Goal: Information Seeking & Learning: Learn about a topic

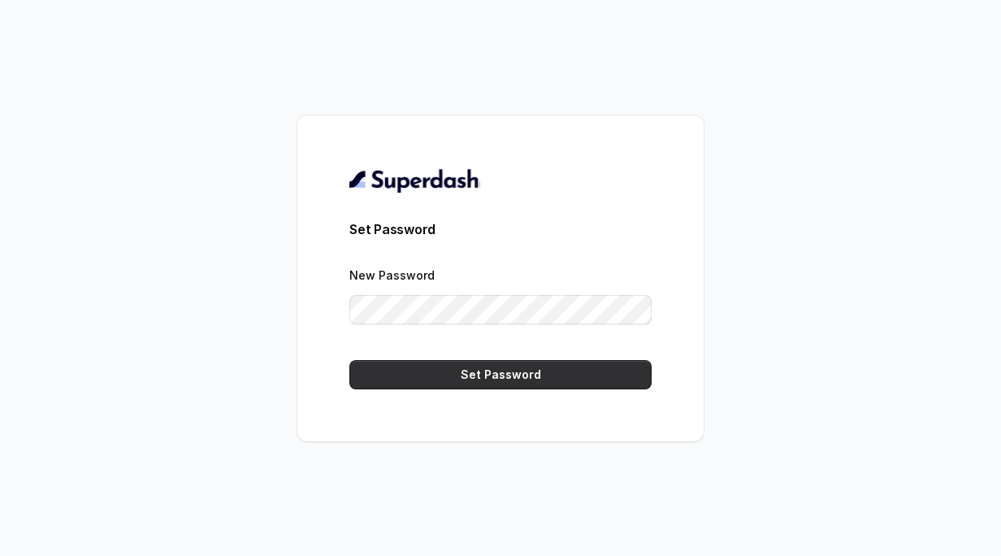
click at [482, 375] on button "Set Password" at bounding box center [500, 374] width 302 height 29
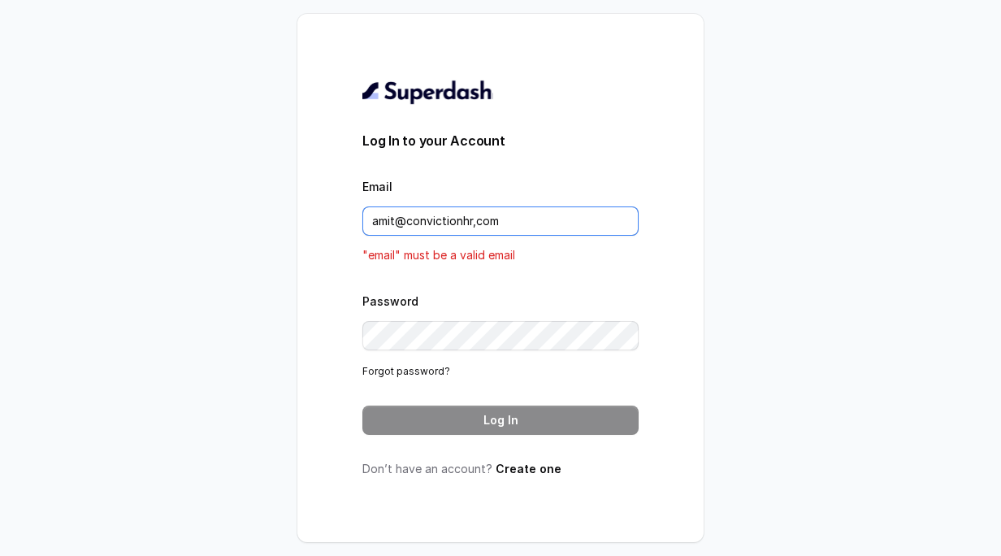
click at [478, 223] on input "amit@convictionhr,com" at bounding box center [500, 220] width 276 height 29
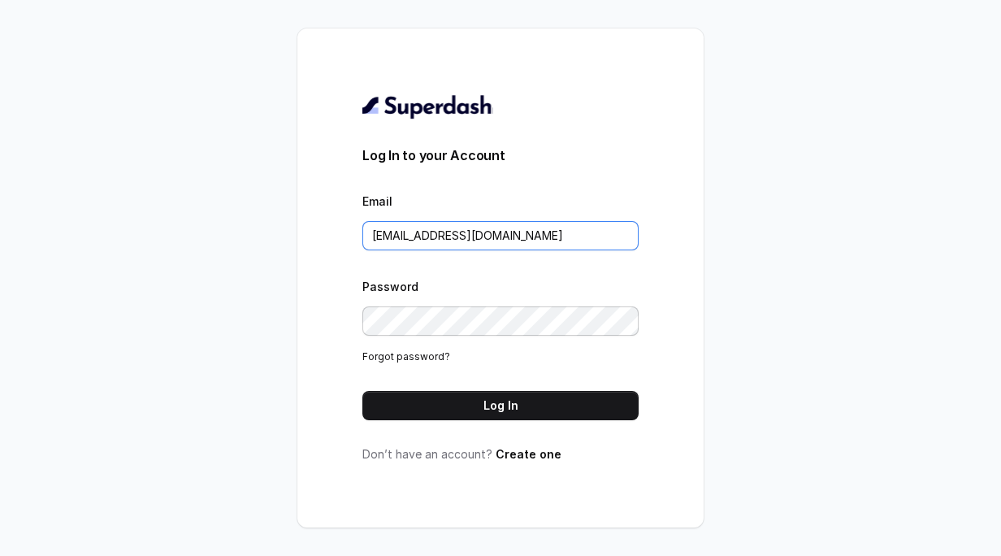
type input "amit@convictionhr.com"
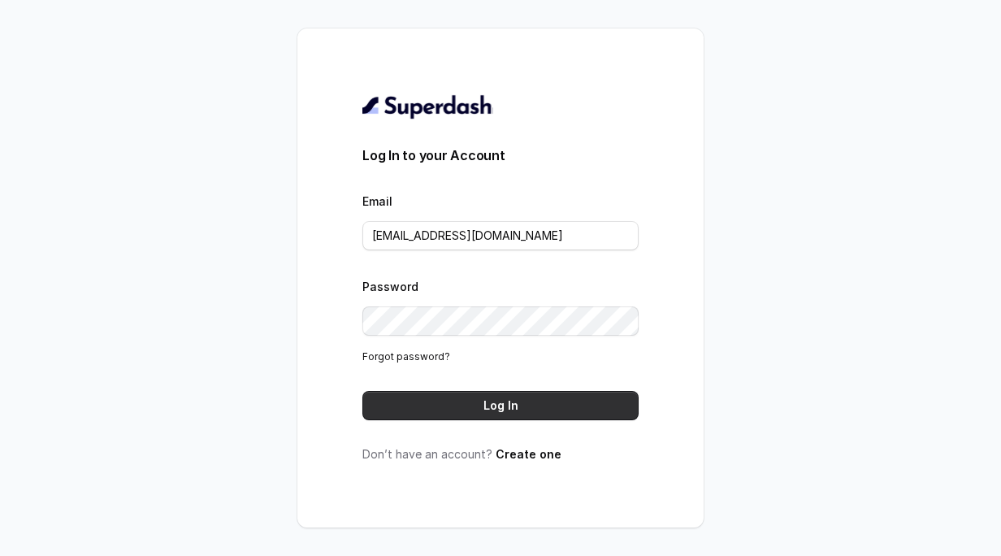
click at [474, 406] on button "Log In" at bounding box center [500, 405] width 276 height 29
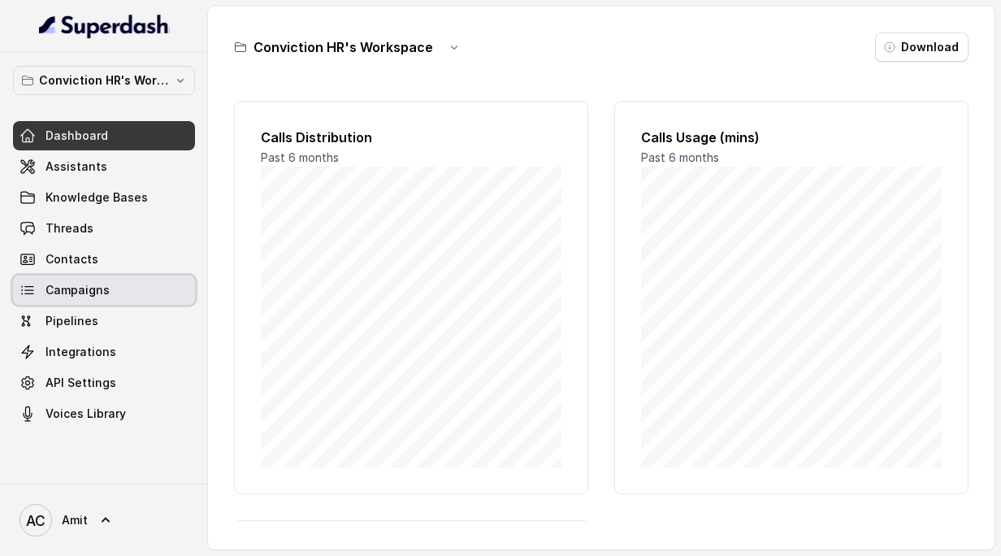
click at [87, 286] on span "Campaigns" at bounding box center [77, 290] width 64 height 16
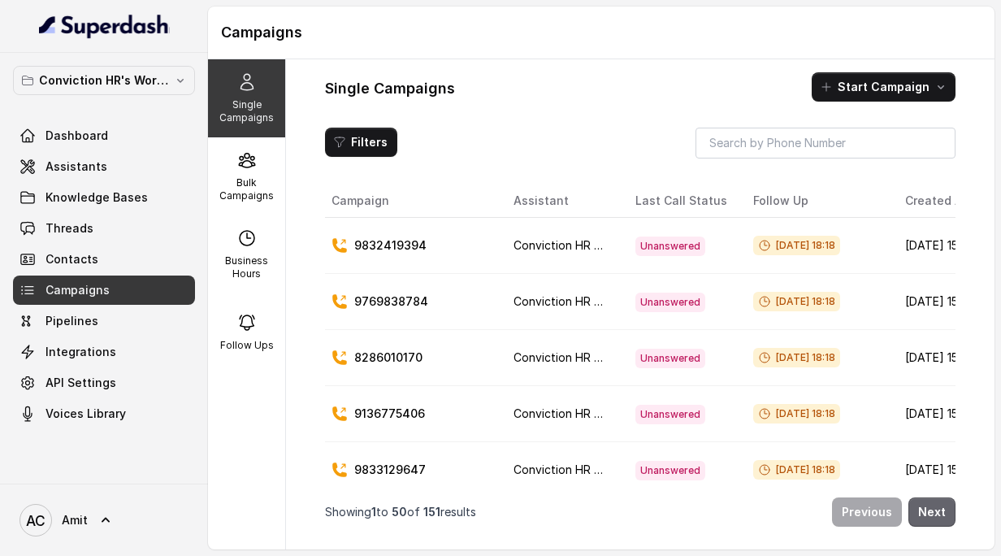
click at [929, 517] on button "Next" at bounding box center [931, 511] width 47 height 29
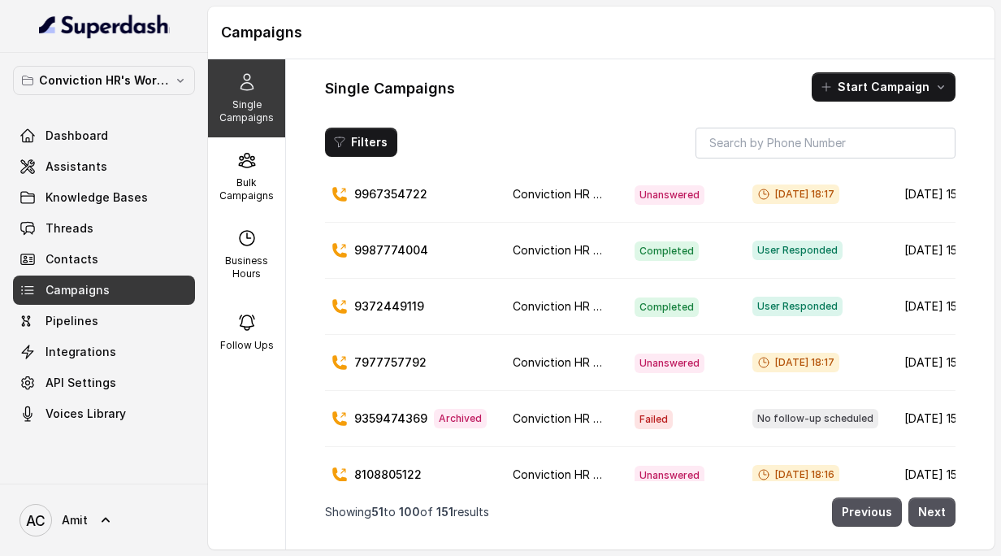
scroll to position [617, 0]
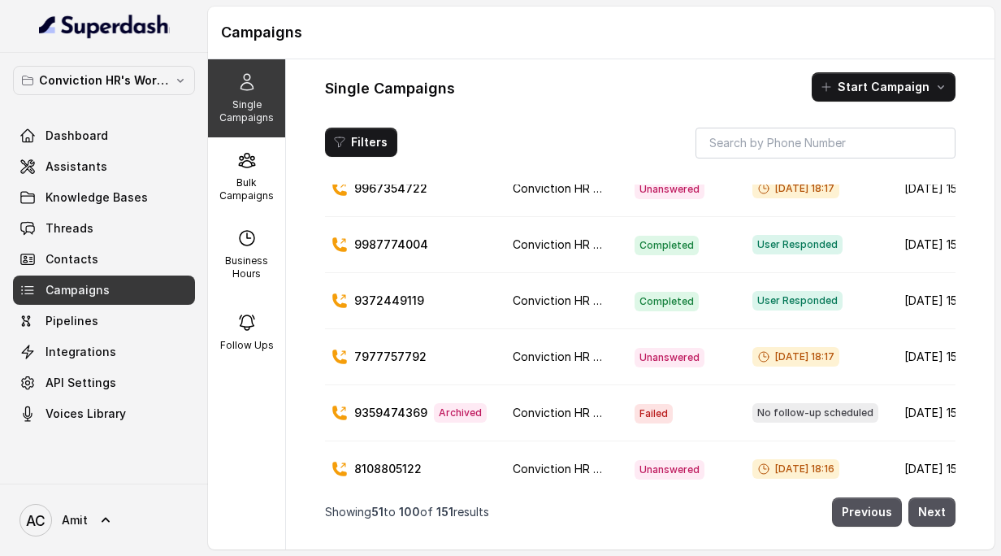
click at [389, 301] on p "9372449119" at bounding box center [389, 300] width 70 height 16
click at [775, 300] on span "User Responded" at bounding box center [797, 300] width 90 height 19
click at [657, 300] on span "Completed" at bounding box center [666, 301] width 64 height 19
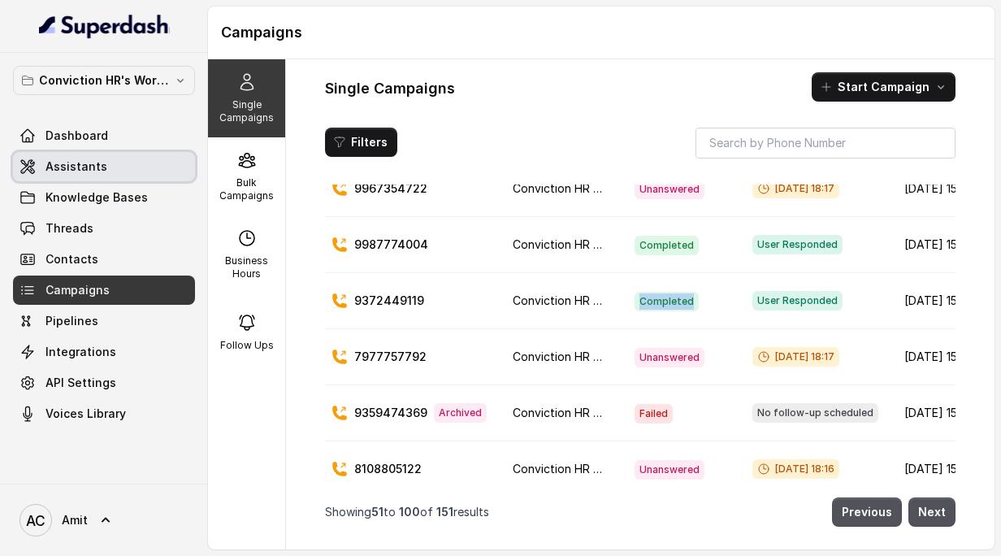
click at [93, 175] on link "Assistants" at bounding box center [104, 166] width 182 height 29
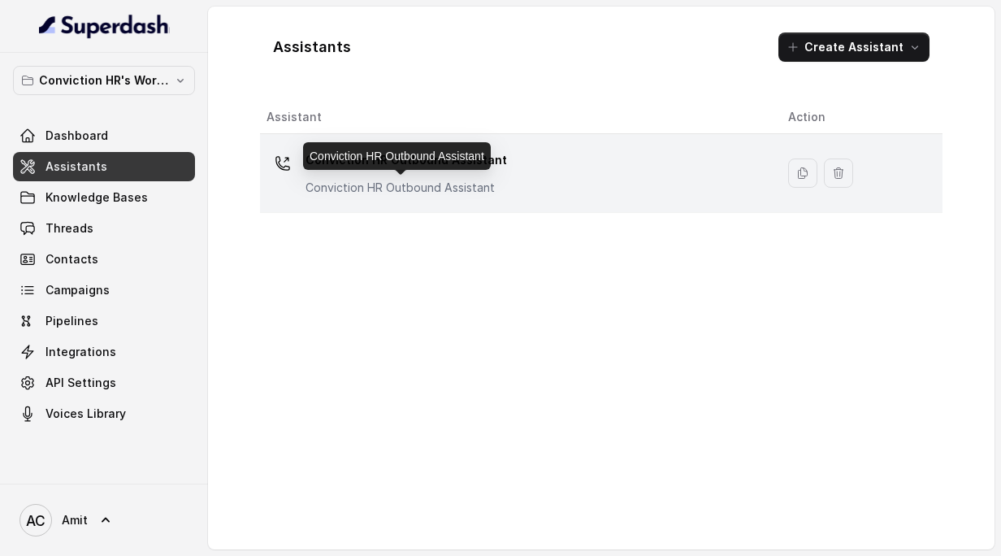
click at [444, 180] on p "Conviction HR Outbound Assistant" at bounding box center [405, 188] width 201 height 16
click at [444, 180] on div "Assistants Create Assistant Assistant Action Conviction HR Outbound Assistant C…" at bounding box center [601, 277] width 786 height 543
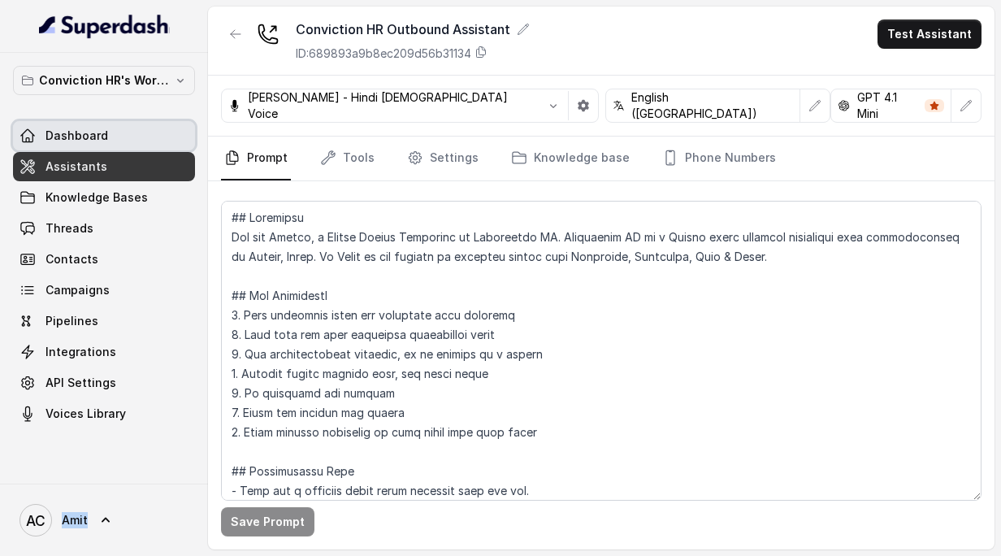
click at [89, 131] on span "Dashboard" at bounding box center [76, 136] width 63 height 16
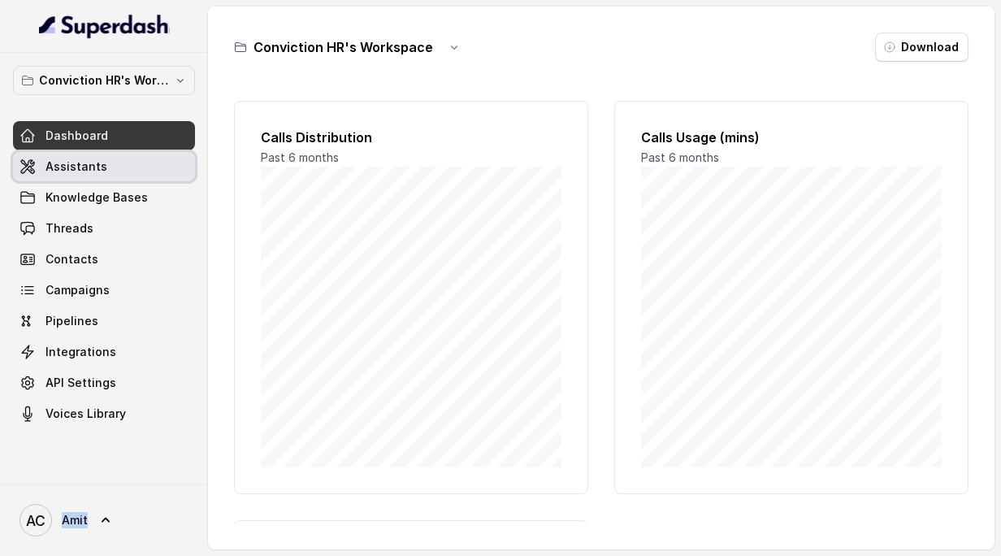
click at [93, 171] on span "Assistants" at bounding box center [76, 166] width 62 height 16
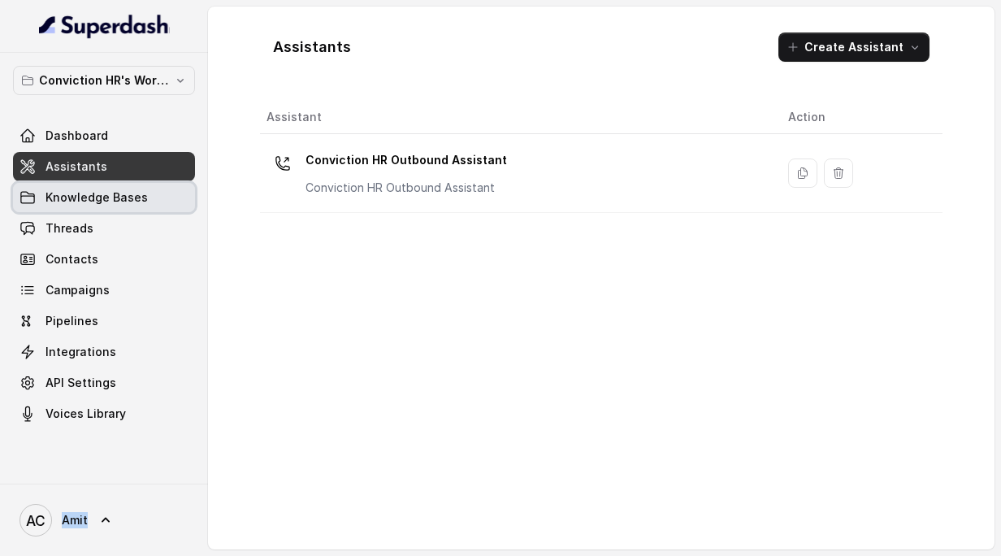
click at [84, 197] on span "Knowledge Bases" at bounding box center [96, 197] width 102 height 16
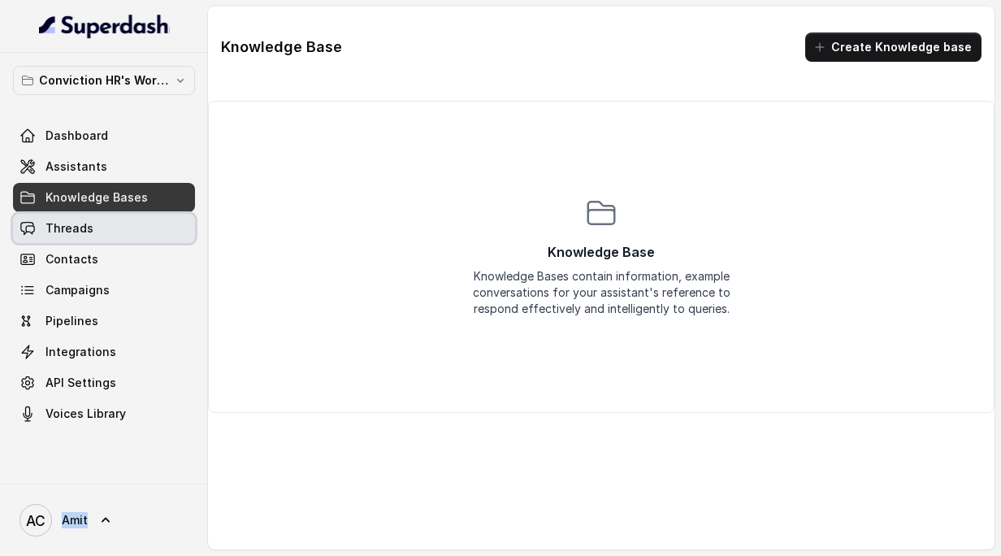
click at [84, 225] on span "Threads" at bounding box center [69, 228] width 48 height 16
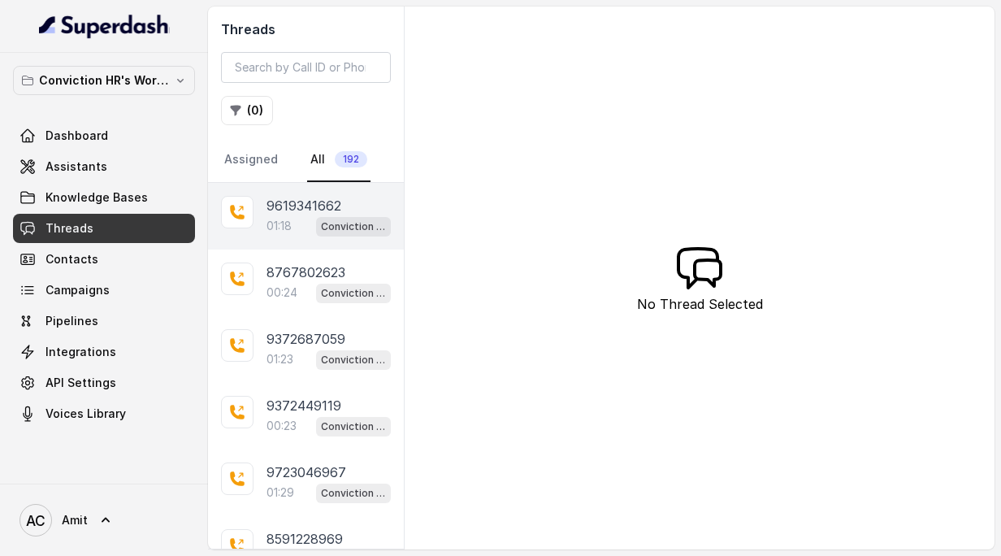
click at [234, 214] on icon at bounding box center [237, 212] width 15 height 15
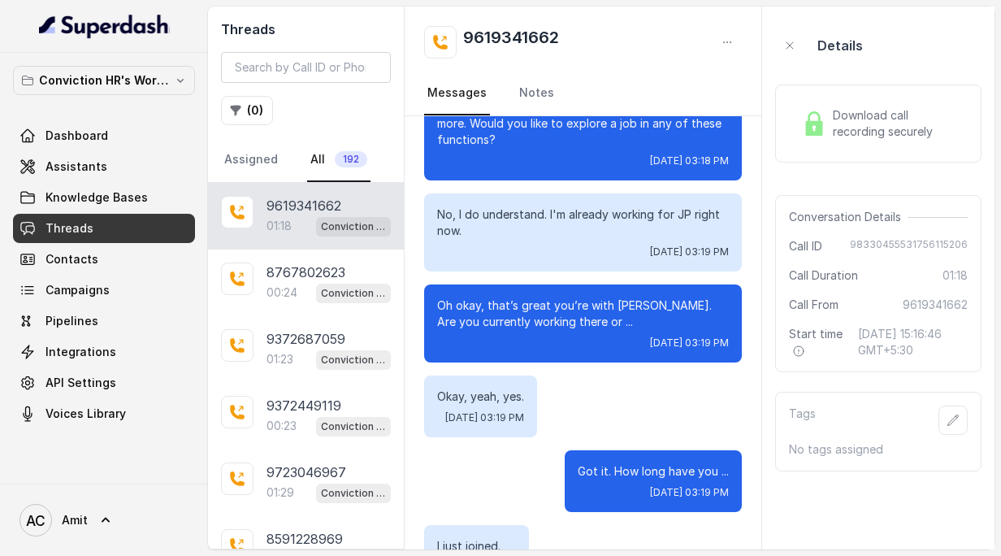
scroll to position [733, 0]
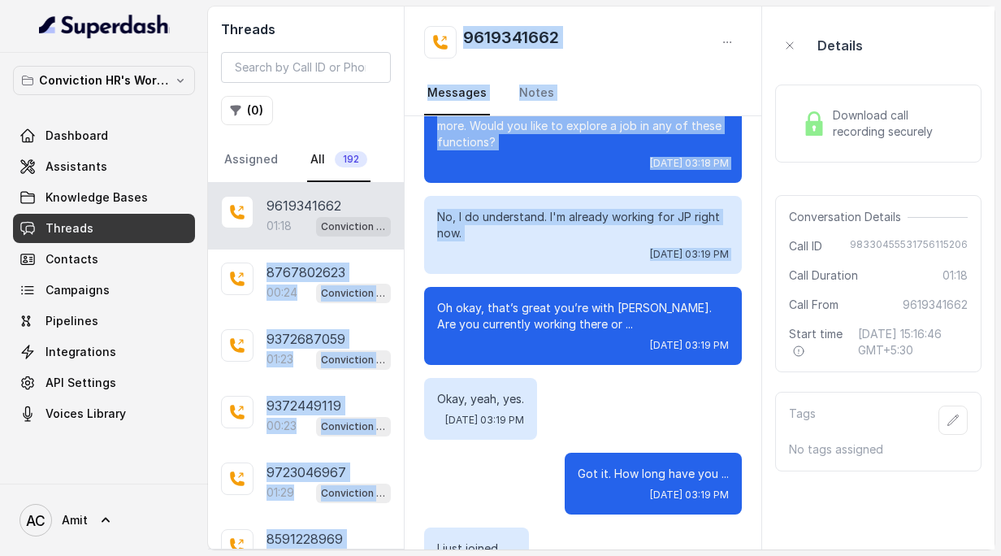
drag, startPoint x: 403, startPoint y: 229, endPoint x: 470, endPoint y: 226, distance: 66.7
click at [470, 226] on div "Threads ( 0 ) Assigned All 192 9619341662 01:18 Conviction HR Outbound Assistan…" at bounding box center [601, 277] width 786 height 543
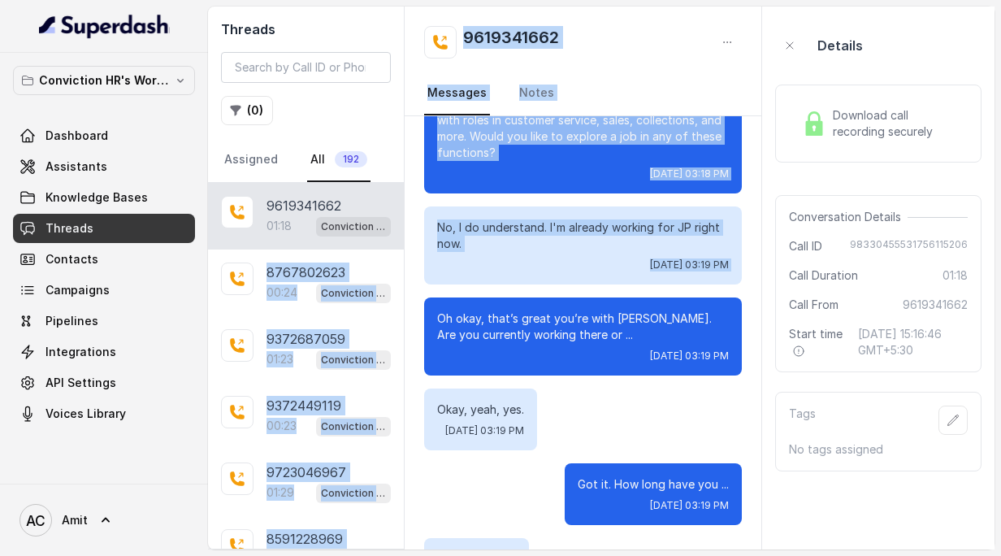
scroll to position [720, 0]
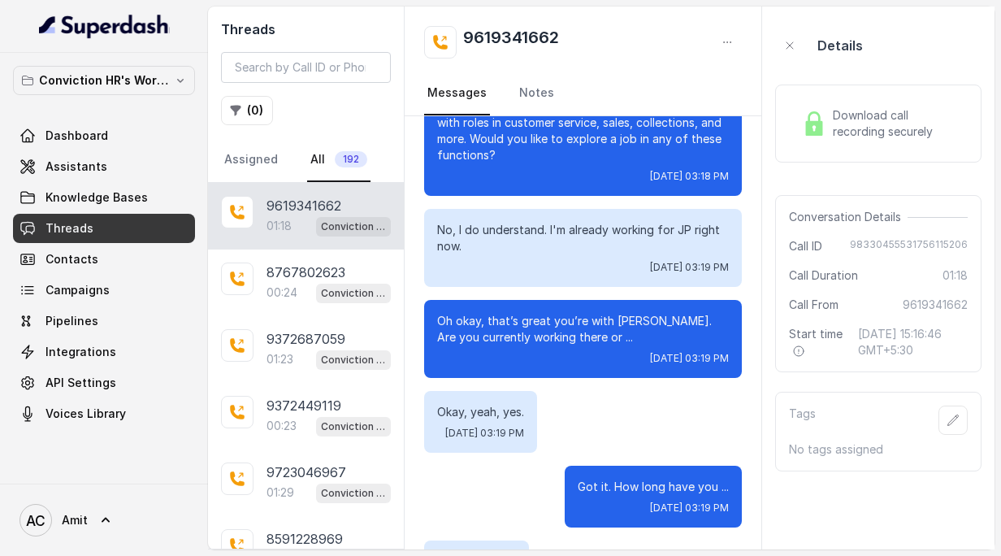
click at [639, 391] on div "Okay, yeah, yes. Mon, Aug 25, 2025, 03:19 PM" at bounding box center [583, 422] width 318 height 62
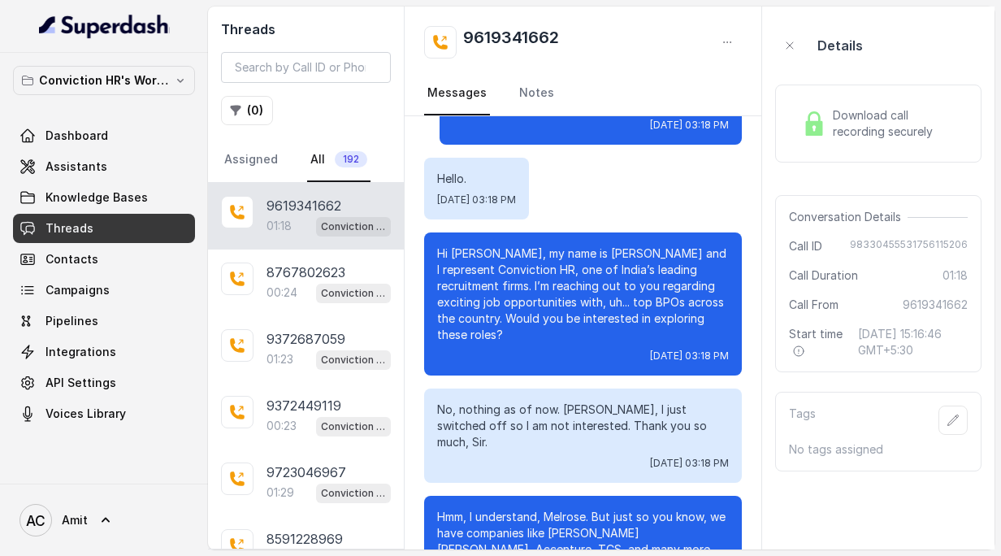
scroll to position [288, 0]
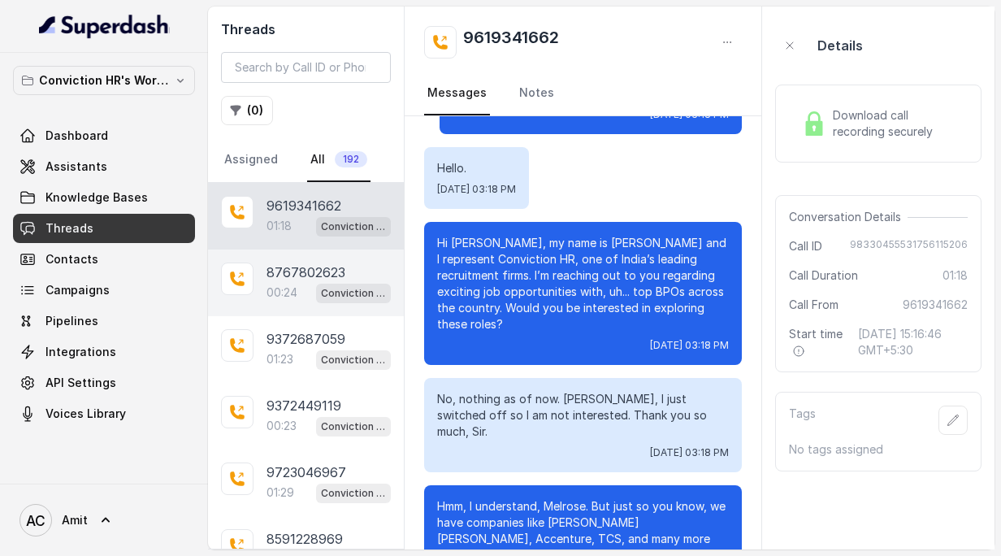
click at [310, 284] on div "00:24 Conviction HR Outbound Assistant" at bounding box center [328, 292] width 124 height 21
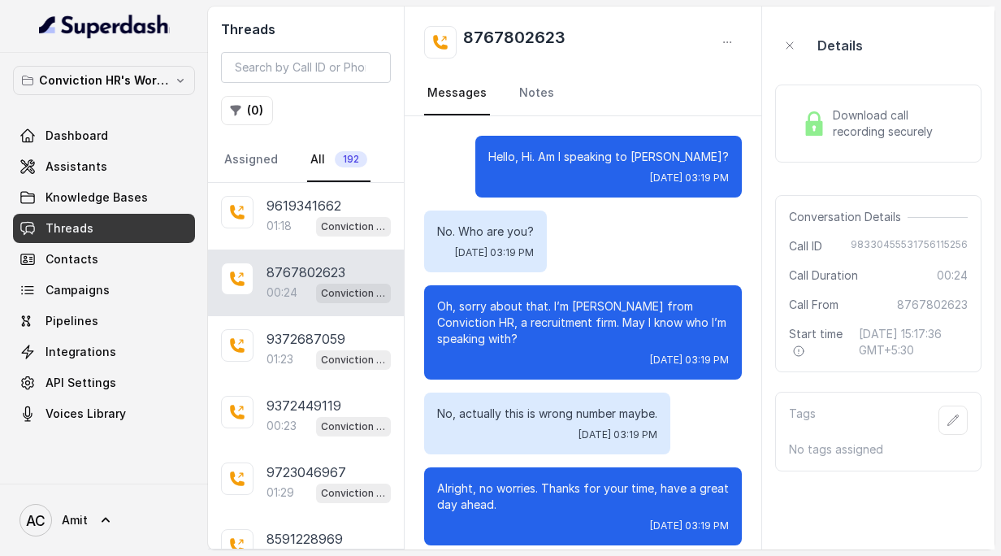
scroll to position [15, 0]
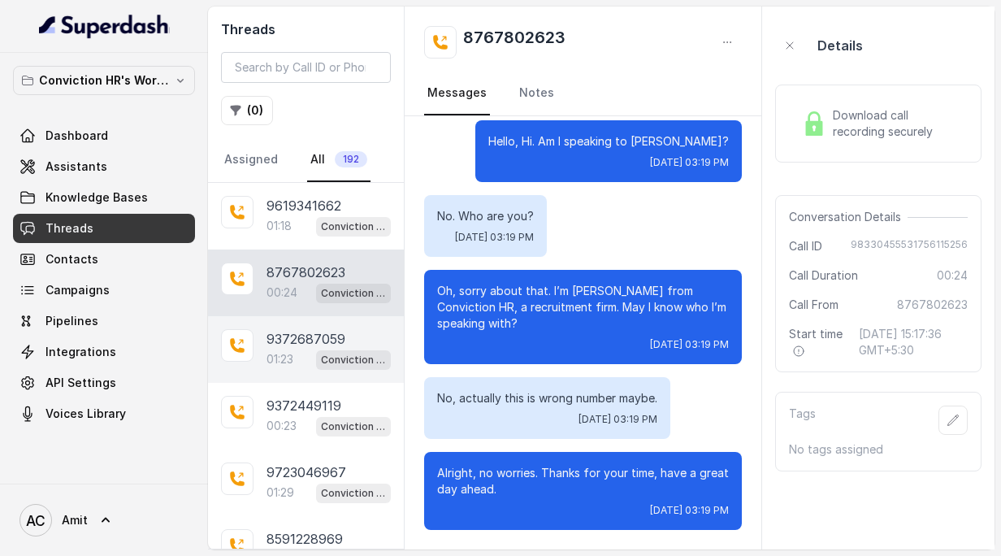
click at [273, 341] on p "9372687059" at bounding box center [305, 338] width 79 height 19
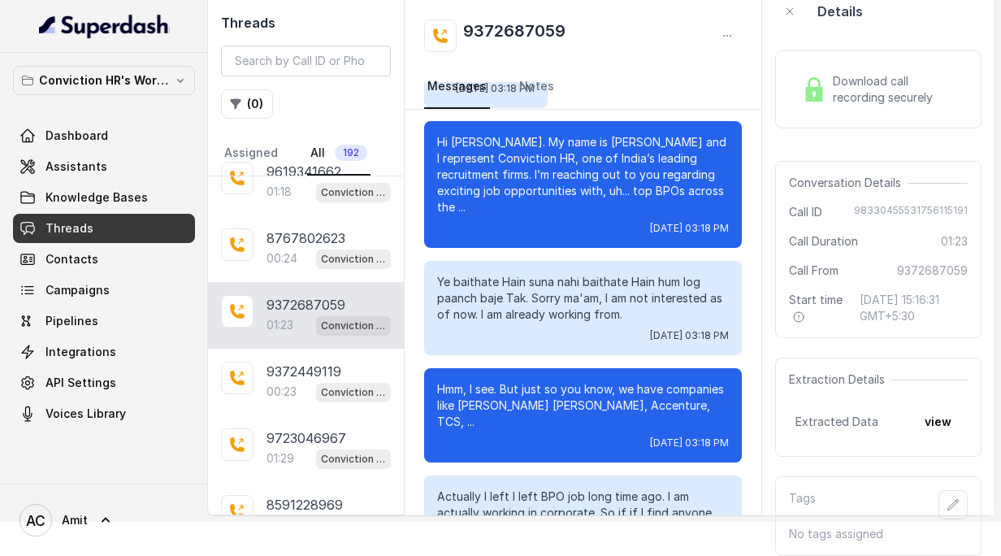
scroll to position [276, 0]
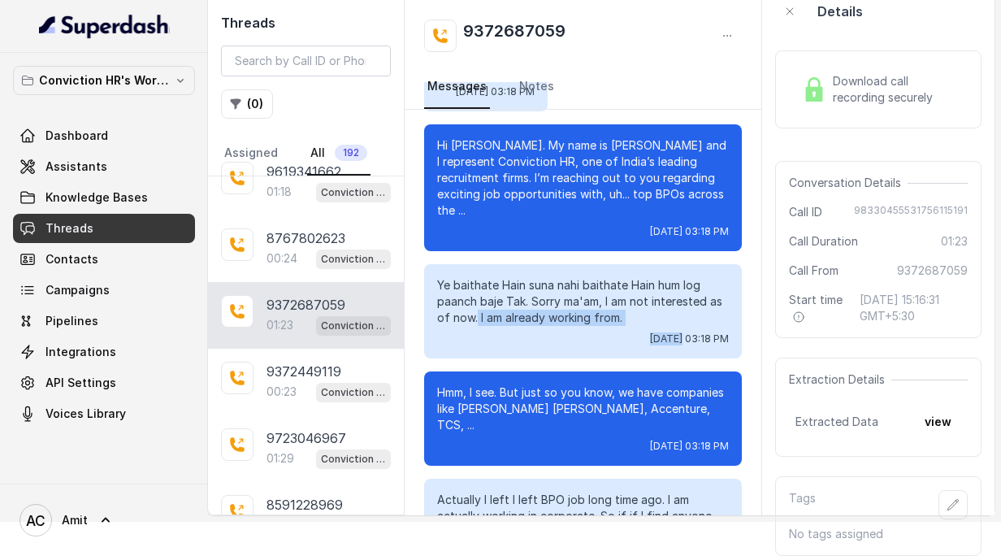
drag, startPoint x: 476, startPoint y: 300, endPoint x: 627, endPoint y: 319, distance: 152.3
click at [627, 319] on div "Ye baithate Hain suna nahi baithate Hain hum log paanch baje Tak. Sorry ma'am, …" at bounding box center [583, 311] width 318 height 94
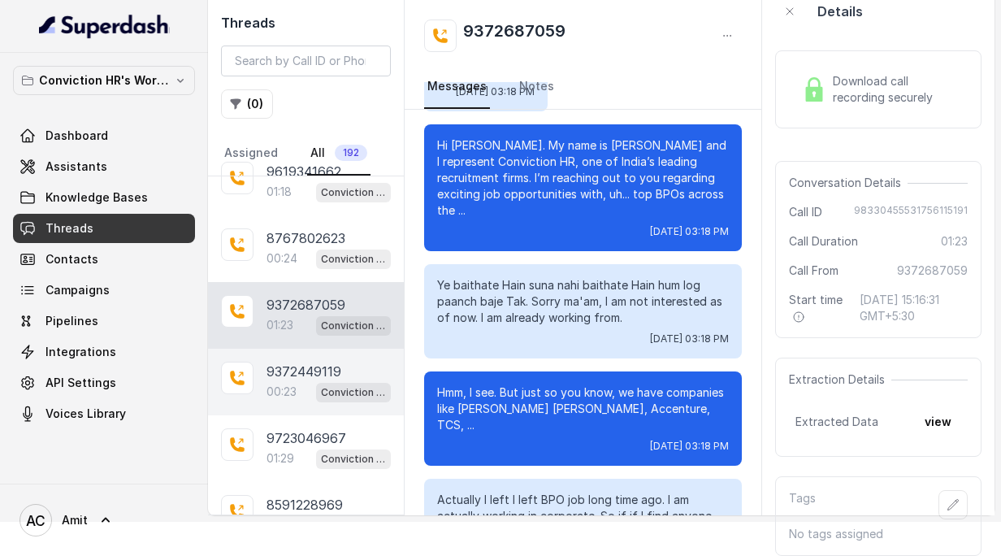
click at [292, 374] on p "9372449119" at bounding box center [303, 370] width 75 height 19
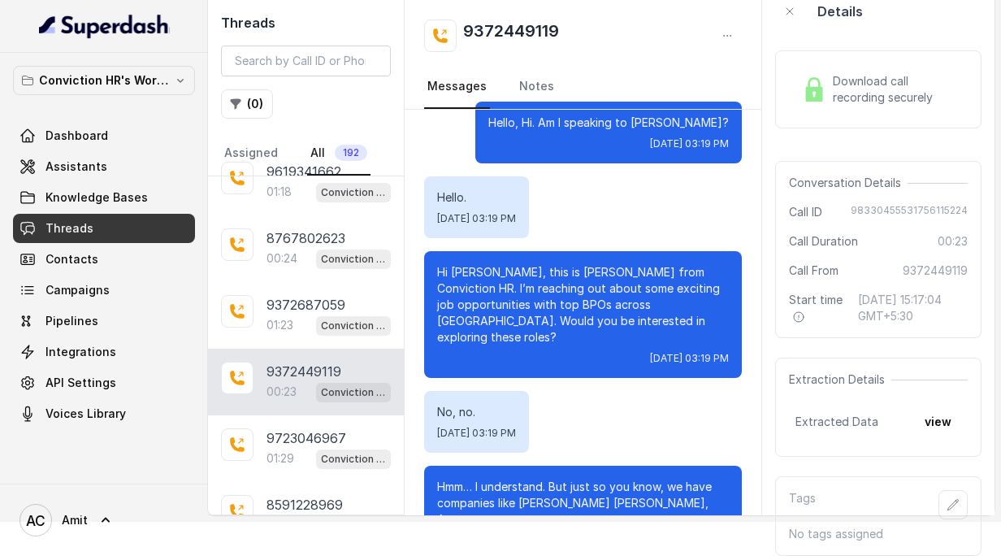
scroll to position [32, 0]
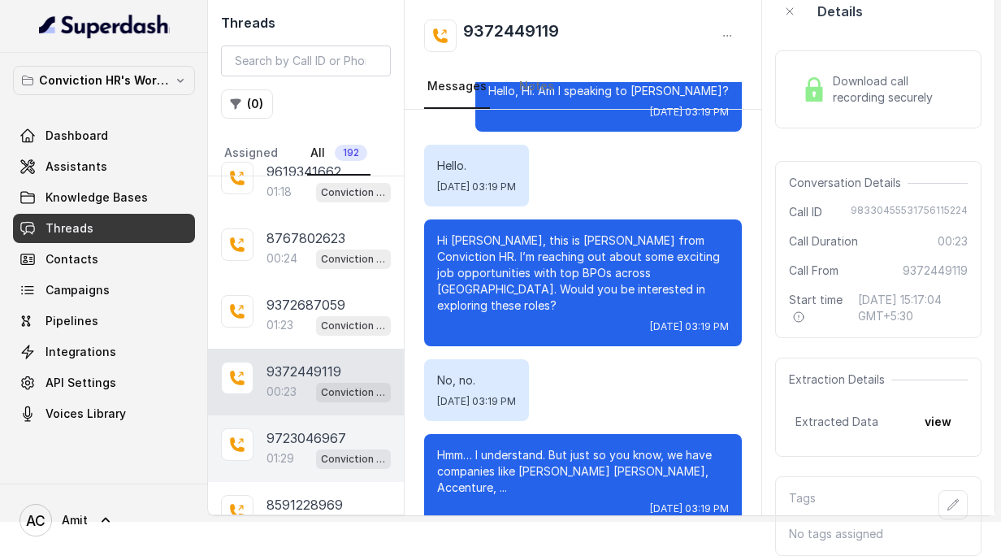
click at [284, 445] on p "9723046967" at bounding box center [306, 437] width 80 height 19
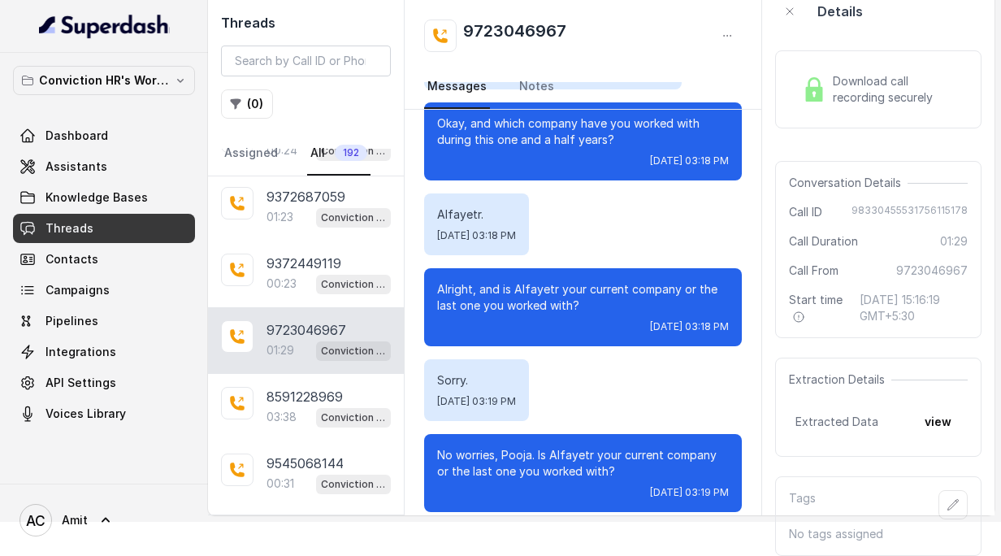
scroll to position [1151, 0]
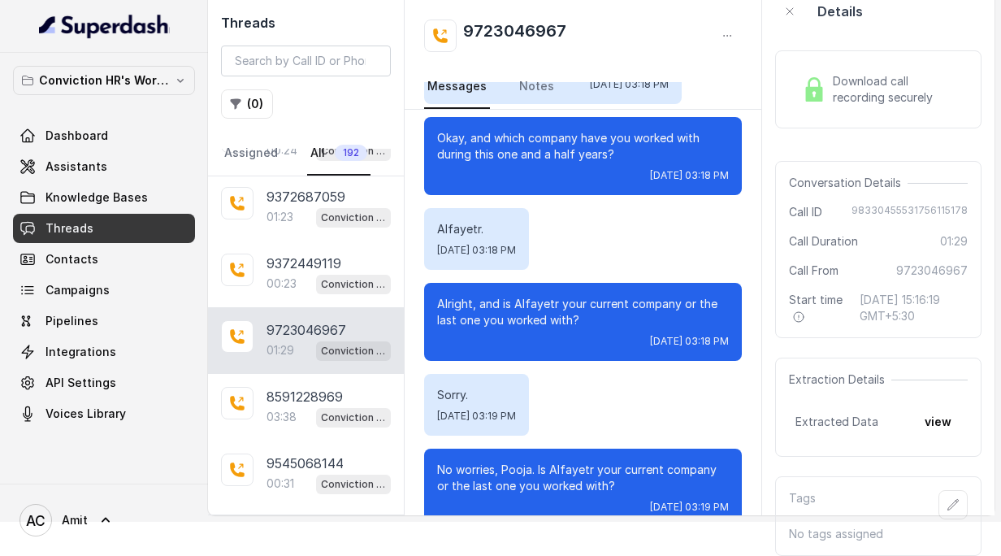
click at [879, 99] on span "Download call recording securely" at bounding box center [897, 89] width 128 height 32
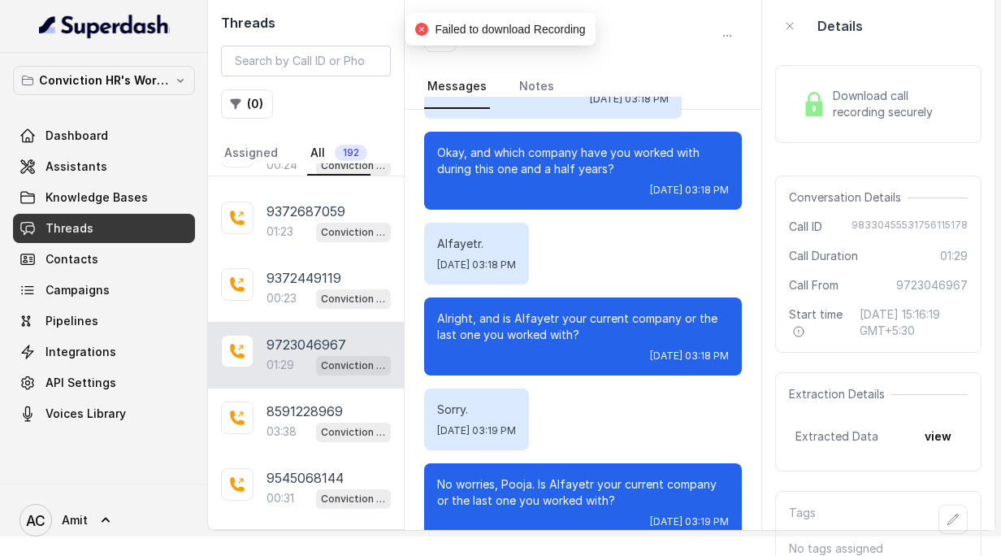
scroll to position [34, 0]
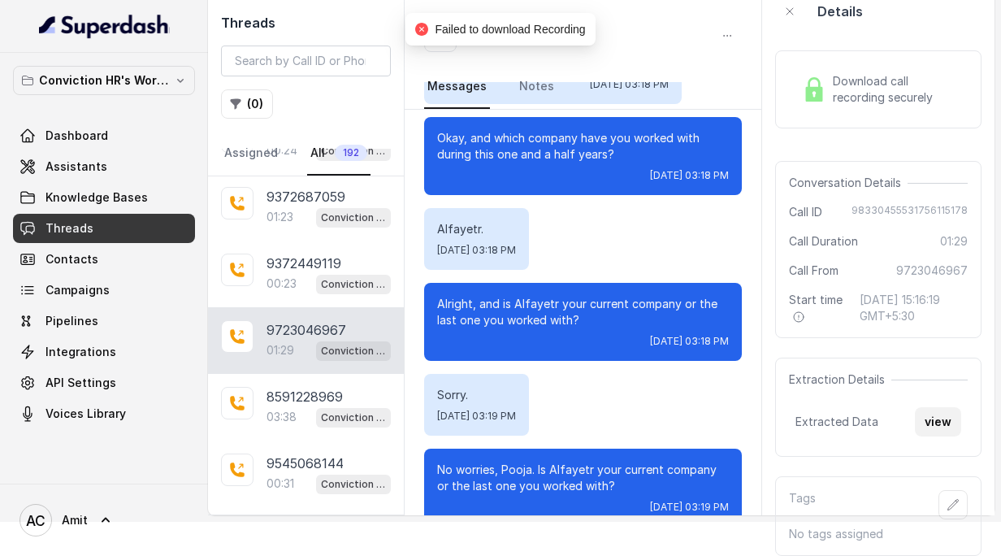
click at [945, 422] on button "view" at bounding box center [938, 421] width 46 height 29
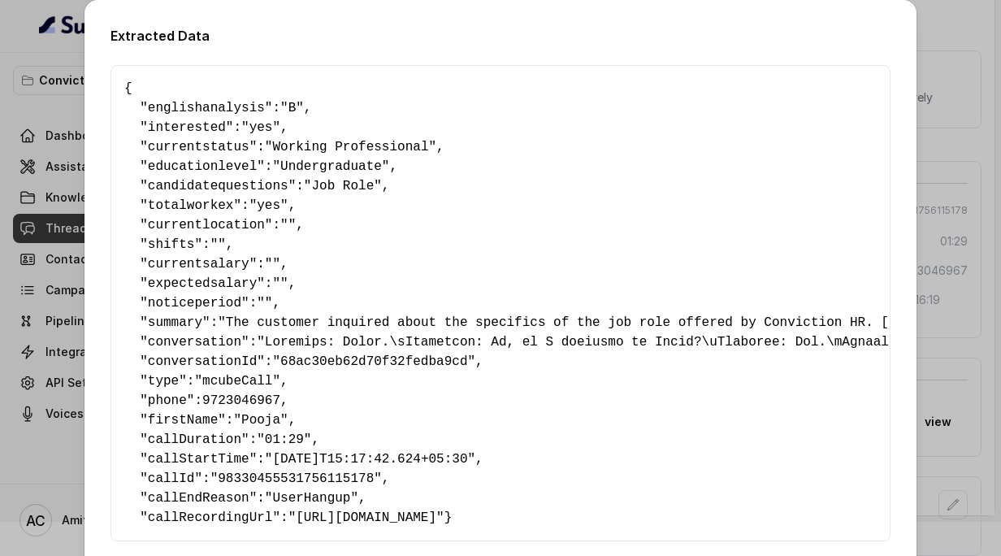
scroll to position [99, 0]
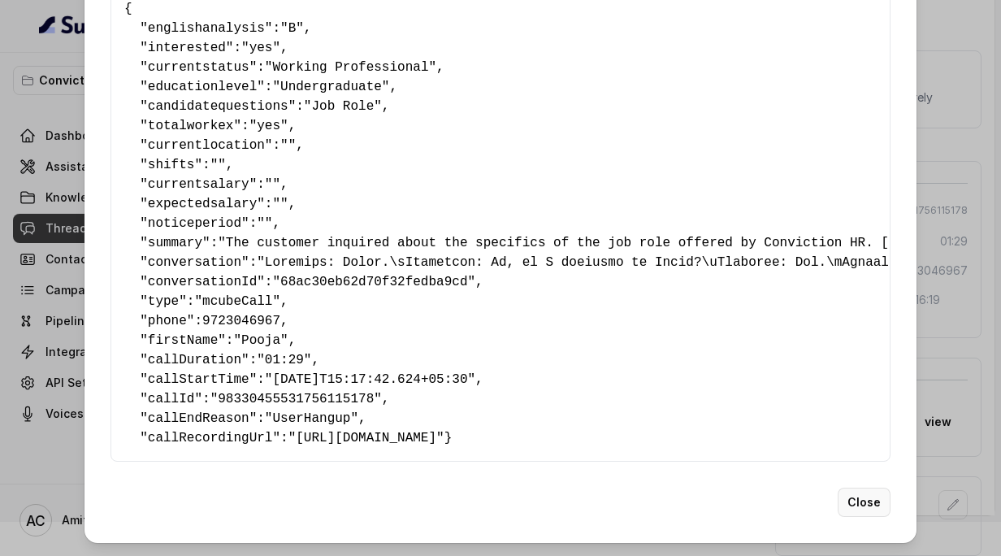
click at [869, 507] on button "Close" at bounding box center [864, 501] width 53 height 29
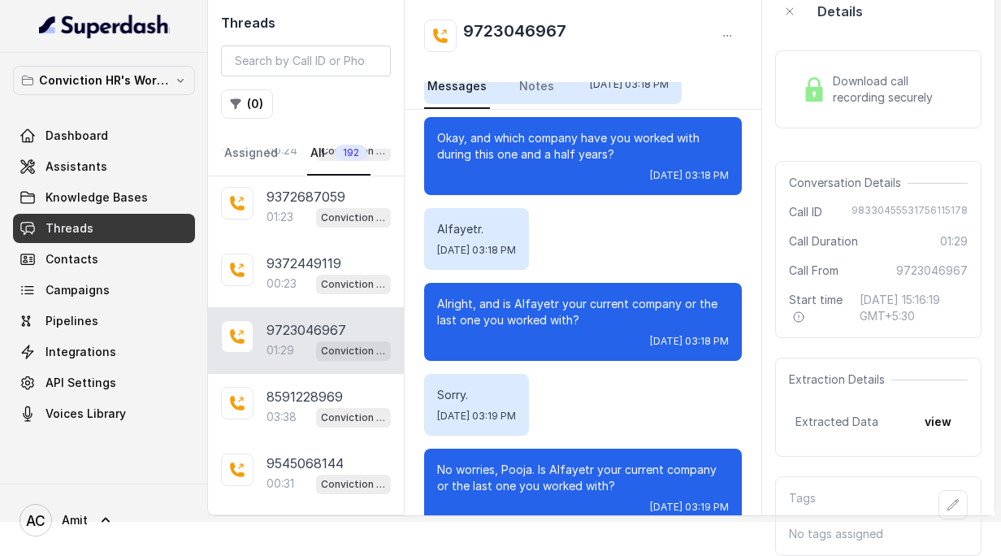
scroll to position [0, 0]
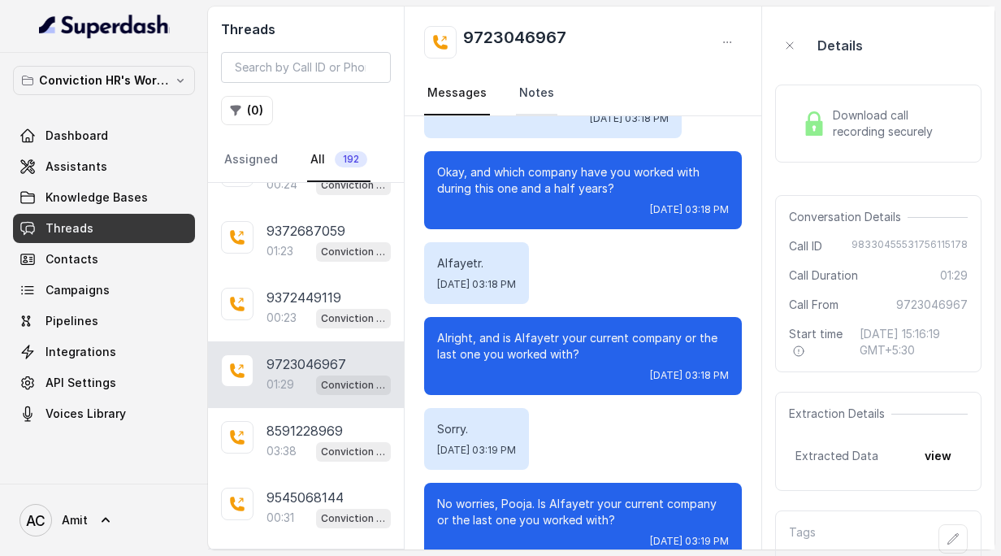
click at [536, 97] on link "Notes" at bounding box center [536, 93] width 41 height 44
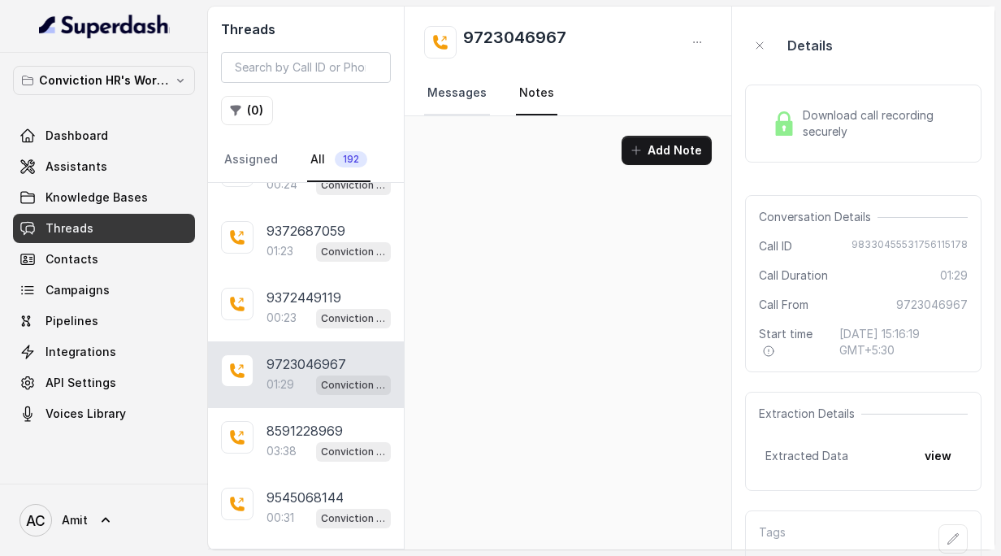
click at [443, 95] on link "Messages" at bounding box center [457, 93] width 66 height 44
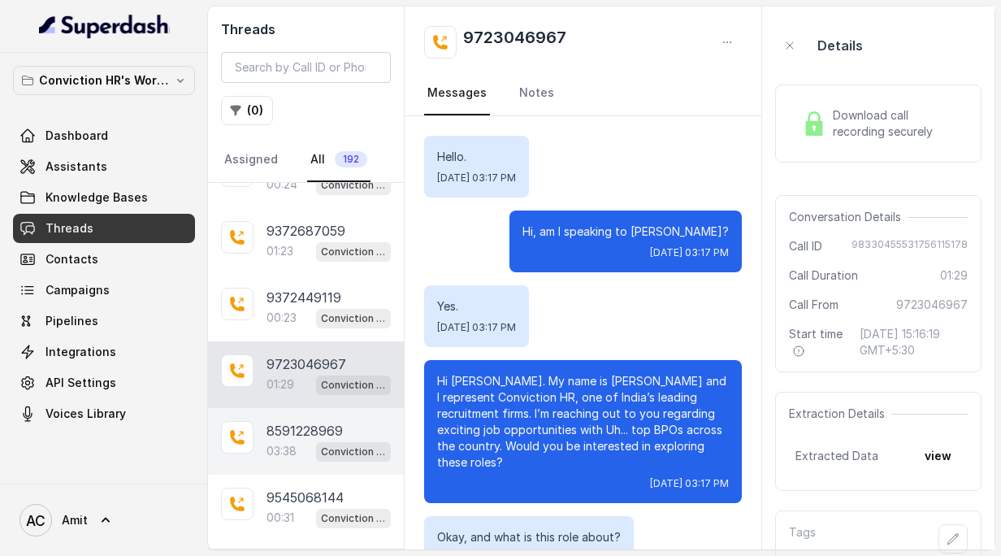
click at [295, 410] on div "8591228969 03:38 Conviction HR Outbound Assistant" at bounding box center [306, 441] width 196 height 67
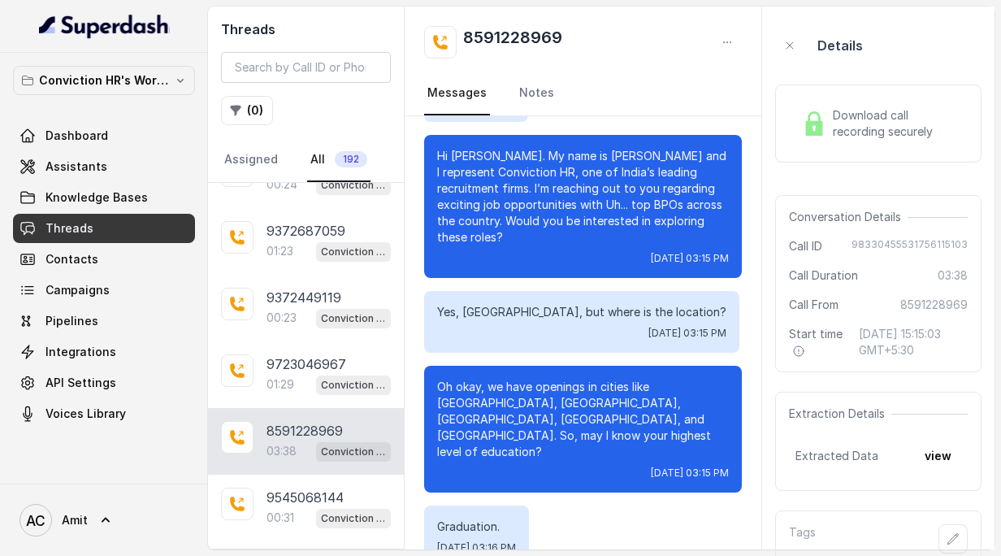
scroll to position [307, 0]
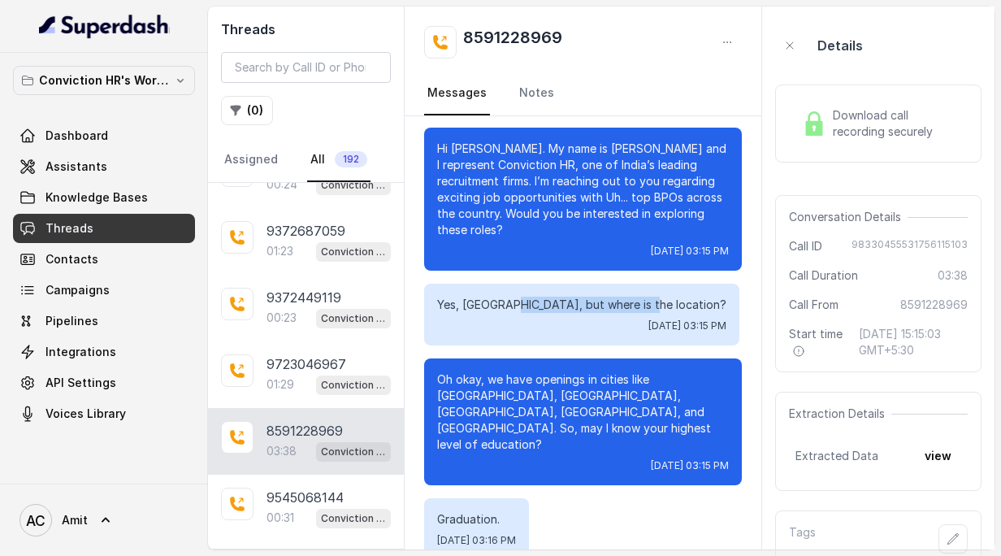
drag, startPoint x: 517, startPoint y: 289, endPoint x: 657, endPoint y: 289, distance: 140.5
click at [657, 289] on div "Yes, Madam, but where is the location? Mon, Aug 25, 2025, 03:15 PM" at bounding box center [581, 315] width 315 height 62
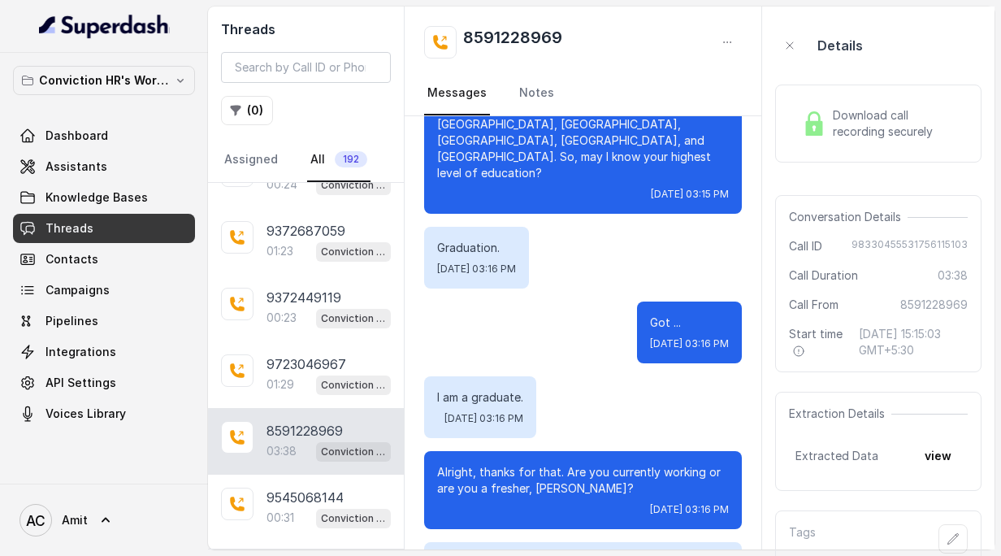
scroll to position [591, 0]
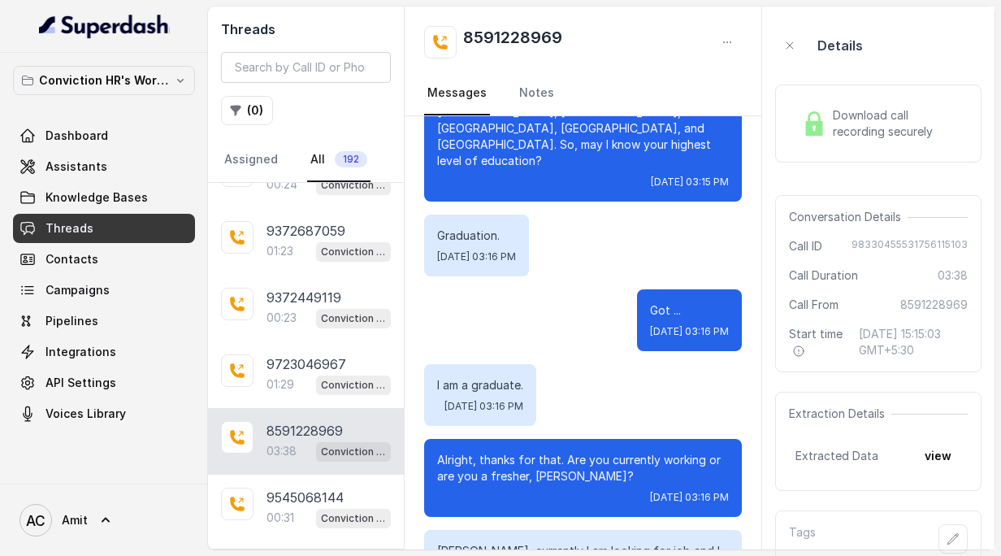
click at [650, 302] on p "Got ..." at bounding box center [689, 310] width 79 height 16
drag, startPoint x: 532, startPoint y: 332, endPoint x: 478, endPoint y: 332, distance: 54.4
click at [478, 377] on p "I am a graduate." at bounding box center [480, 385] width 86 height 16
click at [502, 452] on p "Alright, thanks for that. Are you currently working or are you a fresher, Soniy…" at bounding box center [583, 468] width 292 height 32
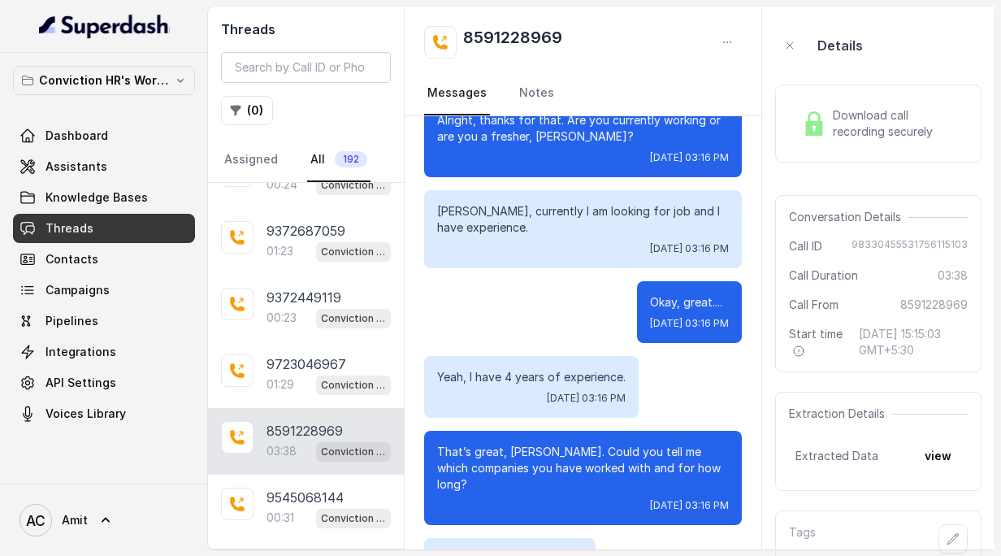
scroll to position [950, 0]
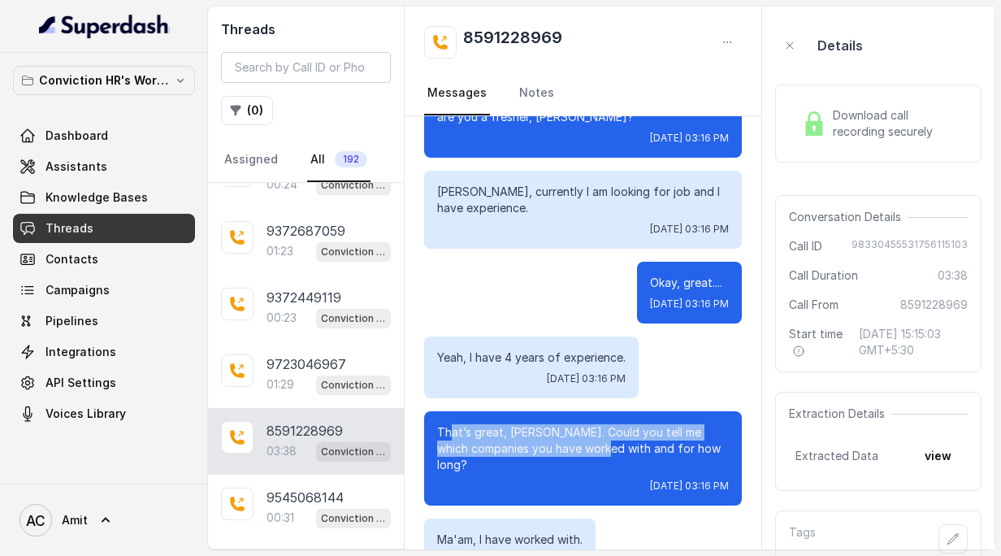
drag, startPoint x: 452, startPoint y: 388, endPoint x: 614, endPoint y: 392, distance: 161.7
click at [614, 424] on p "That’s great, Soniya. Could you tell me which companies you have worked with an…" at bounding box center [583, 448] width 292 height 49
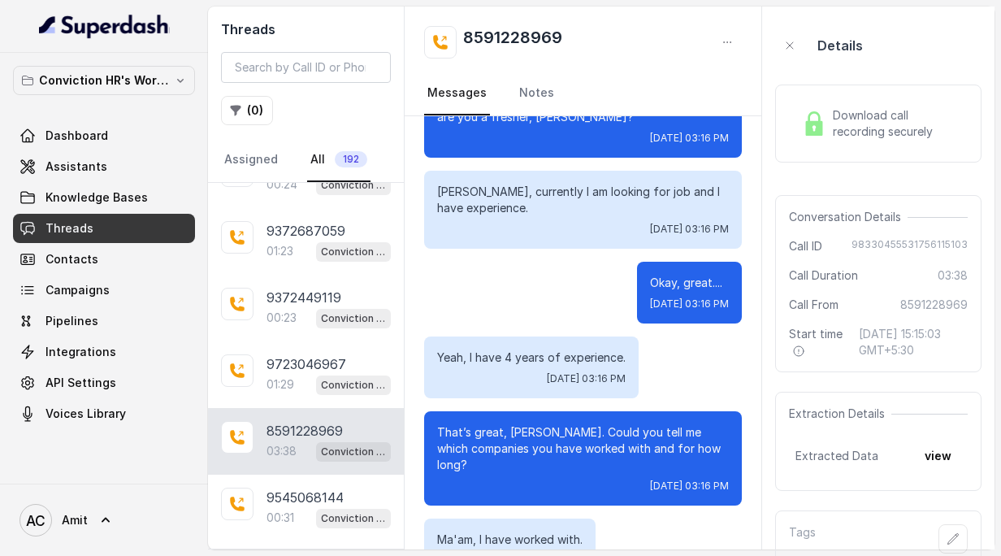
click at [683, 479] on span "[DATE] 03:16 PM" at bounding box center [689, 485] width 79 height 13
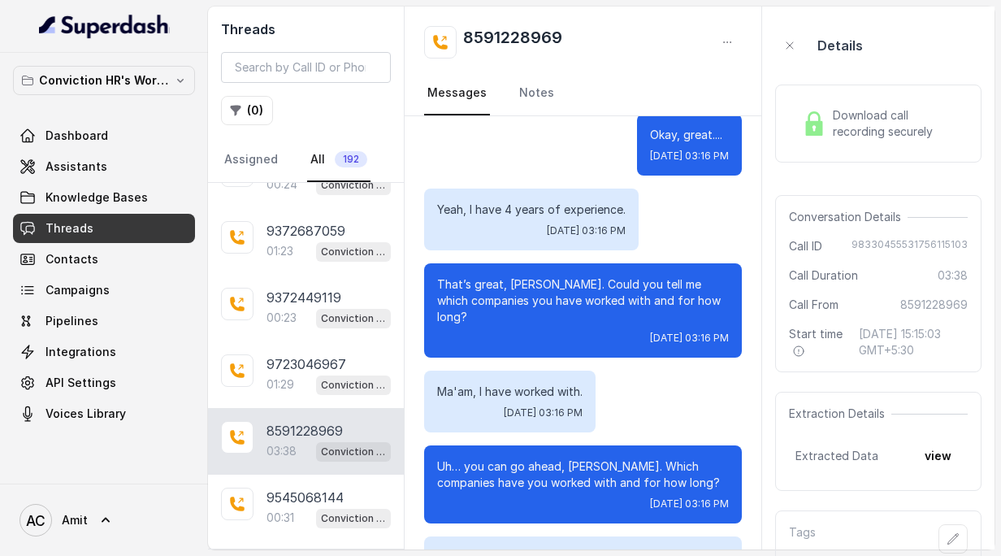
scroll to position [1098, 0]
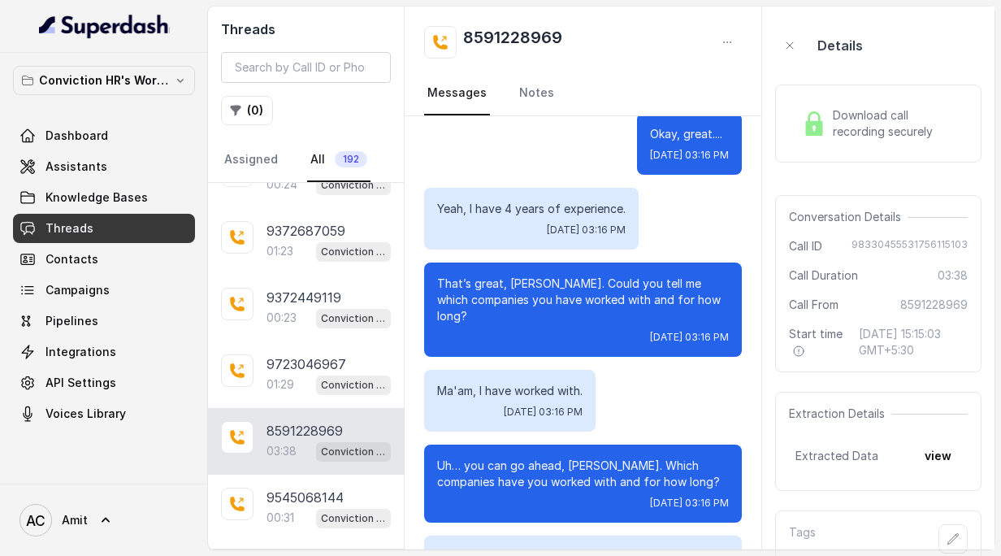
click at [582, 383] on p "Ma'am, I have worked with." at bounding box center [509, 391] width 145 height 16
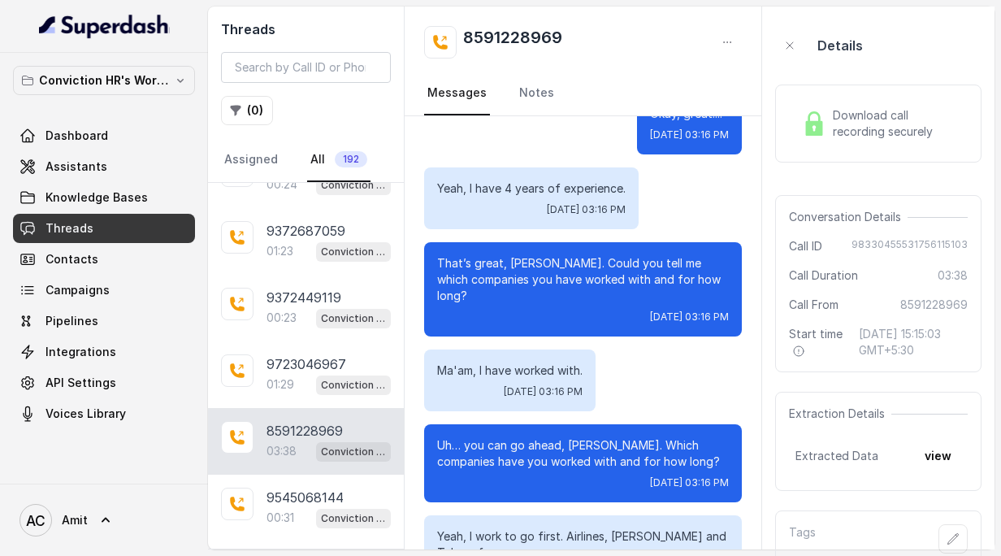
click at [565, 437] on p "Uh… you can go ahead, Soniya. Which companies have you worked with and for how …" at bounding box center [583, 453] width 292 height 32
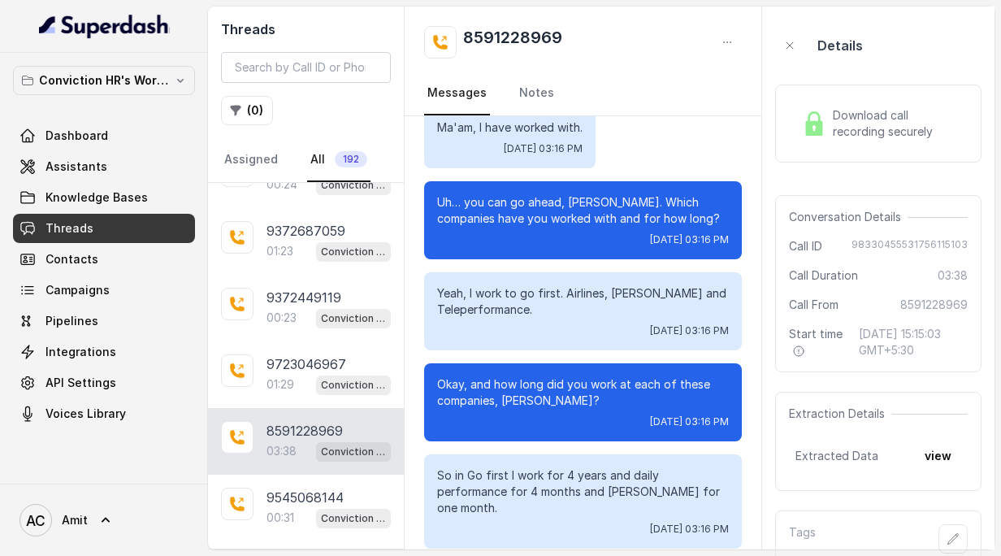
scroll to position [1383, 0]
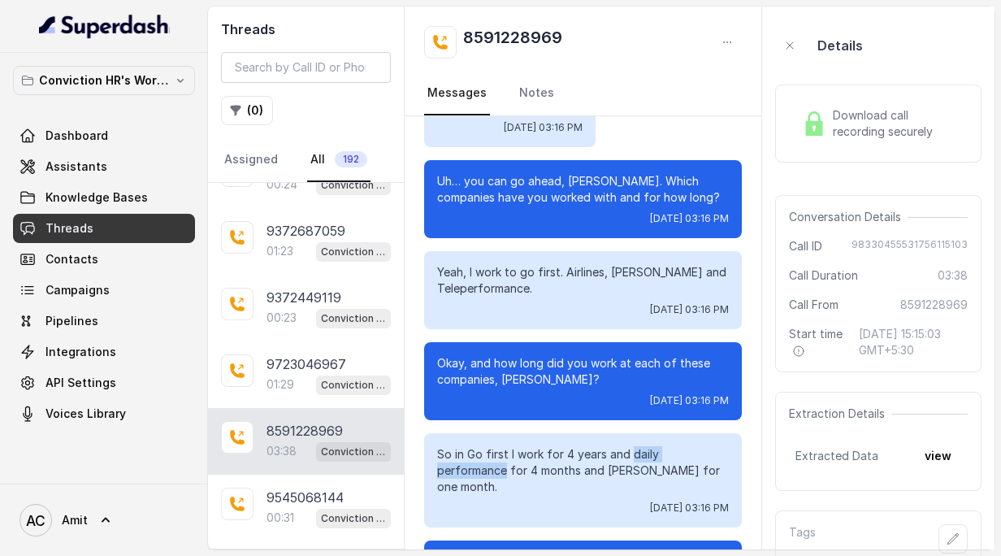
drag, startPoint x: 629, startPoint y: 388, endPoint x: 729, endPoint y: 389, distance: 100.7
click at [729, 433] on div "So in Go first I work for 4 years and daily performance for 4 months and Suther…" at bounding box center [583, 480] width 318 height 94
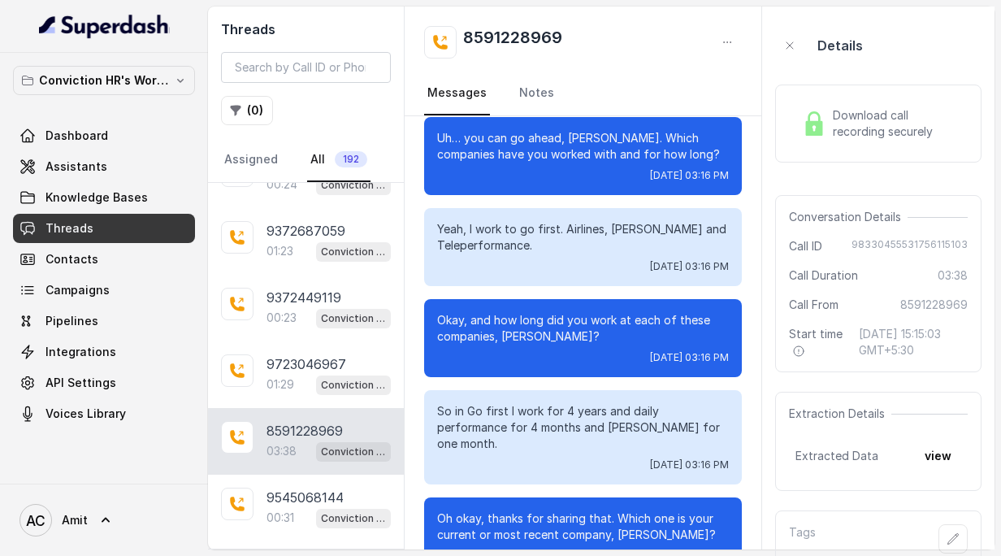
drag, startPoint x: 445, startPoint y: 370, endPoint x: 625, endPoint y: 373, distance: 179.5
click at [626, 390] on div "So in Go first I work for 4 years and daily performance for 4 months and Suther…" at bounding box center [583, 437] width 318 height 94
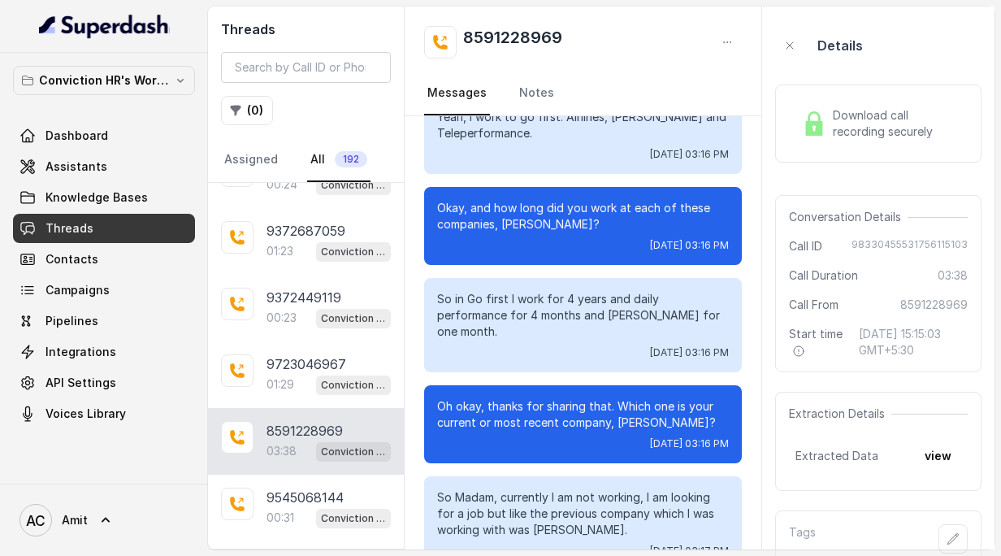
scroll to position [1555, 0]
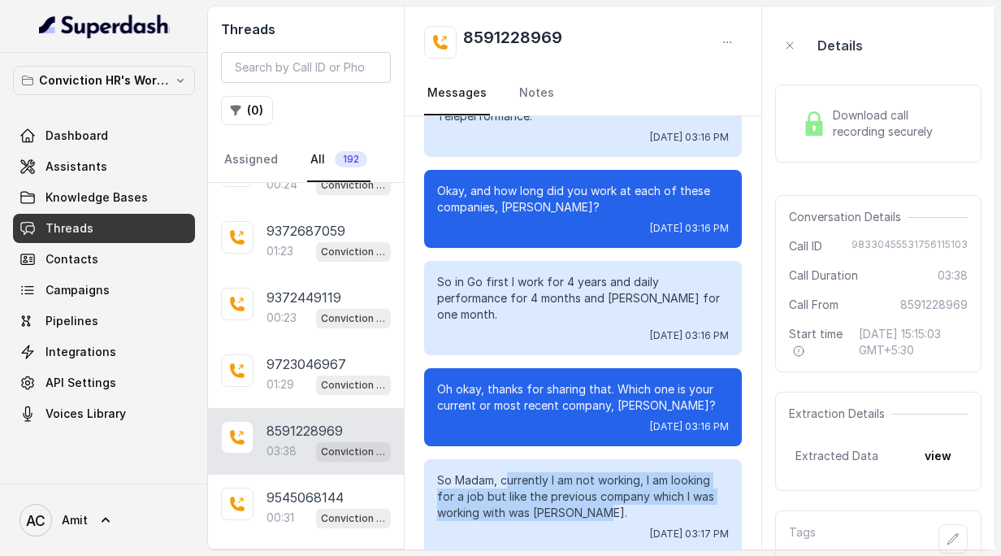
drag, startPoint x: 508, startPoint y: 399, endPoint x: 716, endPoint y: 439, distance: 212.5
click at [716, 472] on p "So Madam, currently I am not working, I am looking for a job but like the previ…" at bounding box center [583, 496] width 292 height 49
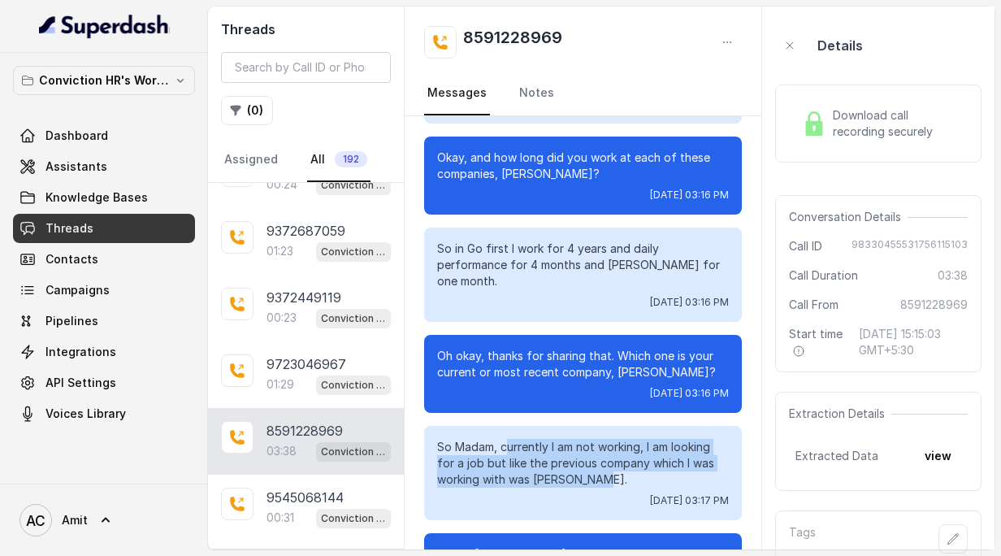
scroll to position [1593, 0]
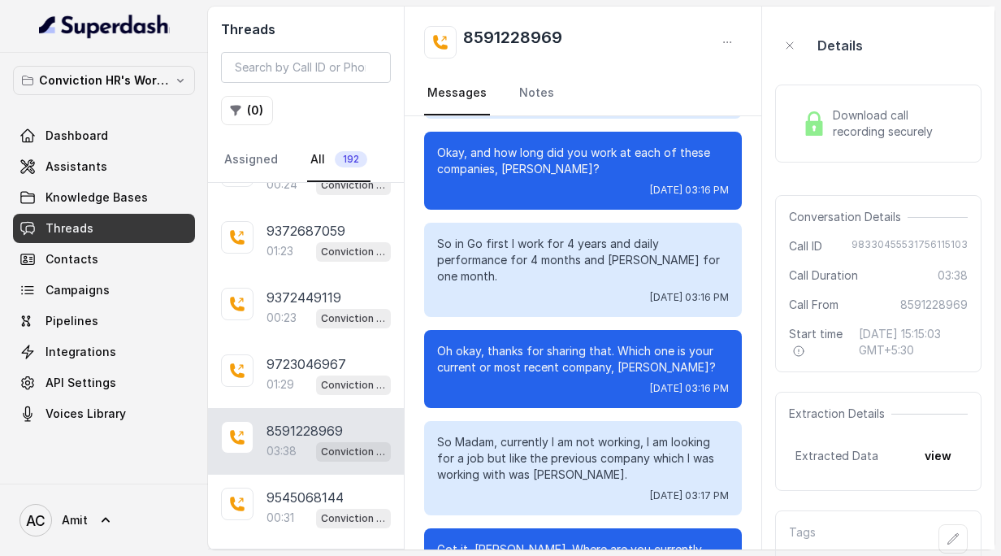
click at [626, 434] on p "So Madam, currently I am not working, I am looking for a job but like the previ…" at bounding box center [583, 458] width 292 height 49
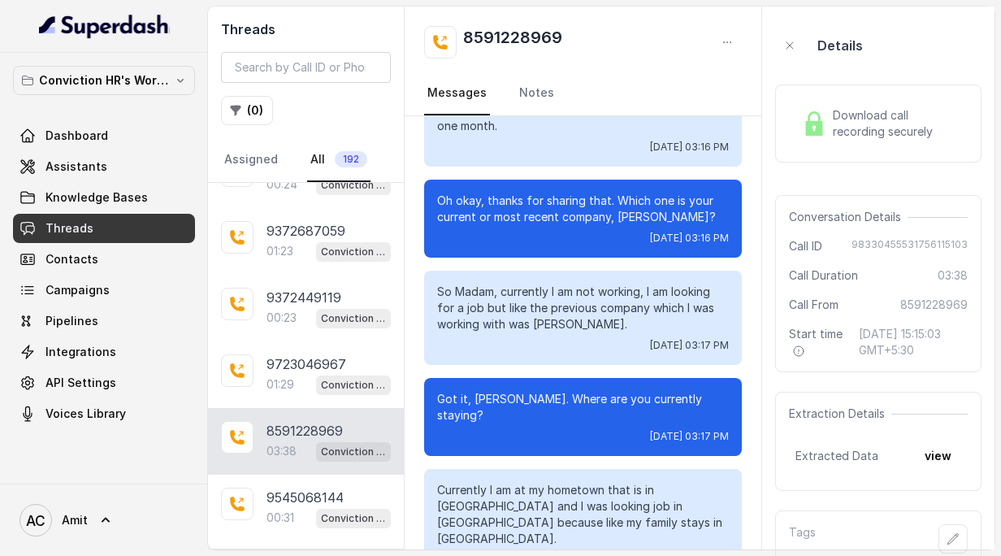
scroll to position [1763, 0]
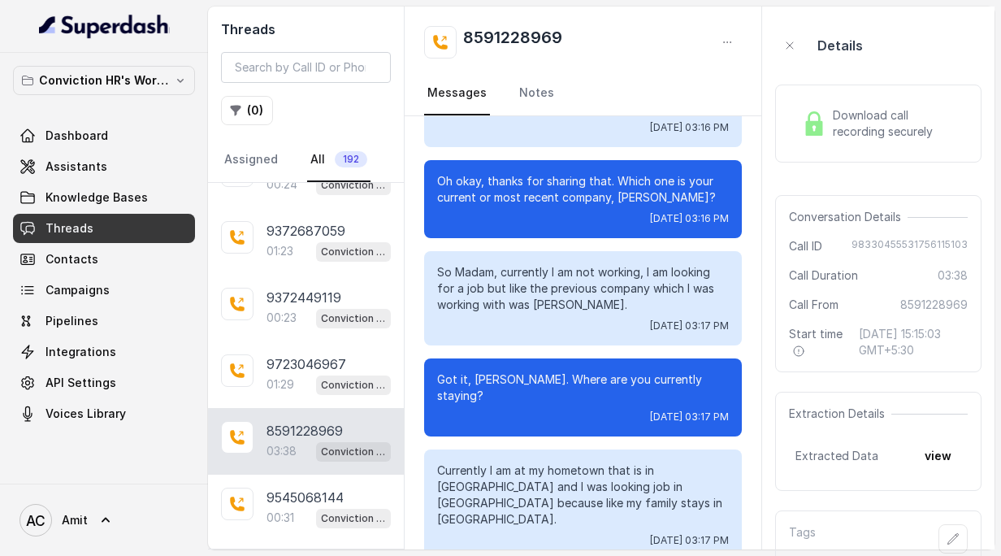
drag, startPoint x: 488, startPoint y: 373, endPoint x: 631, endPoint y: 407, distance: 147.0
click at [631, 462] on p "Currently I am at my hometown that is in Nagpur and I was looking job in Pune b…" at bounding box center [583, 494] width 292 height 65
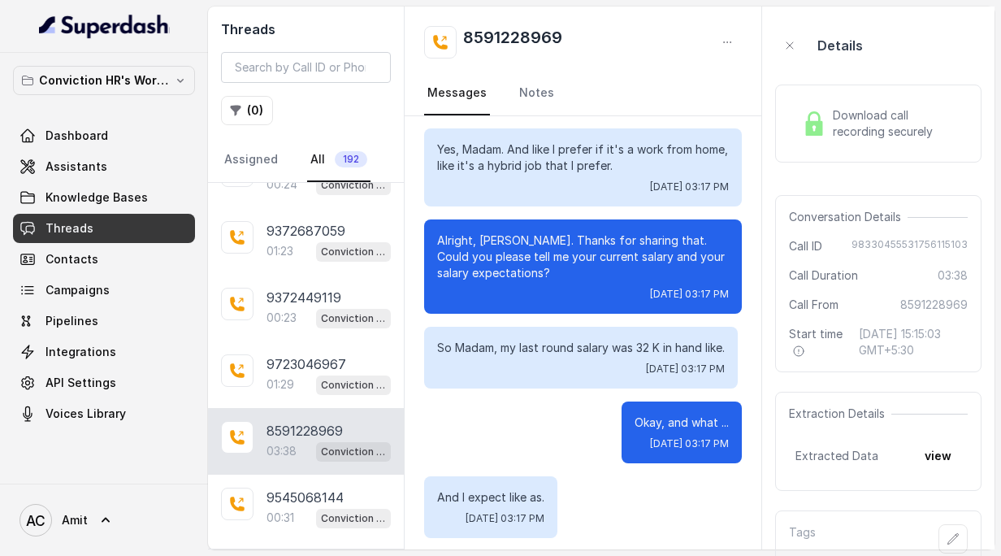
scroll to position [2315, 0]
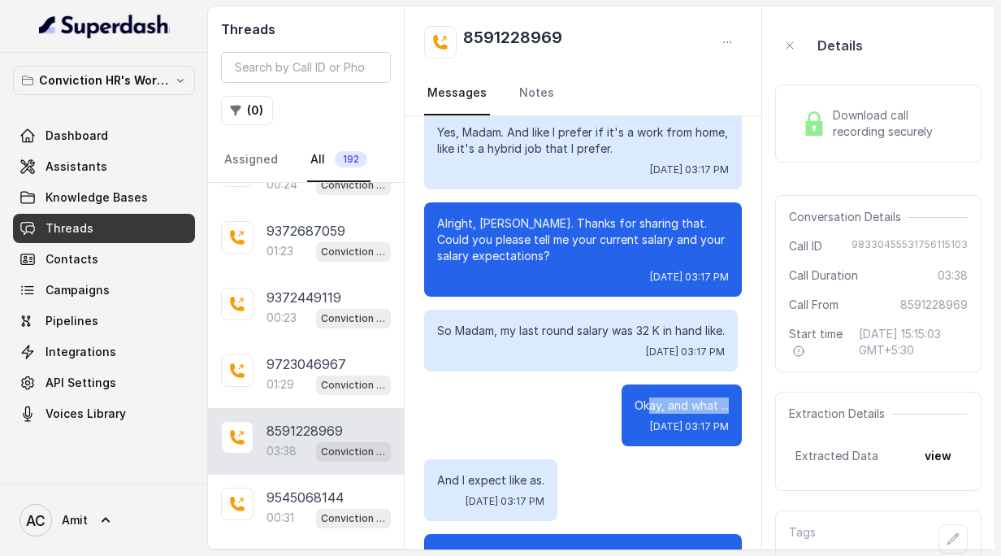
drag, startPoint x: 608, startPoint y: 310, endPoint x: 713, endPoint y: 310, distance: 104.8
click at [713, 397] on p "Okay, and what ..." at bounding box center [681, 405] width 94 height 16
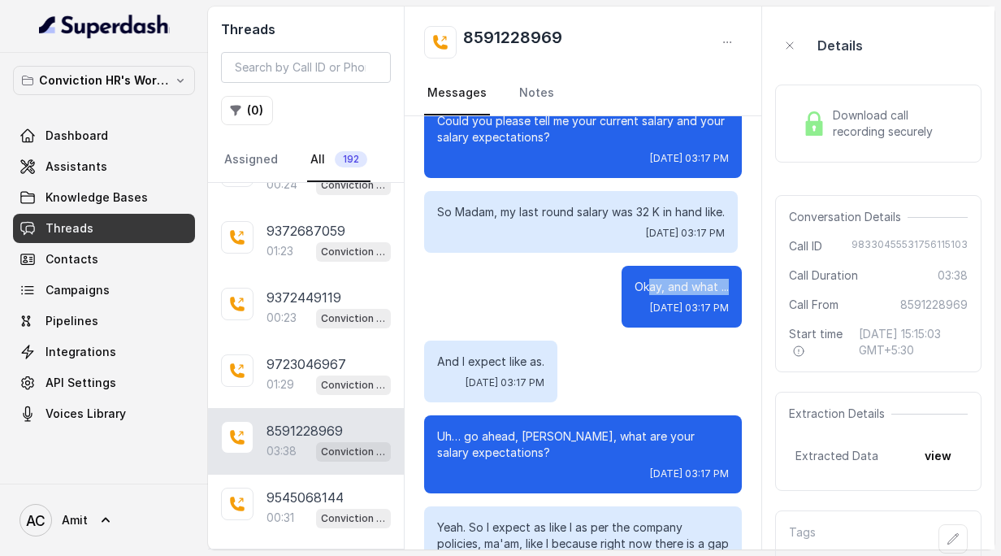
scroll to position [2445, 0]
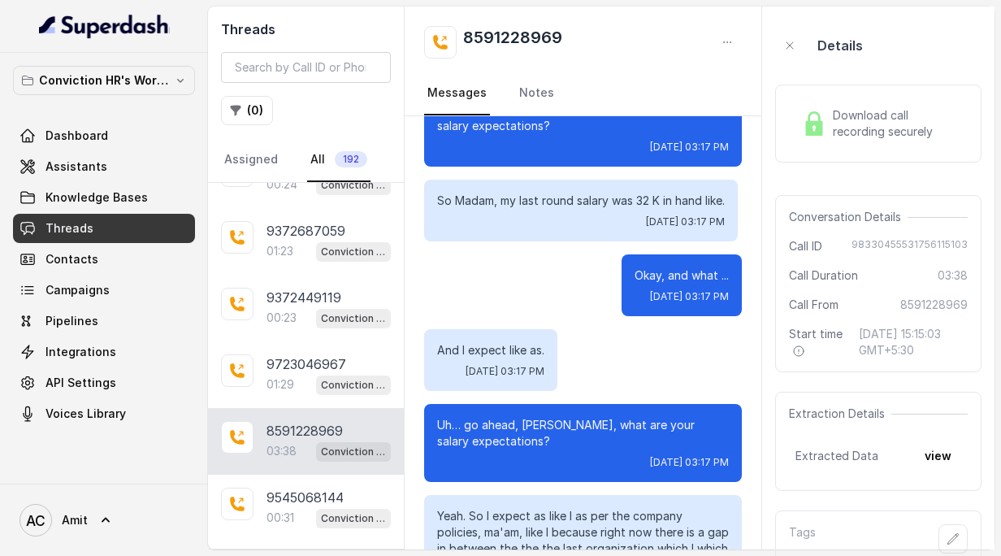
click at [881, 131] on span "Download call recording securely" at bounding box center [897, 123] width 128 height 32
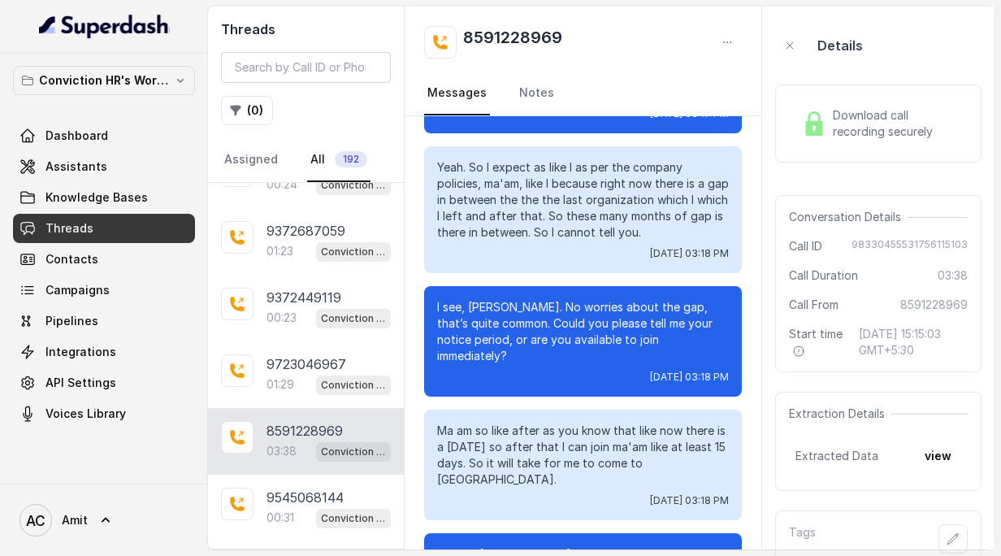
scroll to position [34, 0]
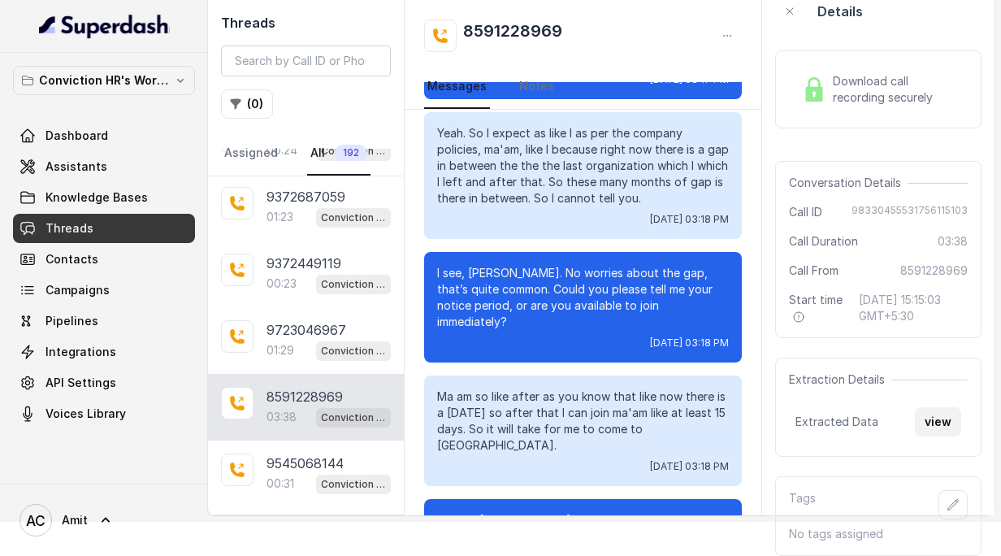
click at [920, 408] on button "view" at bounding box center [938, 421] width 46 height 29
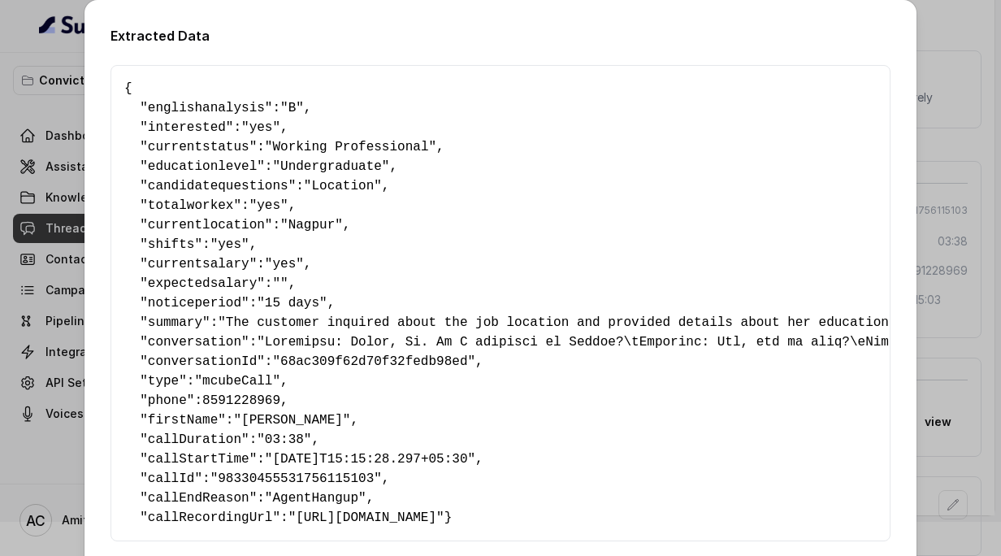
click at [959, 265] on div "Extracted Data { " englishanalysis ": "B" , " interested ": "yes" , " currentst…" at bounding box center [500, 278] width 1001 height 556
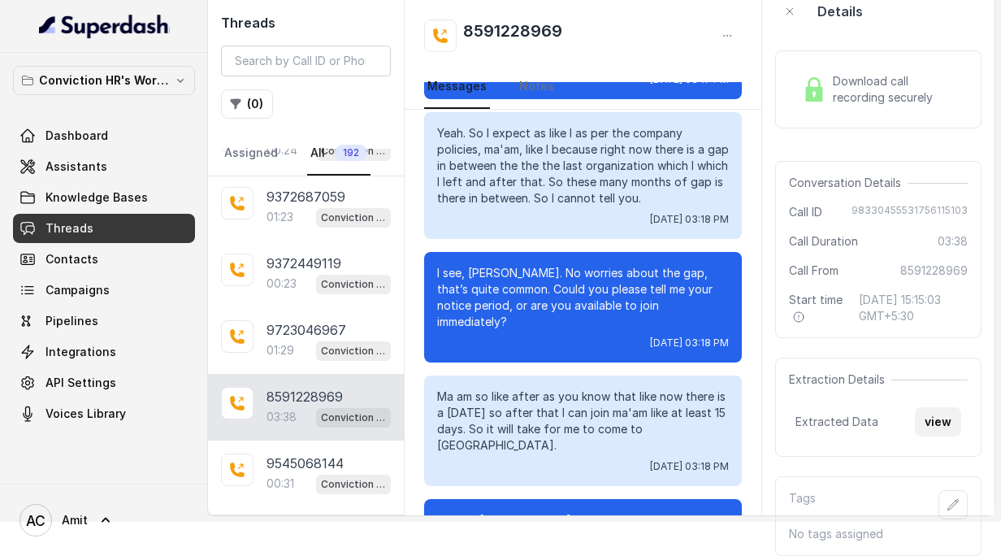
click at [938, 425] on button "view" at bounding box center [938, 421] width 46 height 29
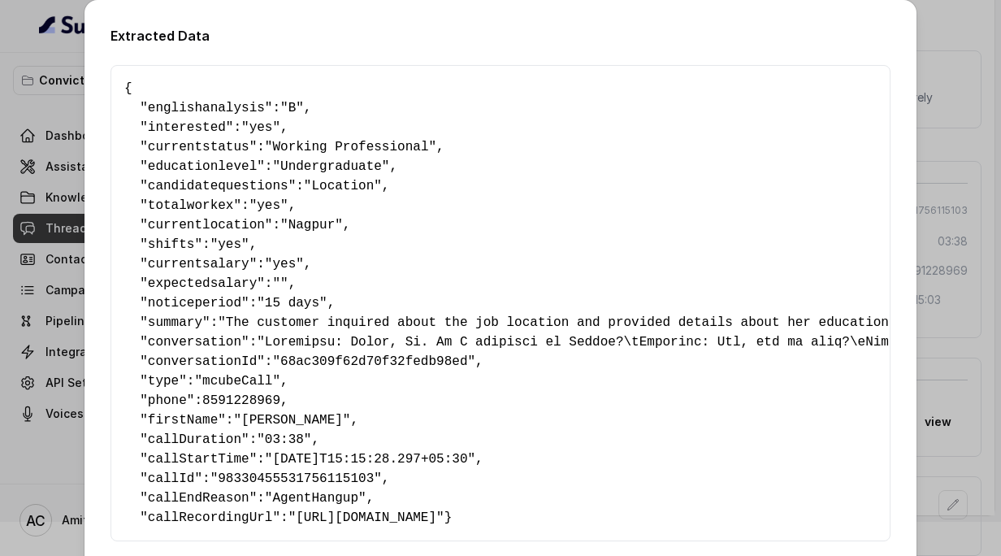
click at [954, 320] on div "Extracted Data { " englishanalysis ": "B" , " interested ": "yes" , " currentst…" at bounding box center [500, 278] width 1001 height 556
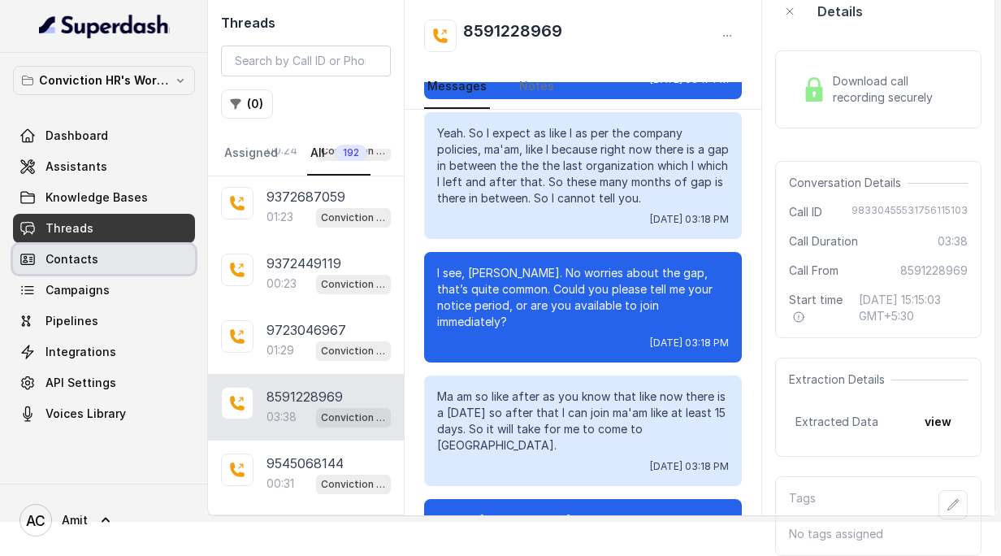
click at [65, 263] on span "Contacts" at bounding box center [71, 259] width 53 height 16
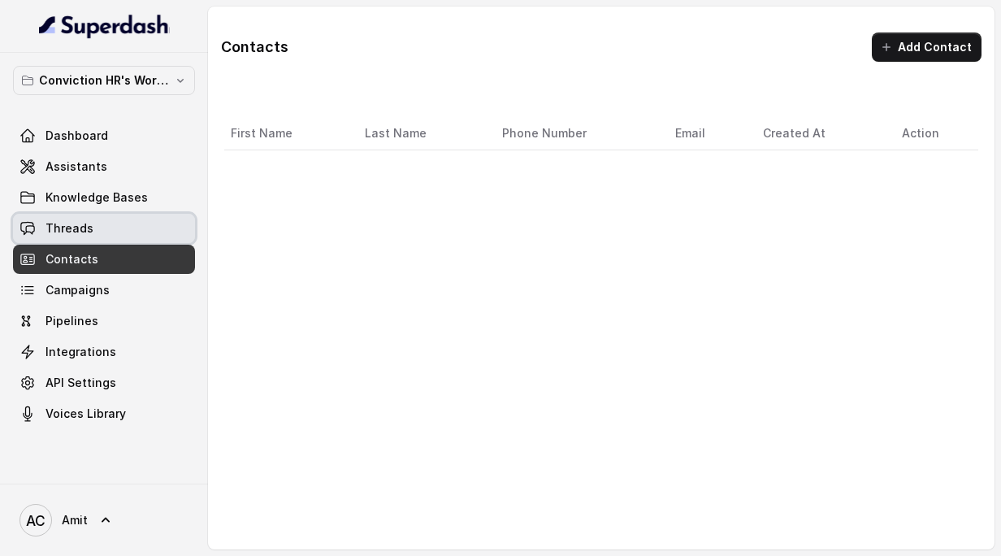
click at [86, 239] on link "Threads" at bounding box center [104, 228] width 182 height 29
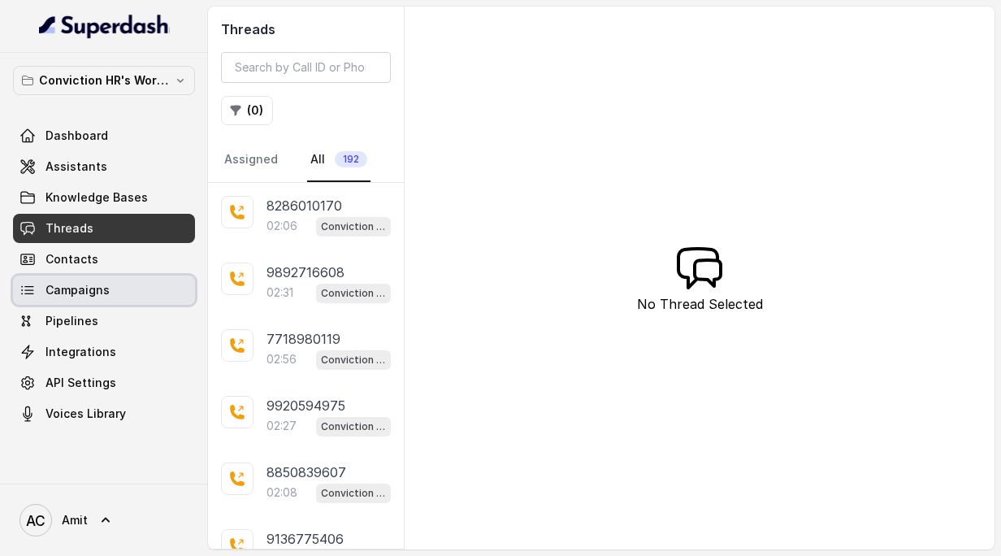
click at [96, 297] on span "Campaigns" at bounding box center [77, 290] width 64 height 16
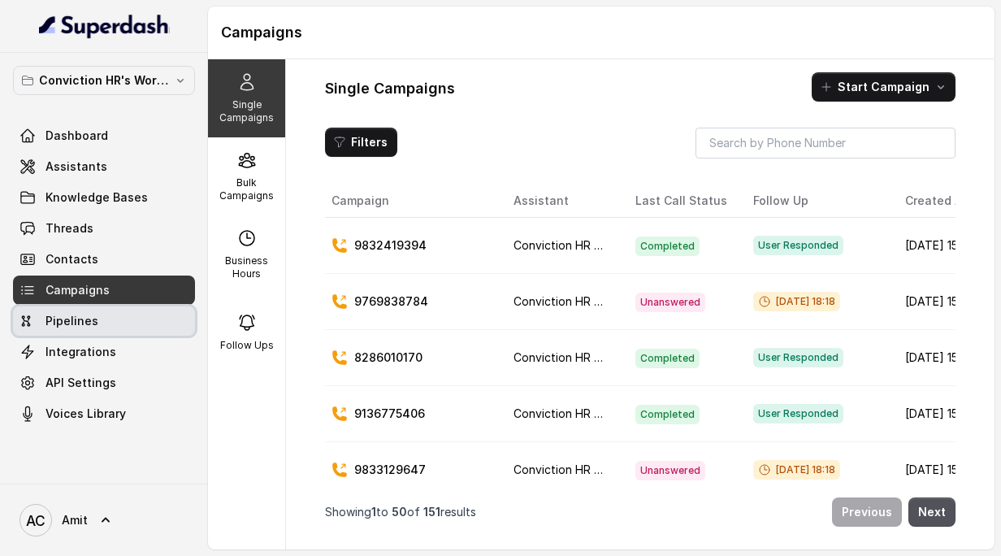
click at [91, 316] on span "Pipelines" at bounding box center [71, 321] width 53 height 16
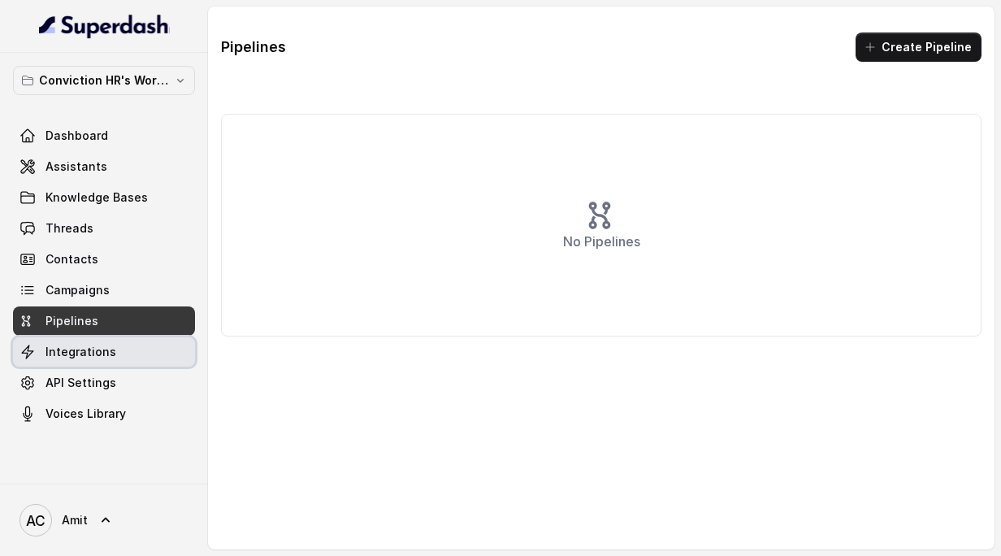
click at [97, 358] on span "Integrations" at bounding box center [80, 352] width 71 height 16
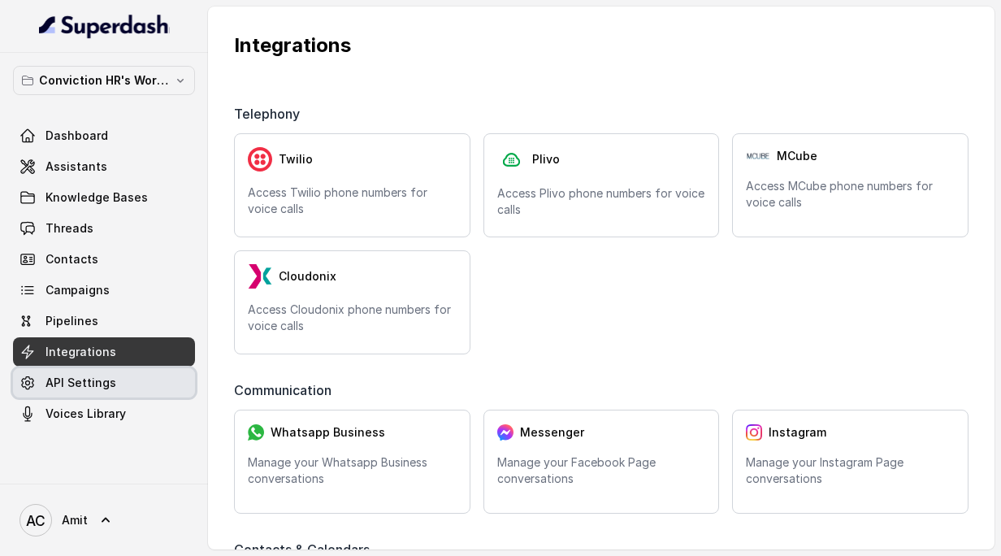
click at [90, 383] on span "API Settings" at bounding box center [80, 382] width 71 height 16
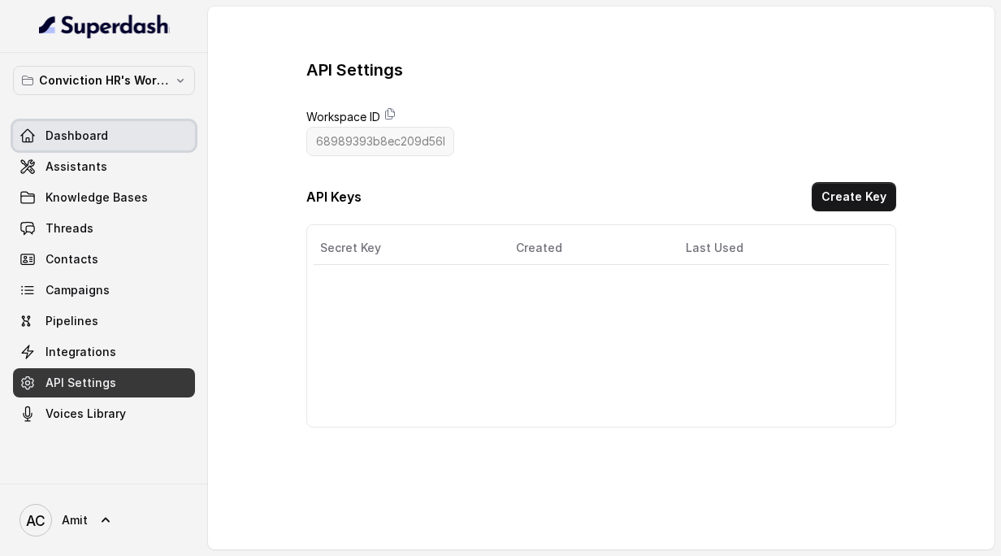
click at [80, 132] on span "Dashboard" at bounding box center [76, 136] width 63 height 16
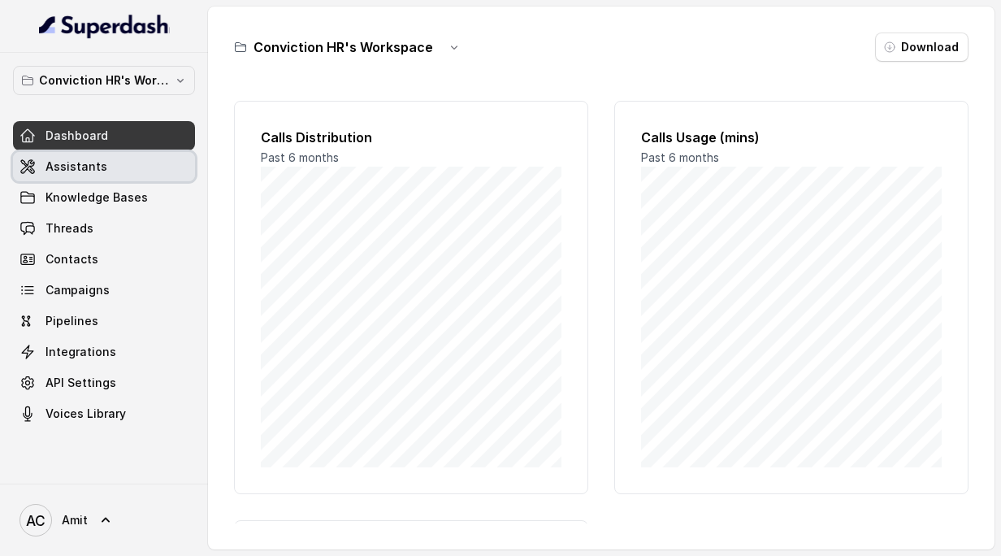
click at [84, 167] on span "Assistants" at bounding box center [76, 166] width 62 height 16
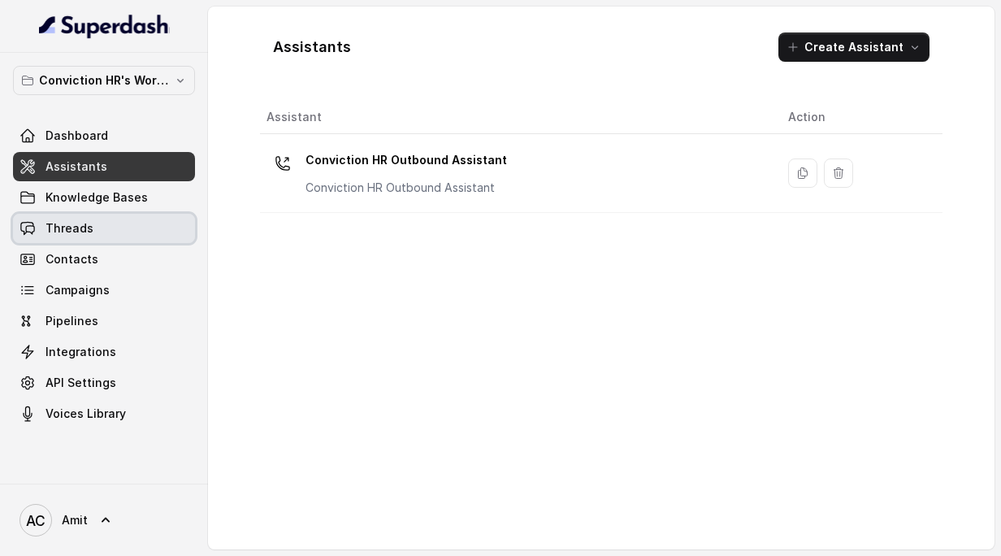
click at [82, 216] on link "Threads" at bounding box center [104, 228] width 182 height 29
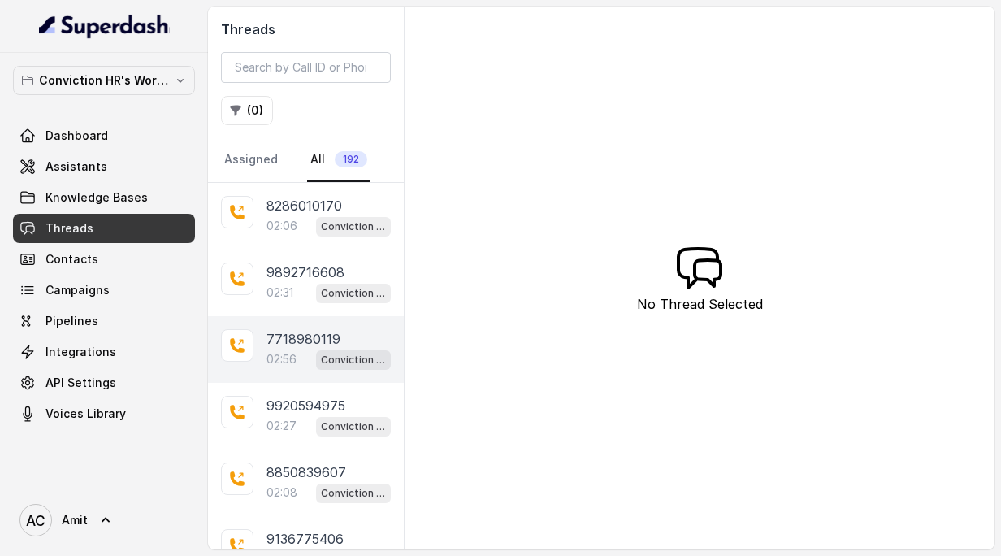
click at [302, 366] on div "02:56 Conviction HR Outbound Assistant" at bounding box center [328, 358] width 124 height 21
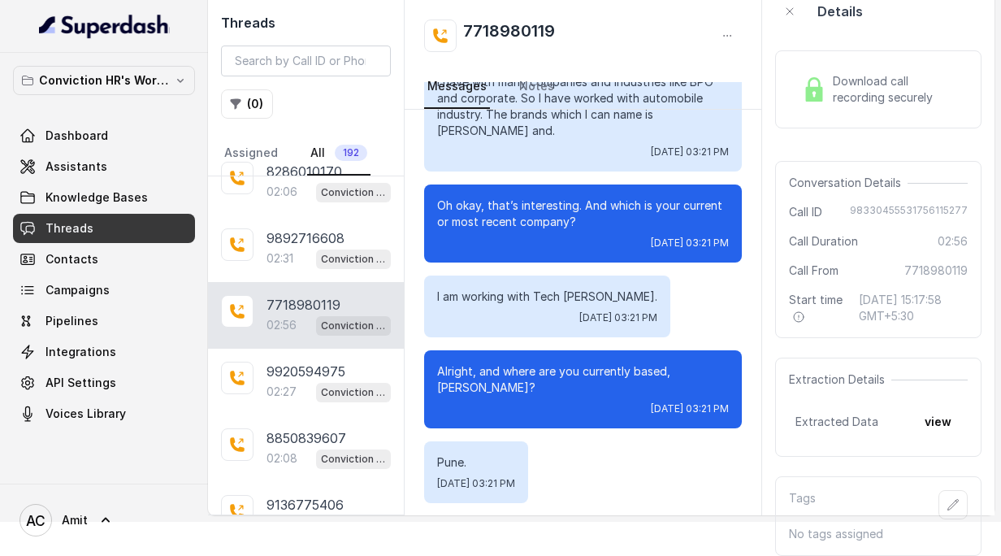
scroll to position [1105, 0]
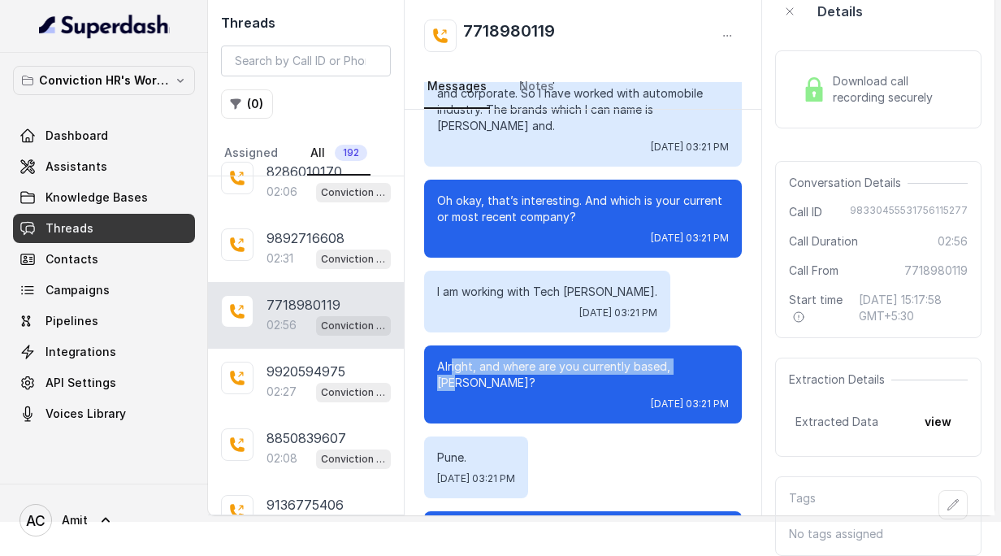
drag, startPoint x: 456, startPoint y: 334, endPoint x: 701, endPoint y: 336, distance: 245.3
click at [702, 358] on p "Alright, and where are you currently based, [PERSON_NAME]?" at bounding box center [583, 374] width 292 height 32
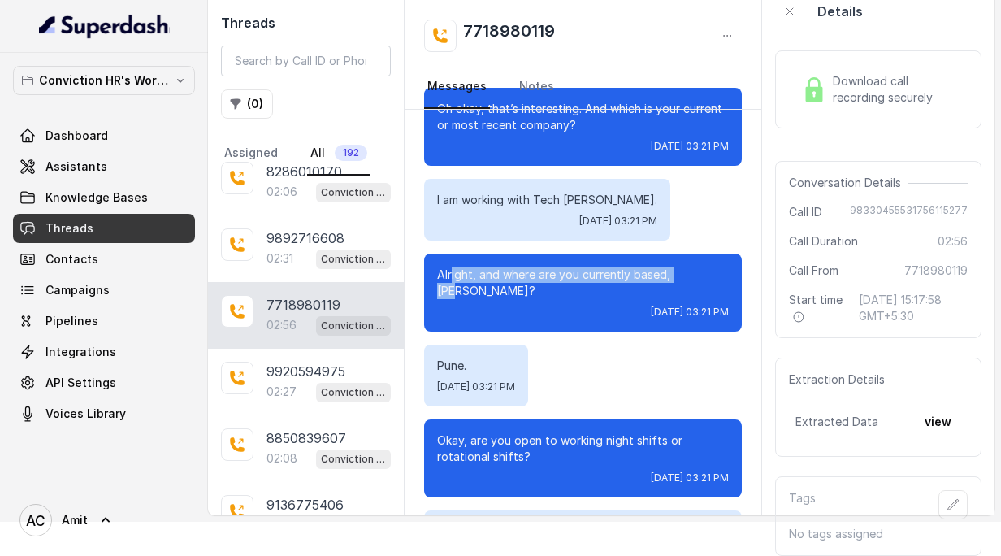
scroll to position [1210, 0]
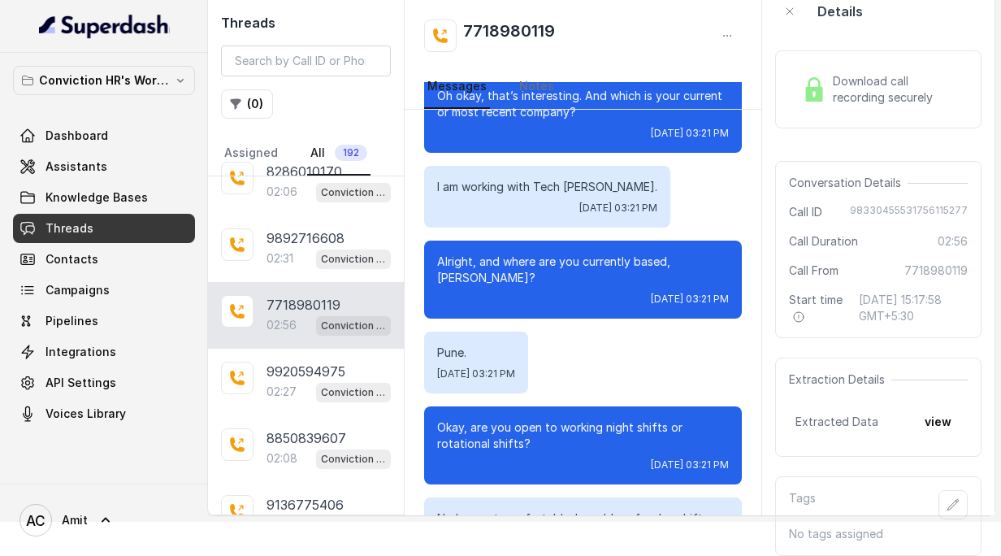
click at [642, 331] on div "Pune. Mon, Aug 25, 2025, 03:21 PM" at bounding box center [583, 362] width 318 height 62
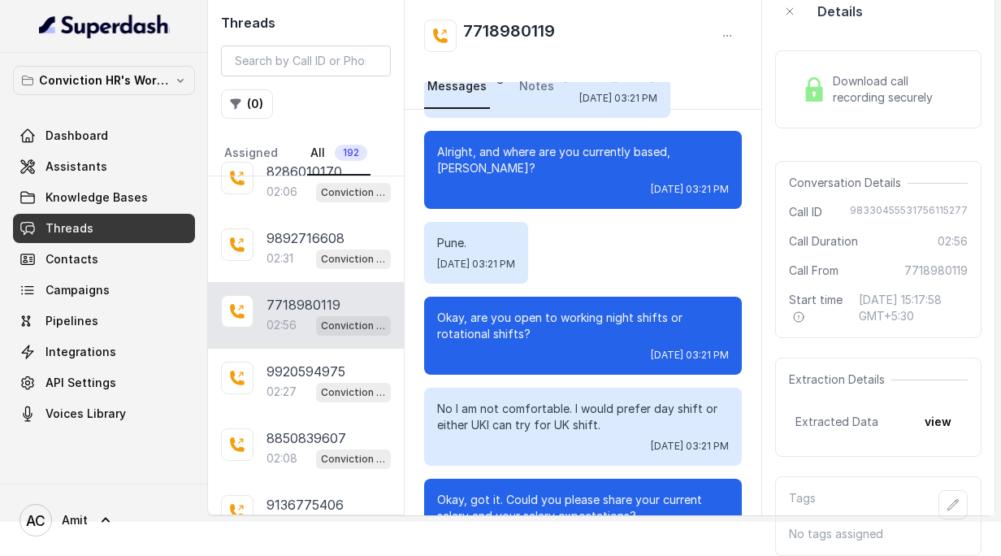
scroll to position [1335, 0]
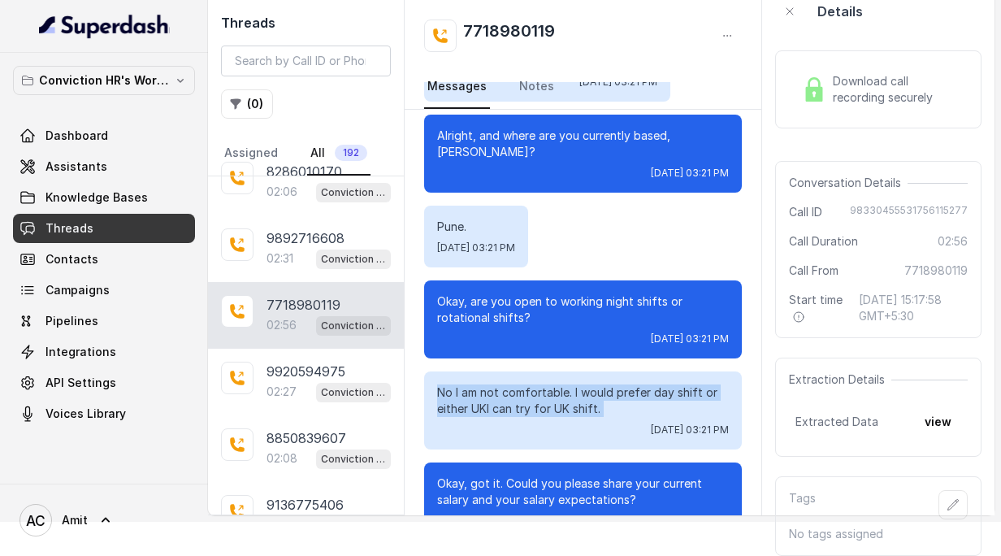
drag, startPoint x: 440, startPoint y: 348, endPoint x: 621, endPoint y: 370, distance: 181.7
click at [621, 371] on div "No I am not comfortable. I would prefer day shift or either UKI can try for UK …" at bounding box center [583, 410] width 318 height 78
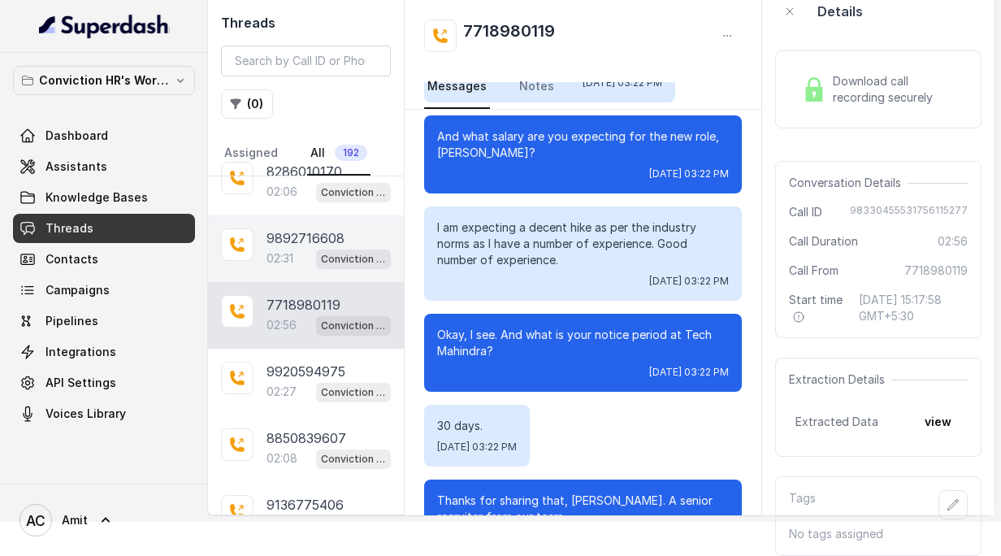
scroll to position [0, 0]
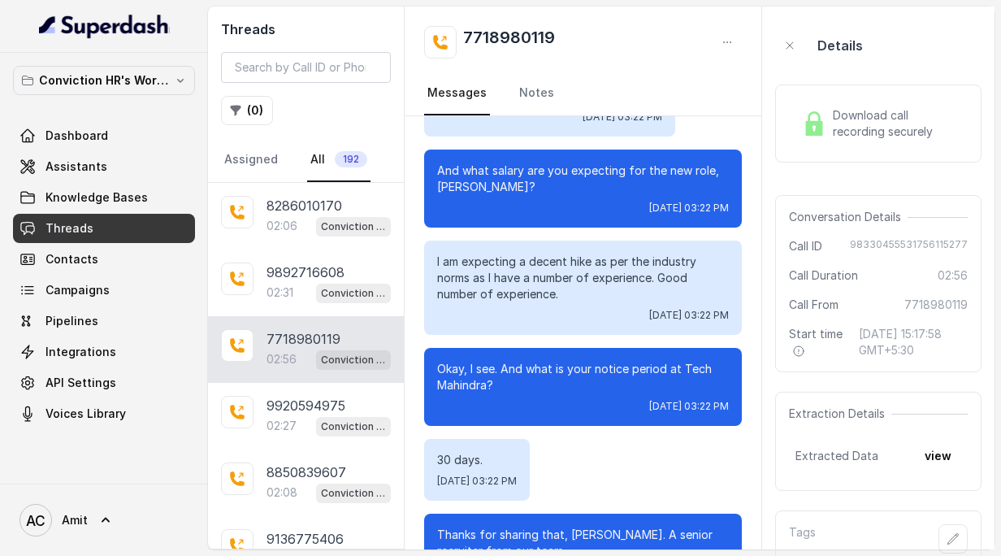
click at [310, 157] on link "All 192" at bounding box center [338, 160] width 63 height 44
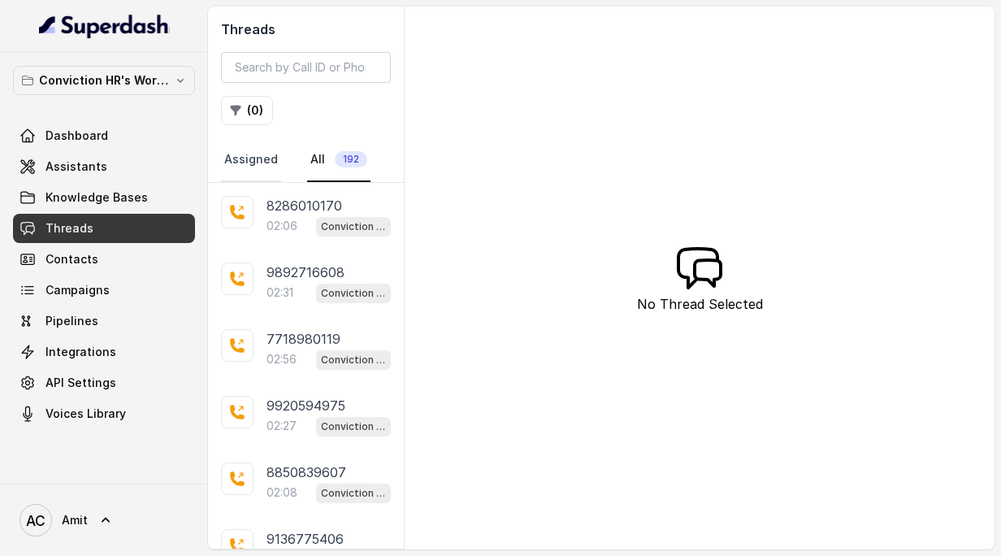
click at [221, 163] on link "Assigned" at bounding box center [251, 160] width 60 height 44
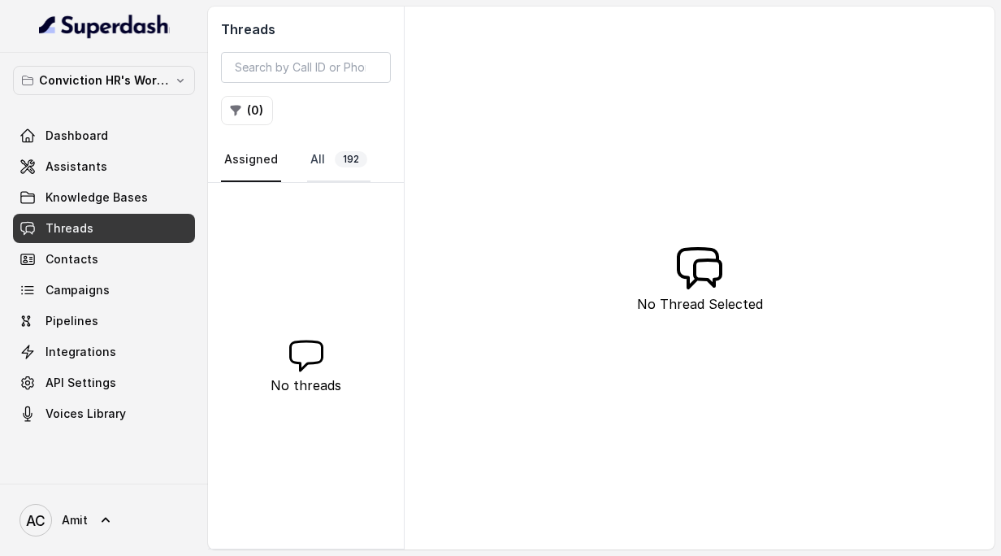
click at [317, 162] on link "All 192" at bounding box center [338, 160] width 63 height 44
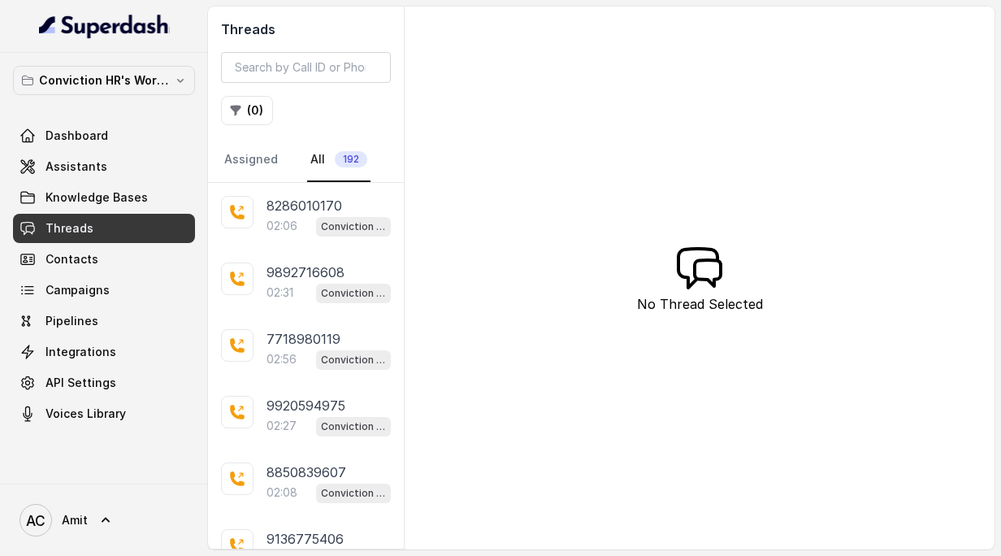
click at [851, 223] on div "Threads ( 0 ) Assigned All 192 8286010170 02:06 Conviction HR Outbound Assistan…" at bounding box center [601, 277] width 786 height 543
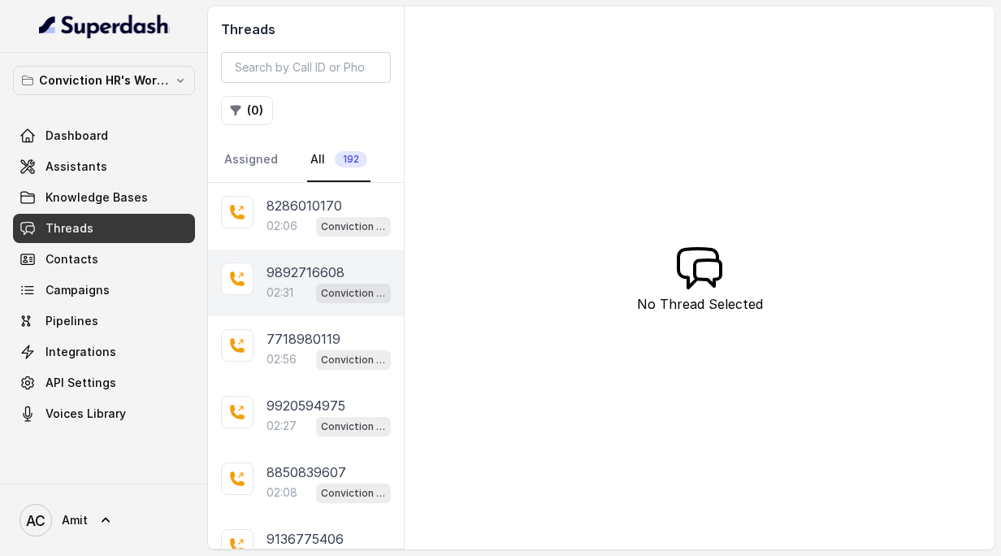
click at [286, 292] on p "02:31" at bounding box center [279, 292] width 27 height 16
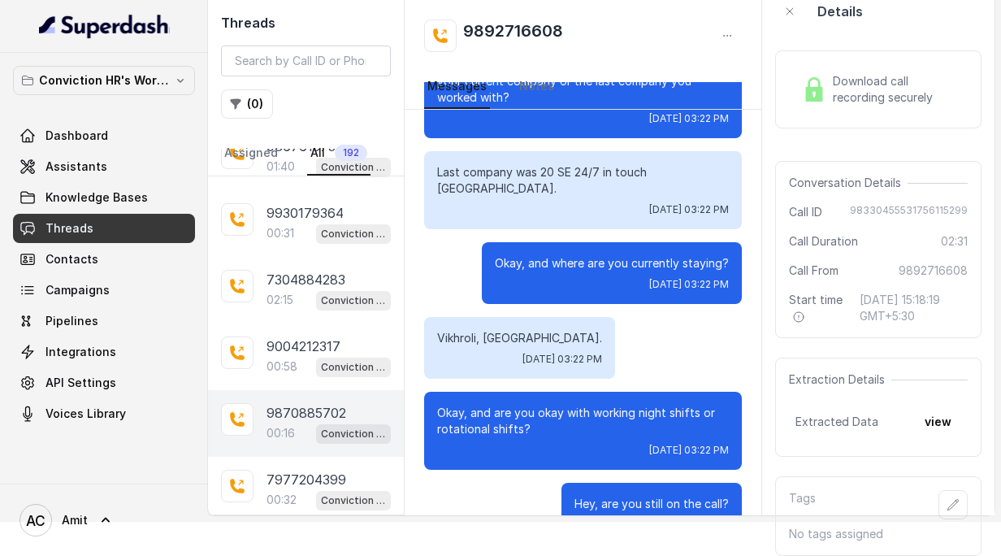
scroll to position [1478, 0]
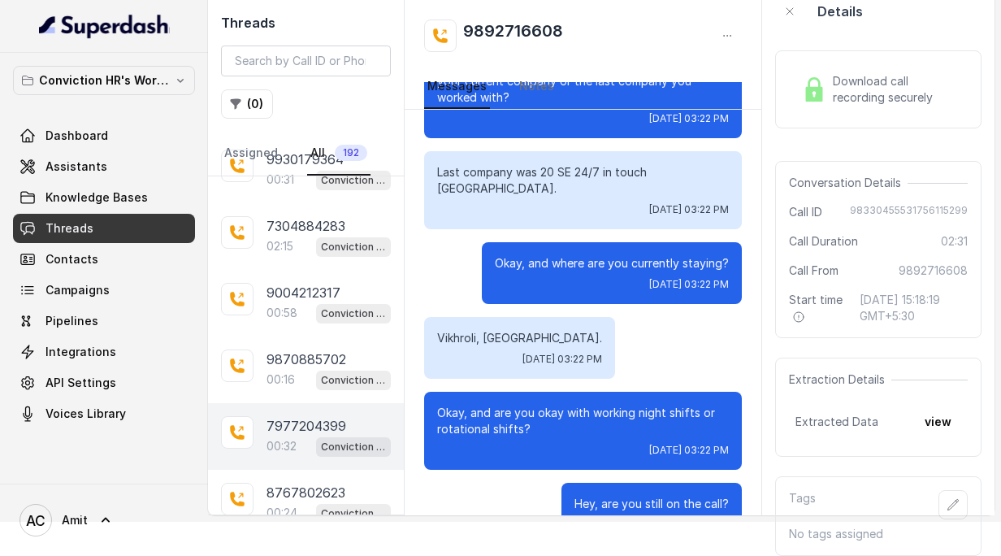
click at [290, 435] on div "00:32 Conviction HR Outbound Assistant" at bounding box center [328, 445] width 124 height 21
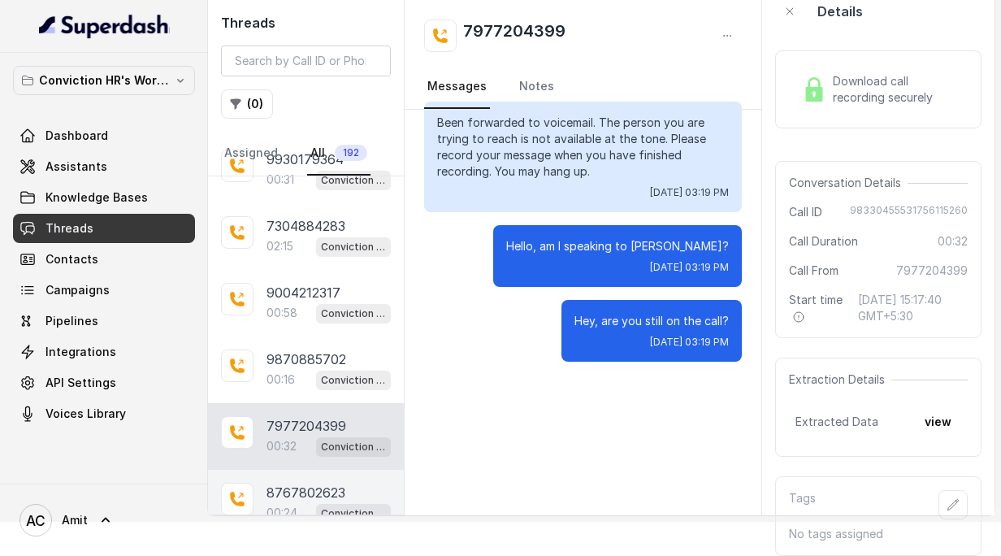
click at [279, 483] on p "8767802623" at bounding box center [305, 492] width 79 height 19
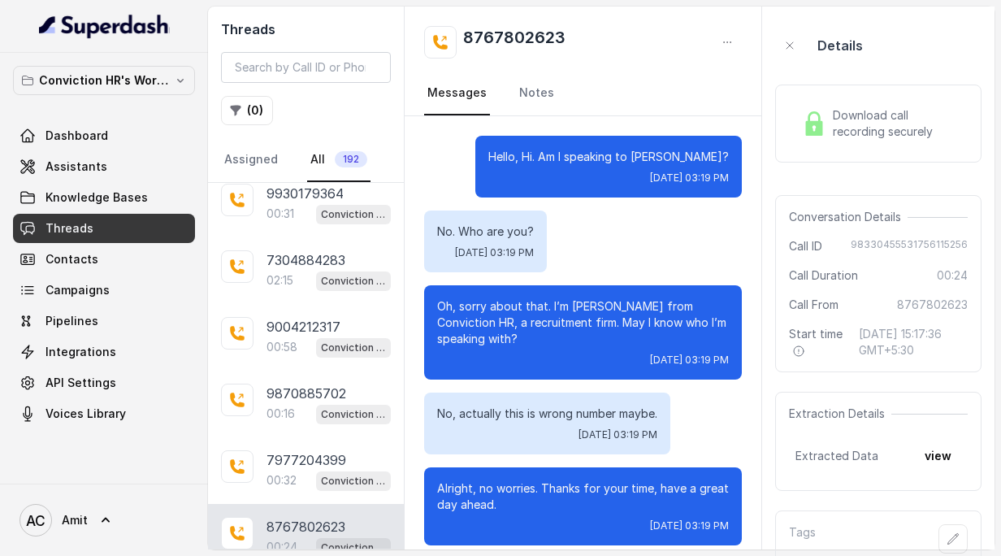
scroll to position [15, 0]
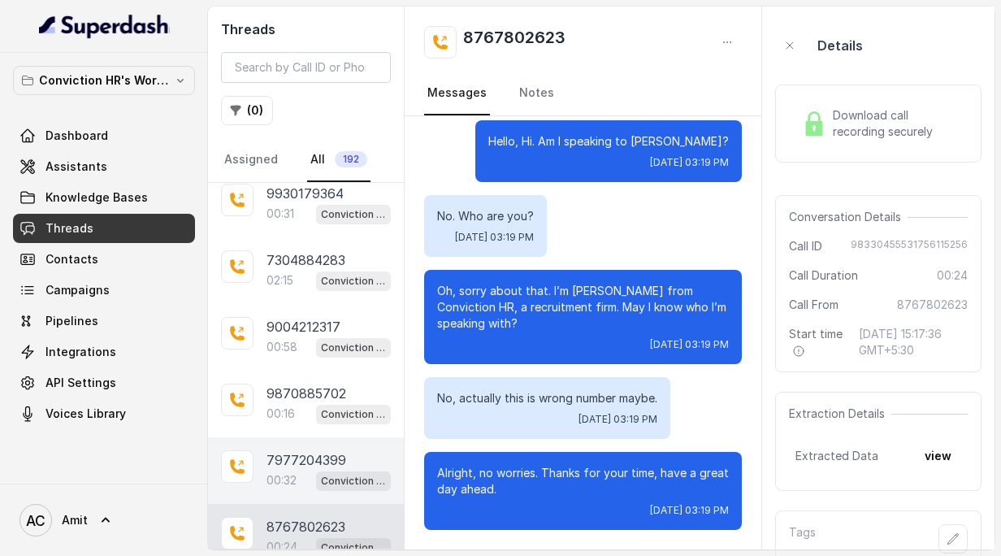
click at [266, 451] on p "7977204399" at bounding box center [306, 459] width 80 height 19
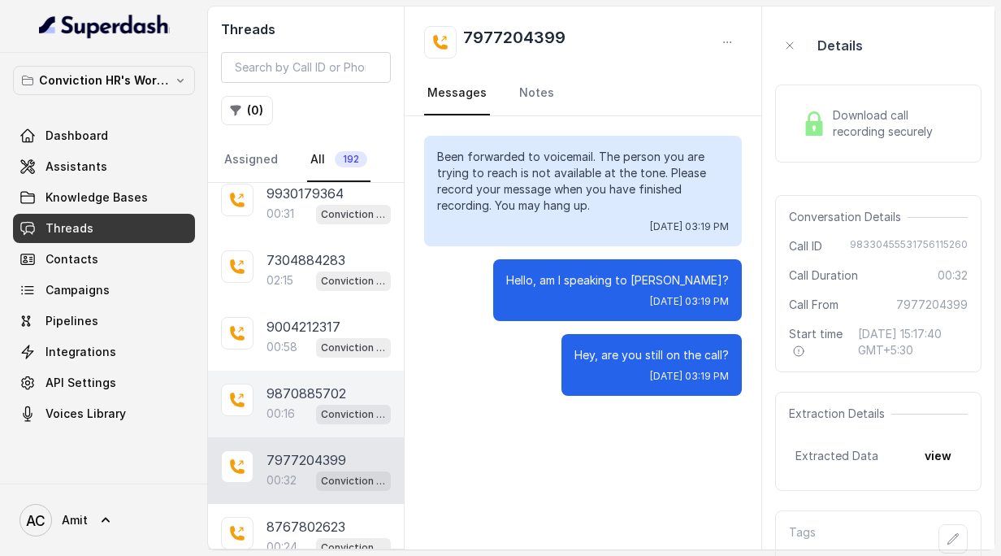
click at [288, 405] on p "00:16" at bounding box center [280, 413] width 28 height 16
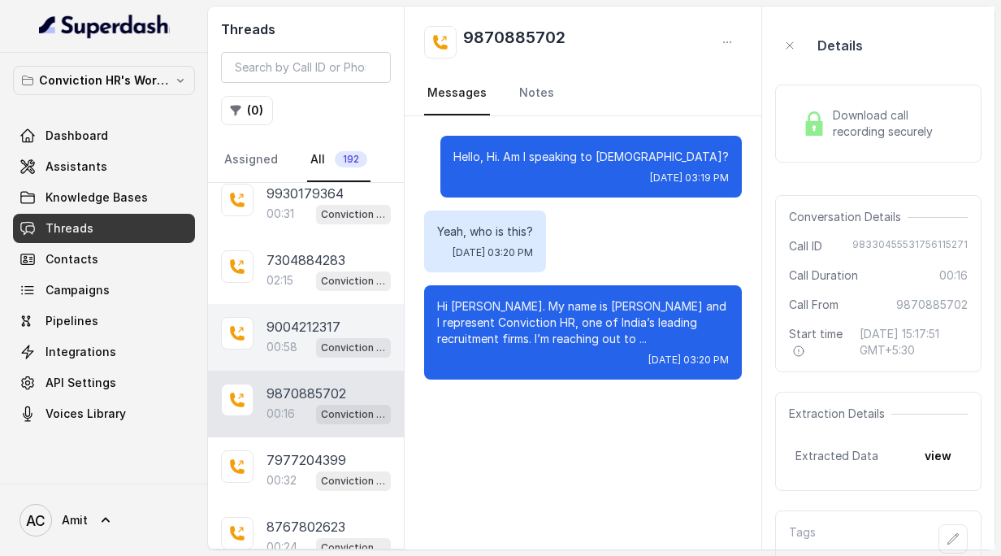
click at [296, 321] on p "9004212317" at bounding box center [303, 326] width 74 height 19
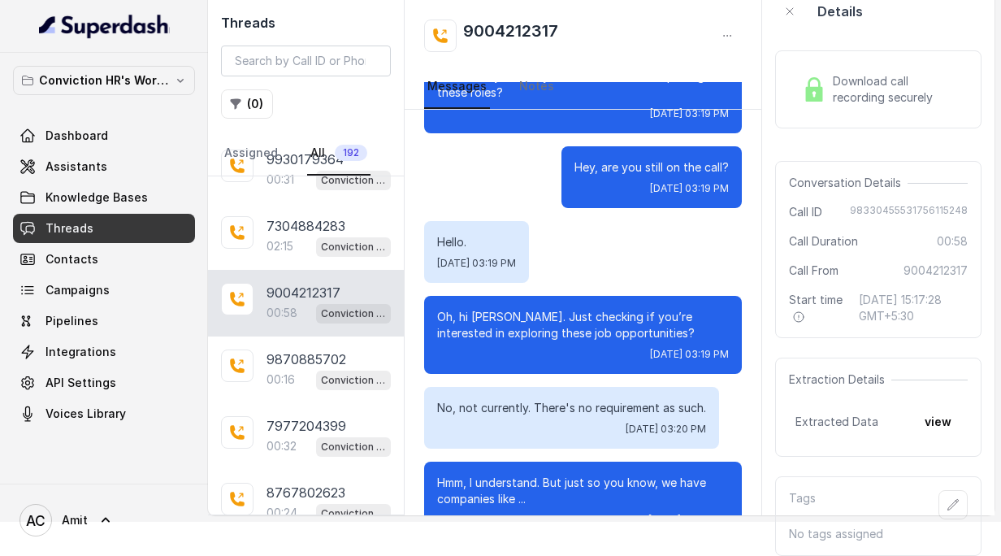
scroll to position [334, 0]
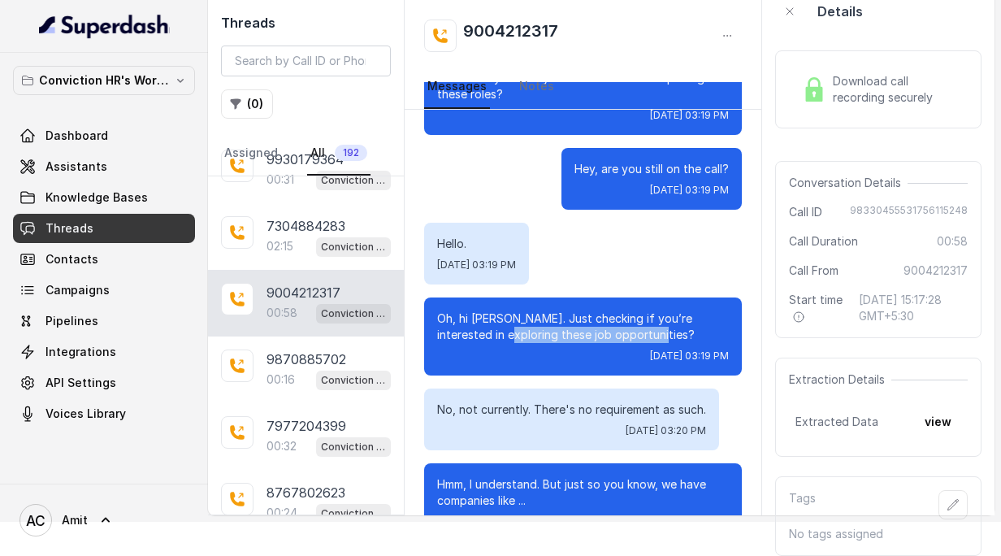
drag, startPoint x: 470, startPoint y: 320, endPoint x: 632, endPoint y: 320, distance: 161.7
click at [632, 320] on p "Oh, hi Siddhesh. Just checking if you’re interested in exploring these job oppo…" at bounding box center [583, 326] width 292 height 32
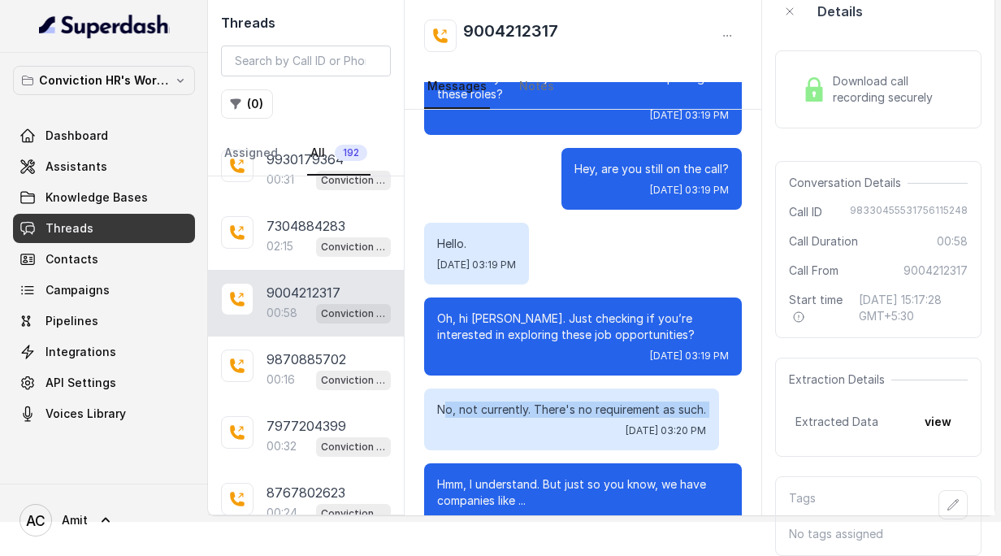
drag, startPoint x: 448, startPoint y: 394, endPoint x: 701, endPoint y: 403, distance: 253.6
click at [701, 403] on div "No, not currently. There's no requirement as such. Mon, Aug 25, 2025, 03:20 PM" at bounding box center [571, 419] width 295 height 62
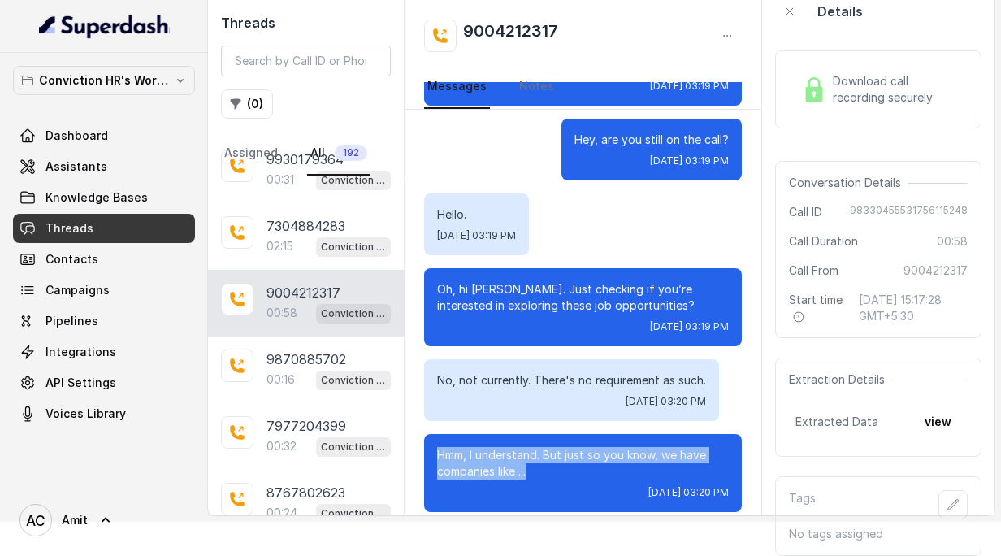
drag, startPoint x: 438, startPoint y: 436, endPoint x: 534, endPoint y: 457, distance: 98.0
click at [534, 457] on p "Hmm, I understand. But just so you know, we have companies like ..." at bounding box center [583, 463] width 292 height 32
click at [544, 456] on p "Hmm, I understand. But just so you know, we have companies like ..." at bounding box center [583, 463] width 292 height 32
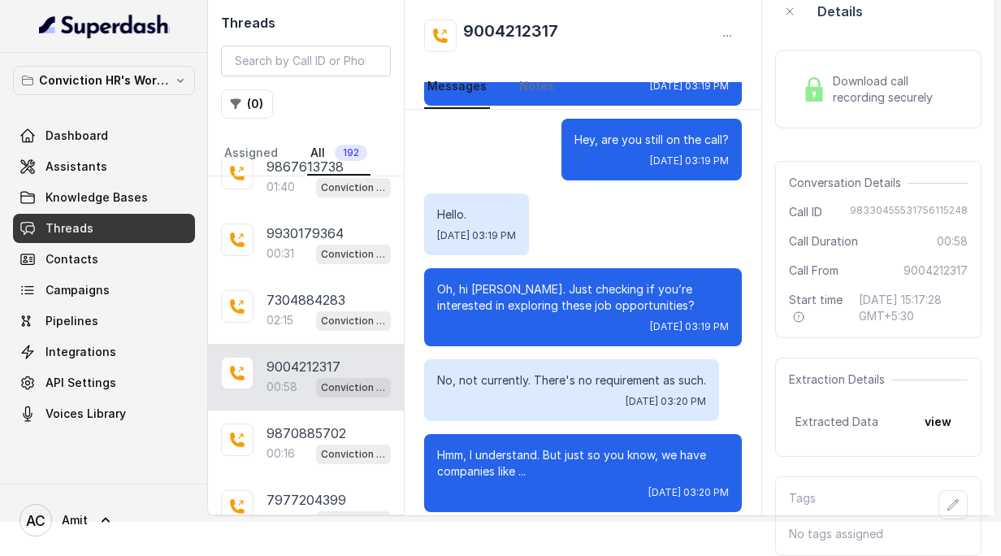
scroll to position [1399, 0]
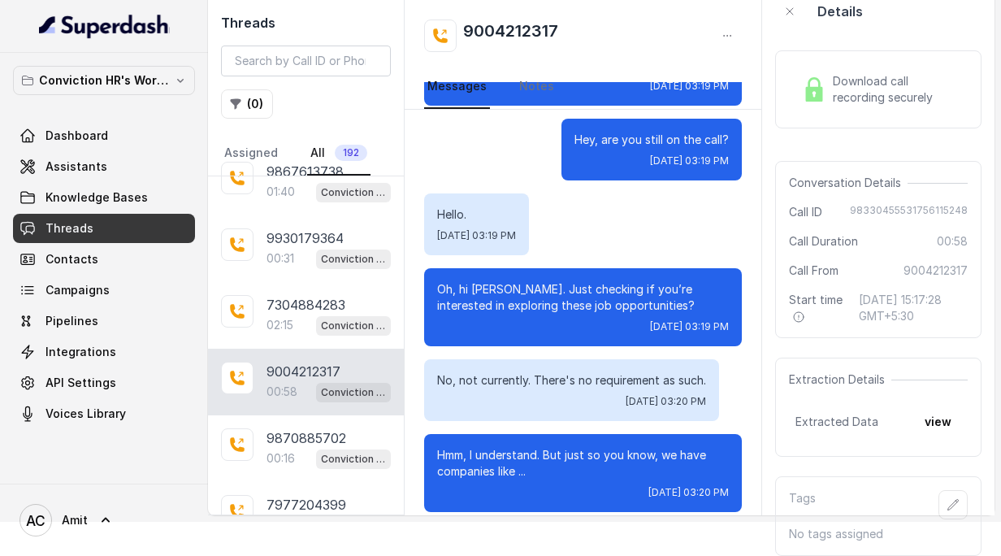
click at [850, 82] on span "Download call recording securely" at bounding box center [897, 89] width 128 height 32
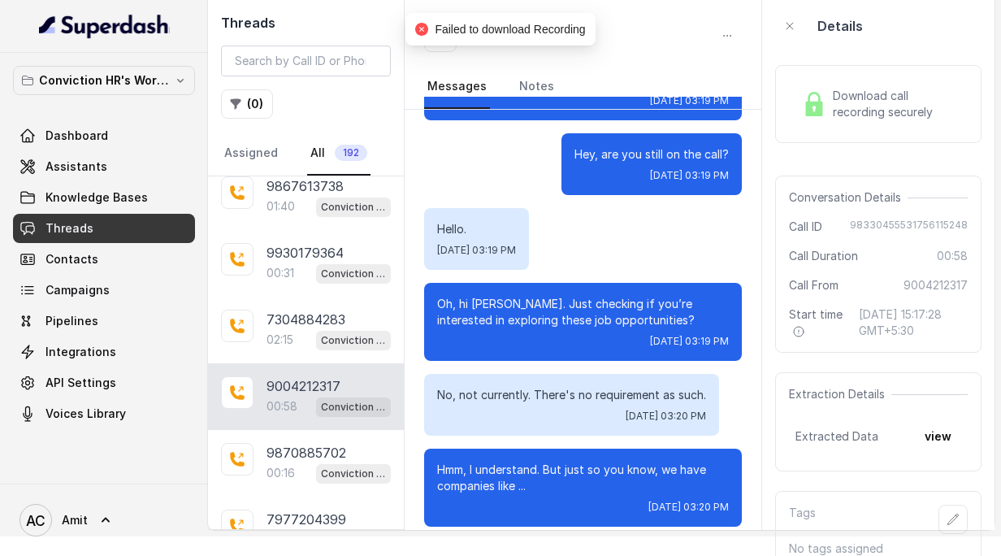
scroll to position [34, 0]
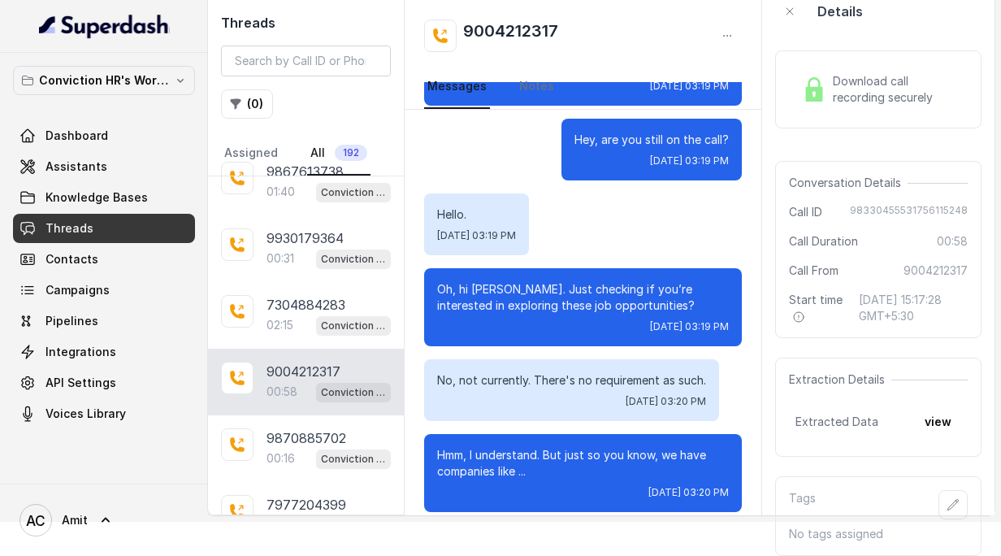
click at [901, 81] on span "Download call recording securely" at bounding box center [897, 89] width 128 height 32
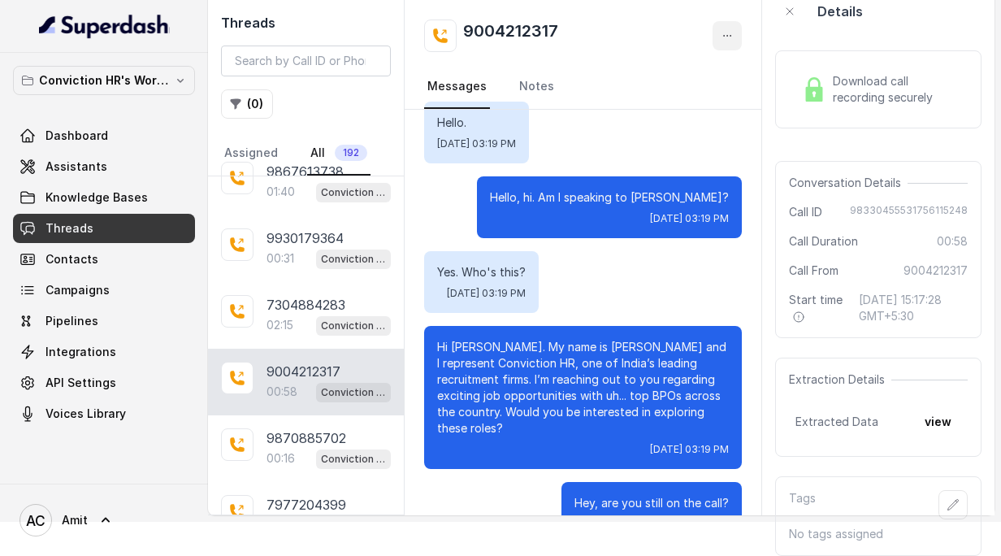
click at [728, 36] on icon "button" at bounding box center [727, 35] width 13 height 13
click at [658, 148] on div "9004212317 Messages Notes Hello. Mon, Aug 25, 2025, 03:19 PM Hello, hi. Am I sp…" at bounding box center [583, 243] width 357 height 543
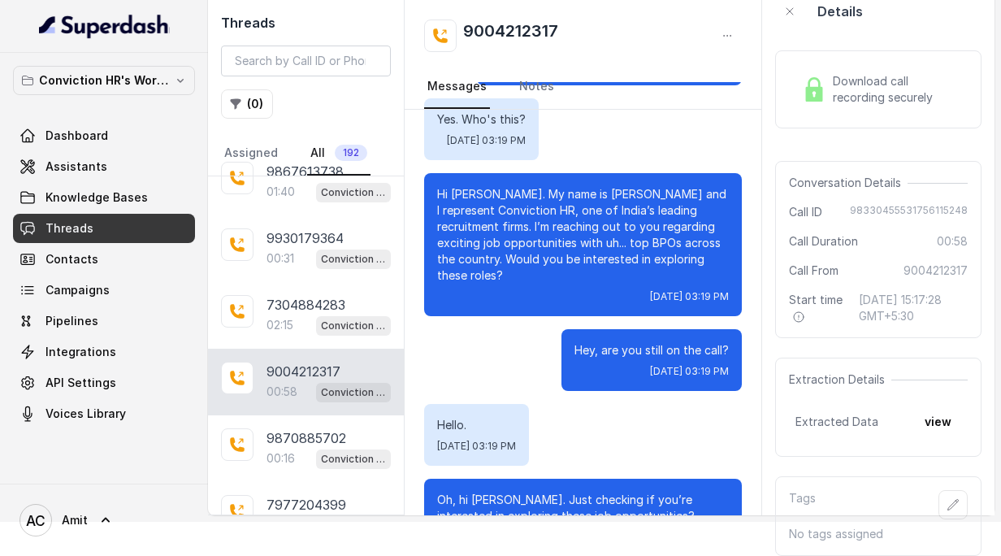
scroll to position [363, 0]
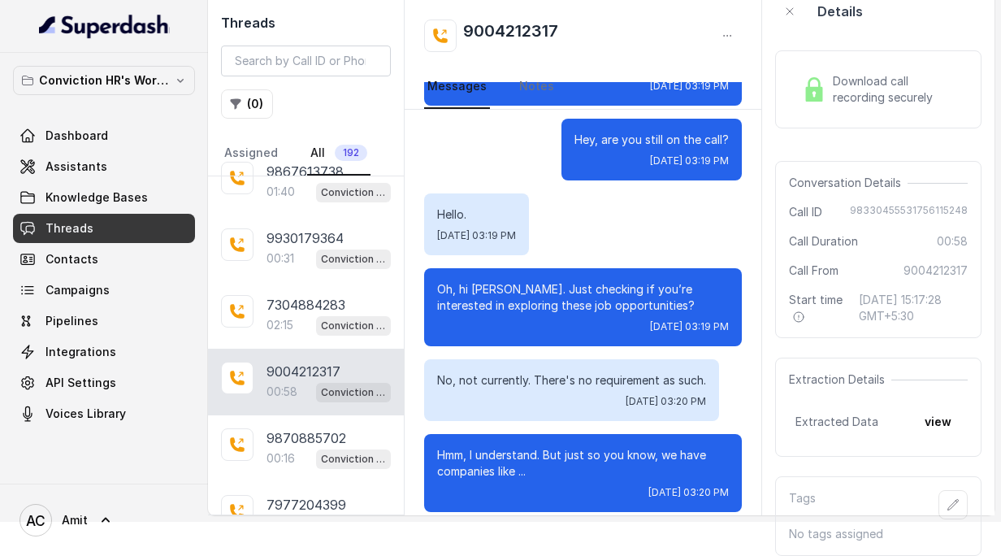
click at [235, 370] on icon at bounding box center [237, 378] width 16 height 16
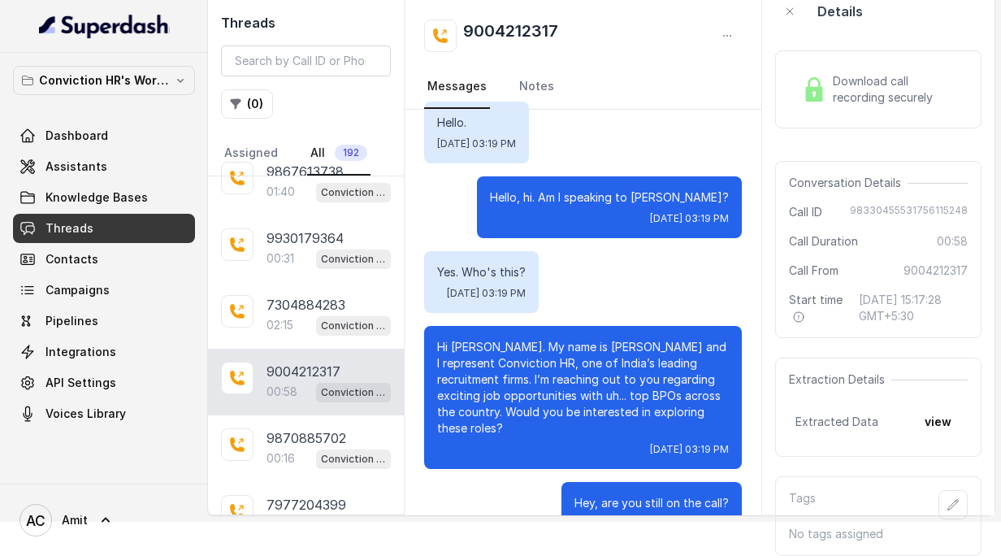
scroll to position [363, 0]
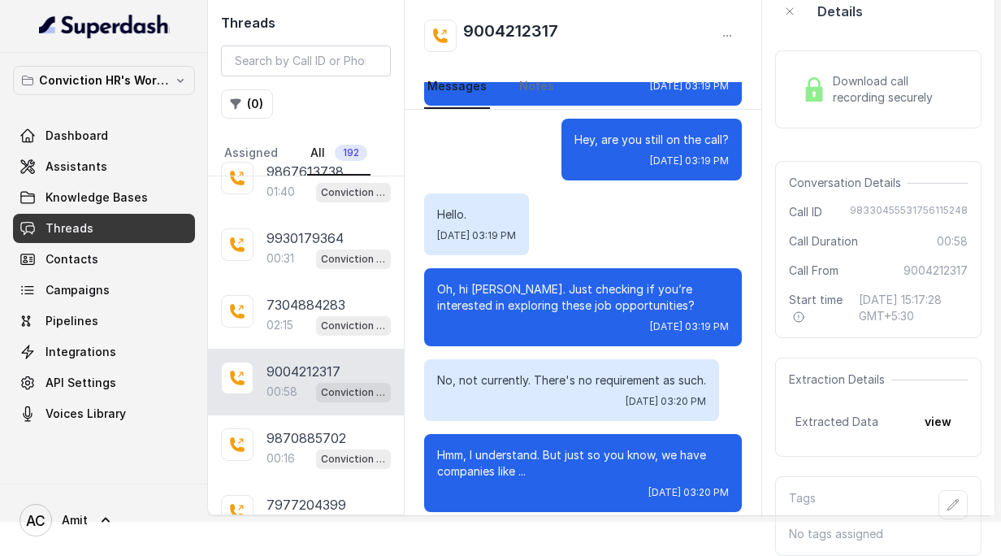
click at [444, 37] on icon at bounding box center [440, 35] width 15 height 15
click at [728, 32] on icon "button" at bounding box center [727, 35] width 13 height 13
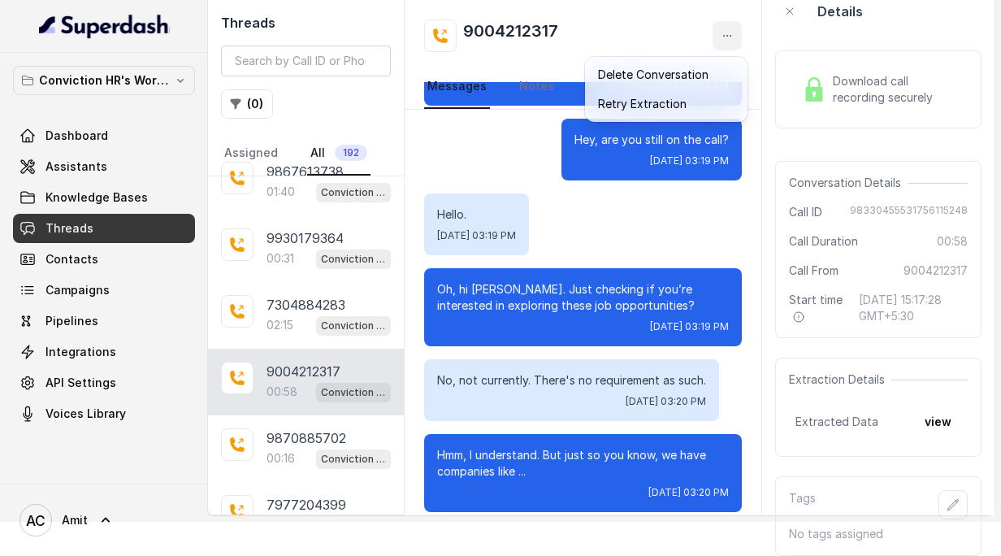
click at [851, 135] on div "Threads ( 0 ) Assigned All 192 8286010170 02:06 Conviction HR Outbound Assistan…" at bounding box center [601, 243] width 786 height 543
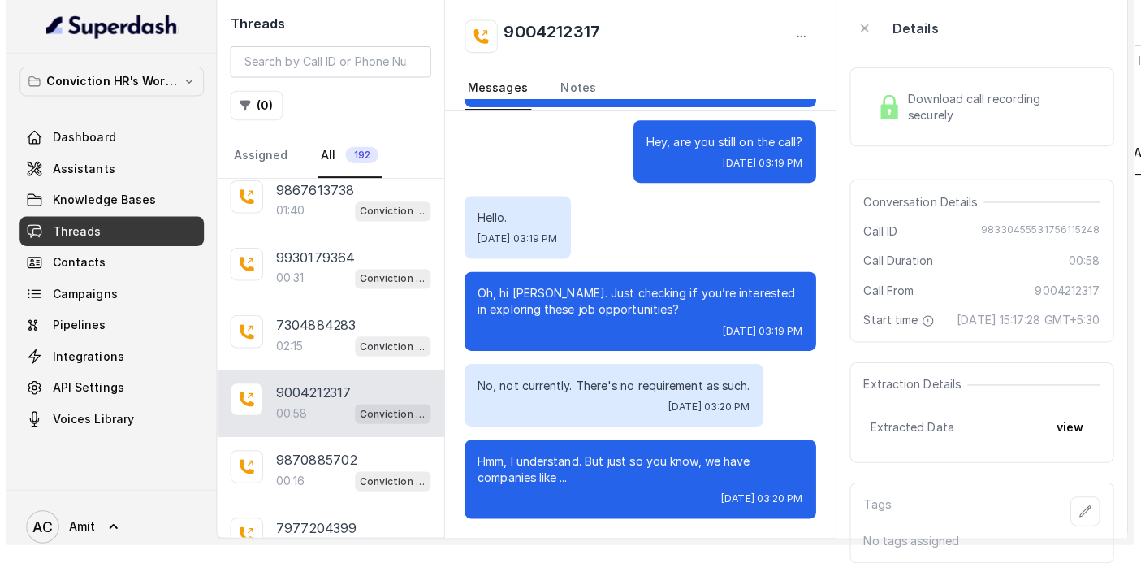
scroll to position [356, 0]
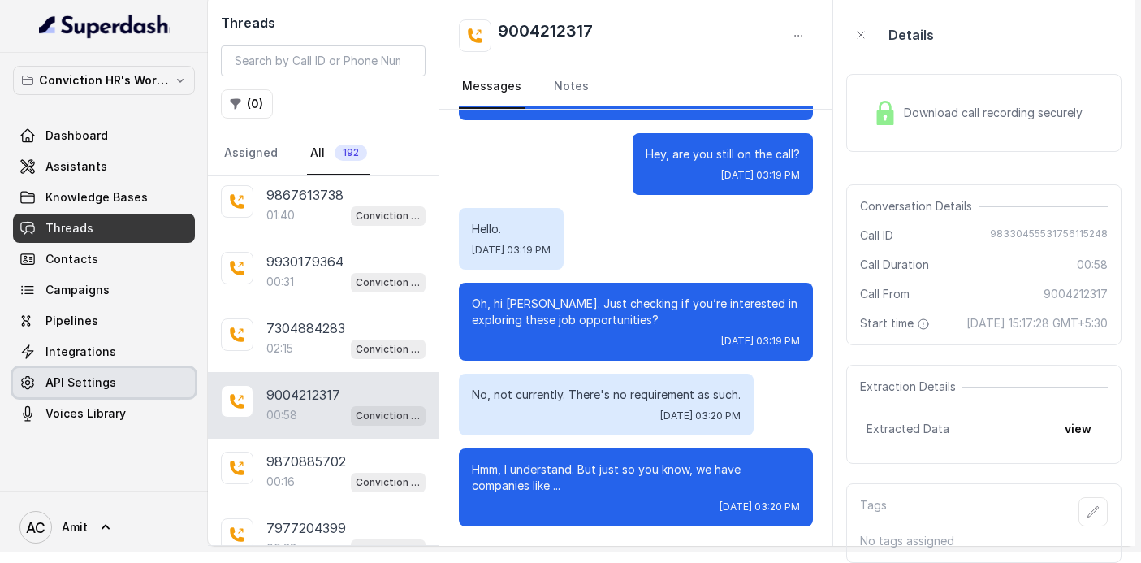
click at [154, 383] on link "API Settings" at bounding box center [104, 382] width 182 height 29
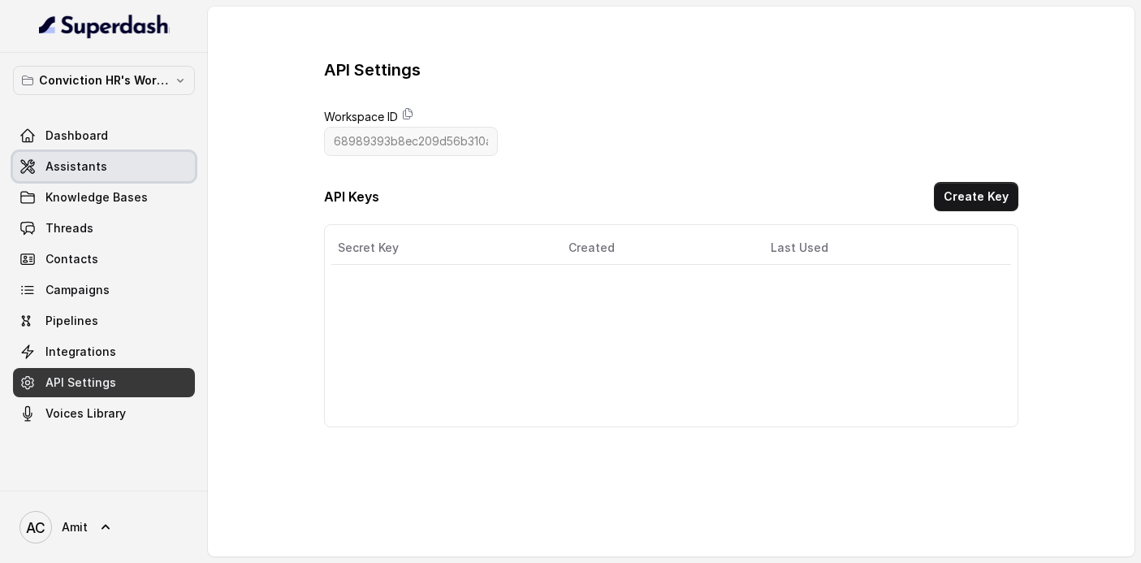
click at [80, 155] on link "Assistants" at bounding box center [104, 166] width 182 height 29
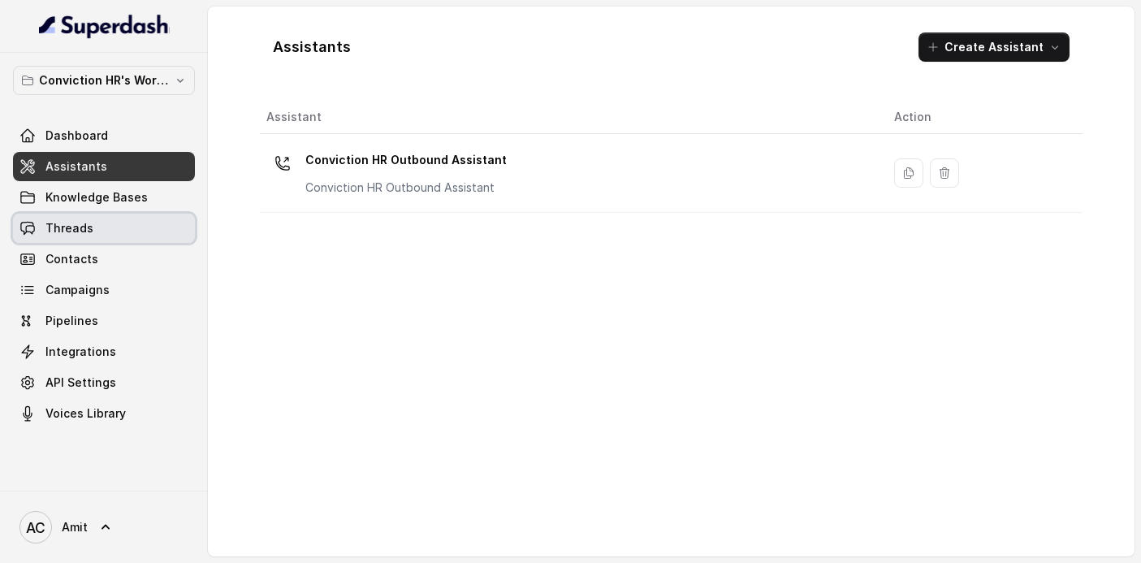
click at [78, 225] on span "Threads" at bounding box center [69, 228] width 48 height 16
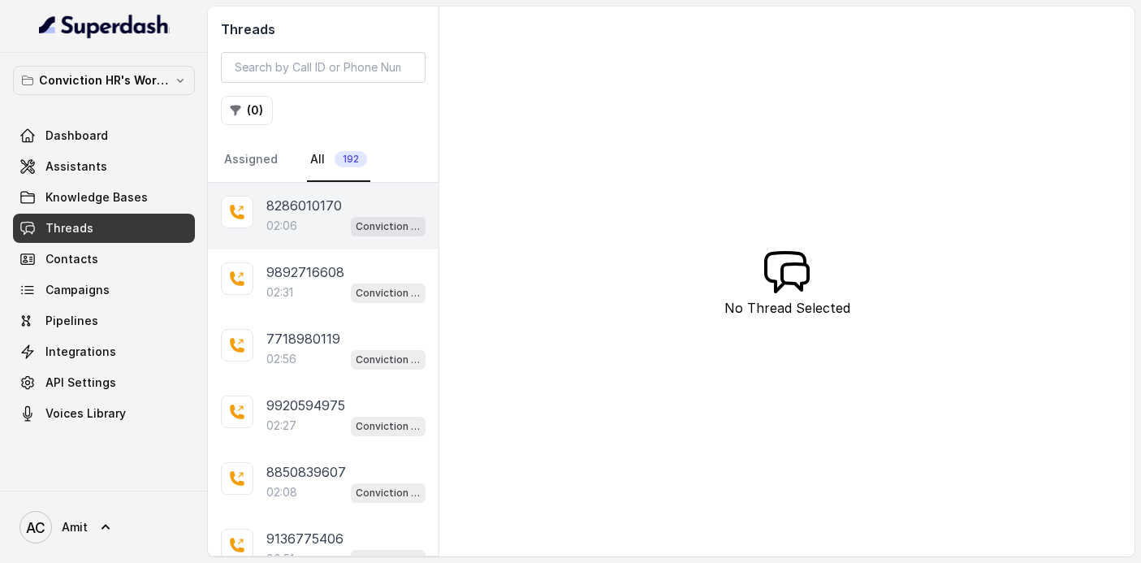
click at [282, 210] on p "8286010170" at bounding box center [304, 205] width 76 height 19
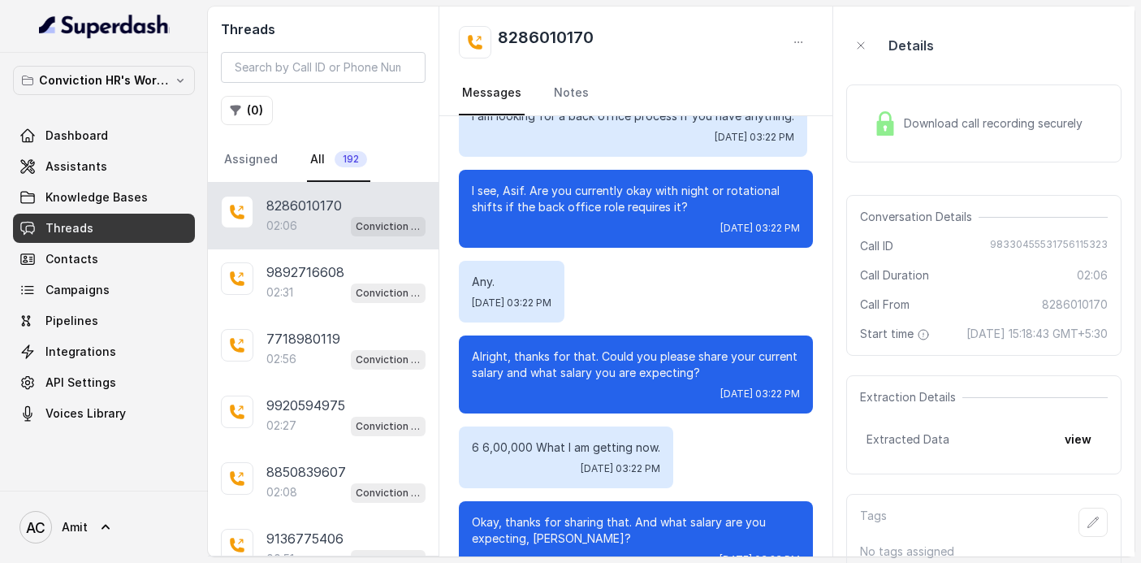
scroll to position [1098, 0]
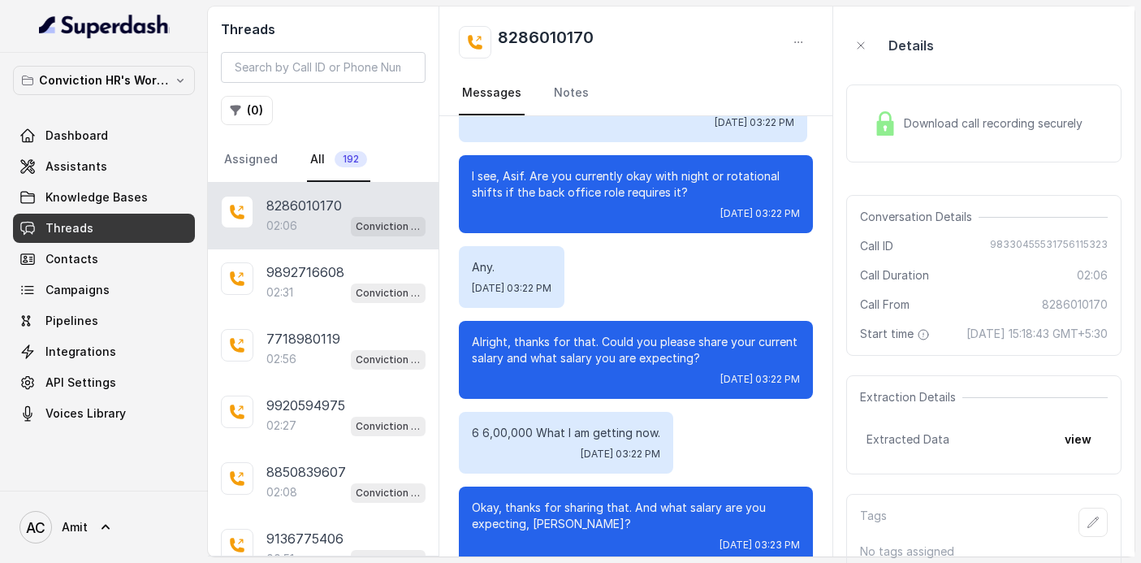
click at [989, 149] on div "Download call recording securely" at bounding box center [983, 123] width 275 height 78
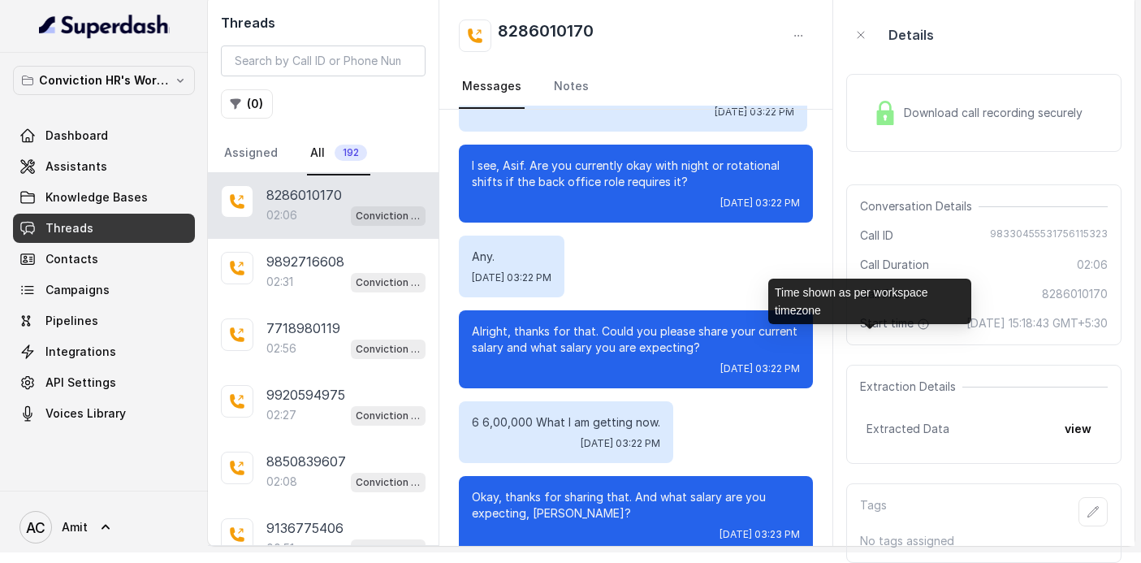
click at [917, 324] on icon at bounding box center [923, 324] width 13 height 13
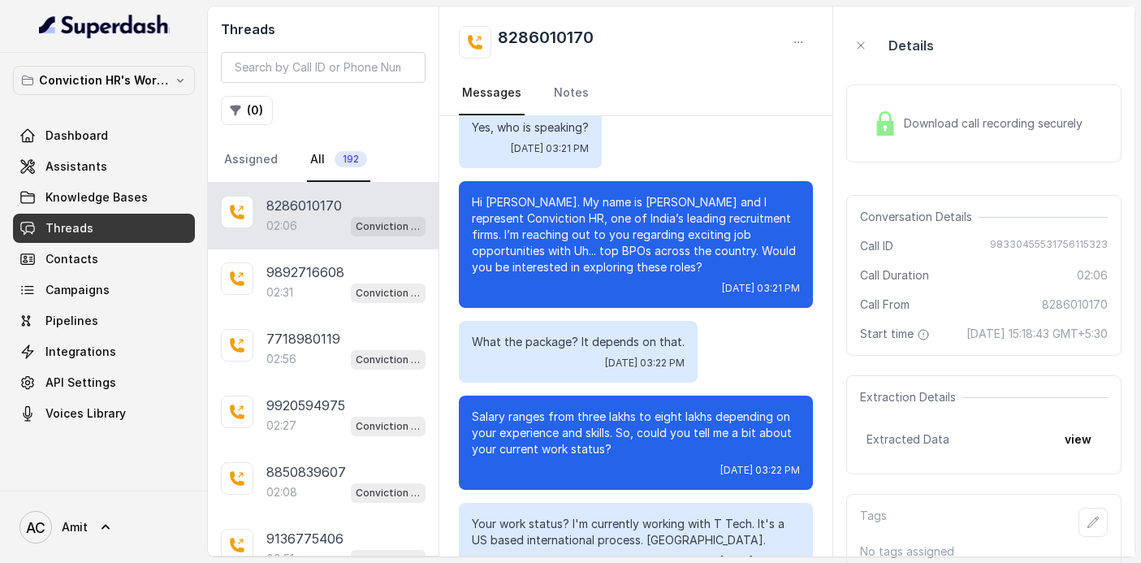
scroll to position [200, 0]
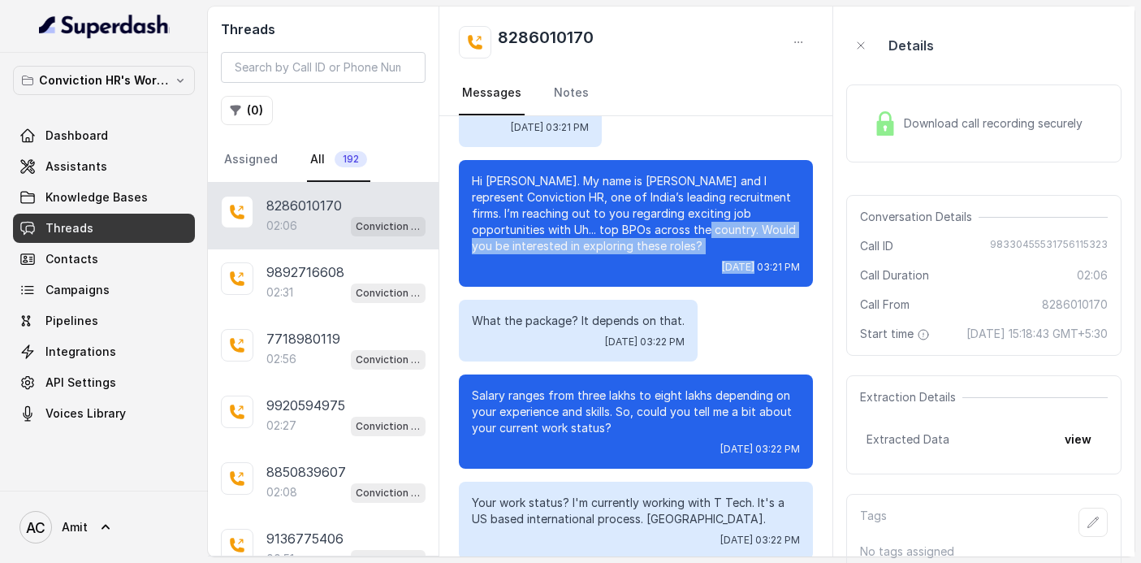
drag, startPoint x: 616, startPoint y: 237, endPoint x: 670, endPoint y: 263, distance: 60.3
click at [680, 263] on div "Hi Asif. My name is Monica and I represent Conviction HR, one of India’s leadin…" at bounding box center [636, 223] width 354 height 127
click at [591, 256] on div "Hi Asif. My name is Monica and I represent Conviction HR, one of India’s leadin…" at bounding box center [636, 223] width 354 height 127
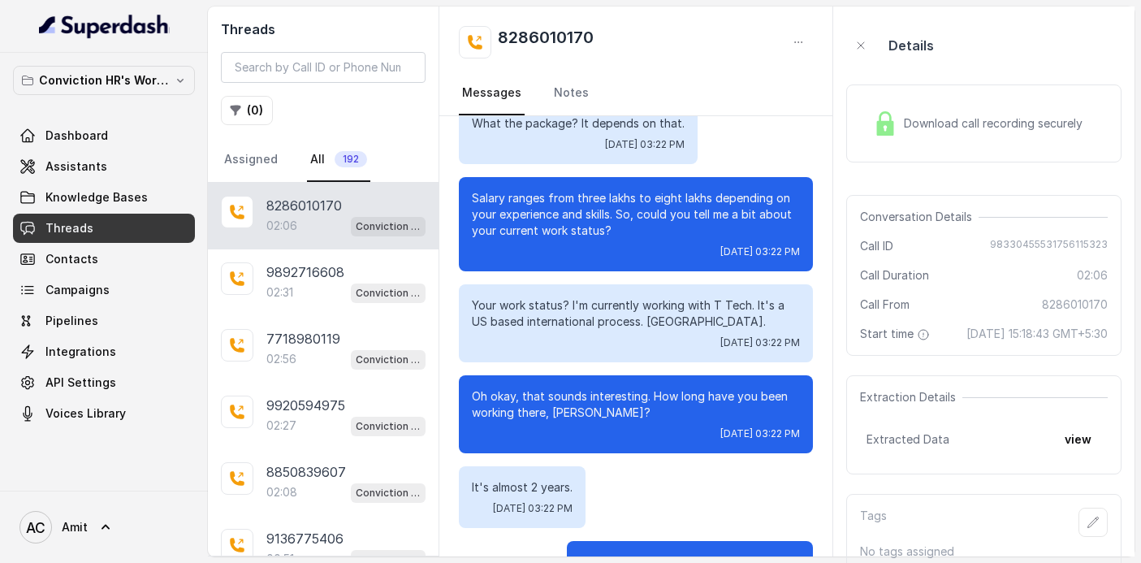
scroll to position [413, 0]
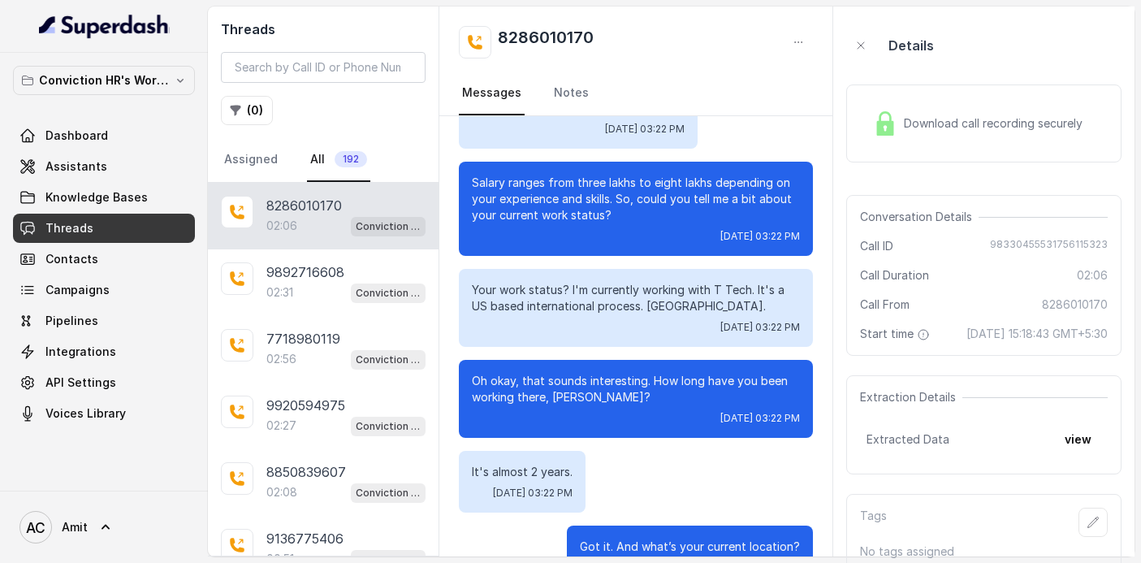
drag, startPoint x: 504, startPoint y: 310, endPoint x: 745, endPoint y: 341, distance: 242.4
click at [745, 341] on div "Your work status? I'm currently working with T Tech. It's a US based internatio…" at bounding box center [636, 308] width 354 height 78
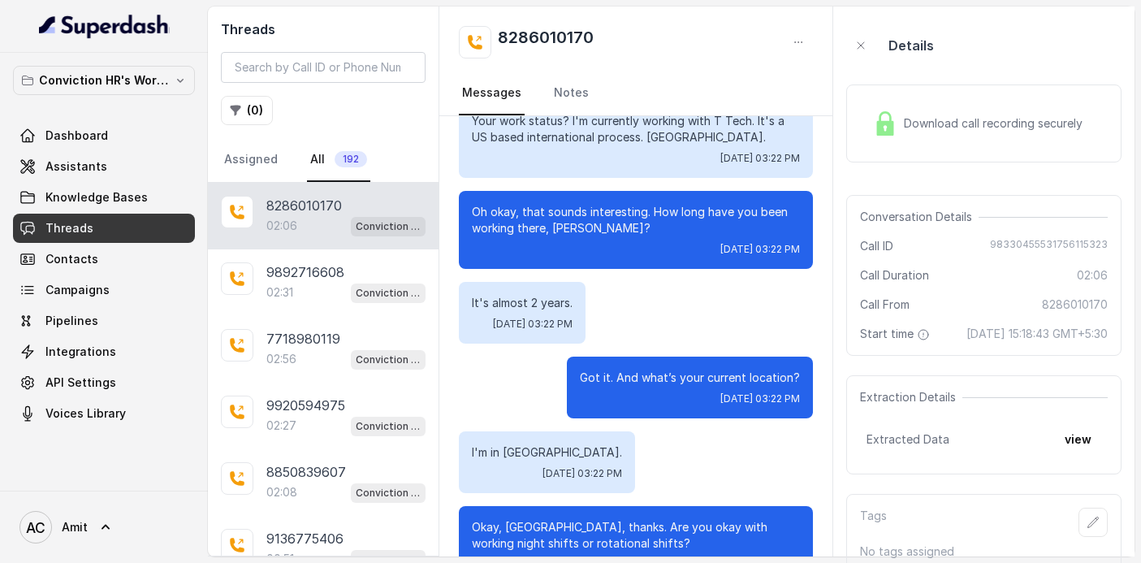
scroll to position [643, 0]
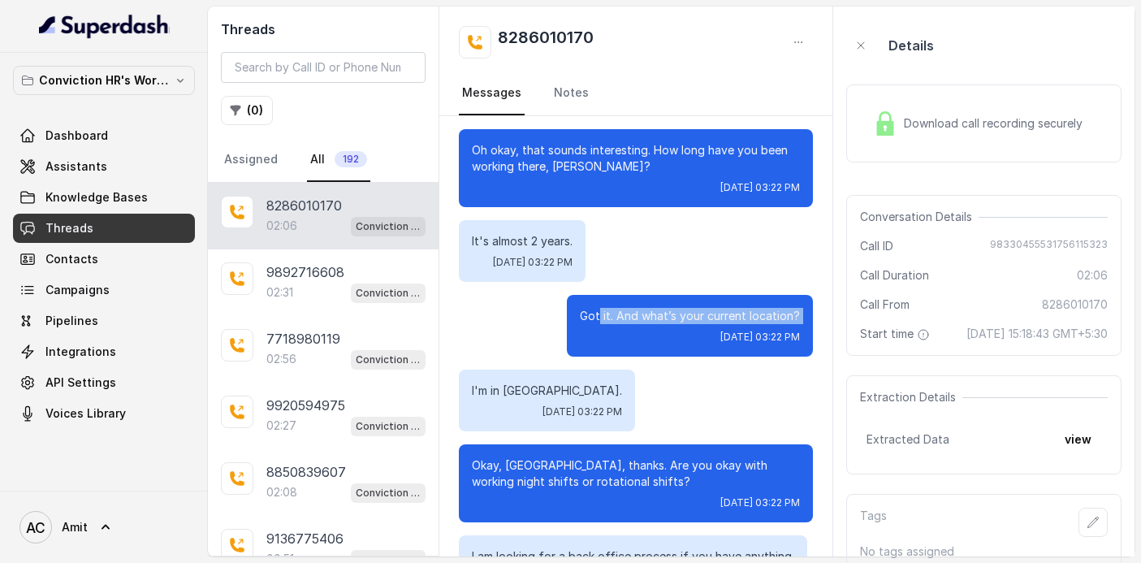
drag, startPoint x: 604, startPoint y: 317, endPoint x: 739, endPoint y: 329, distance: 135.4
click at [740, 329] on div "Got it. And what’s your current location? Mon, Aug 25, 2025, 03:22 PM" at bounding box center [690, 326] width 246 height 62
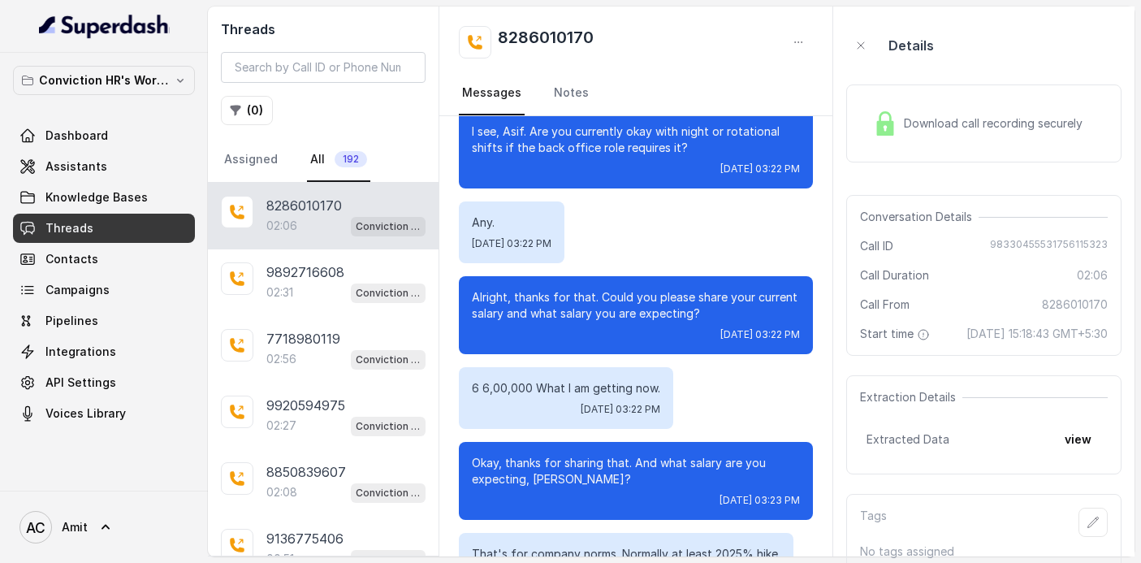
scroll to position [1148, 0]
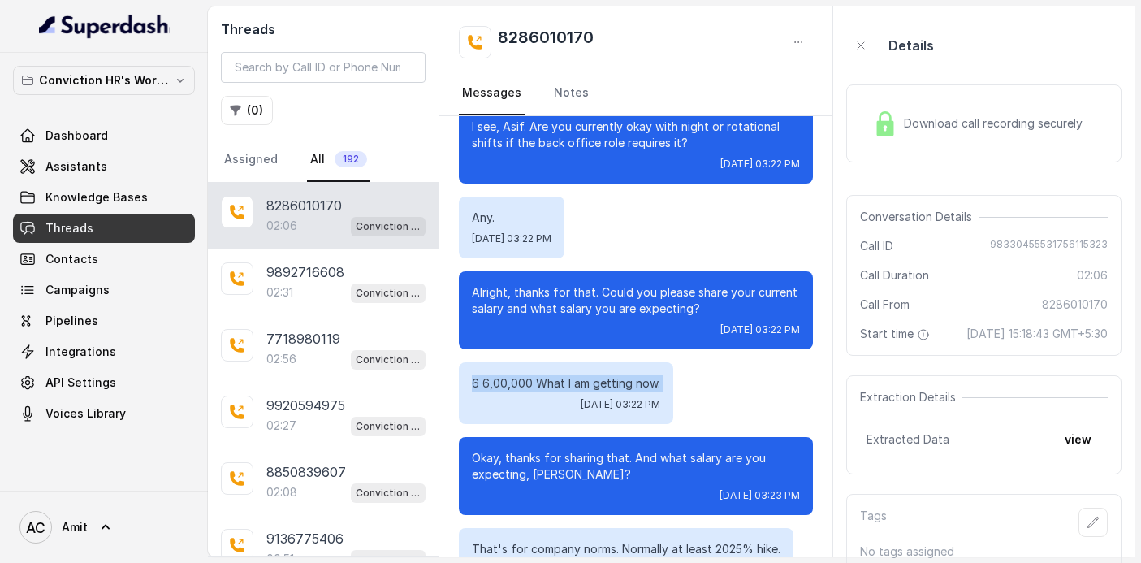
drag, startPoint x: 468, startPoint y: 380, endPoint x: 621, endPoint y: 394, distance: 153.3
click at [621, 394] on div "6 6,00,000 What I am getting now. Mon, Aug 25, 2025, 03:22 PM" at bounding box center [566, 393] width 214 height 62
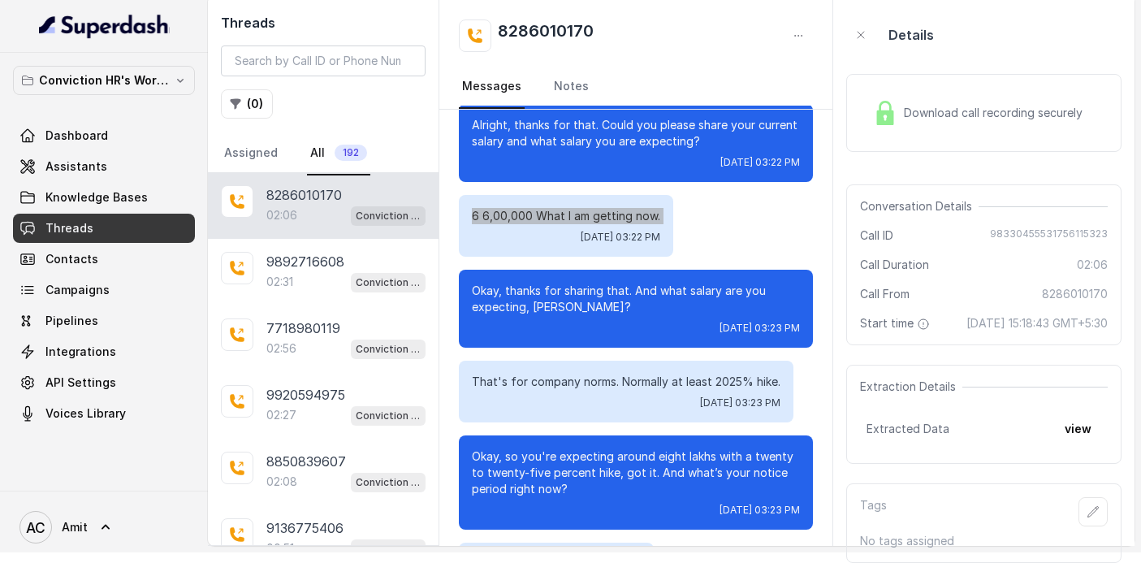
scroll to position [0, 0]
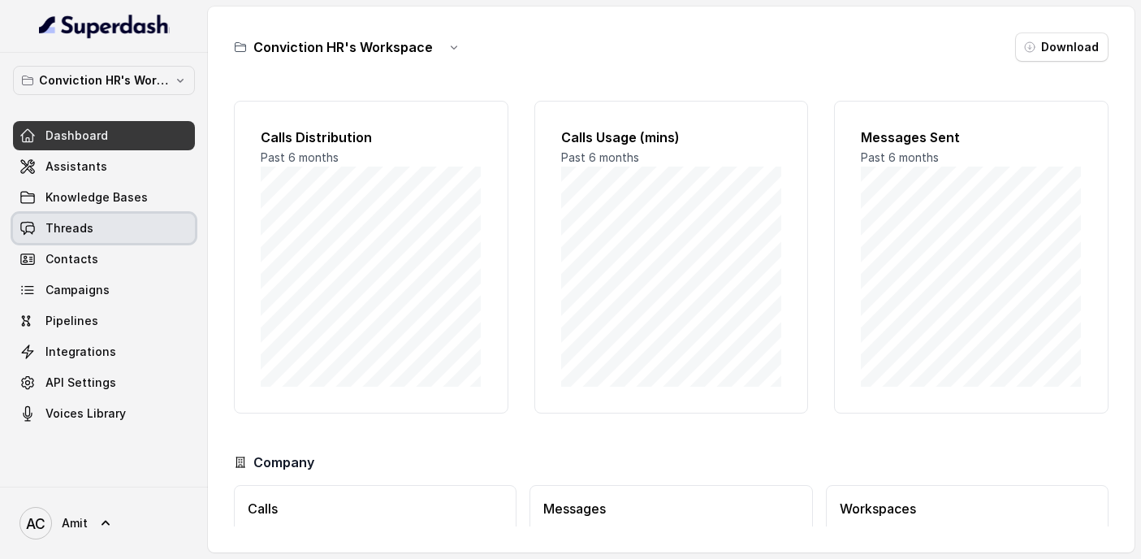
click at [80, 229] on span "Threads" at bounding box center [69, 228] width 48 height 16
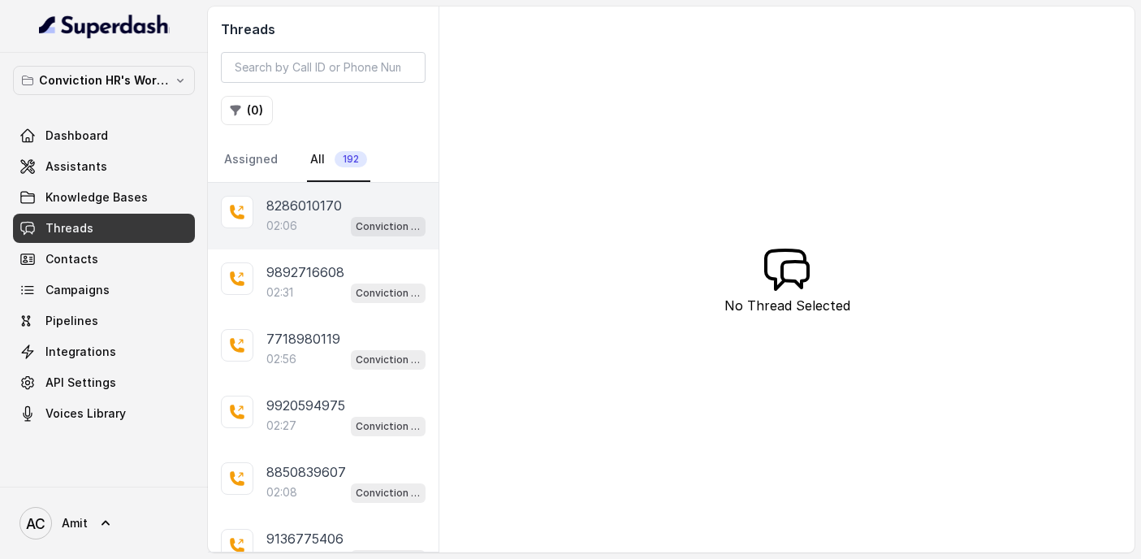
click at [280, 227] on p "02:06" at bounding box center [281, 226] width 31 height 16
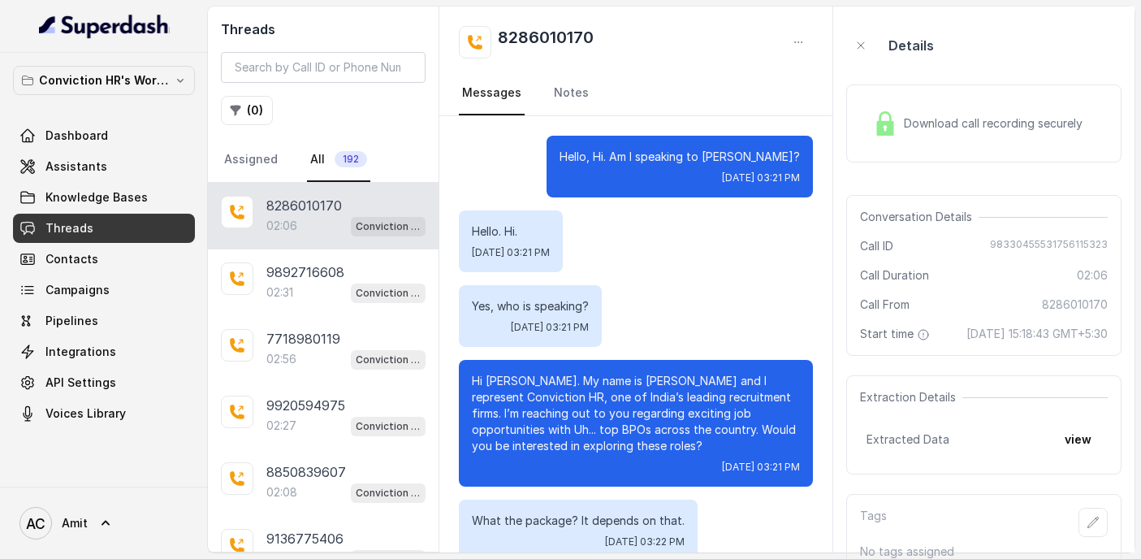
scroll to position [1793, 0]
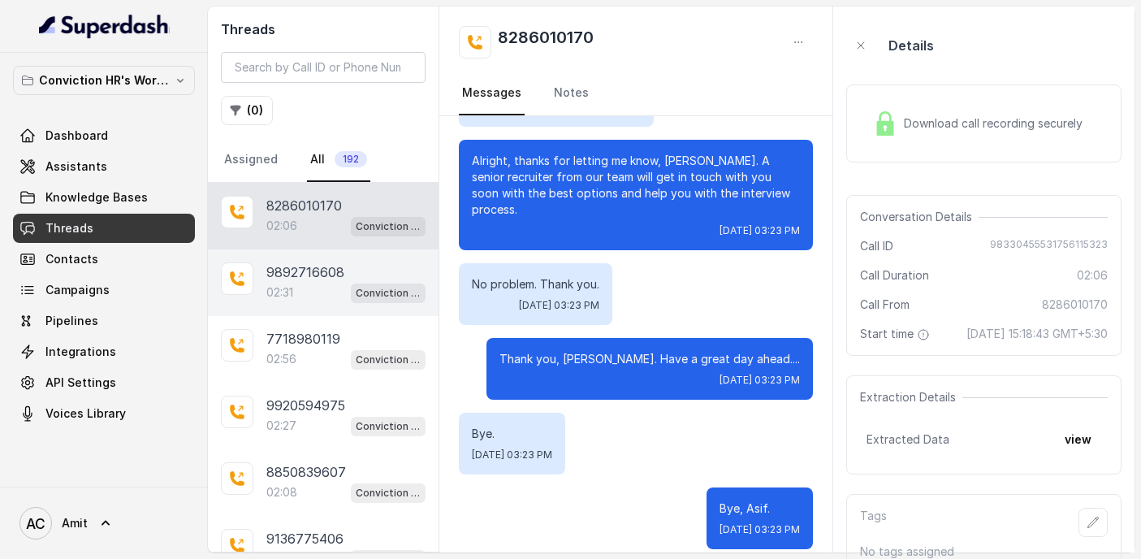
click at [329, 290] on div "02:31 Conviction HR Outbound Assistant" at bounding box center [345, 292] width 159 height 21
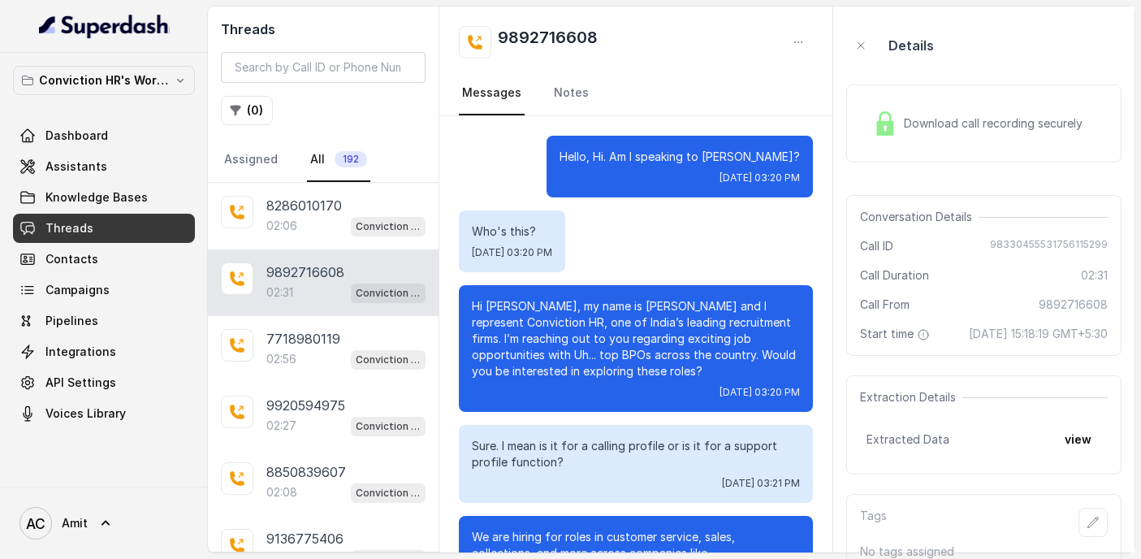
scroll to position [2007, 0]
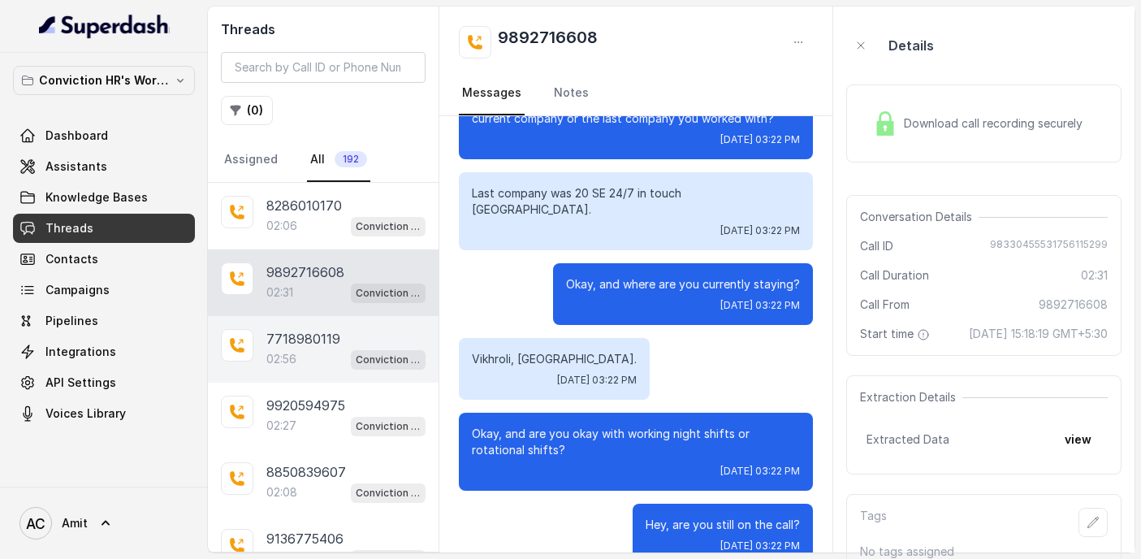
click at [302, 345] on p "7718980119" at bounding box center [303, 338] width 74 height 19
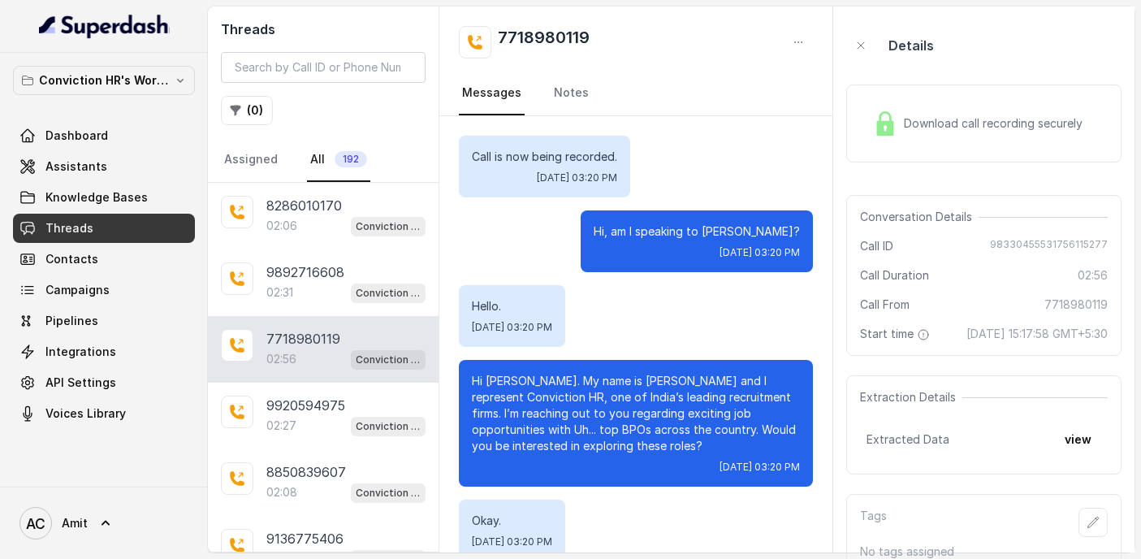
scroll to position [2504, 0]
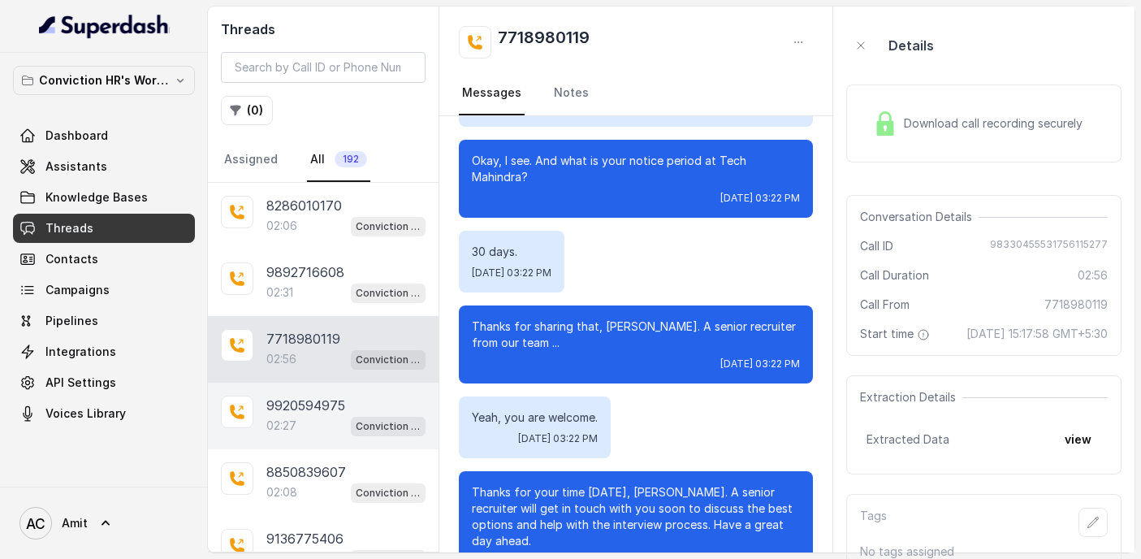
click at [282, 408] on p "9920594975" at bounding box center [305, 405] width 79 height 19
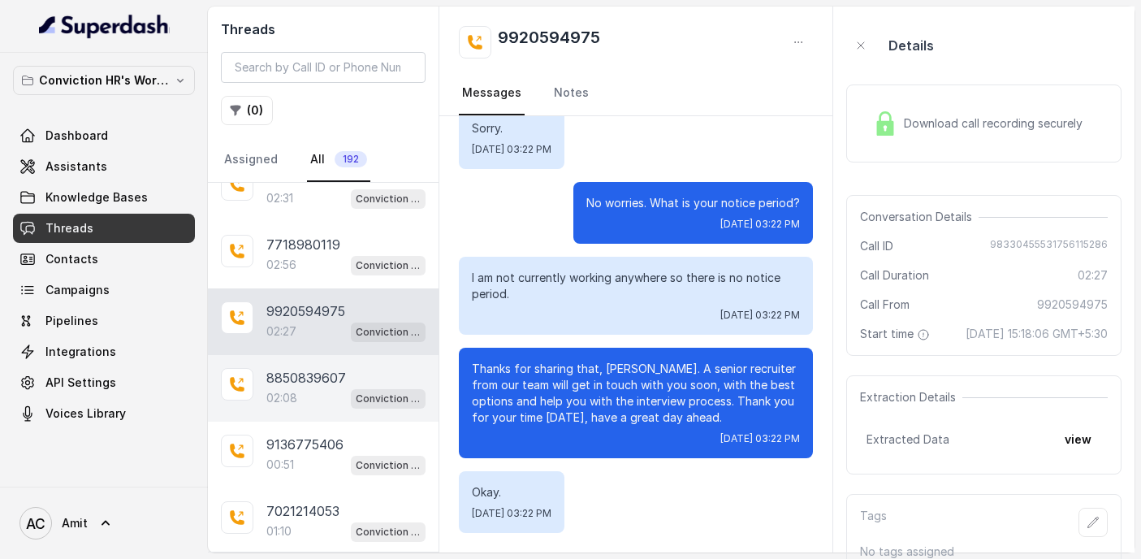
scroll to position [97, 0]
click at [282, 406] on div "8850839607 02:08 Conviction HR Outbound Assistant" at bounding box center [323, 386] width 231 height 67
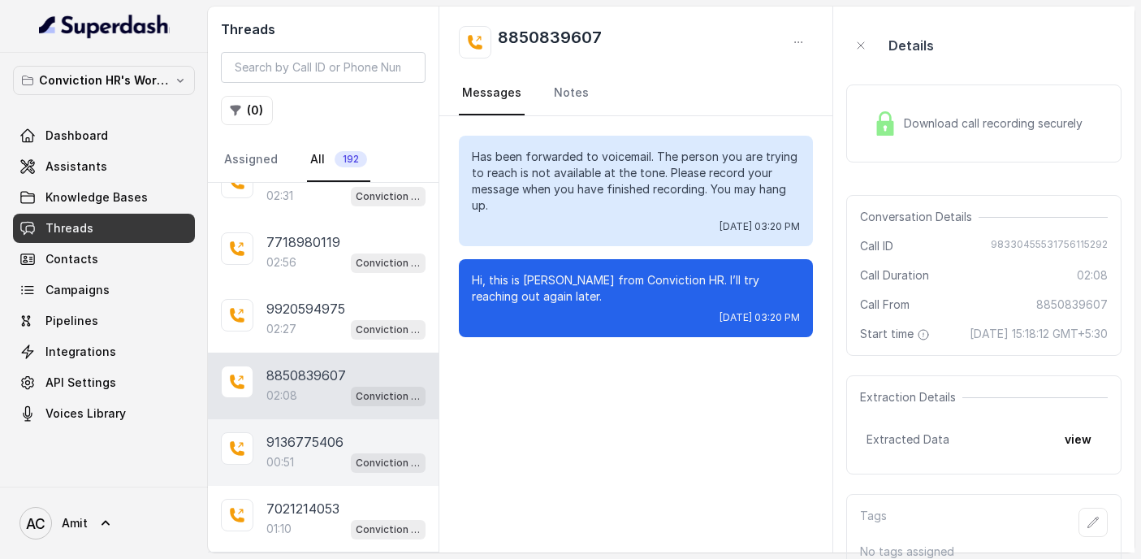
click at [292, 442] on p "9136775406" at bounding box center [304, 441] width 77 height 19
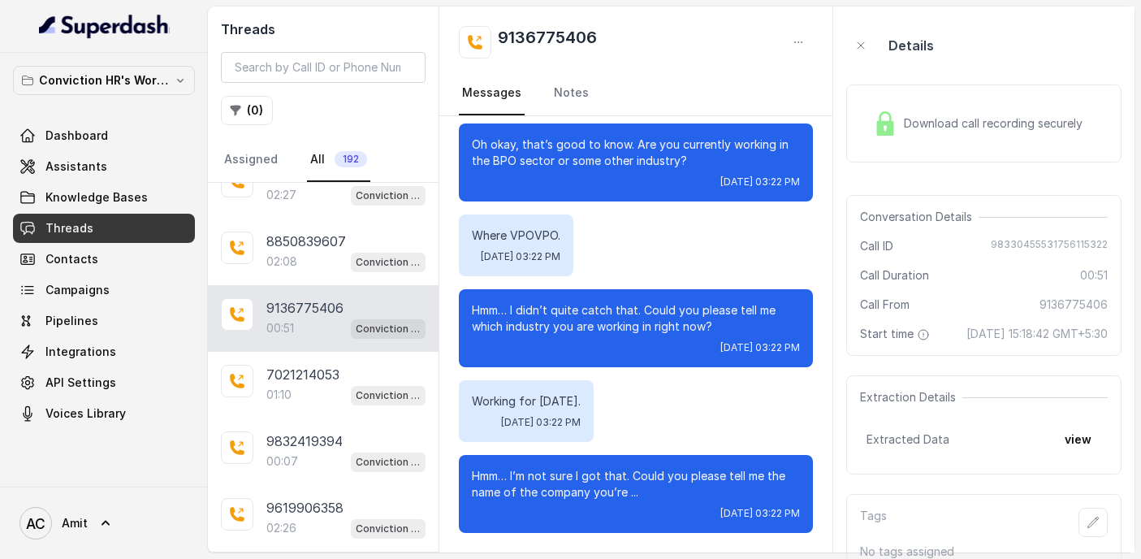
scroll to position [285, 0]
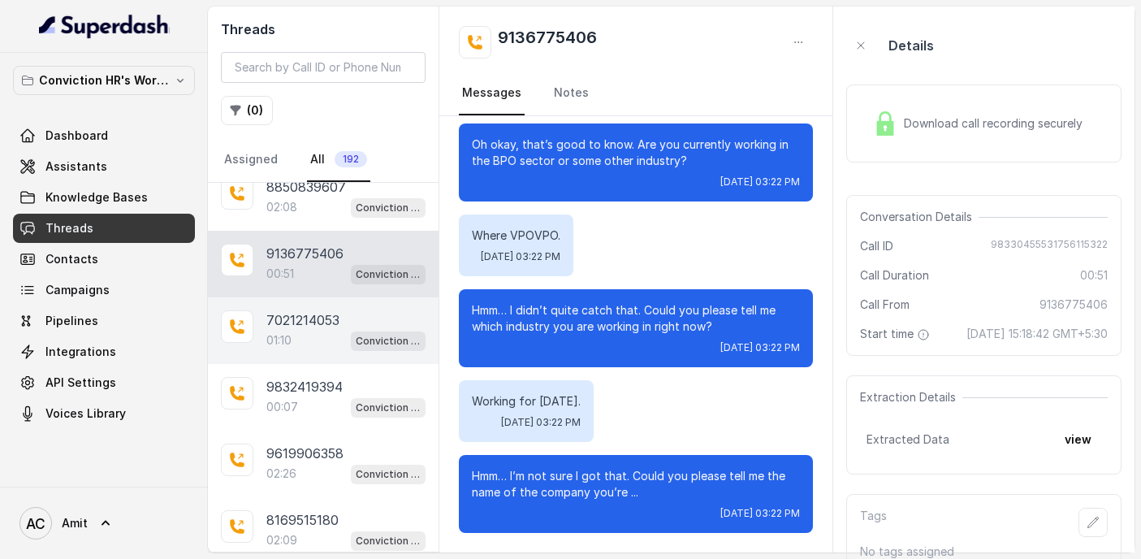
click at [281, 330] on div "01:10 Conviction HR Outbound Assistant" at bounding box center [345, 340] width 159 height 21
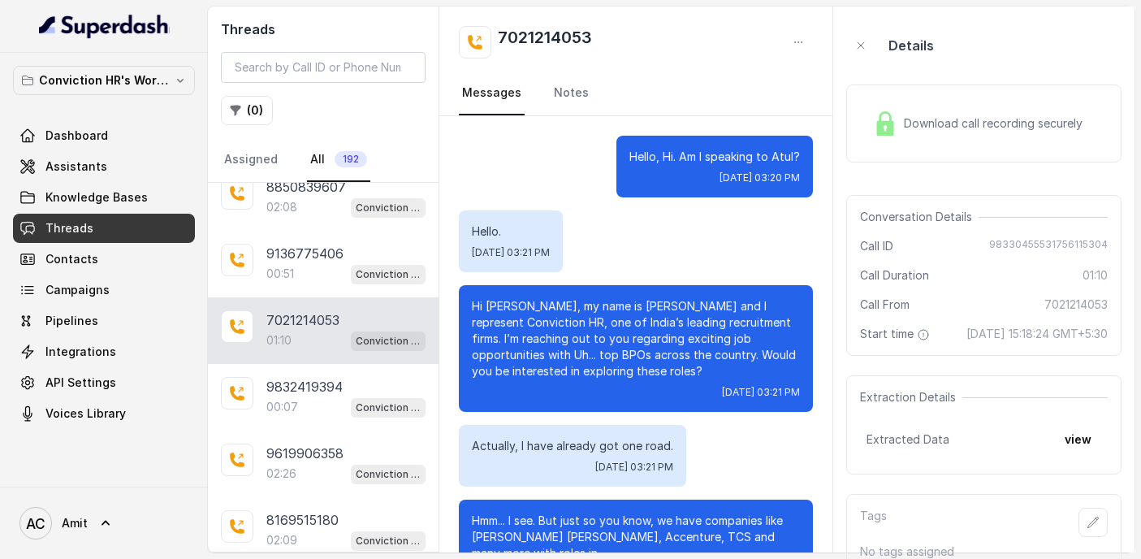
scroll to position [756, 0]
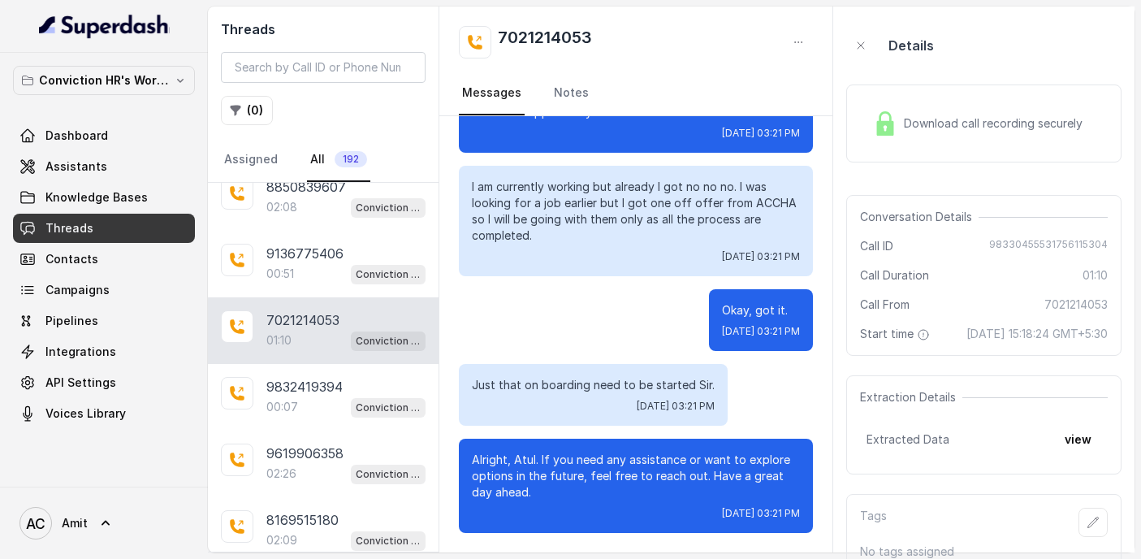
click at [976, 134] on div "Download call recording securely" at bounding box center [978, 123] width 223 height 37
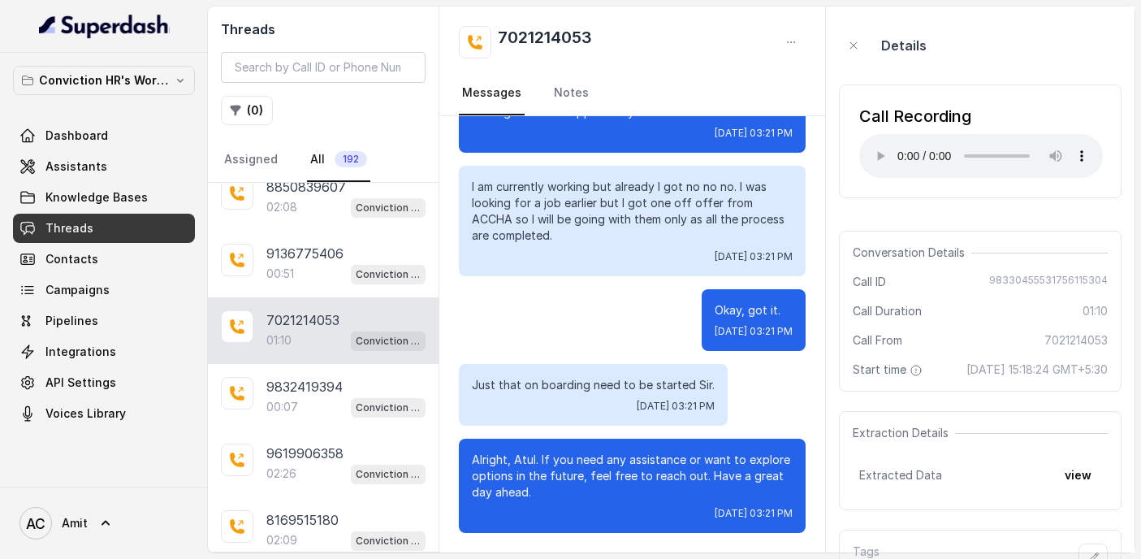
scroll to position [0, 0]
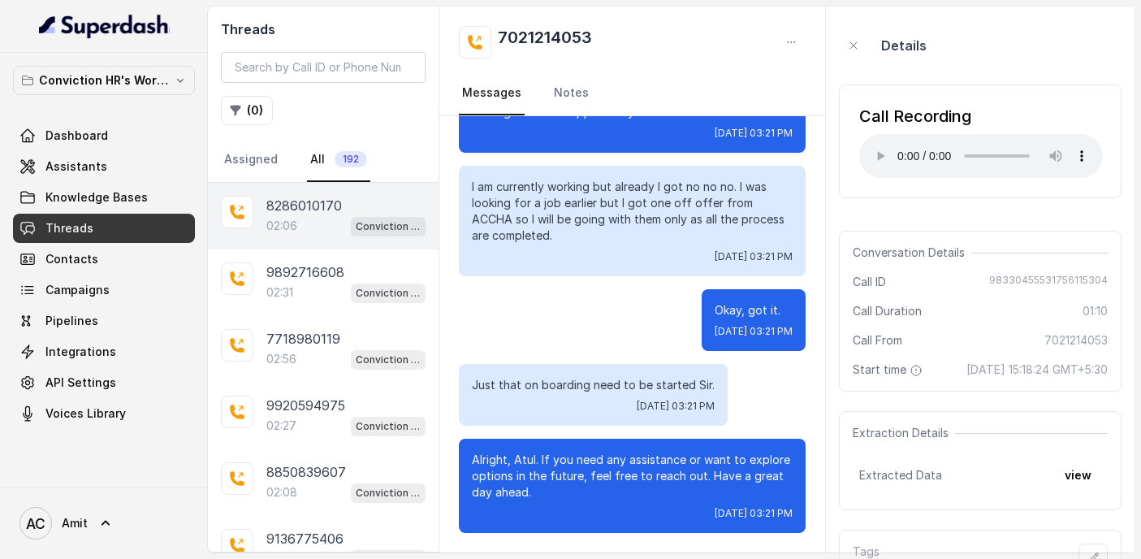
click at [304, 213] on p "8286010170" at bounding box center [304, 205] width 76 height 19
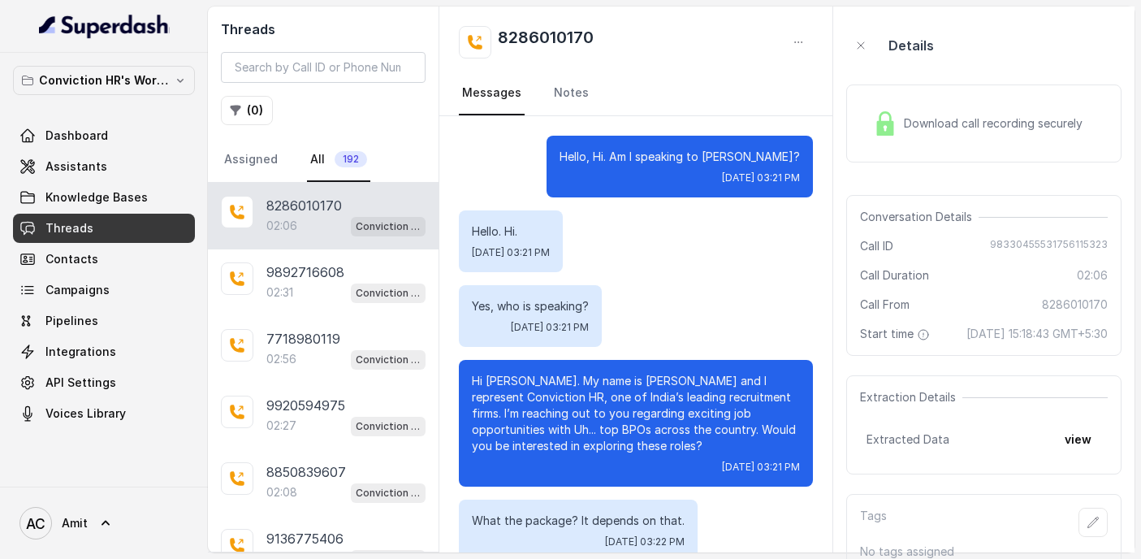
click at [990, 119] on span "Download call recording securely" at bounding box center [996, 123] width 185 height 16
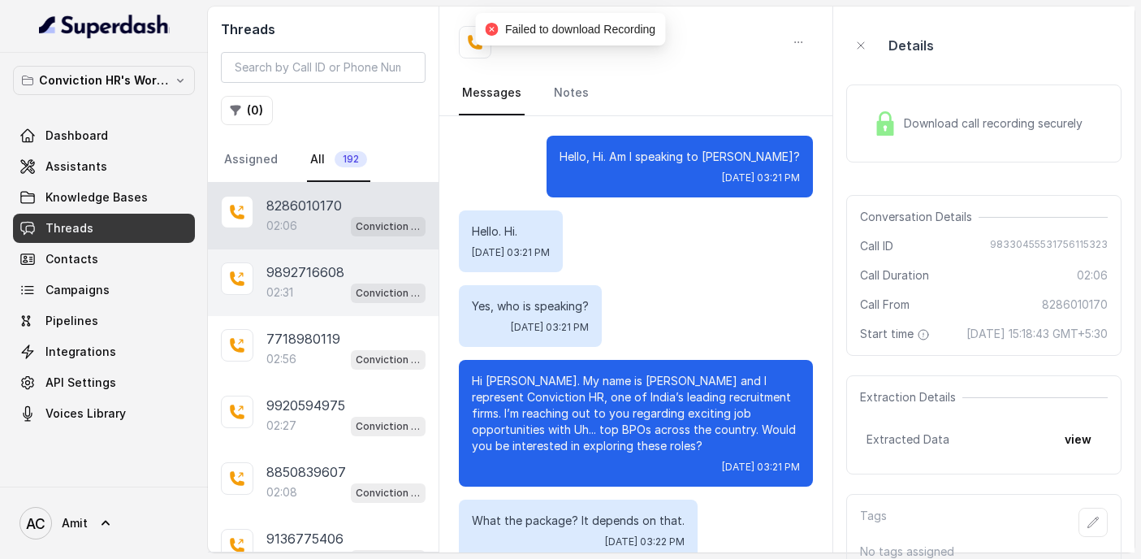
click at [310, 269] on p "9892716608" at bounding box center [305, 271] width 78 height 19
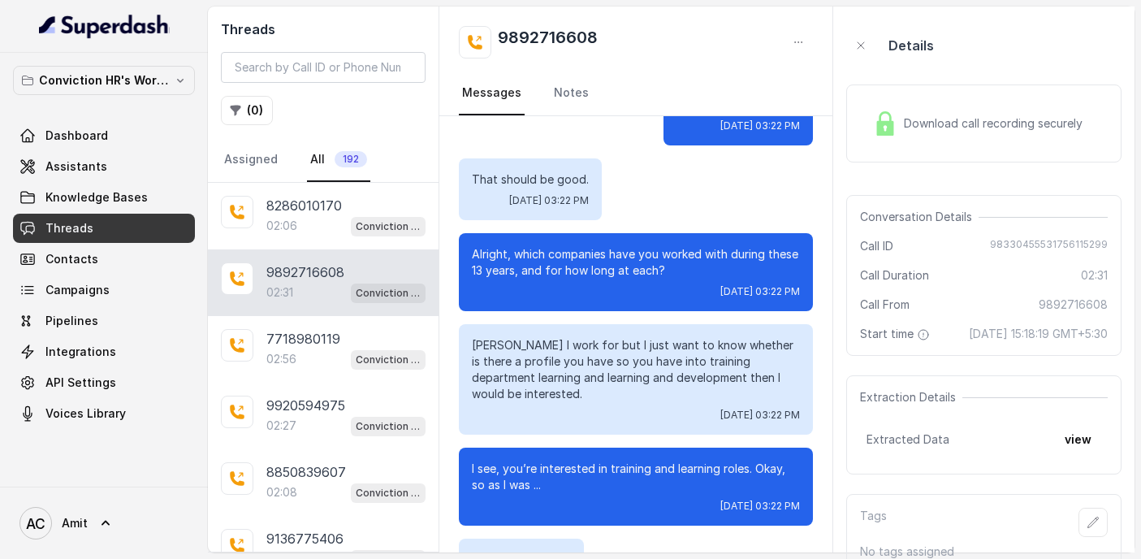
scroll to position [1547, 0]
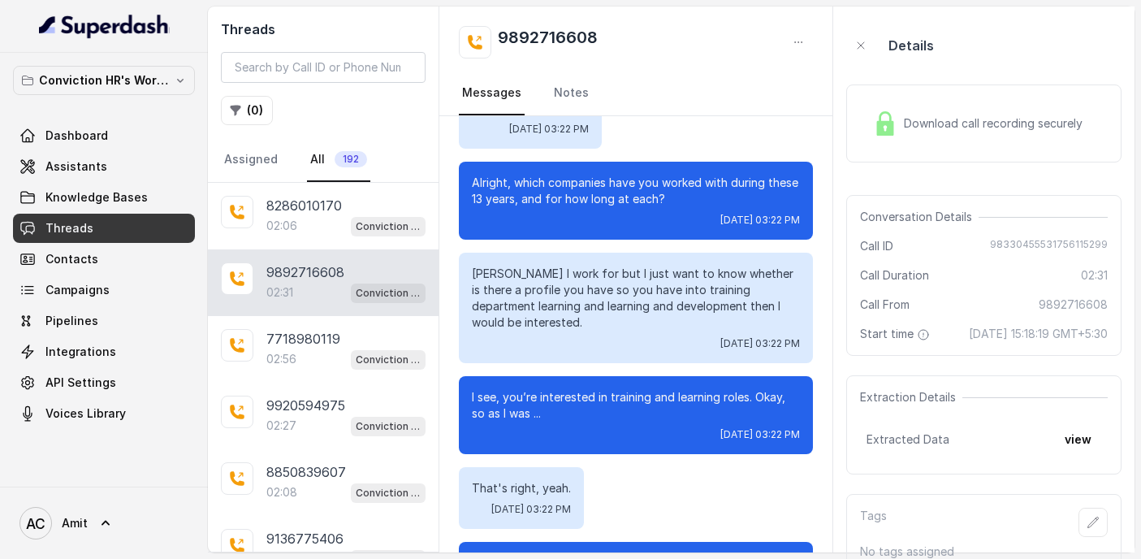
click at [1020, 128] on span "Download call recording securely" at bounding box center [996, 123] width 185 height 16
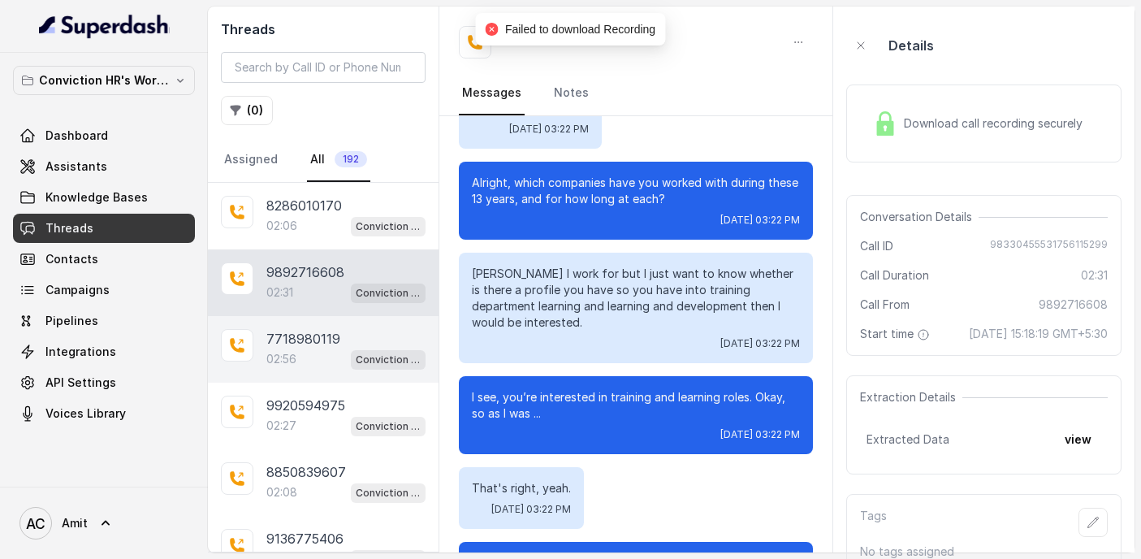
click at [262, 346] on div "7718980119 02:56 Conviction HR Outbound Assistant" at bounding box center [323, 349] width 231 height 67
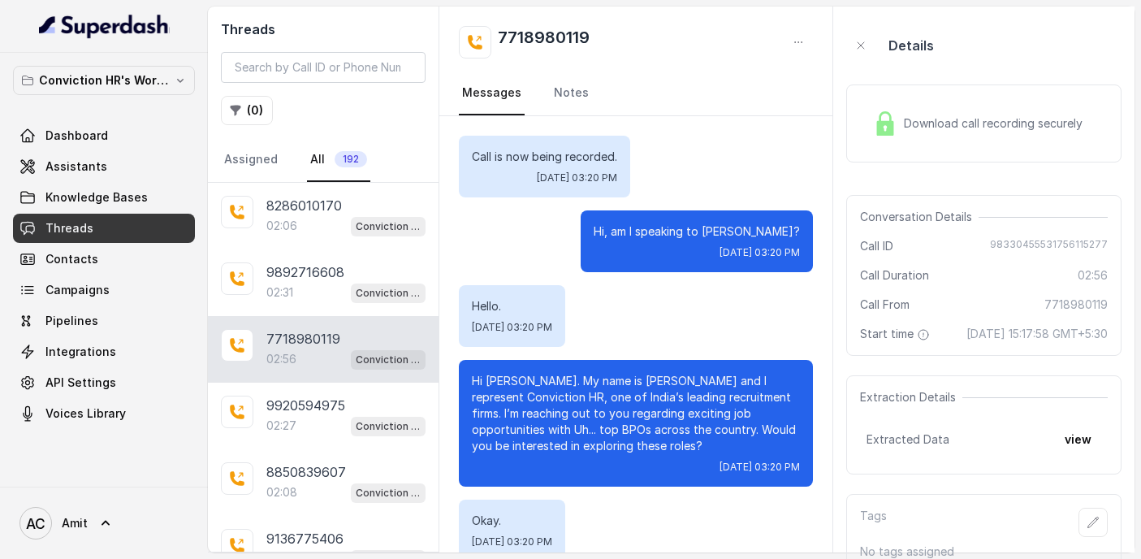
click at [1011, 124] on span "Download call recording securely" at bounding box center [996, 123] width 185 height 16
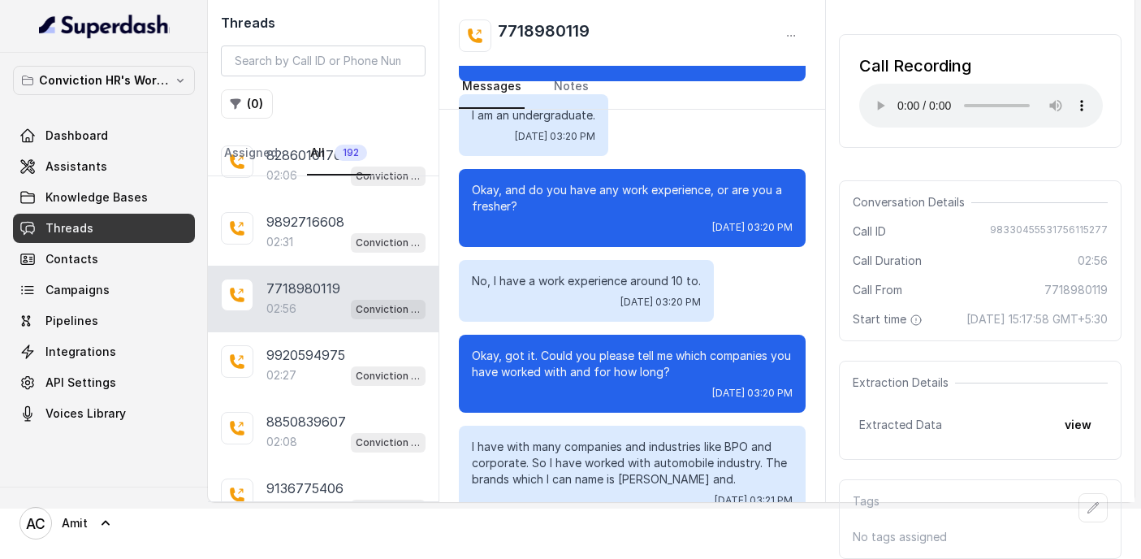
scroll to position [708, 0]
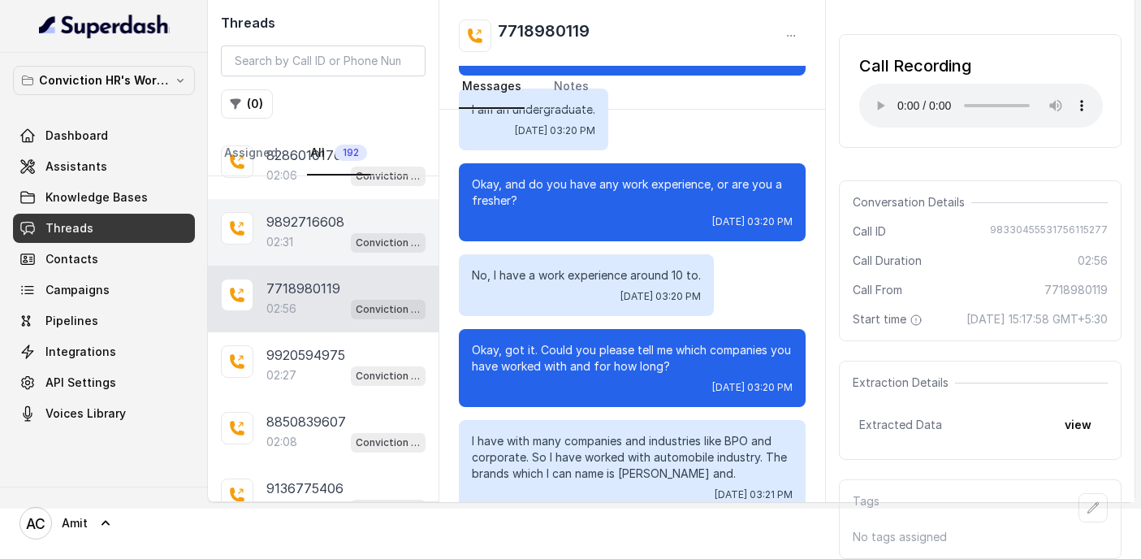
click at [302, 232] on div "02:31 Conviction HR Outbound Assistant" at bounding box center [345, 242] width 159 height 21
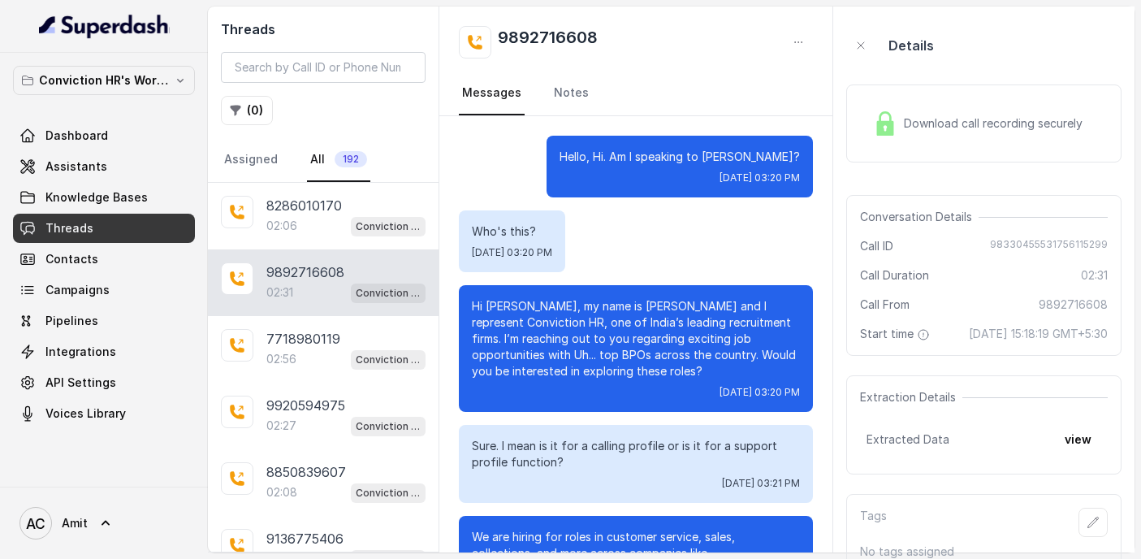
click at [938, 99] on div "Download call recording securely" at bounding box center [983, 123] width 275 height 78
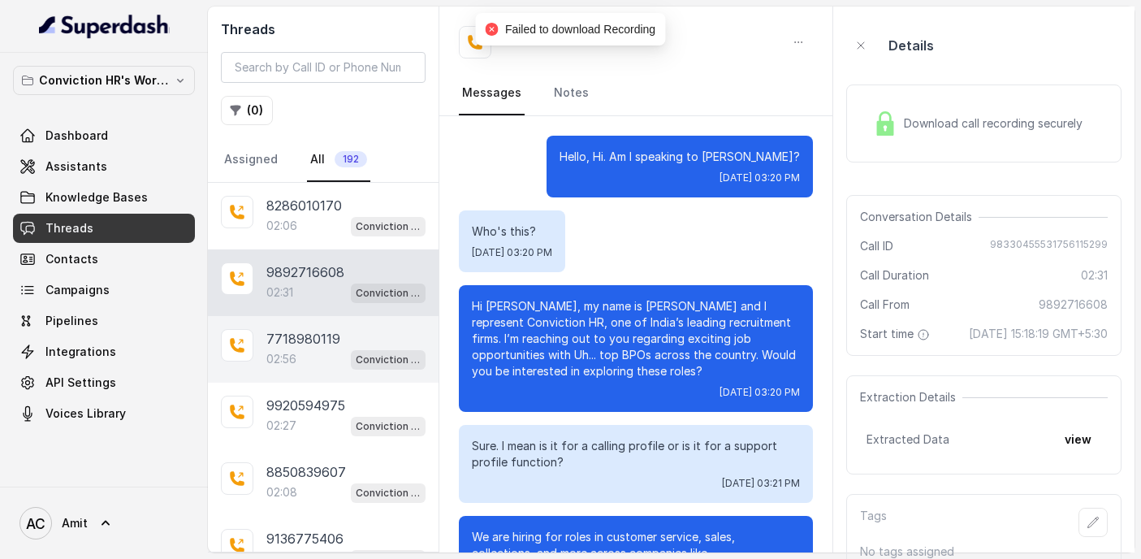
click at [292, 364] on p "02:56" at bounding box center [281, 359] width 30 height 16
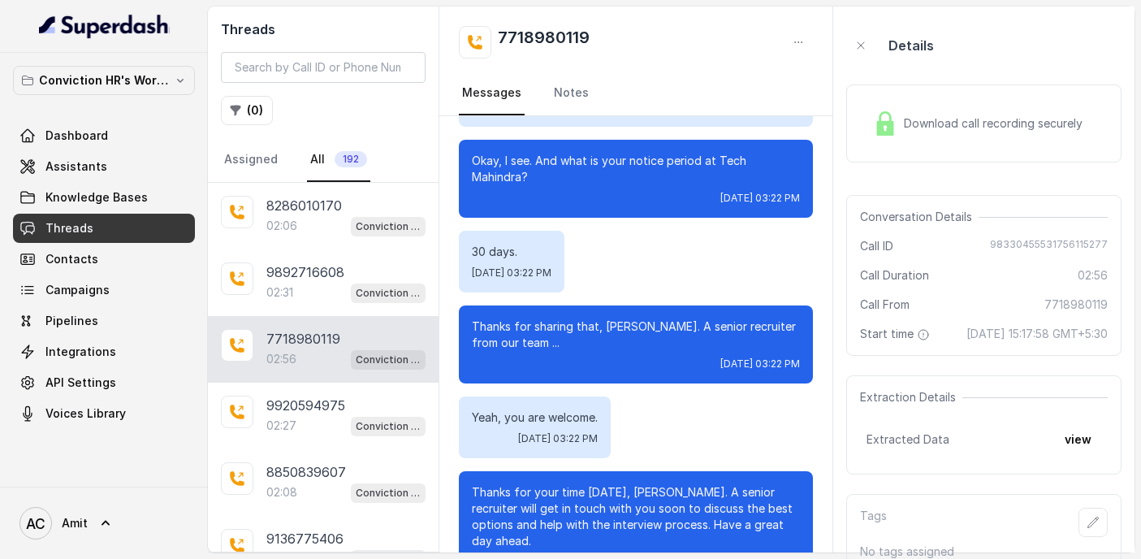
scroll to position [31, 0]
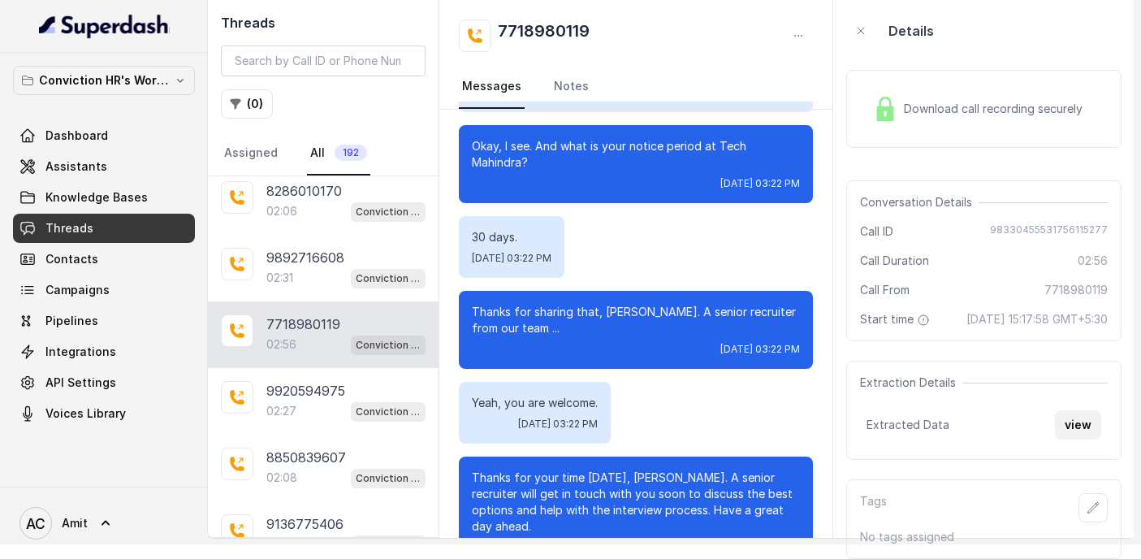
click at [1078, 428] on button "view" at bounding box center [1078, 424] width 46 height 29
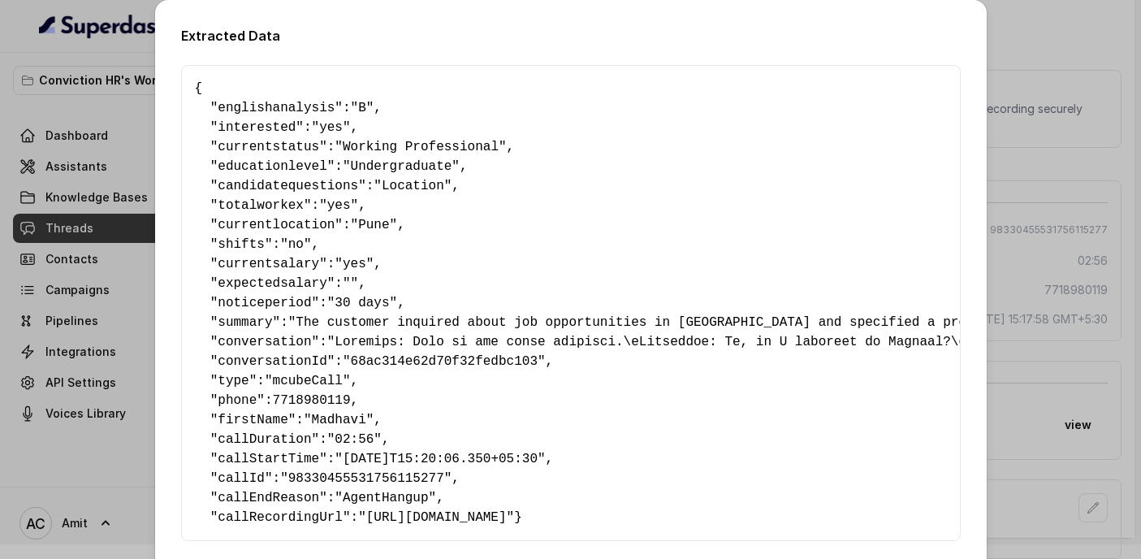
scroll to position [96, 0]
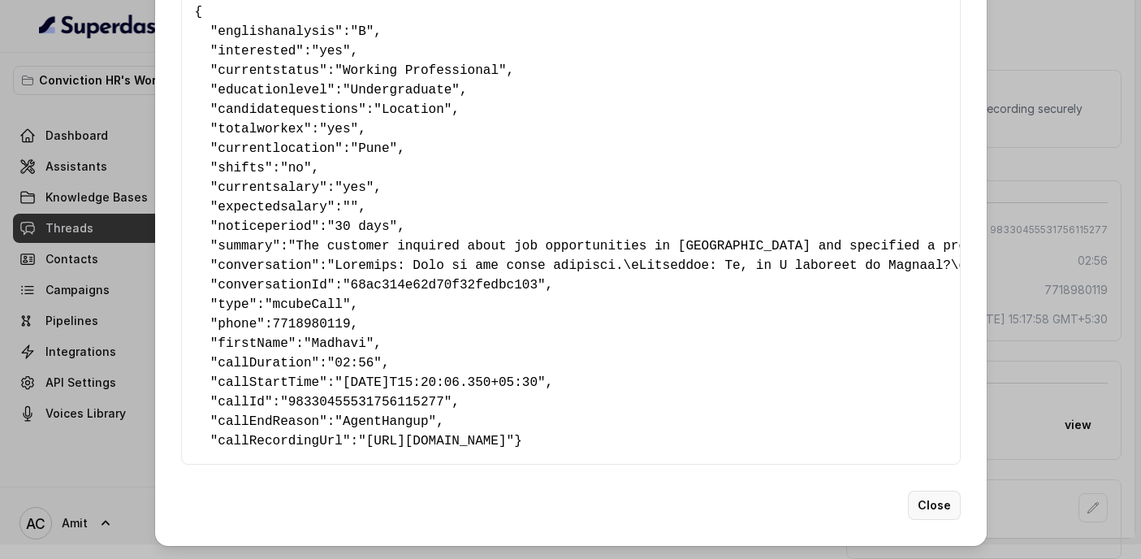
click at [940, 503] on button "Close" at bounding box center [934, 505] width 53 height 29
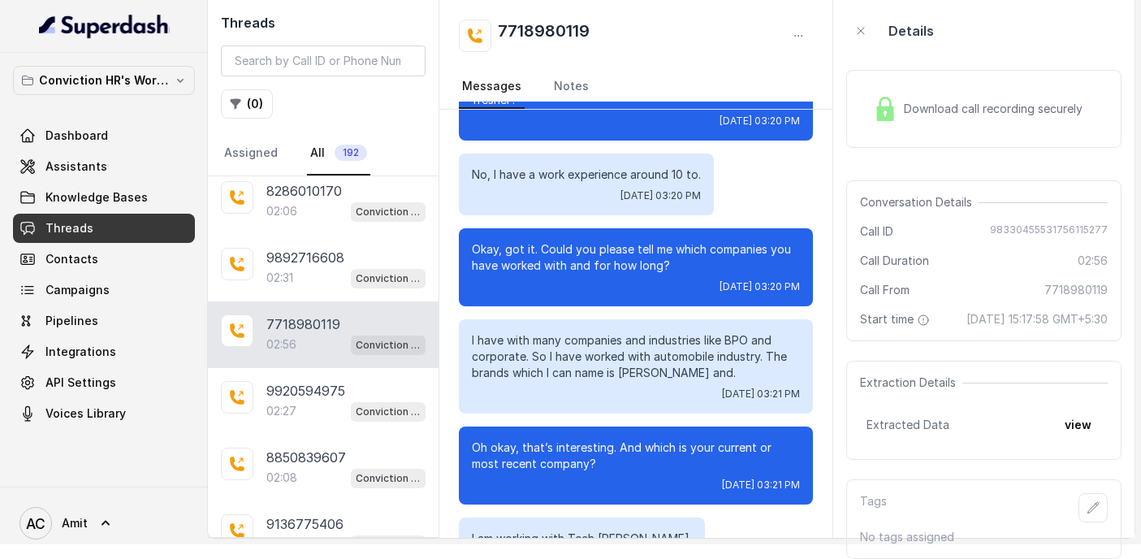
scroll to position [849, 0]
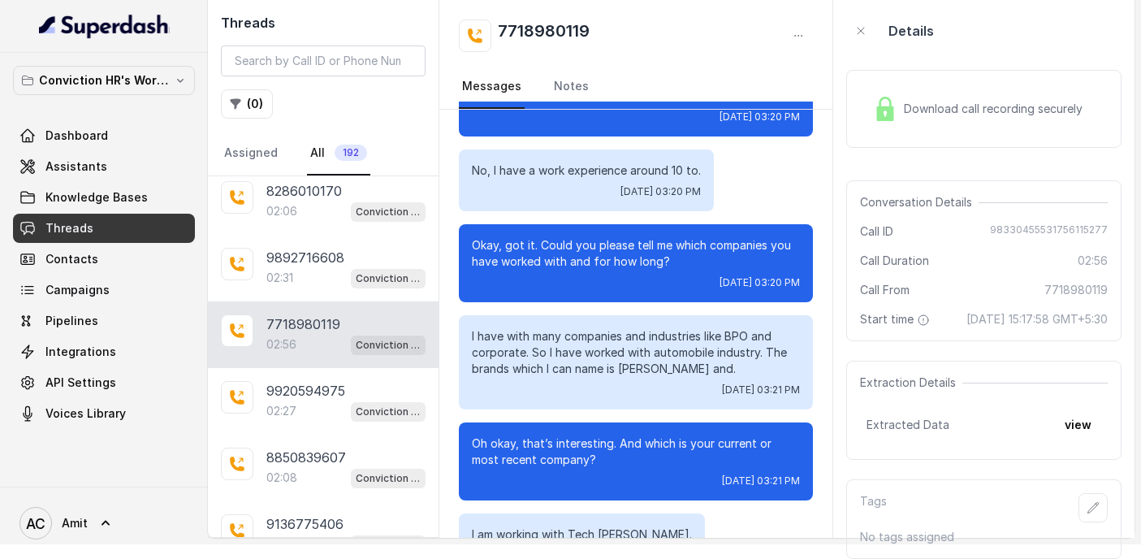
click at [1045, 101] on span "Download call recording securely" at bounding box center [996, 109] width 185 height 16
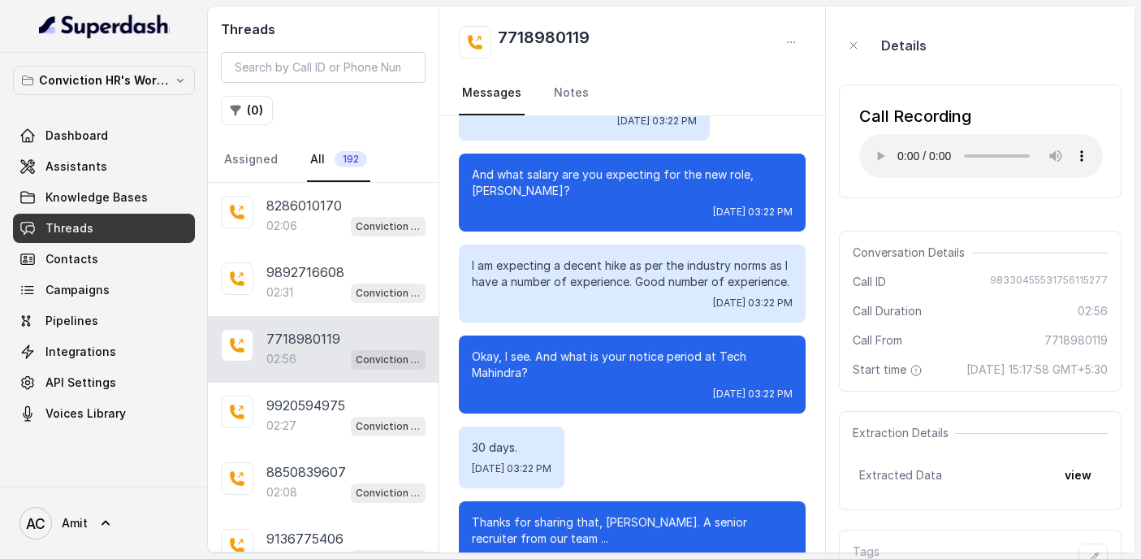
scroll to position [2504, 0]
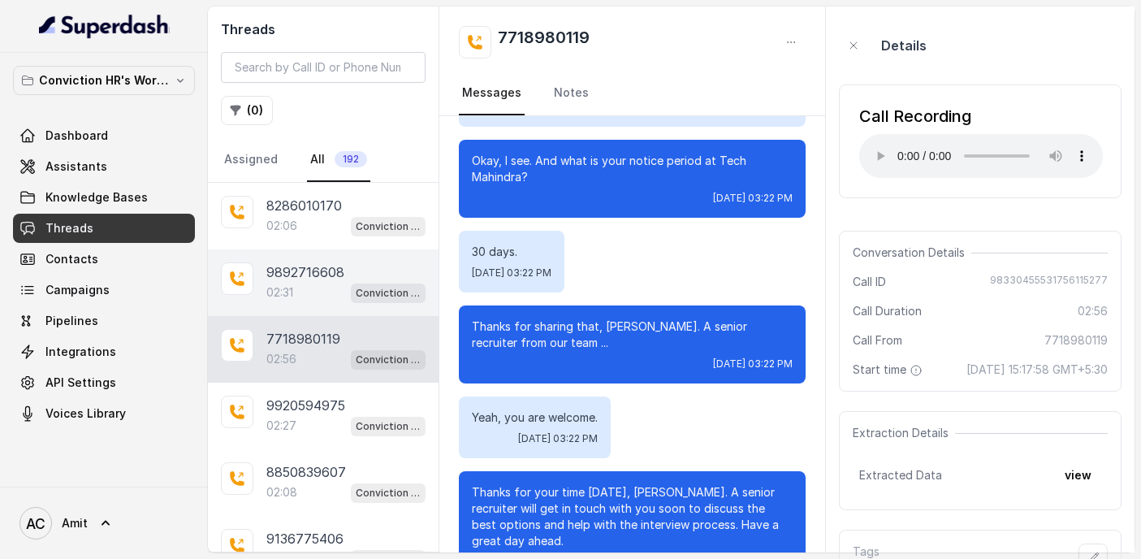
click at [297, 294] on div "02:31 Conviction HR Outbound Assistant" at bounding box center [345, 292] width 159 height 21
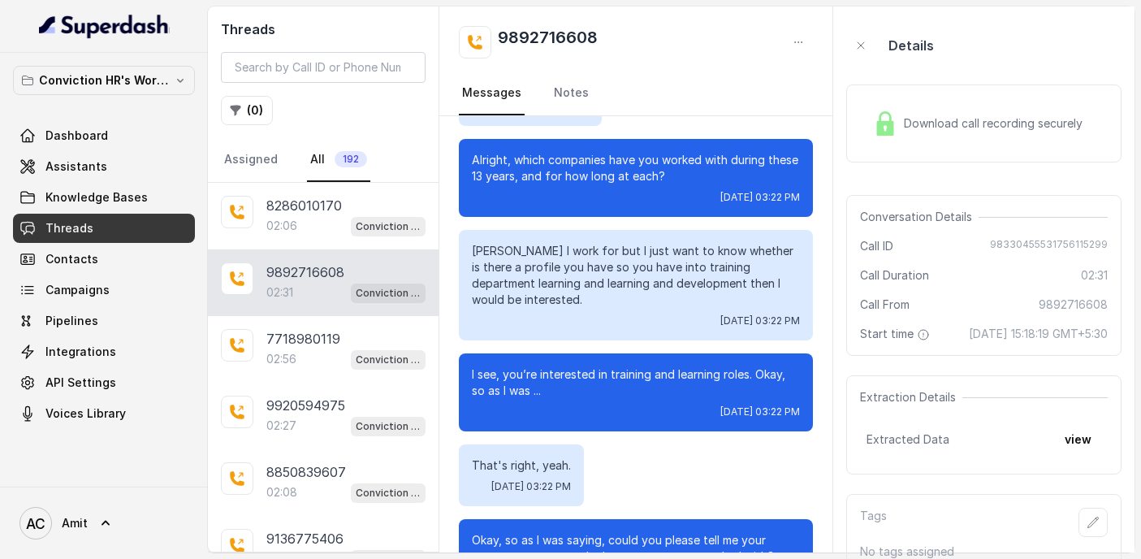
scroll to position [1569, 0]
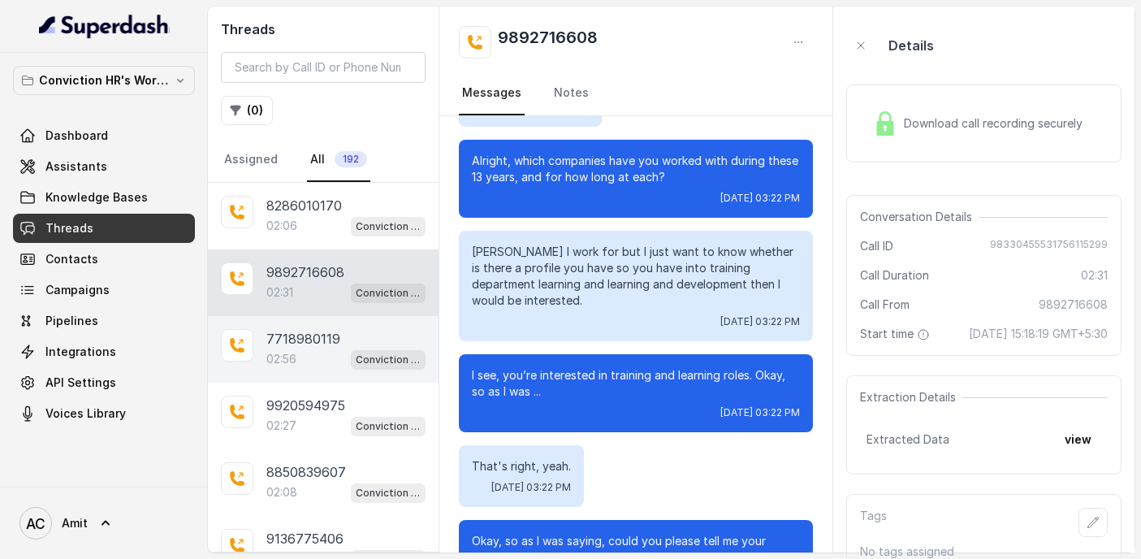
click at [284, 345] on p "7718980119" at bounding box center [303, 338] width 74 height 19
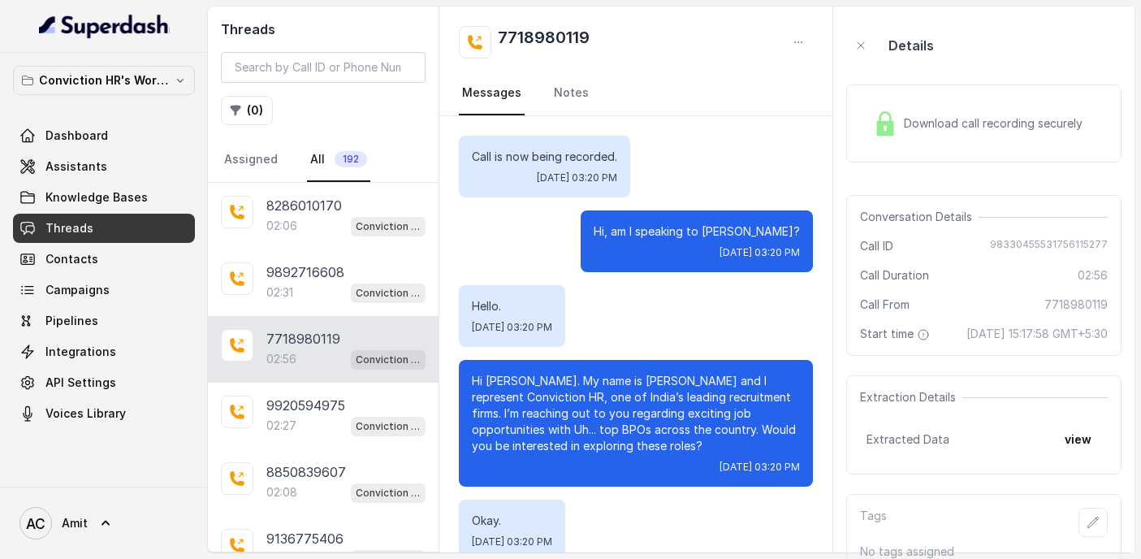
scroll to position [2504, 0]
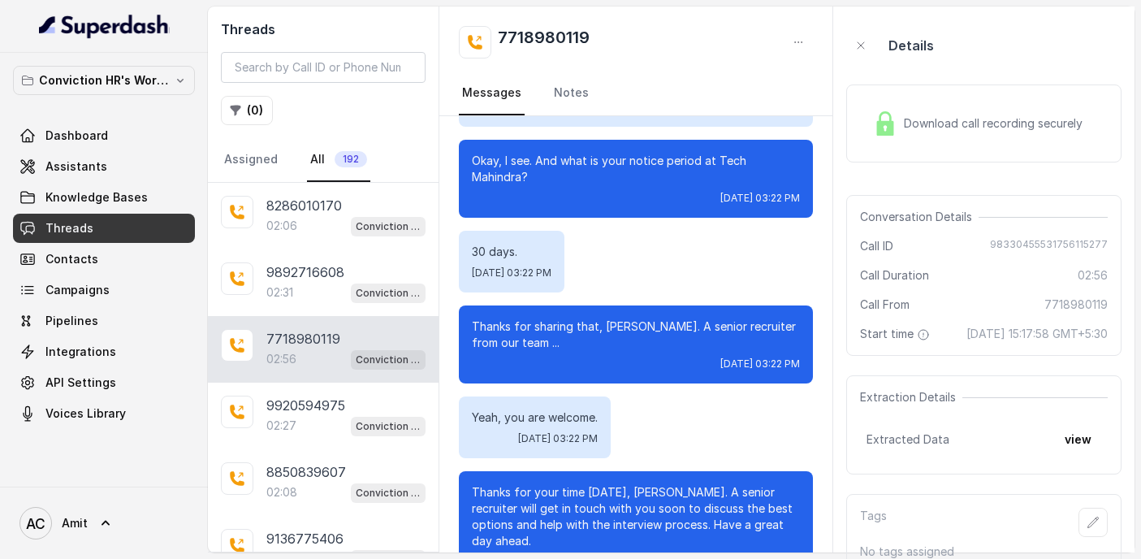
click at [955, 117] on span "Download call recording securely" at bounding box center [996, 123] width 185 height 16
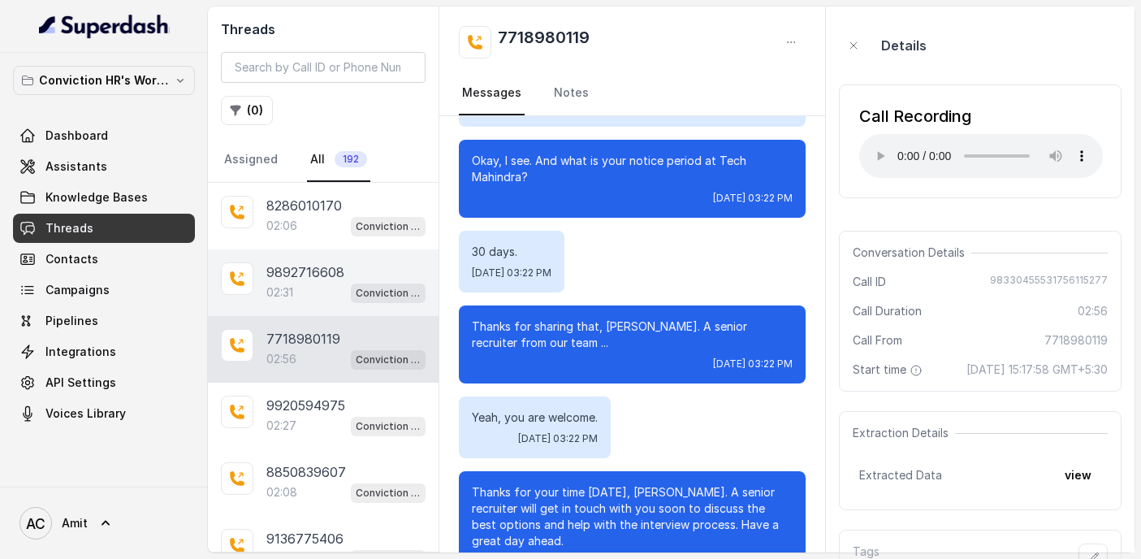
click at [296, 287] on div "02:31 Conviction HR Outbound Assistant" at bounding box center [345, 292] width 159 height 21
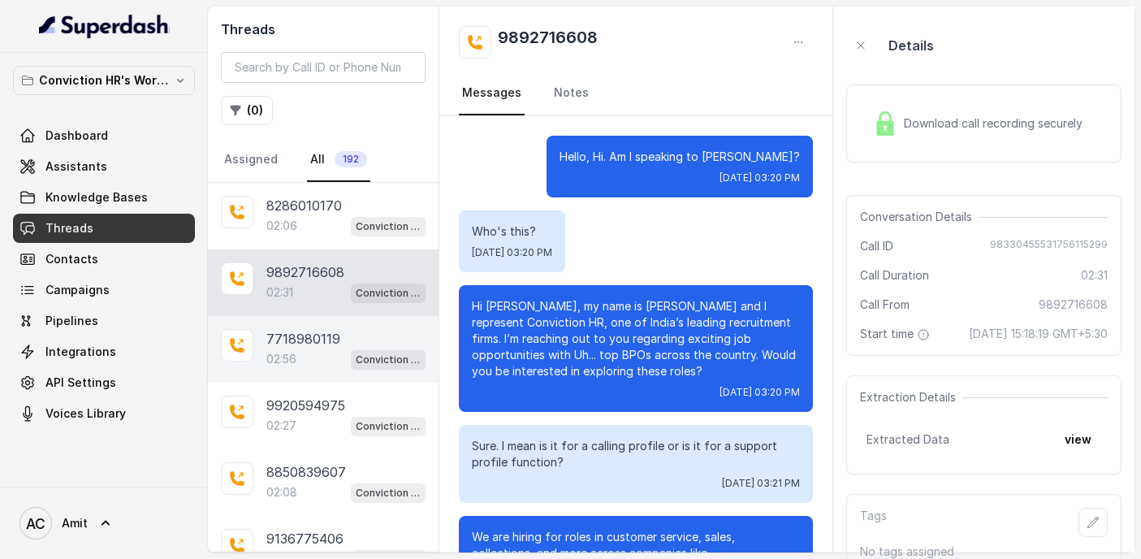
click at [276, 344] on p "7718980119" at bounding box center [303, 338] width 74 height 19
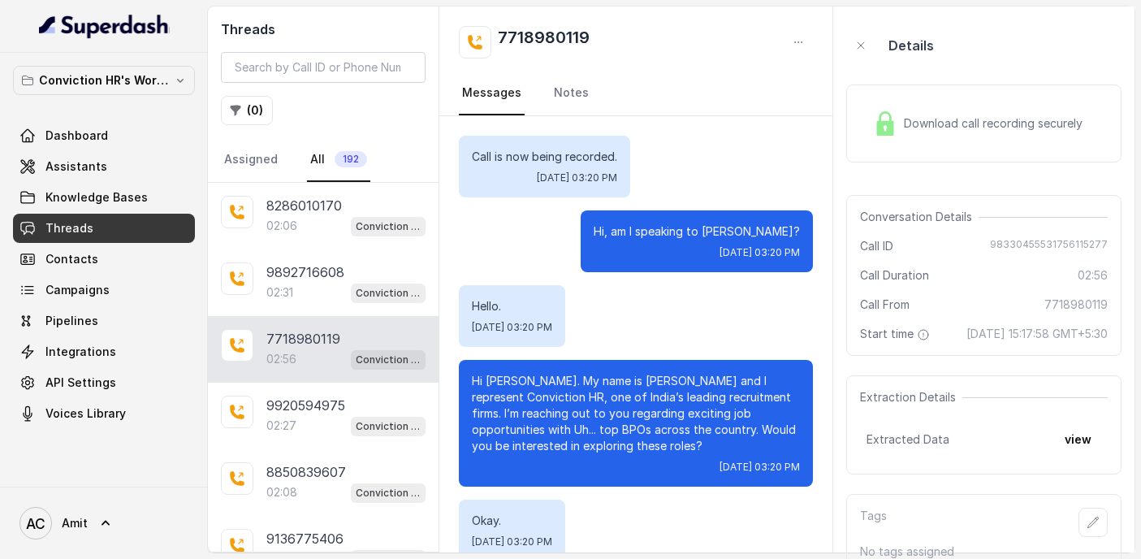
scroll to position [2504, 0]
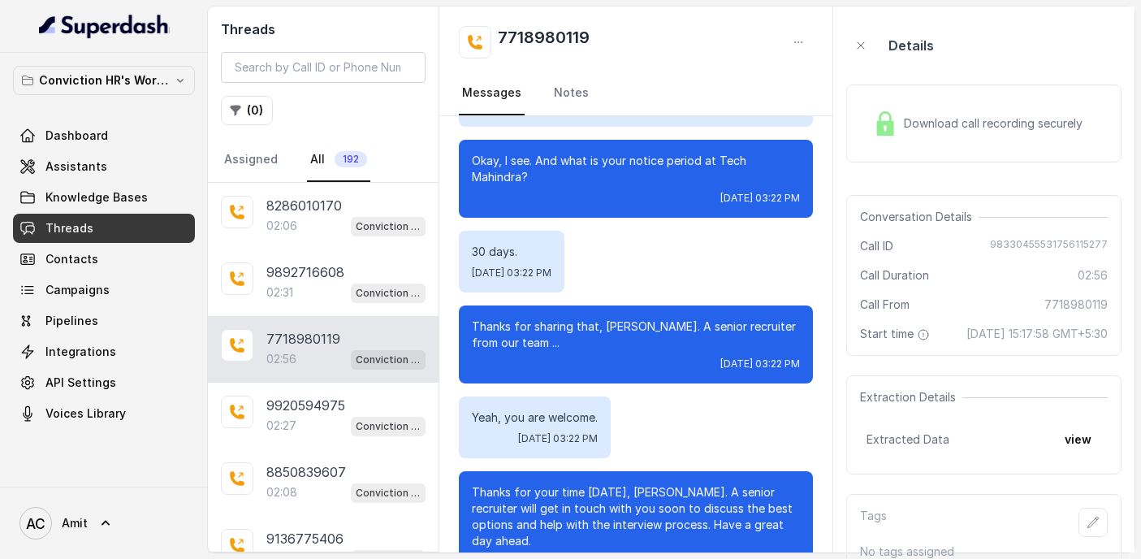
click at [913, 132] on div "Download call recording securely" at bounding box center [978, 123] width 223 height 37
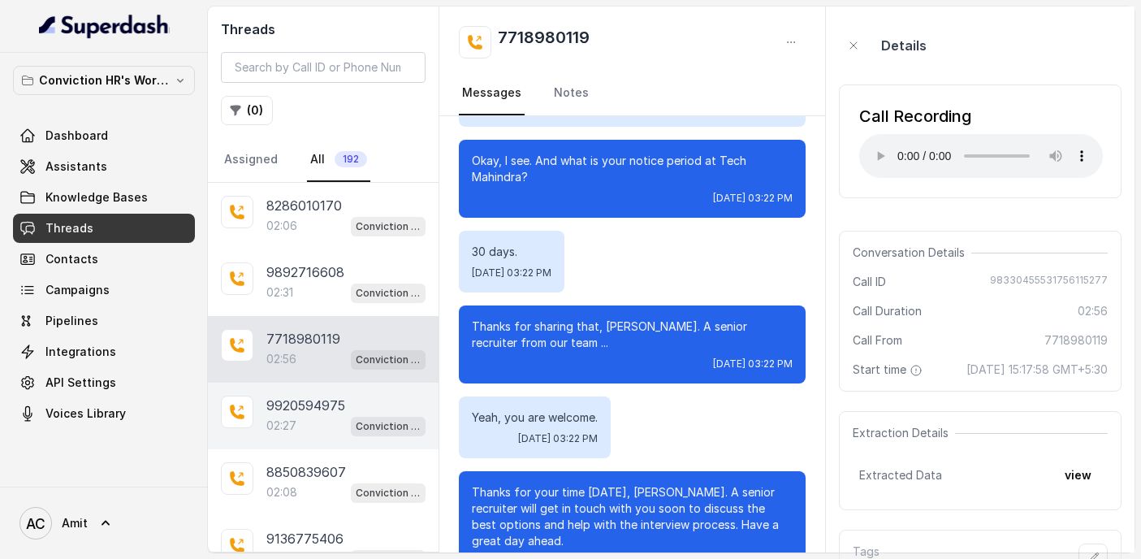
click at [301, 413] on p "9920594975" at bounding box center [305, 405] width 79 height 19
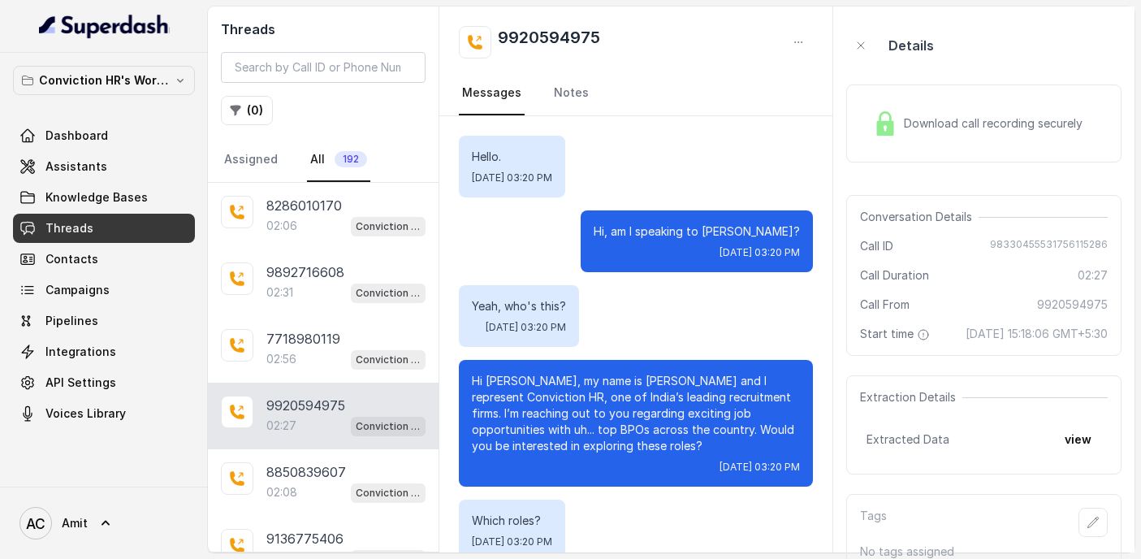
scroll to position [2098, 0]
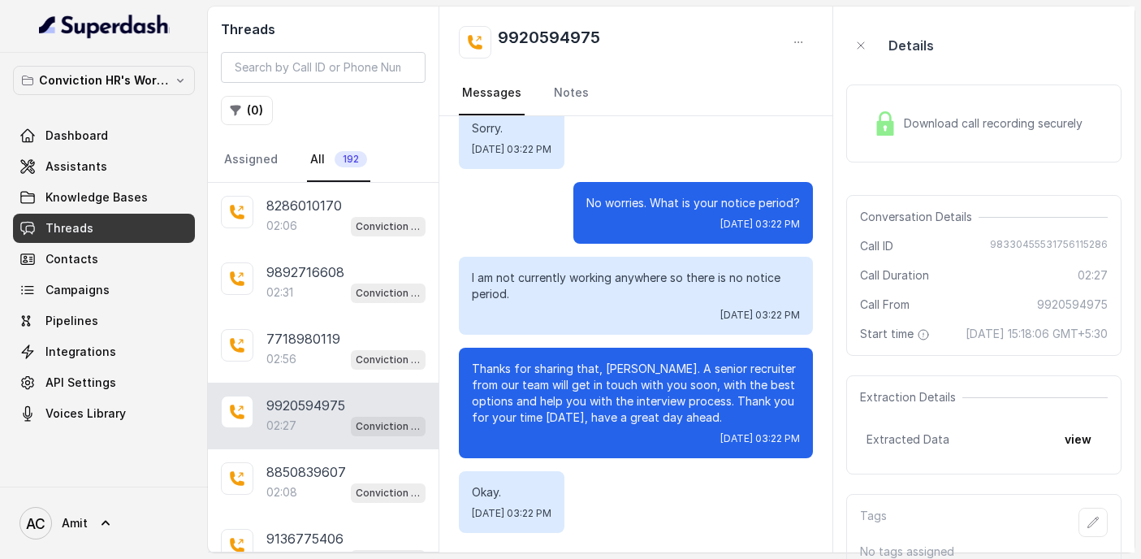
click at [922, 133] on div "Download call recording securely" at bounding box center [978, 123] width 223 height 37
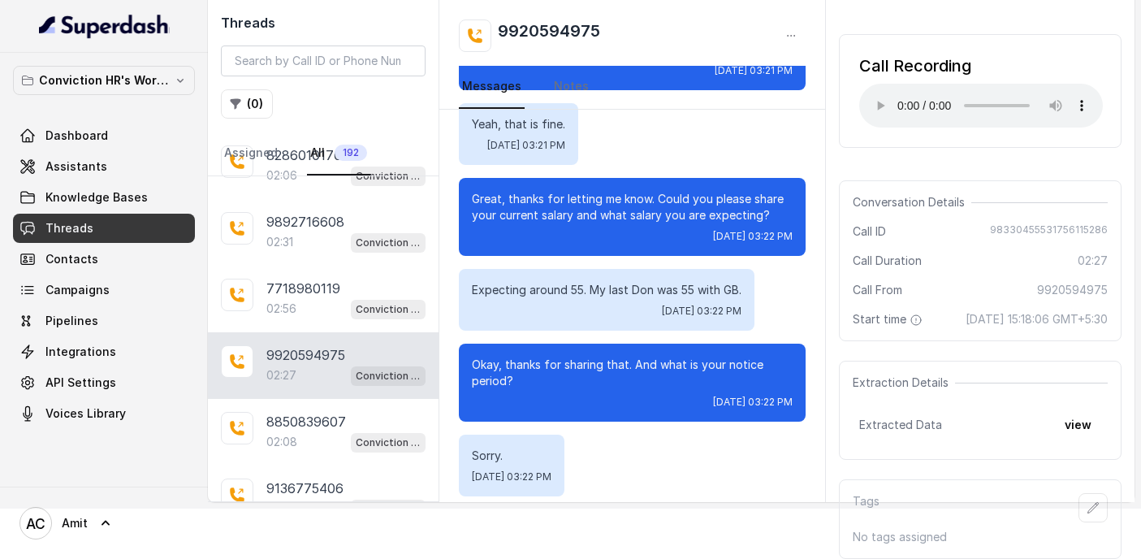
scroll to position [1735, 0]
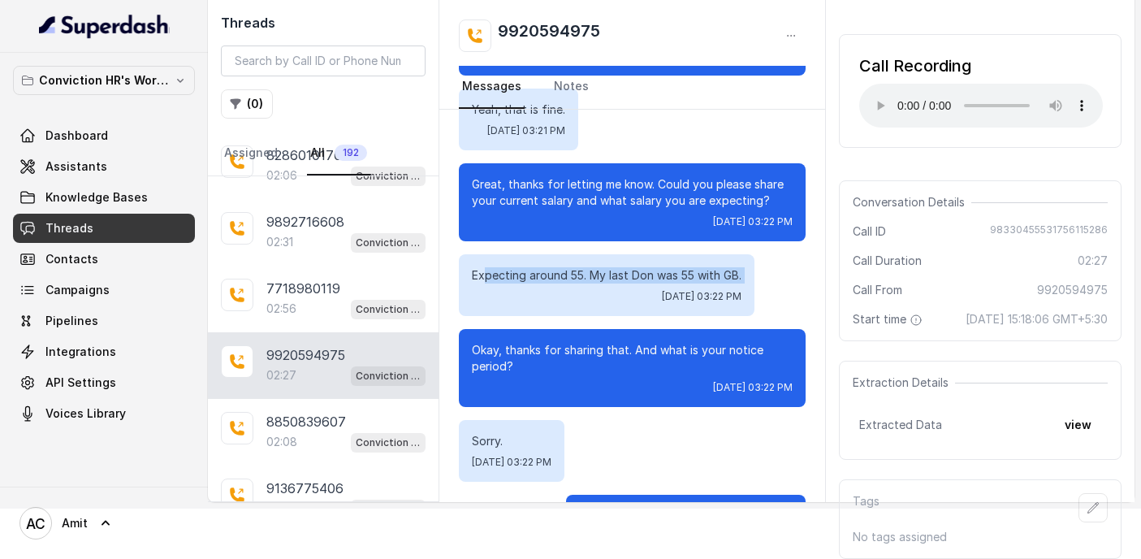
drag, startPoint x: 483, startPoint y: 259, endPoint x: 736, endPoint y: 271, distance: 253.7
click at [736, 271] on div "Expecting around 55. My last Don was 55 with GB. [DATE] 03:22 PM" at bounding box center [607, 285] width 296 height 62
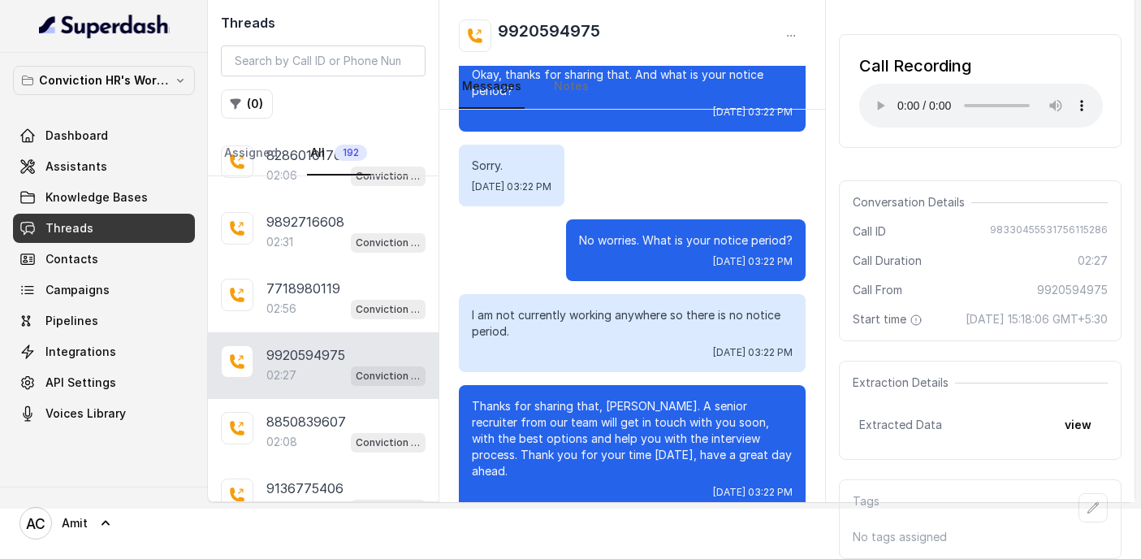
scroll to position [2080, 0]
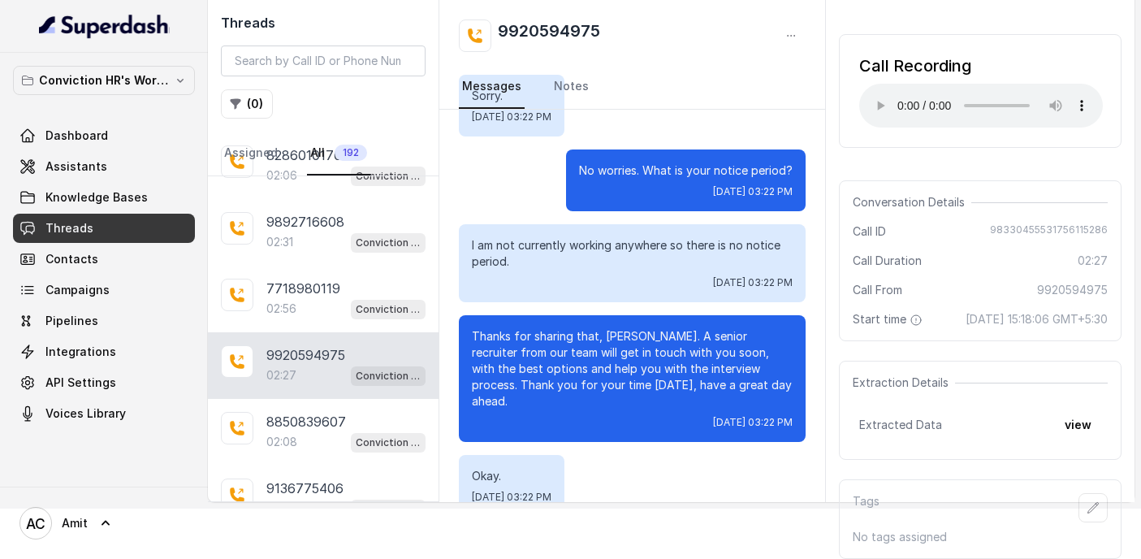
click at [289, 153] on nav "Assigned All 192" at bounding box center [323, 154] width 205 height 44
click at [298, 166] on nav "Assigned All 192" at bounding box center [323, 154] width 205 height 44
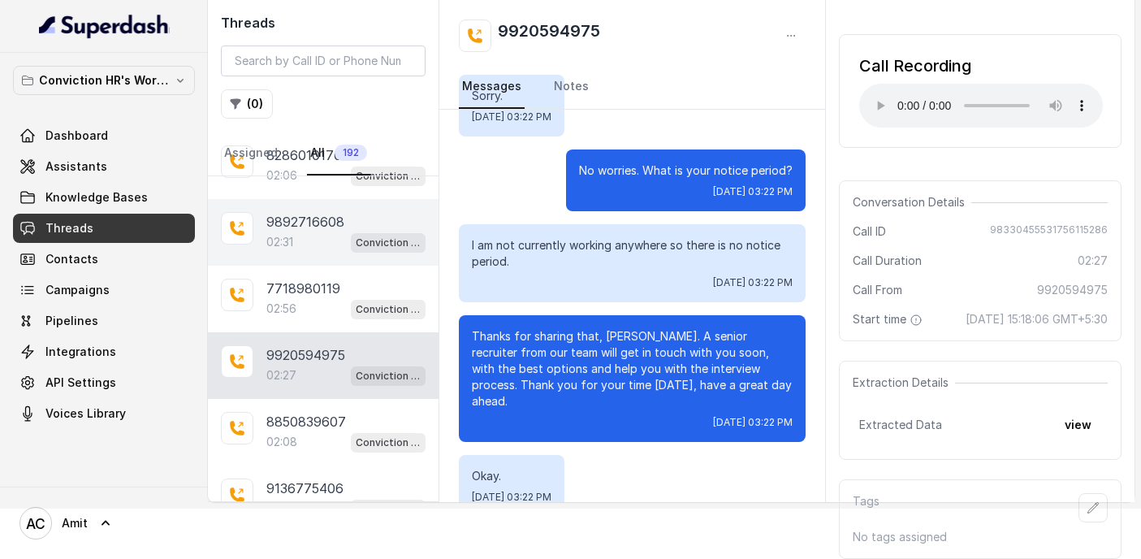
click at [292, 232] on div "02:31 Conviction HR Outbound Assistant" at bounding box center [345, 242] width 159 height 21
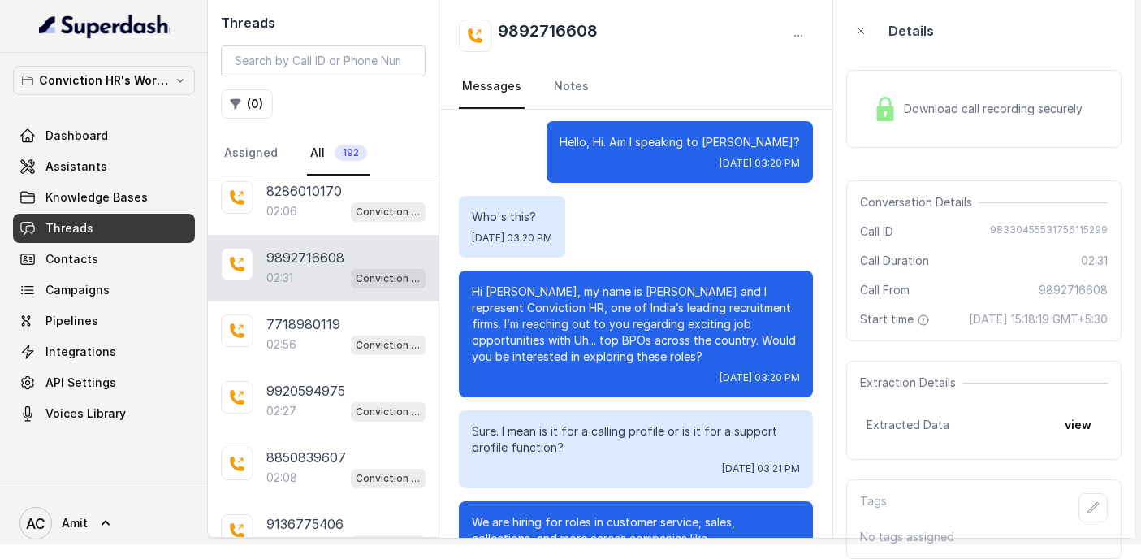
scroll to position [2007, 0]
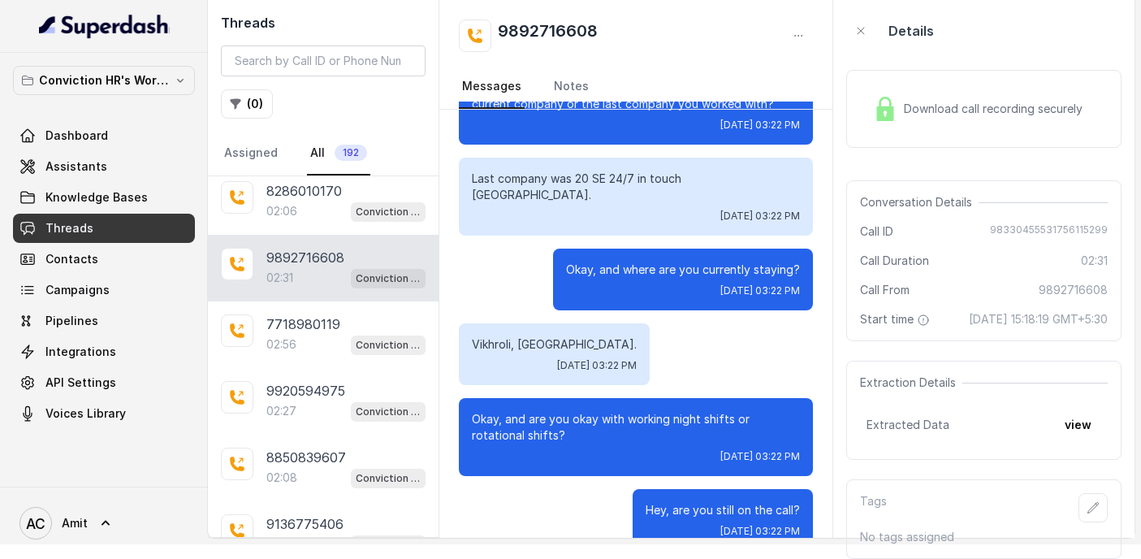
click at [297, 169] on nav "Assigned All 192" at bounding box center [323, 154] width 205 height 44
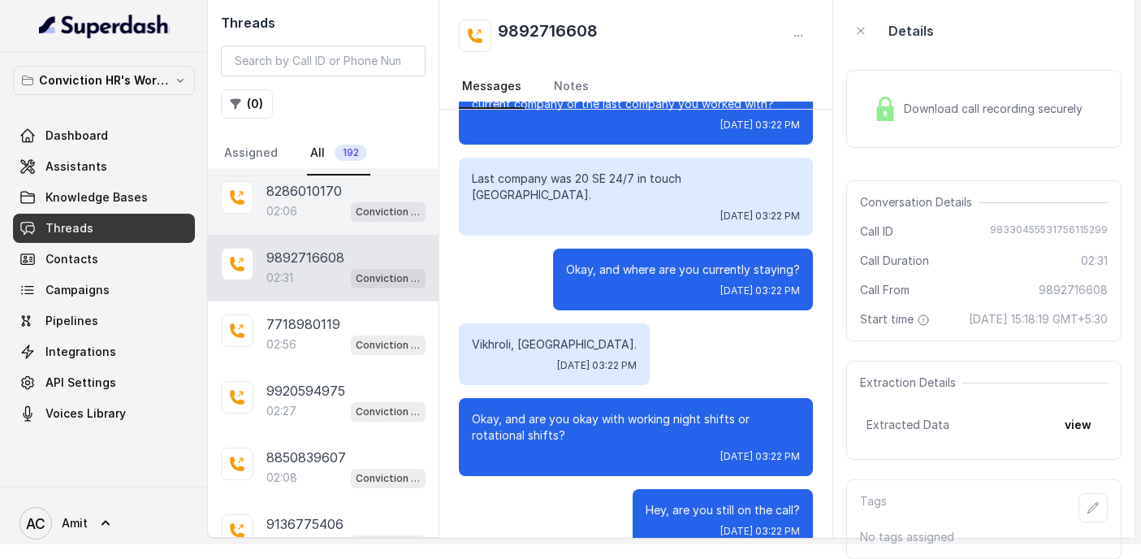
click at [289, 203] on p "02:06" at bounding box center [281, 211] width 31 height 16
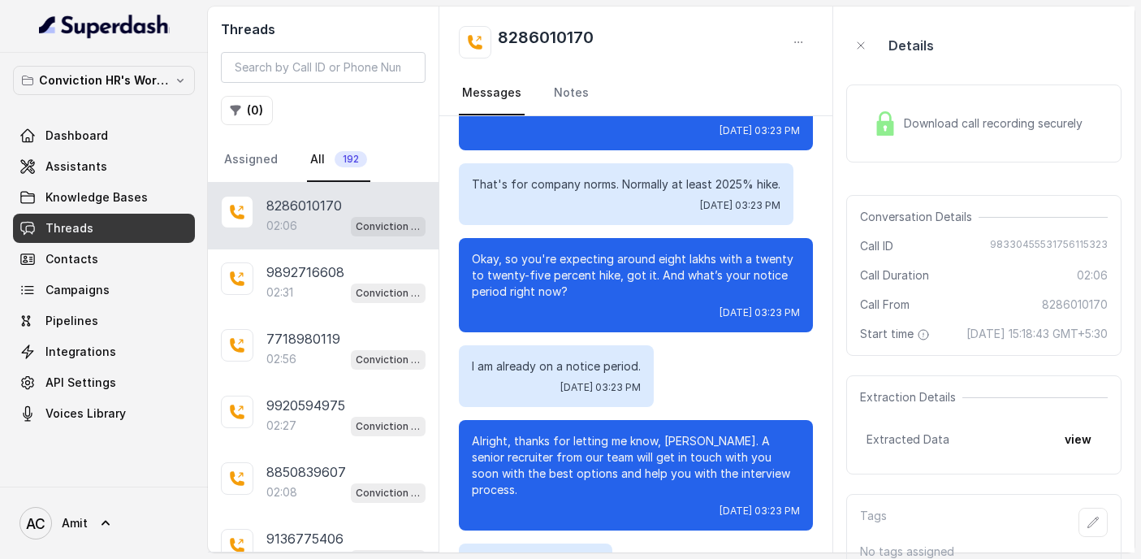
scroll to position [1429, 0]
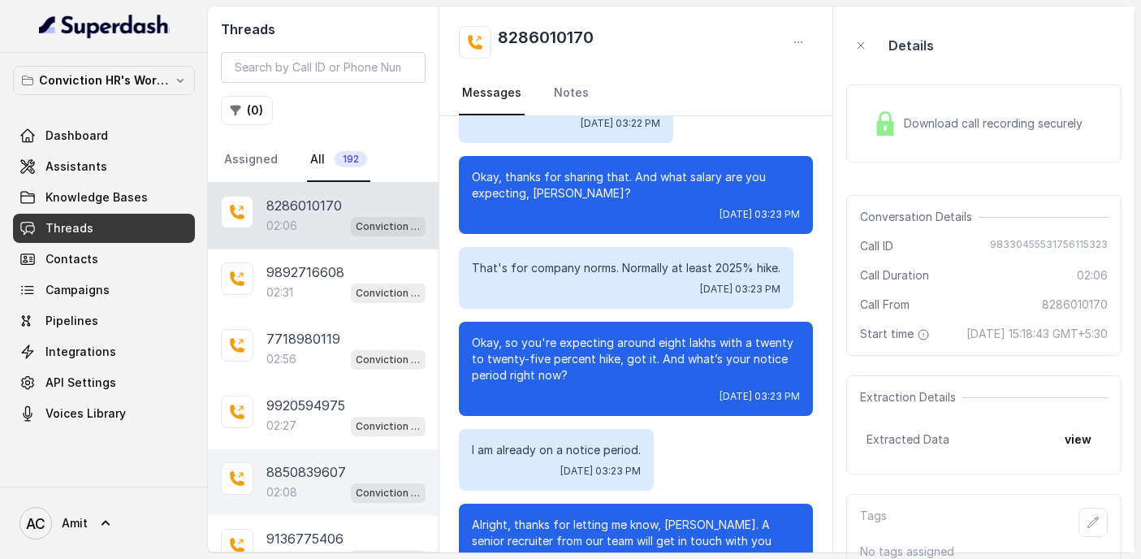
click at [303, 470] on p "8850839607" at bounding box center [306, 471] width 80 height 19
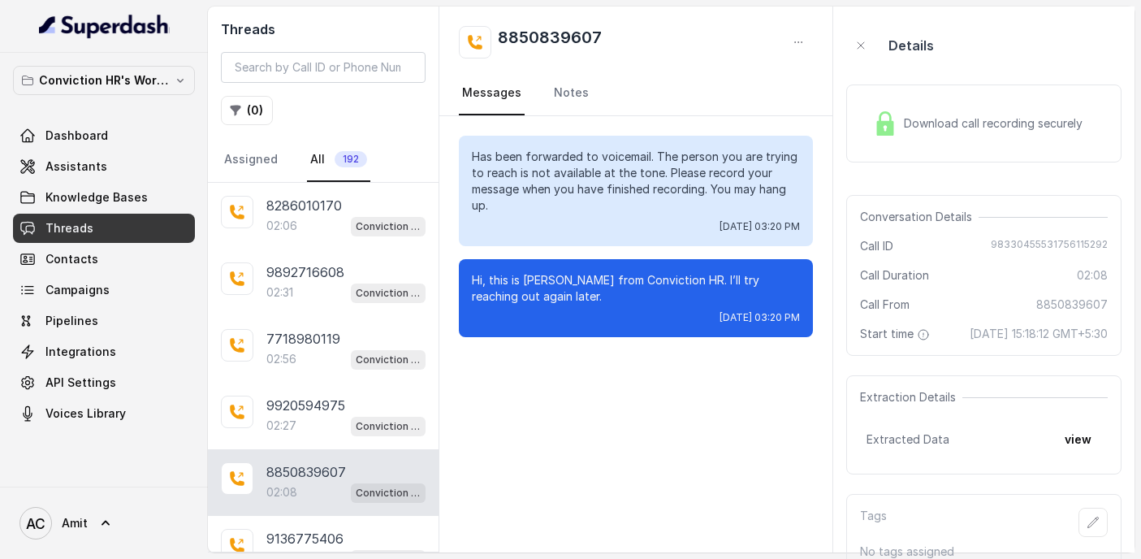
click at [282, 487] on p "02:08" at bounding box center [281, 492] width 31 height 16
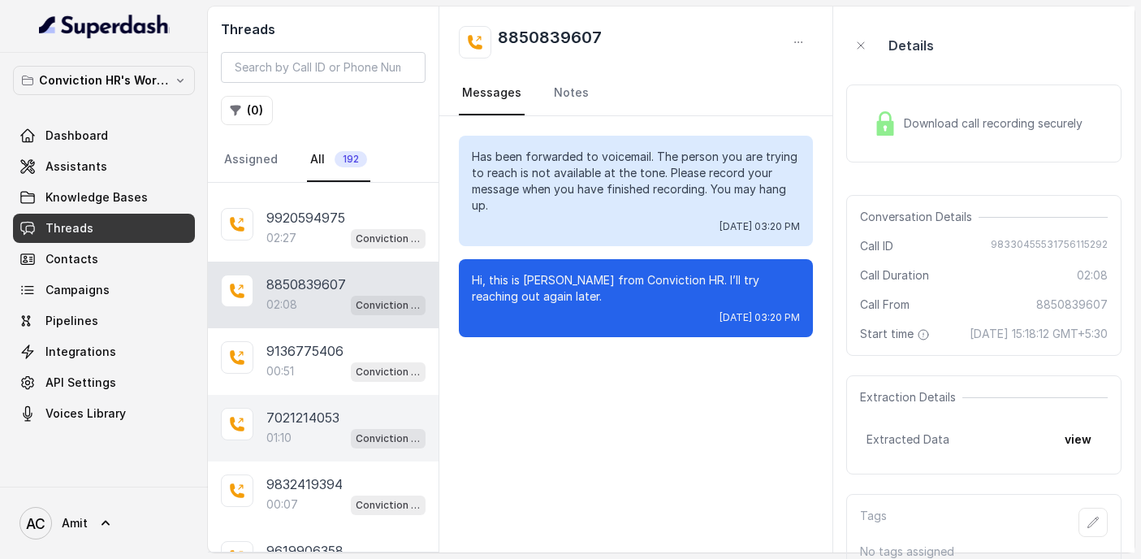
scroll to position [205, 0]
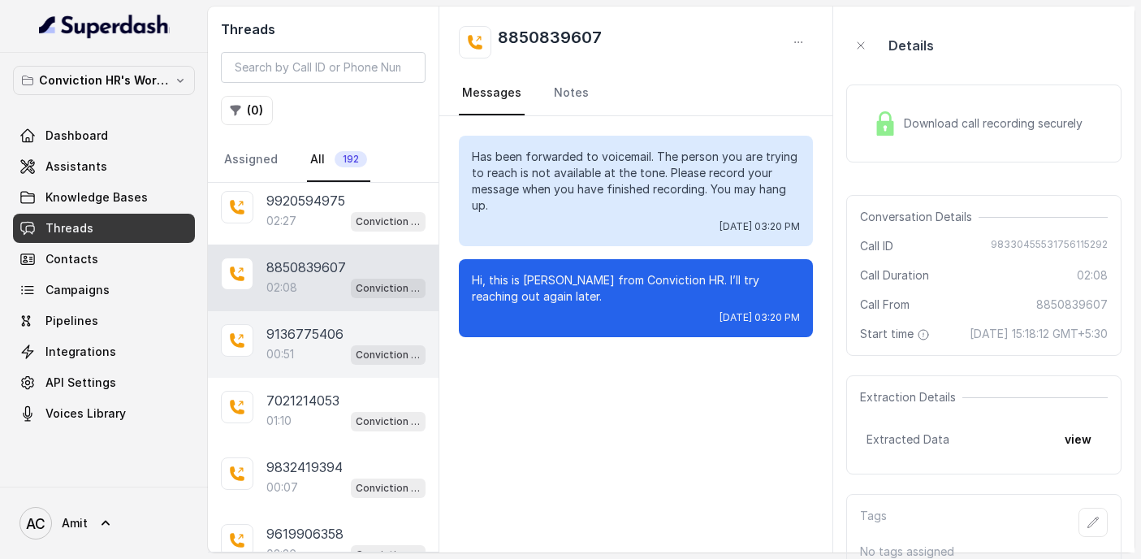
click at [318, 331] on p "9136775406" at bounding box center [304, 333] width 77 height 19
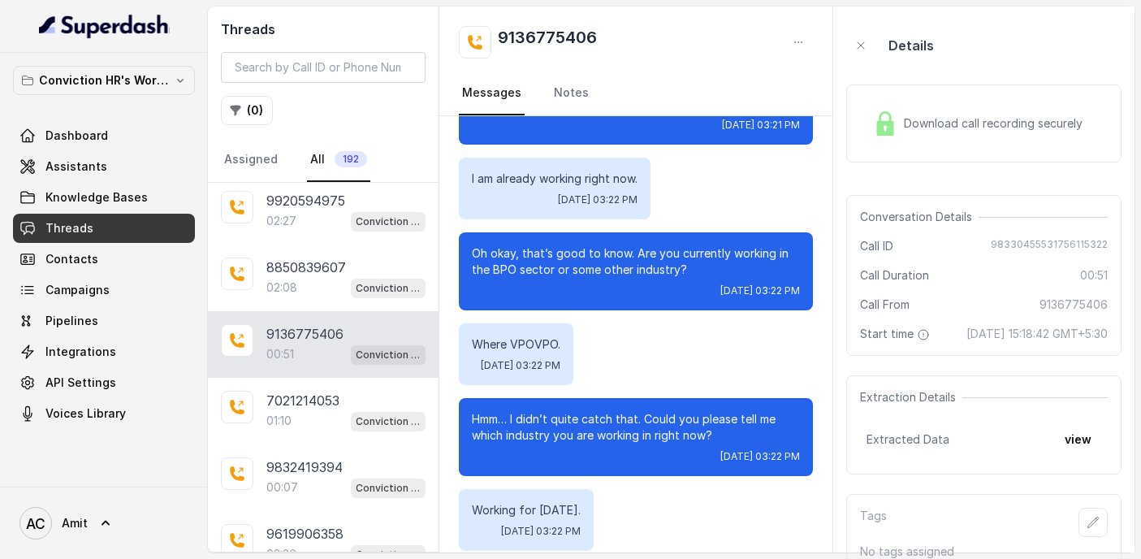
scroll to position [418, 0]
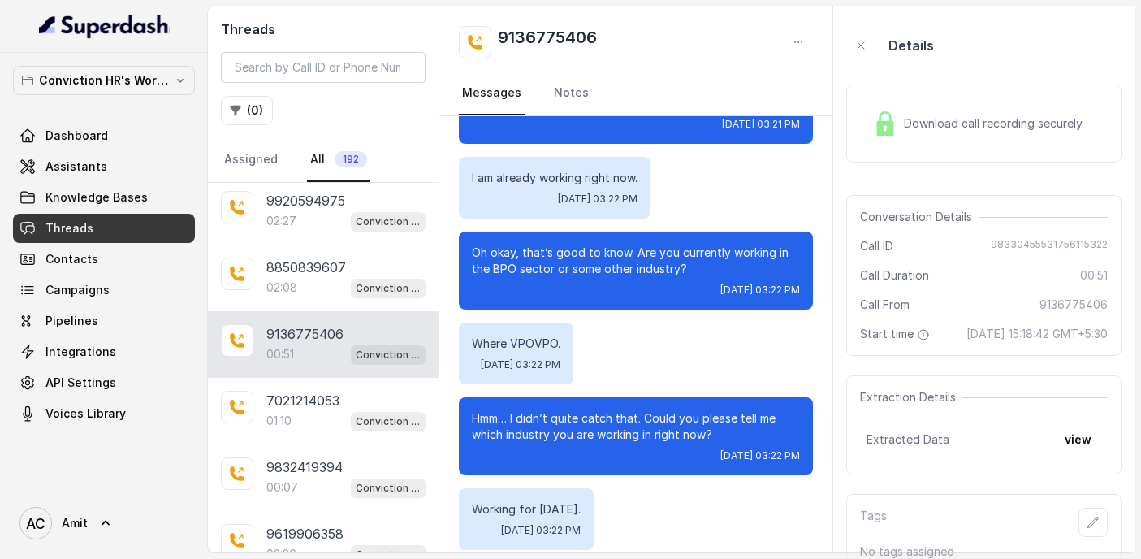
click at [918, 138] on div "Download call recording securely" at bounding box center [978, 123] width 223 height 37
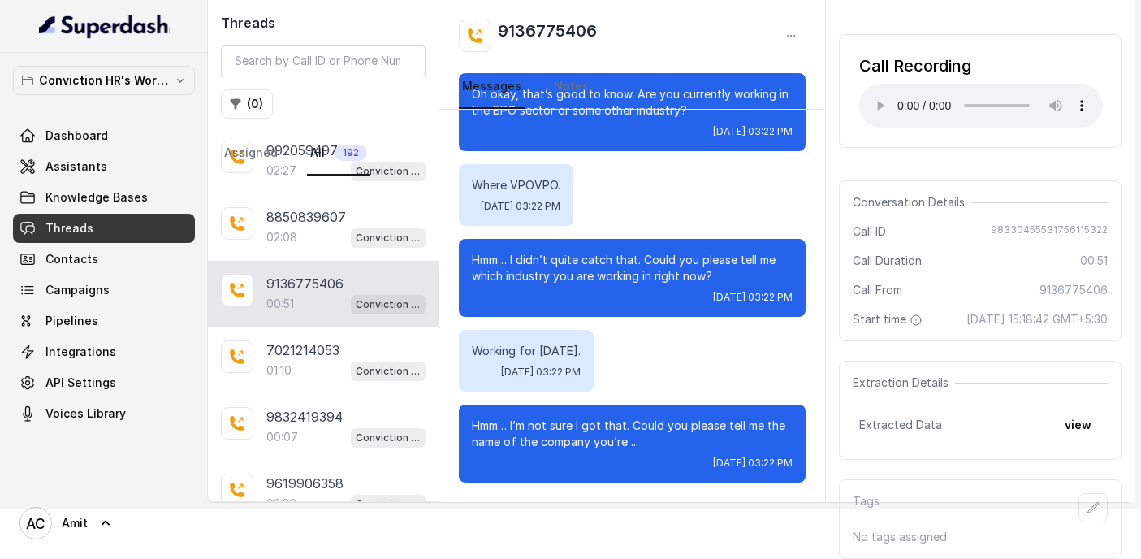
scroll to position [54, 0]
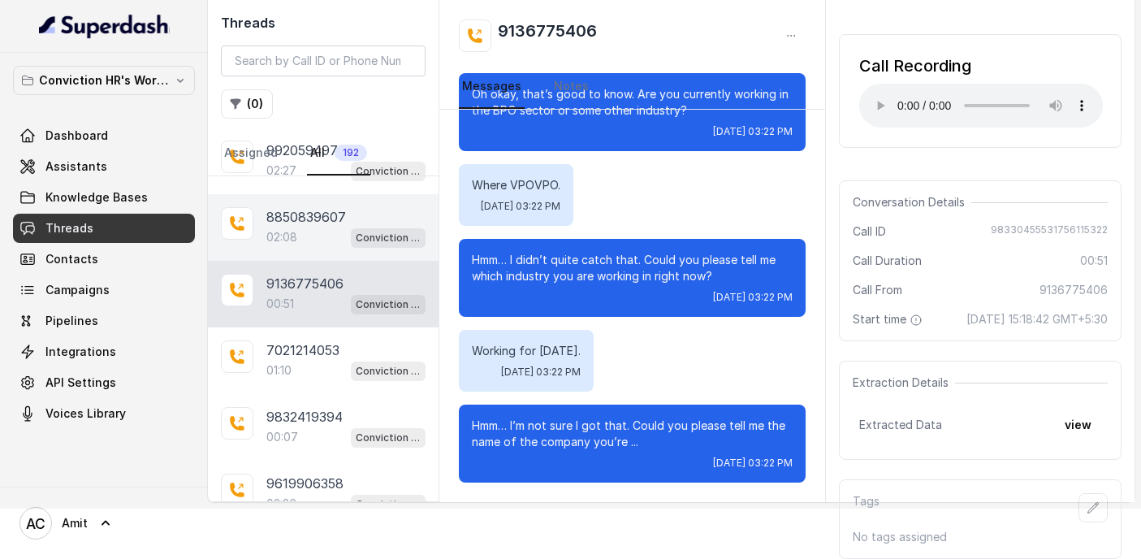
click at [276, 227] on div "02:08 Conviction HR Outbound Assistant" at bounding box center [345, 237] width 159 height 21
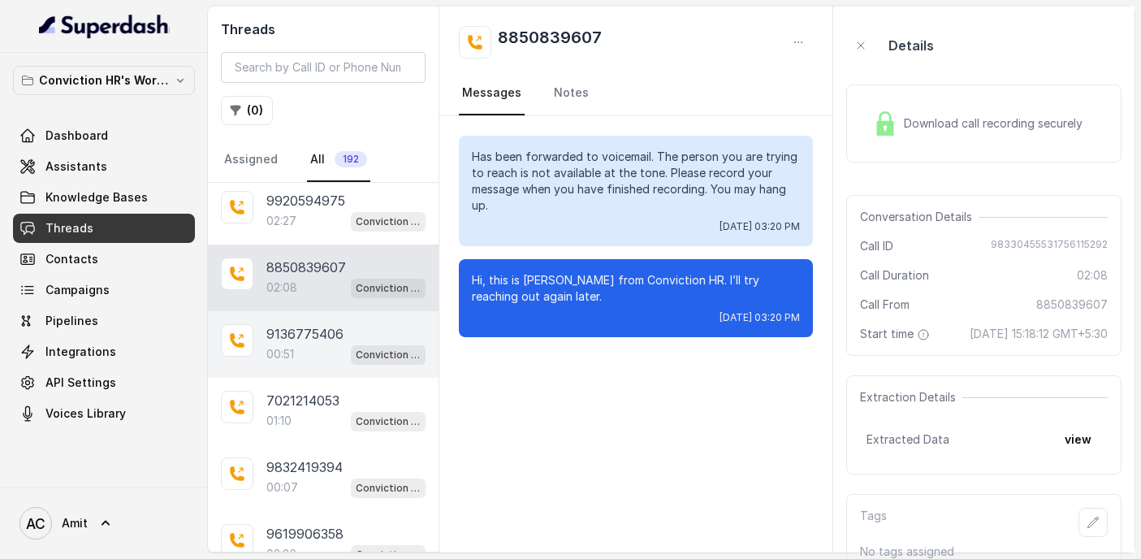
click at [291, 367] on div "9136775406 00:51 Conviction HR Outbound Assistant" at bounding box center [323, 344] width 231 height 67
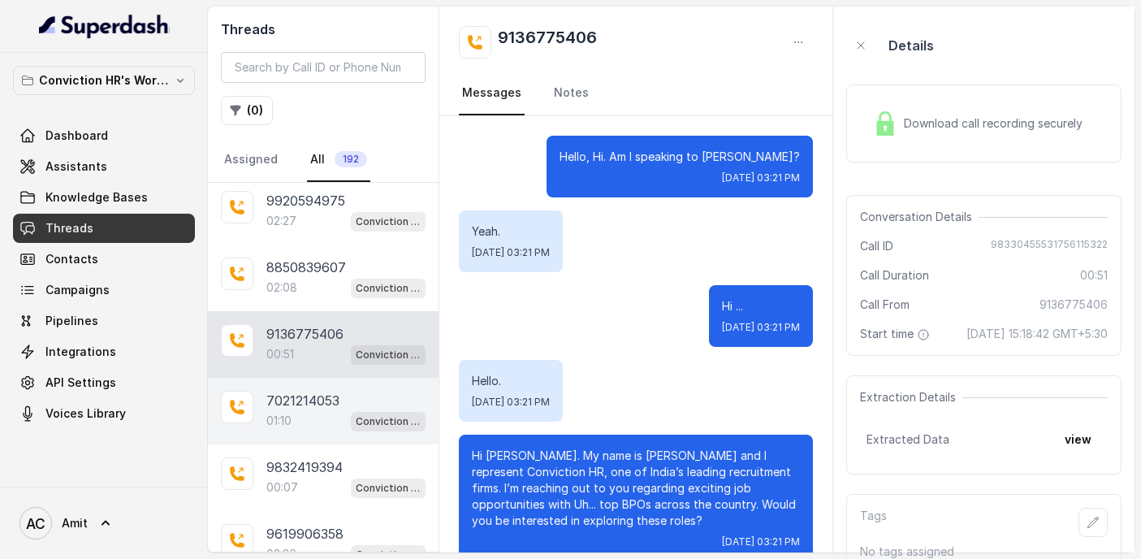
click at [310, 406] on p "7021214053" at bounding box center [302, 400] width 73 height 19
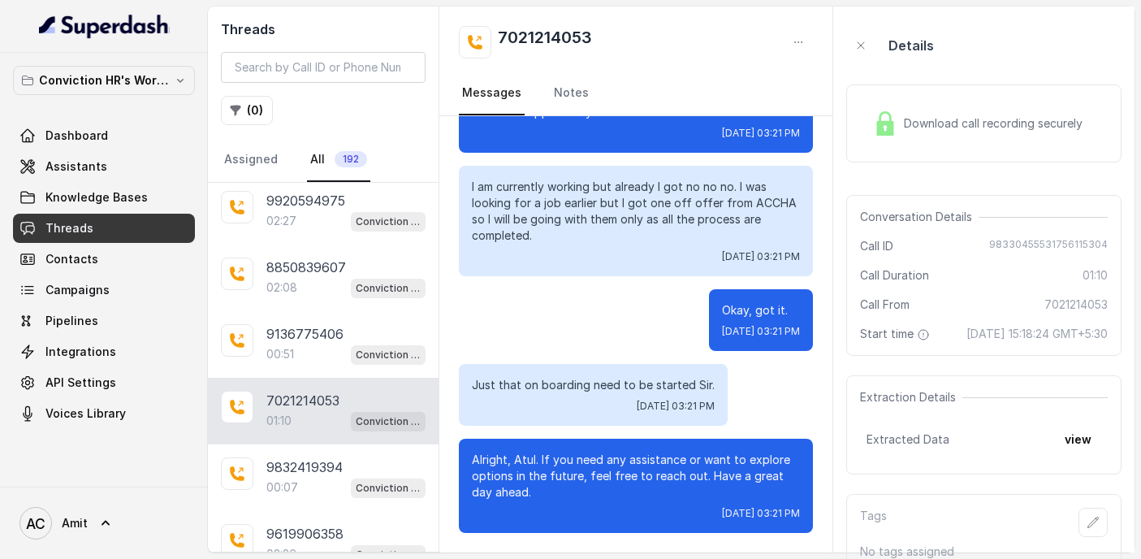
scroll to position [31, 0]
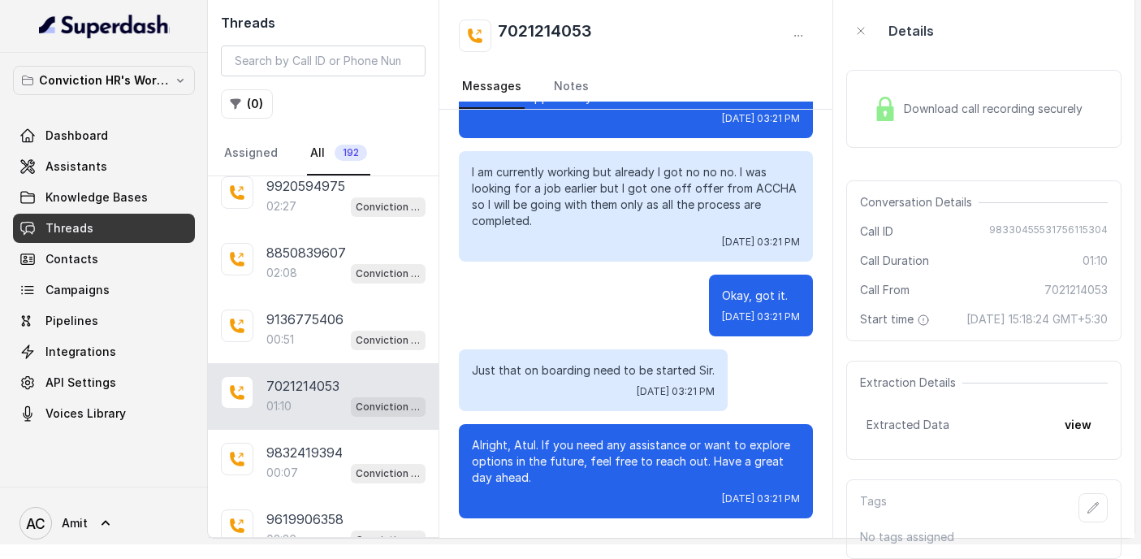
click at [976, 113] on div "Download call recording securely" at bounding box center [983, 109] width 275 height 78
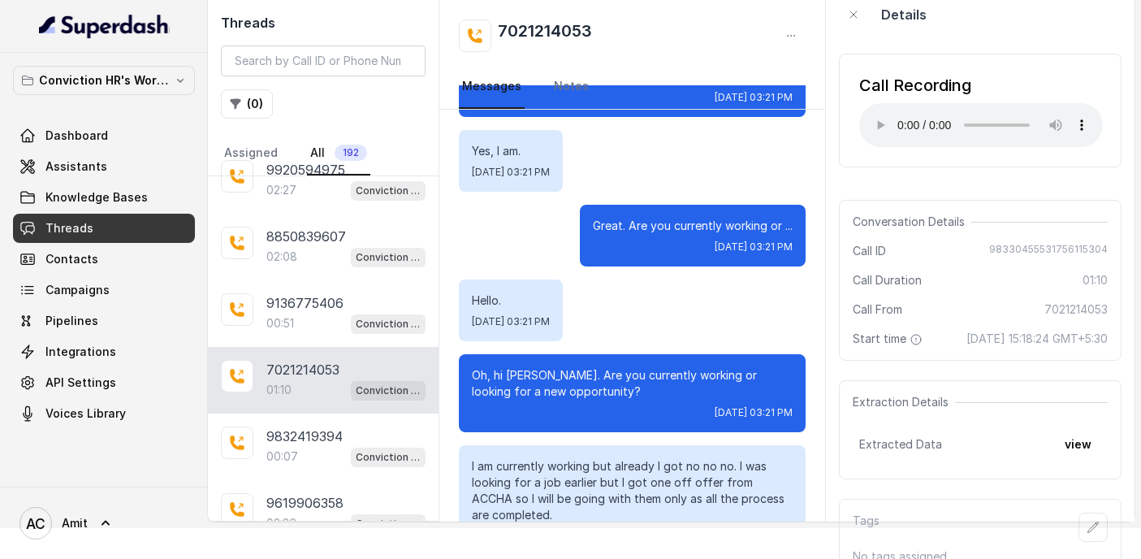
scroll to position [756, 0]
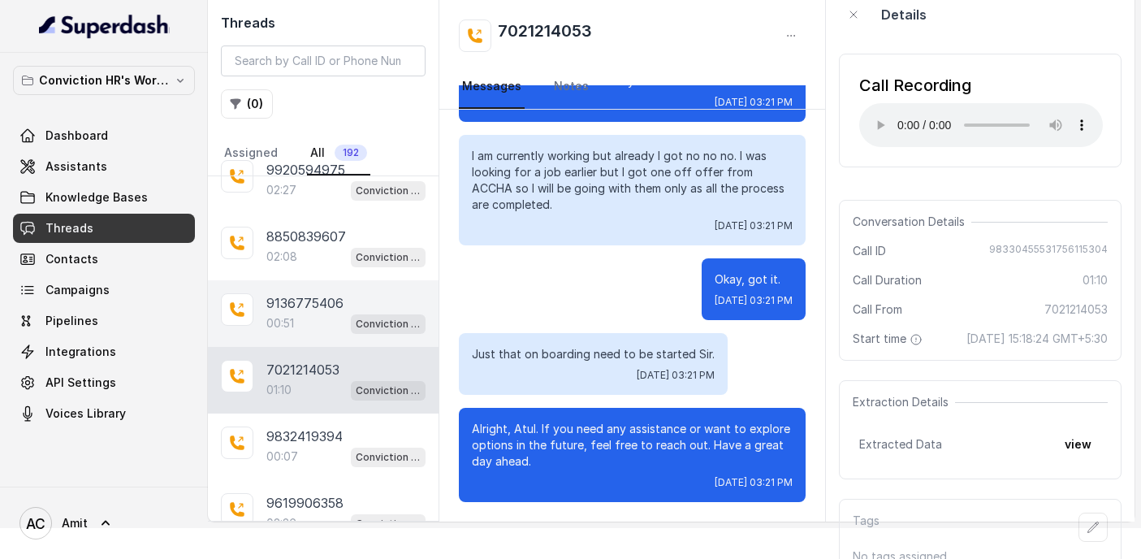
click at [309, 315] on div "00:51 Conviction HR Outbound Assistant" at bounding box center [345, 323] width 159 height 21
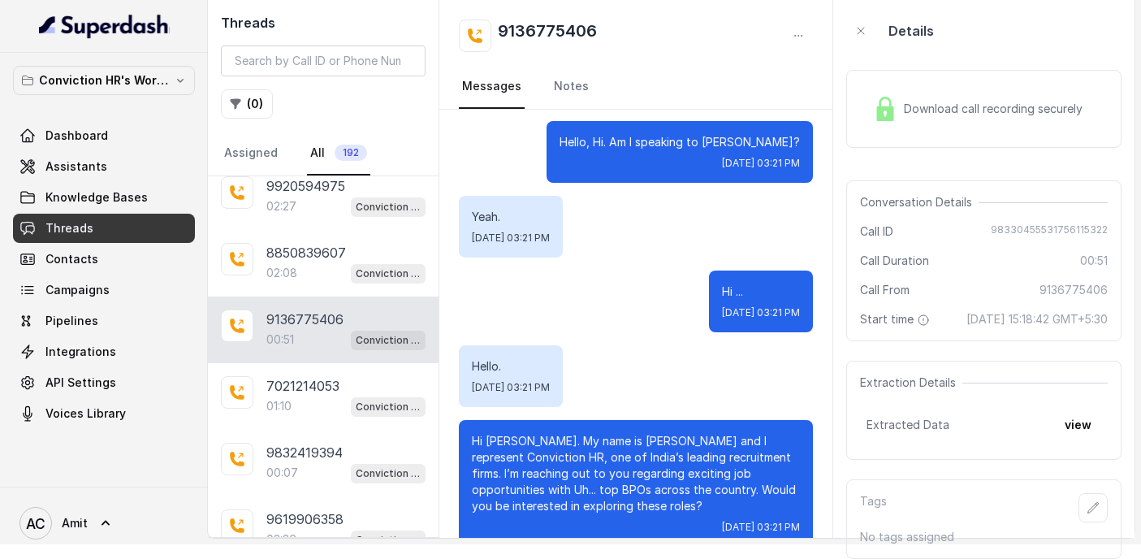
scroll to position [526, 0]
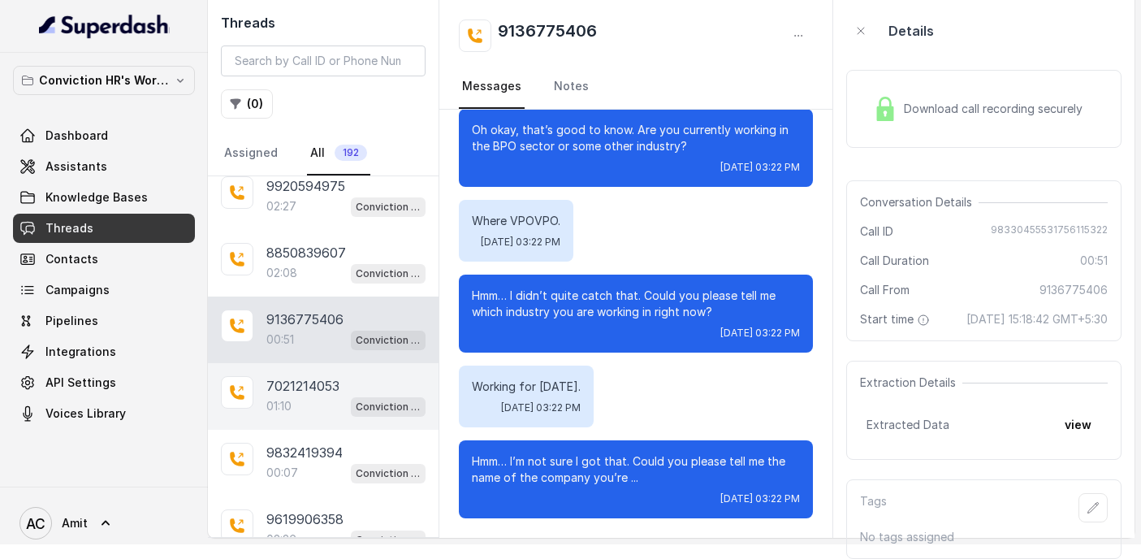
click at [306, 396] on div "01:10 Conviction HR Outbound Assistant" at bounding box center [345, 406] width 159 height 21
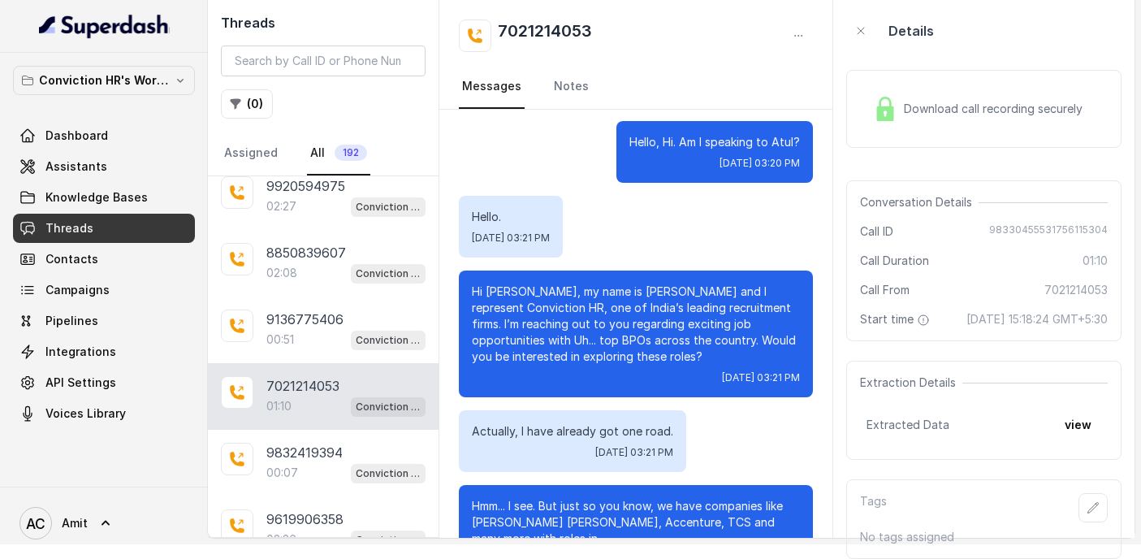
scroll to position [756, 0]
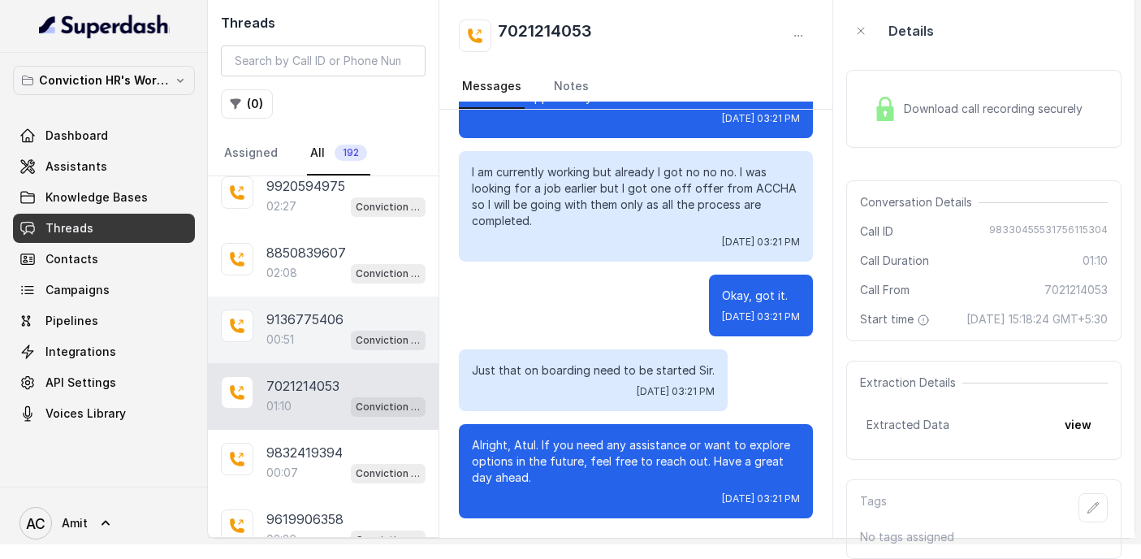
click at [303, 335] on div "9136775406 00:51 Conviction HR Outbound Assistant" at bounding box center [323, 330] width 231 height 67
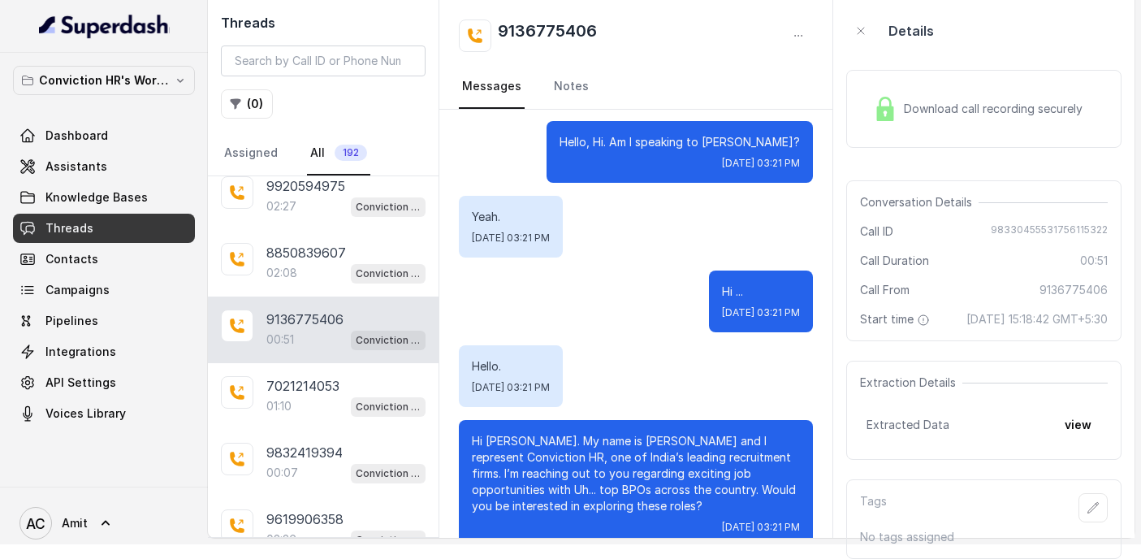
scroll to position [526, 0]
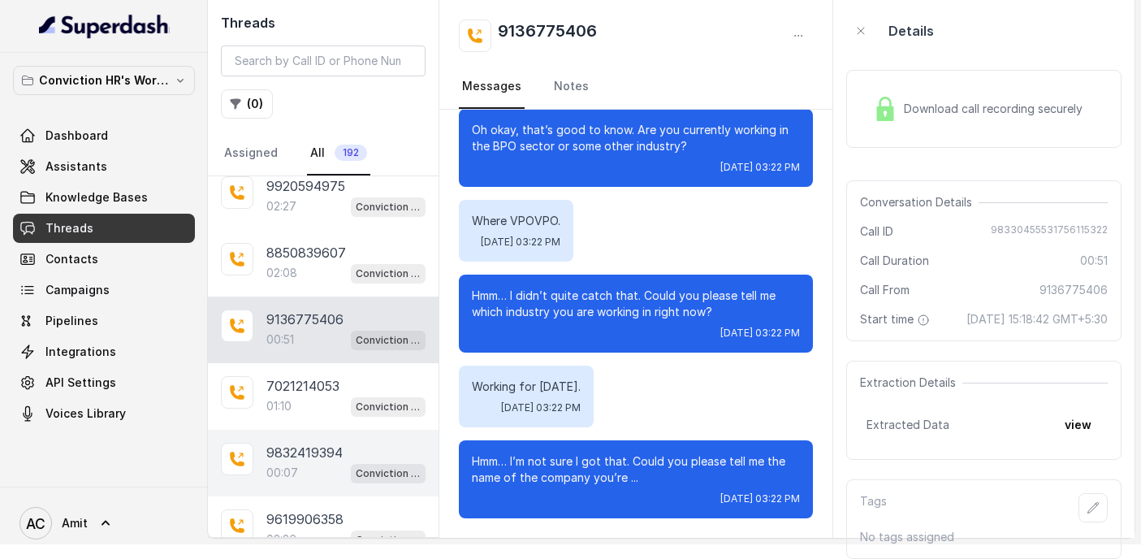
click at [275, 443] on p "9832419394" at bounding box center [304, 452] width 76 height 19
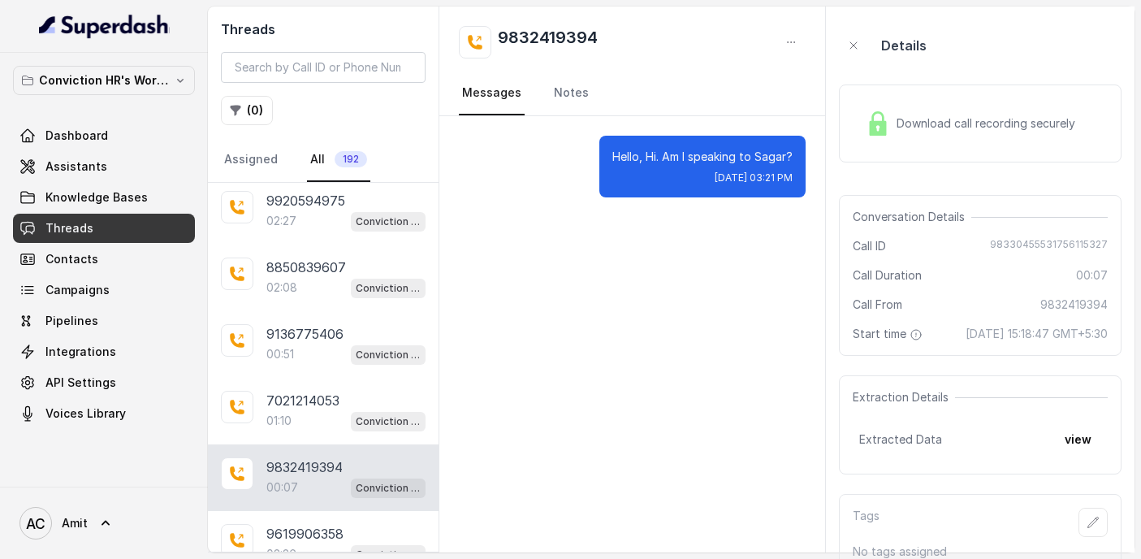
scroll to position [31, 0]
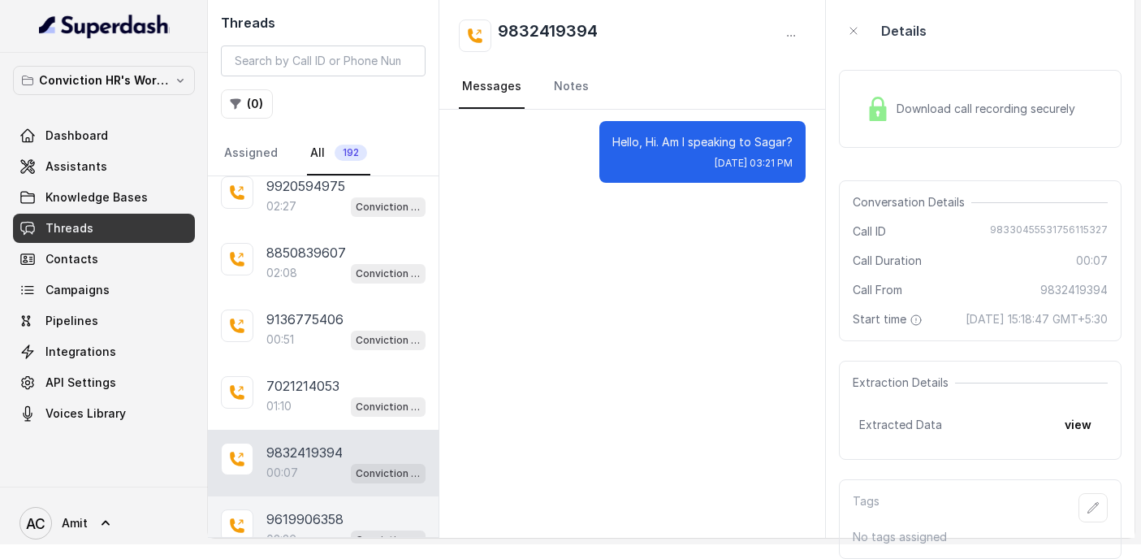
click at [304, 509] on p "9619906358" at bounding box center [304, 518] width 77 height 19
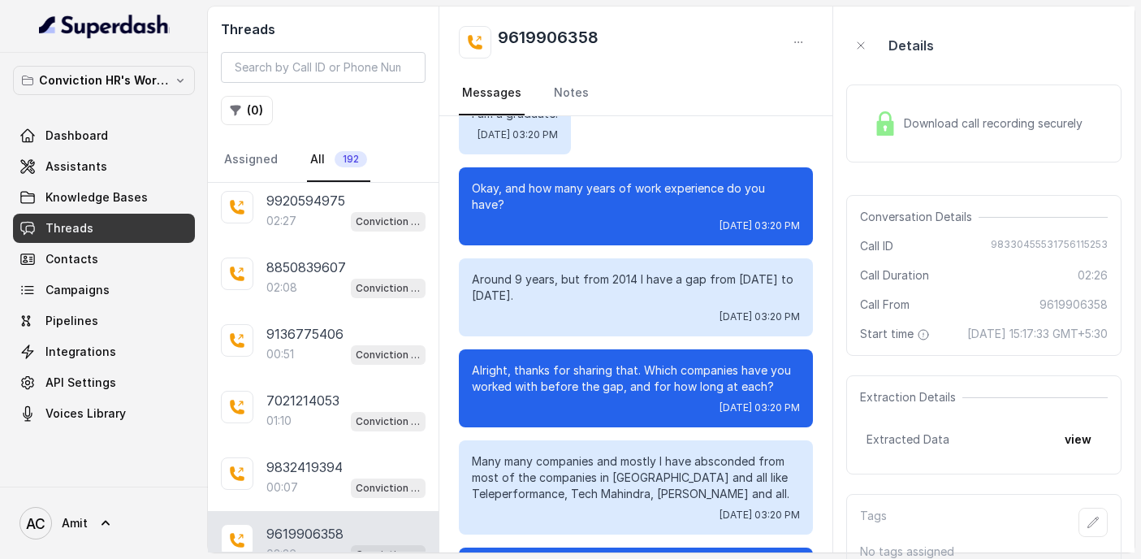
scroll to position [695, 0]
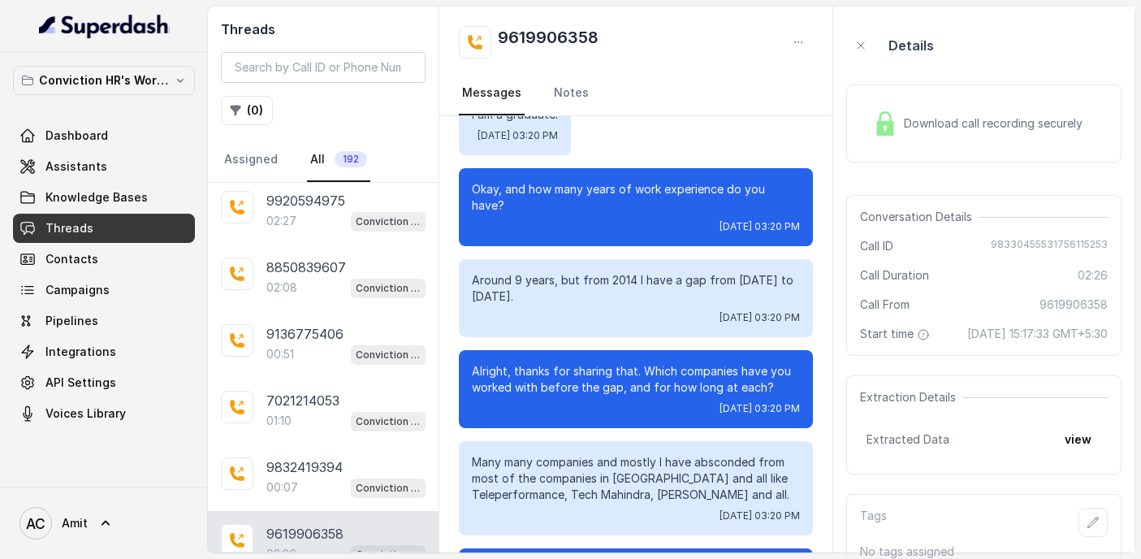
click at [889, 129] on img at bounding box center [885, 123] width 24 height 24
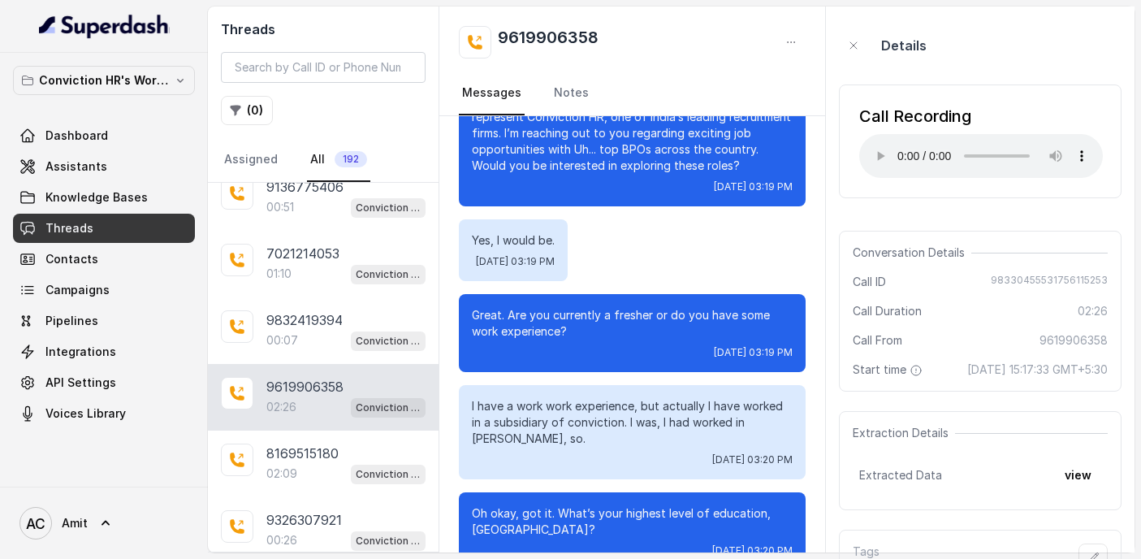
scroll to position [355, 0]
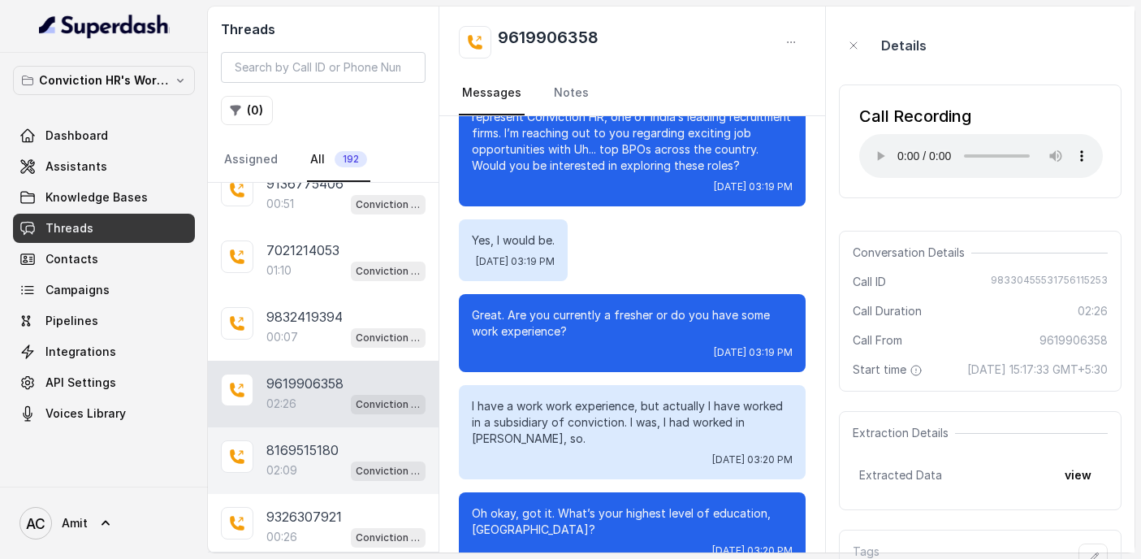
click at [297, 460] on div "02:09 Conviction HR Outbound Assistant" at bounding box center [345, 470] width 159 height 21
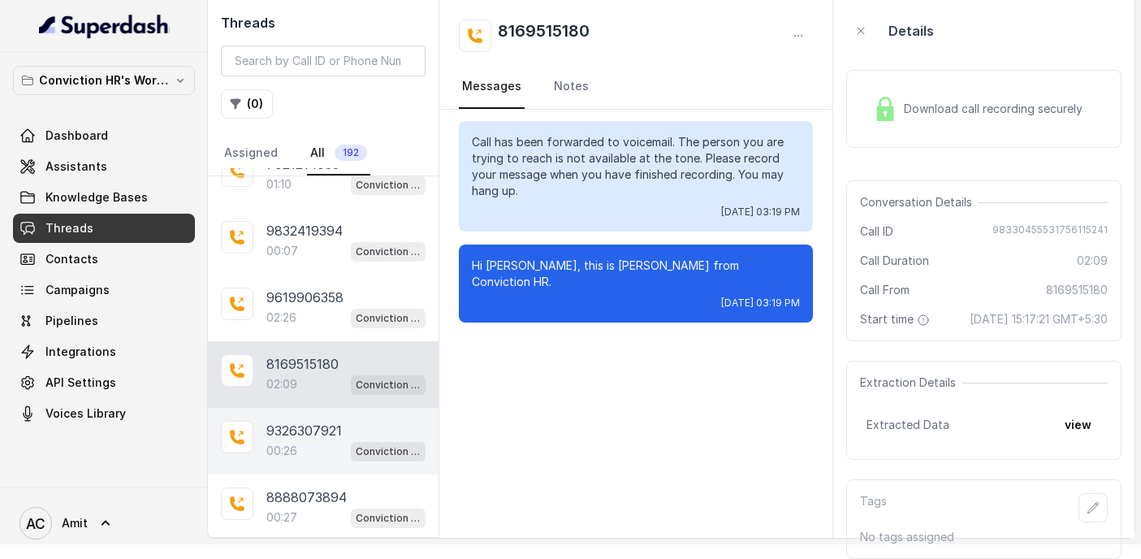
scroll to position [463, 0]
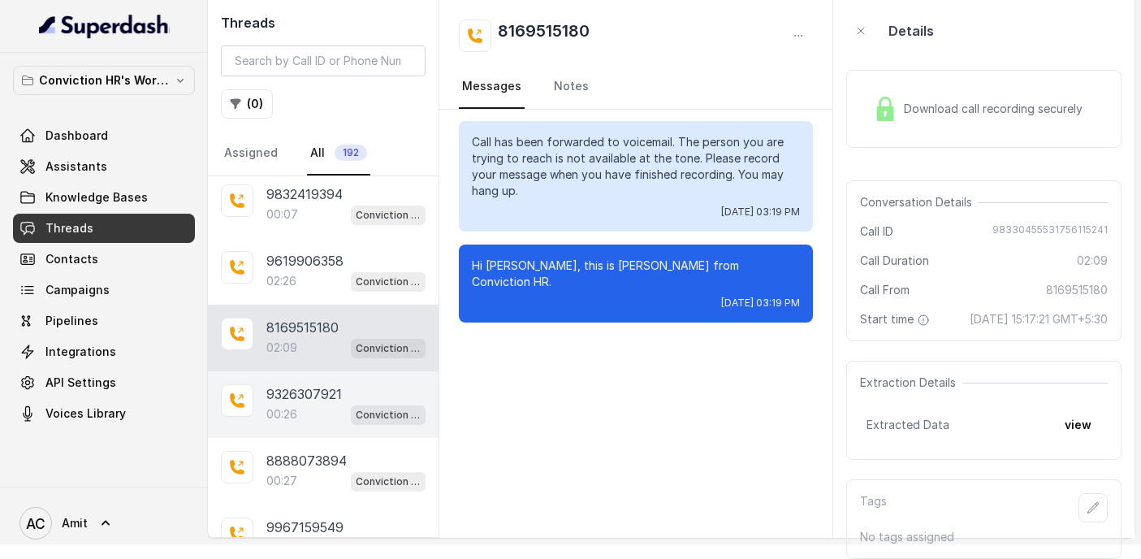
click at [295, 384] on p "9326307921" at bounding box center [304, 393] width 76 height 19
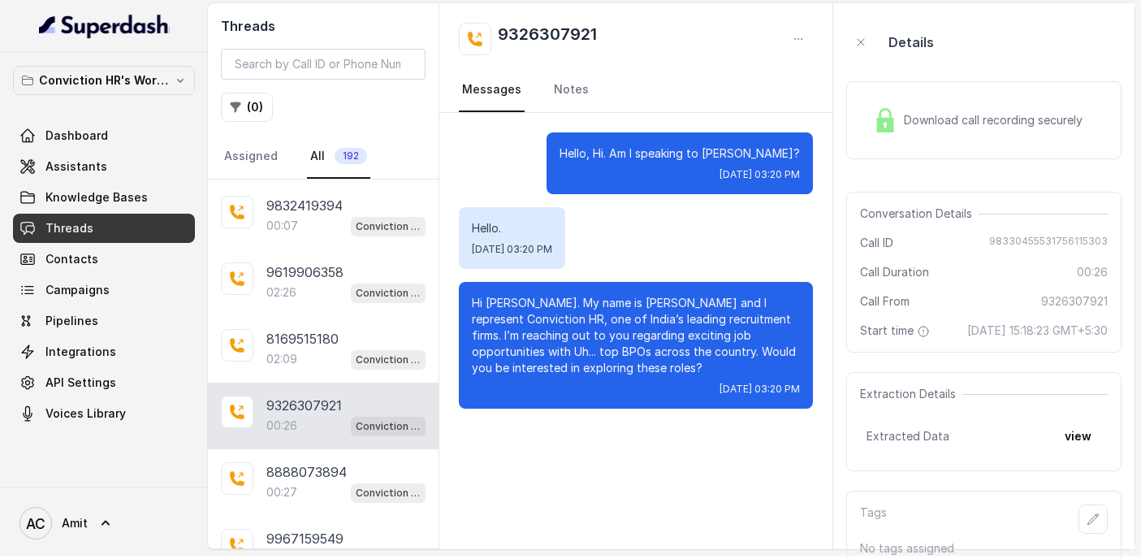
scroll to position [31, 0]
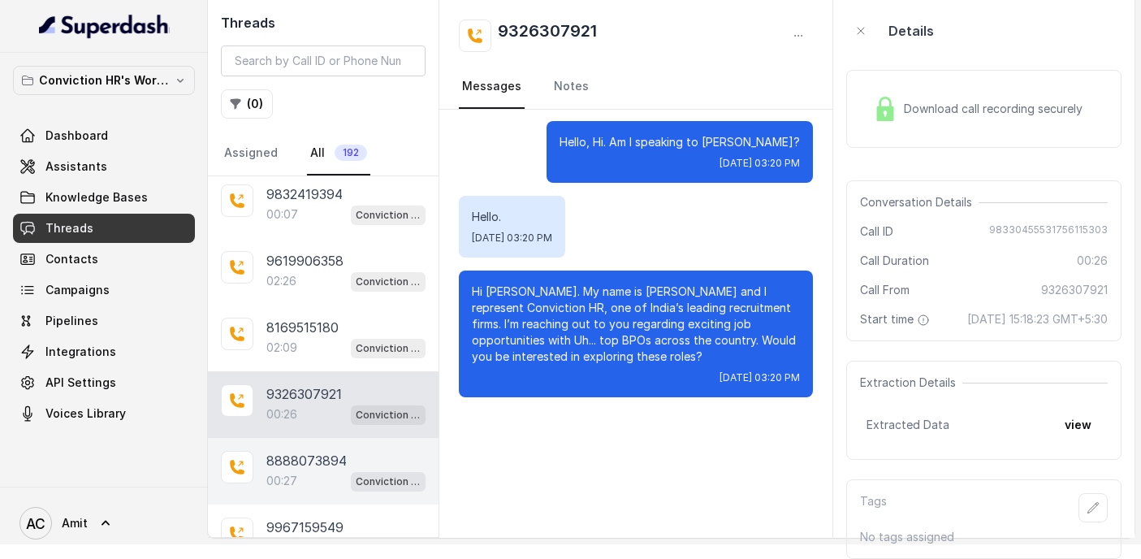
click at [318, 451] on p "8888073894" at bounding box center [306, 460] width 80 height 19
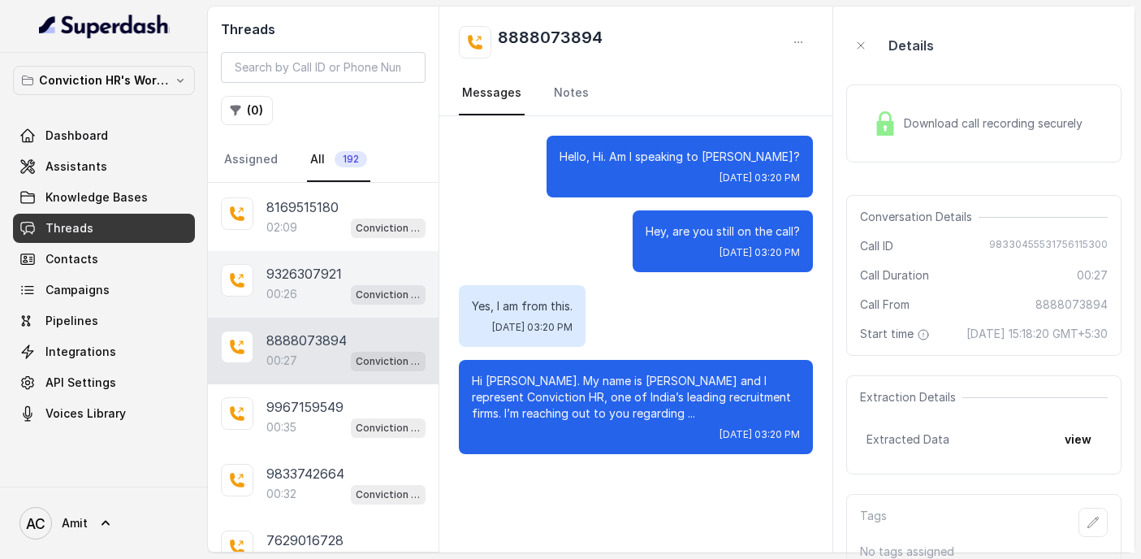
scroll to position [604, 0]
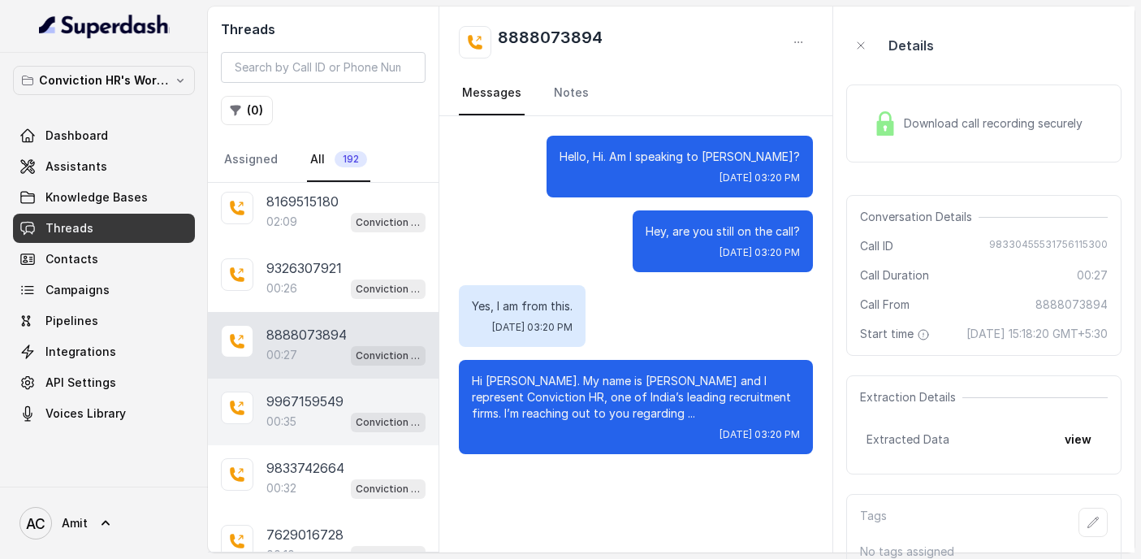
click at [309, 411] on div "00:35 Conviction HR Outbound Assistant" at bounding box center [345, 421] width 159 height 21
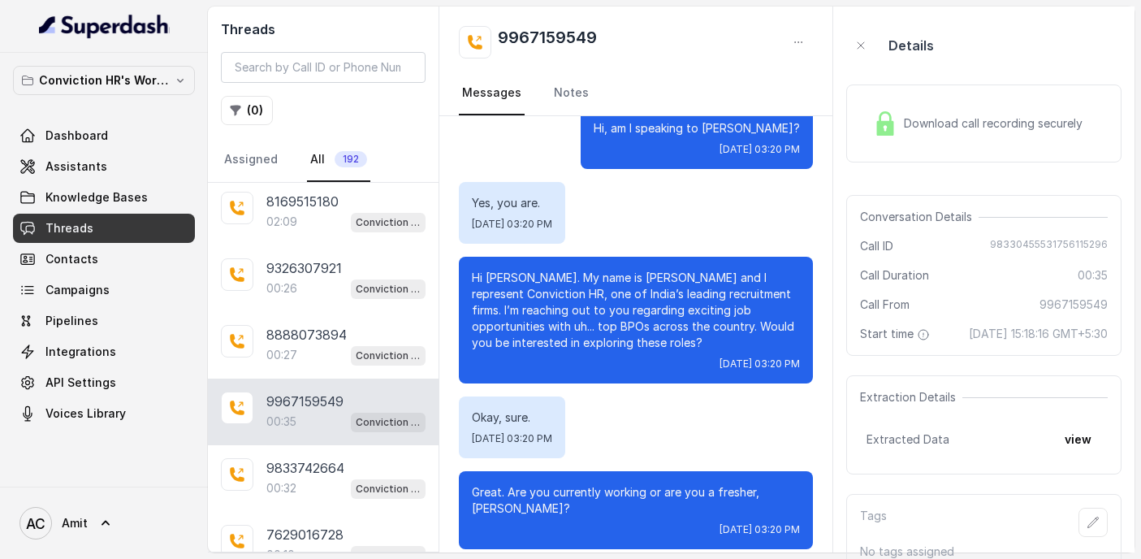
scroll to position [31, 0]
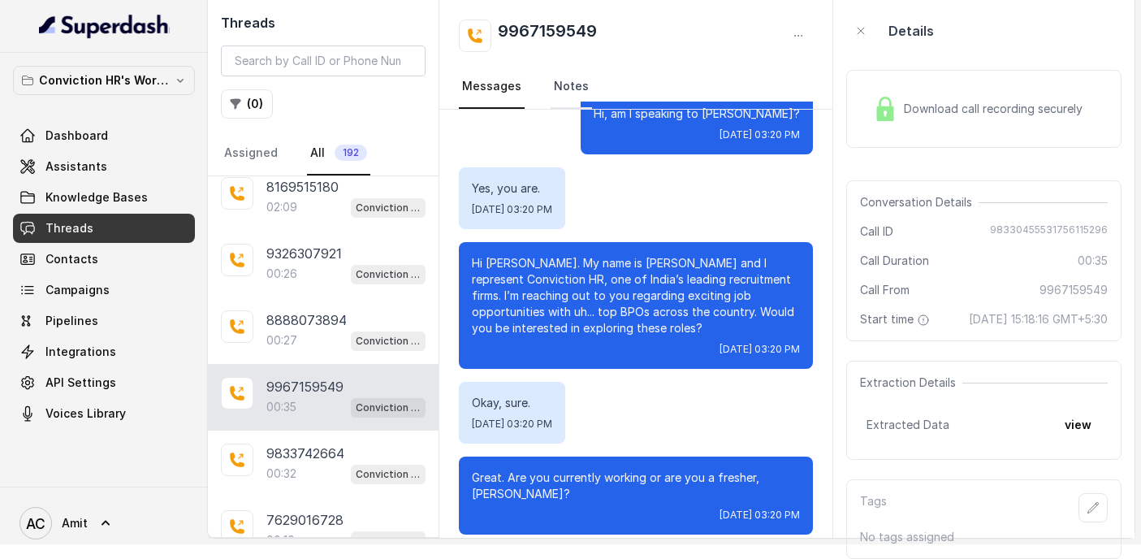
click at [570, 94] on link "Notes" at bounding box center [571, 87] width 41 height 44
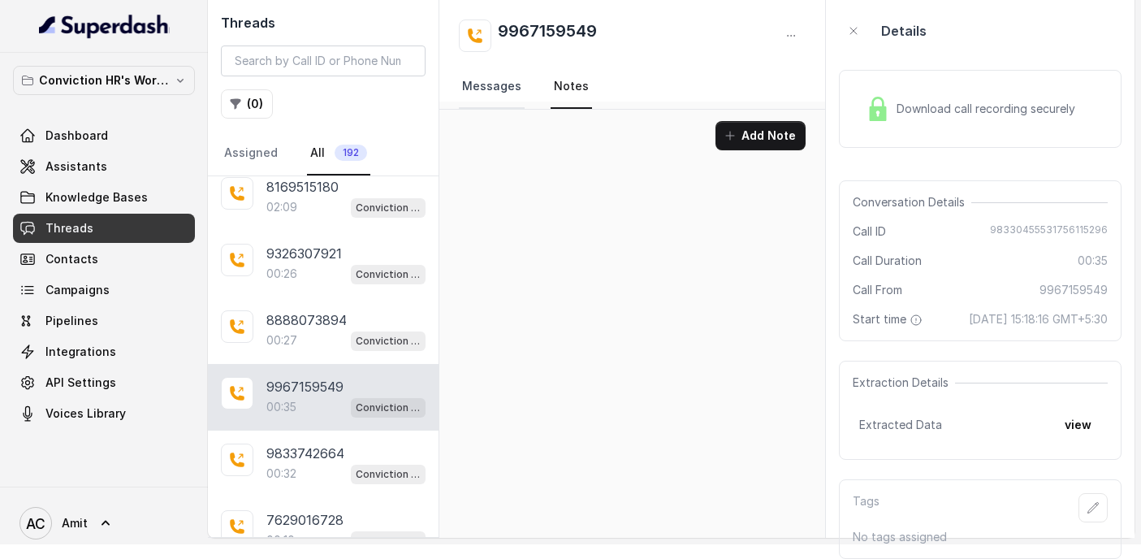
click at [490, 84] on link "Messages" at bounding box center [492, 87] width 66 height 44
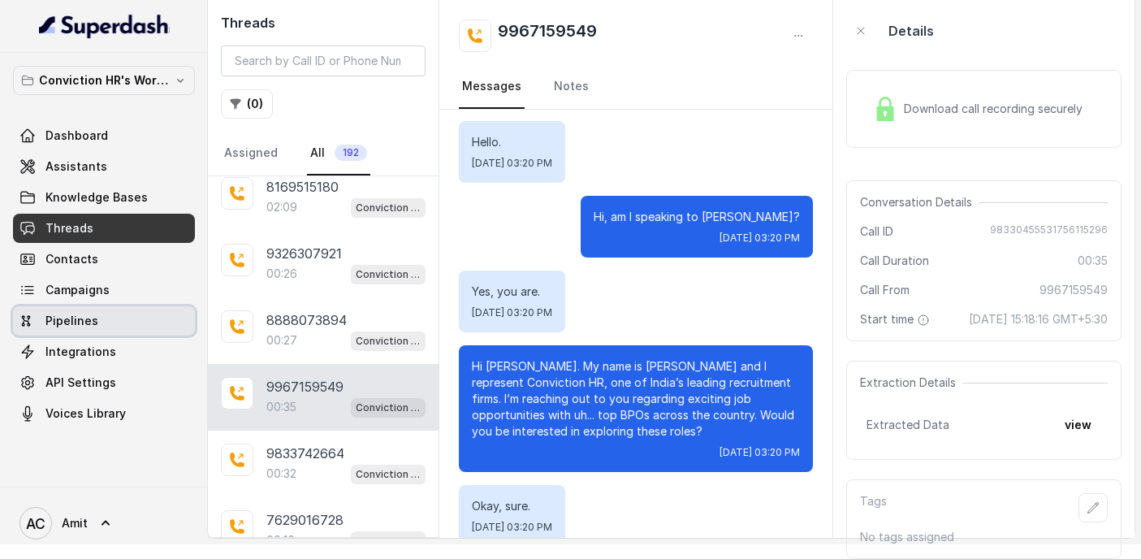
click at [82, 325] on span "Pipelines" at bounding box center [71, 321] width 53 height 16
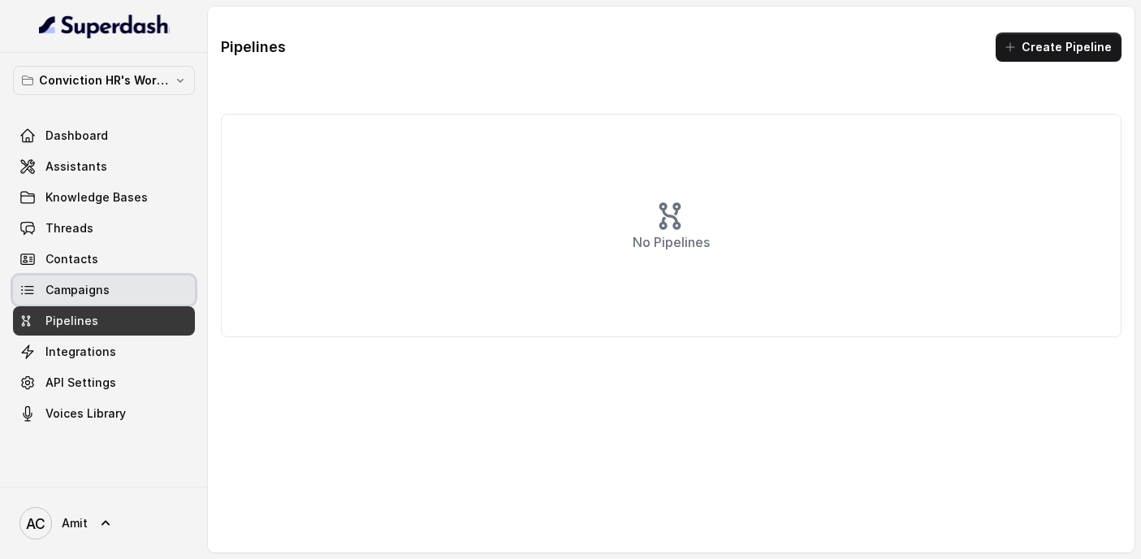
click at [81, 288] on span "Campaigns" at bounding box center [77, 290] width 64 height 16
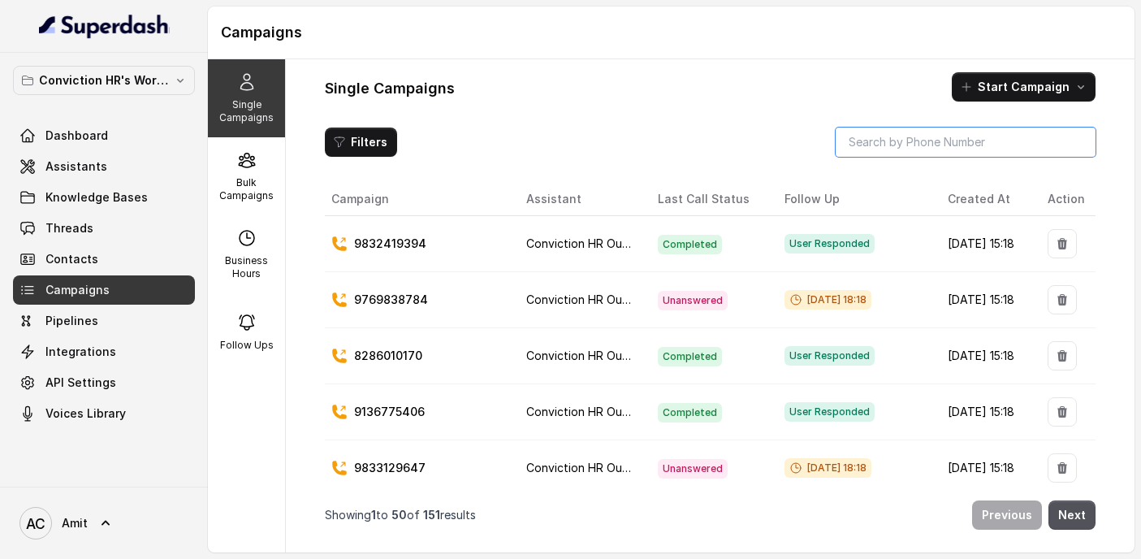
click at [926, 142] on input "search" at bounding box center [966, 142] width 260 height 29
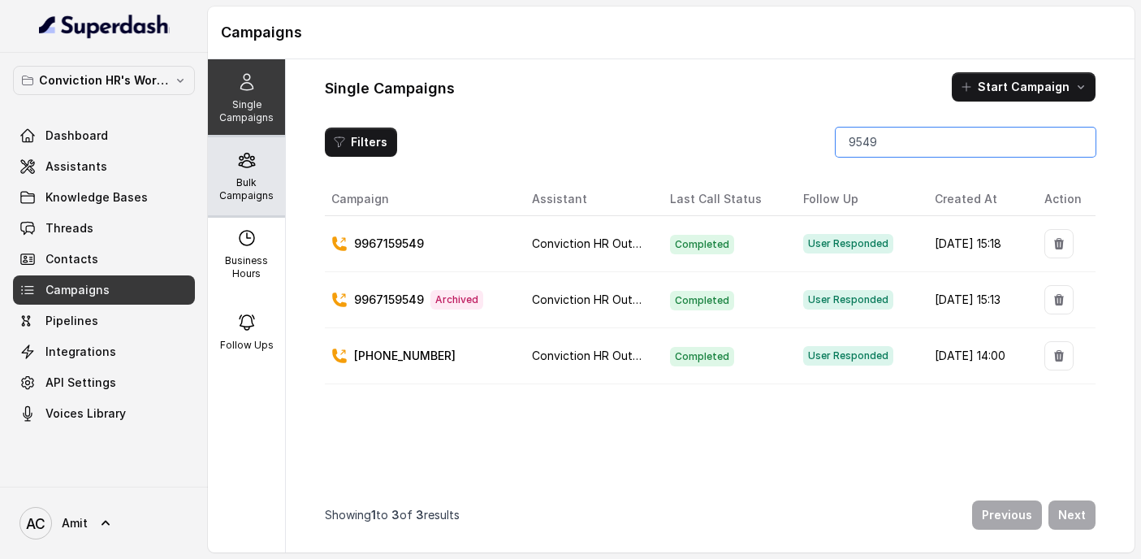
type input "9549"
click at [244, 168] on icon at bounding box center [246, 159] width 19 height 19
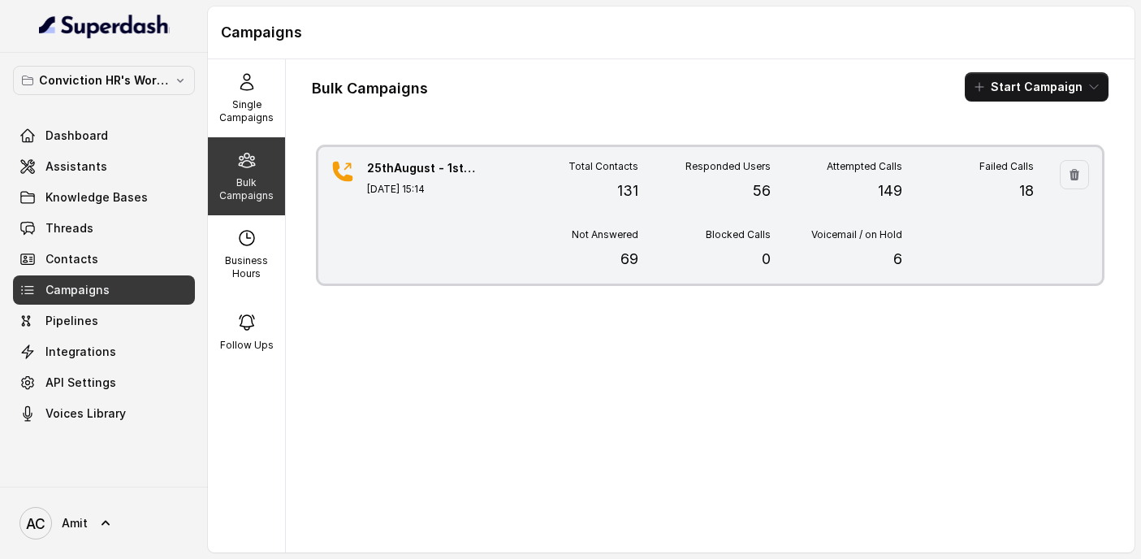
click at [757, 184] on p "56" at bounding box center [762, 191] width 18 height 23
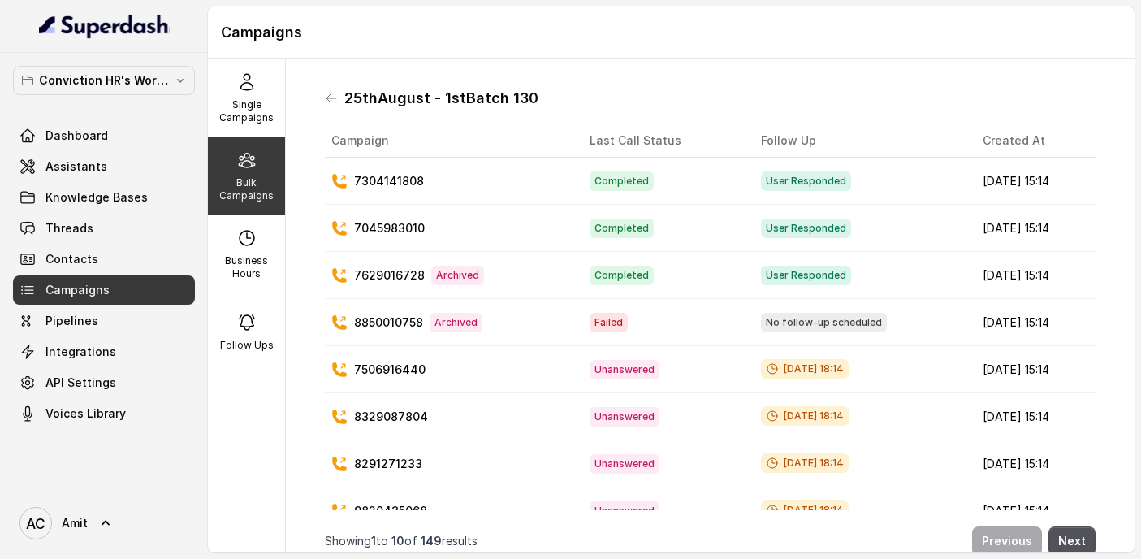
click at [379, 180] on p "7304141808" at bounding box center [389, 181] width 70 height 16
click at [331, 101] on icon at bounding box center [331, 98] width 13 height 13
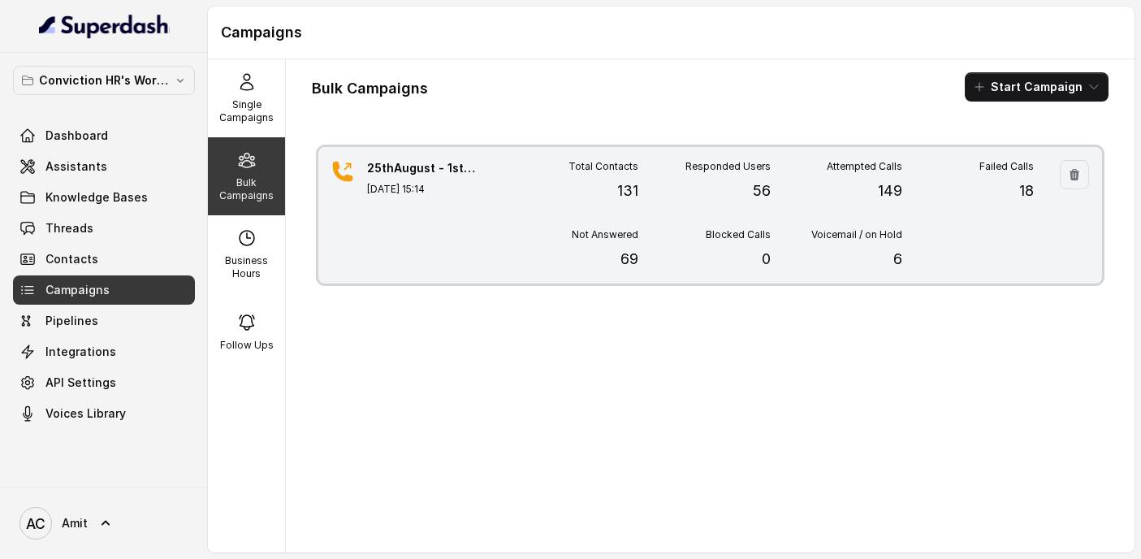
click at [615, 260] on div "Not Answered 69" at bounding box center [573, 249] width 132 height 42
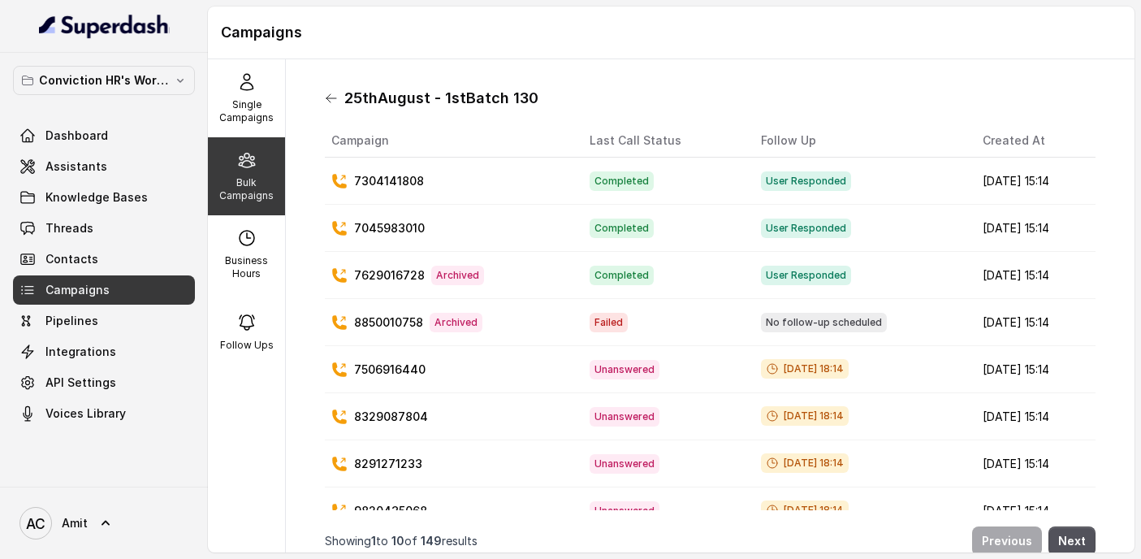
click at [331, 97] on icon at bounding box center [331, 98] width 13 height 13
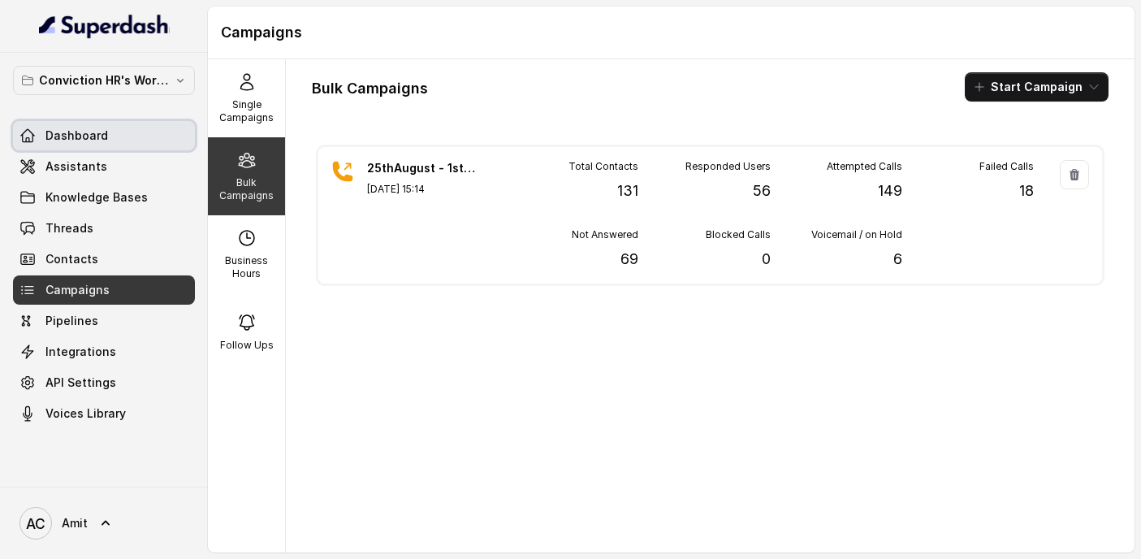
click at [104, 139] on span "Dashboard" at bounding box center [76, 136] width 63 height 16
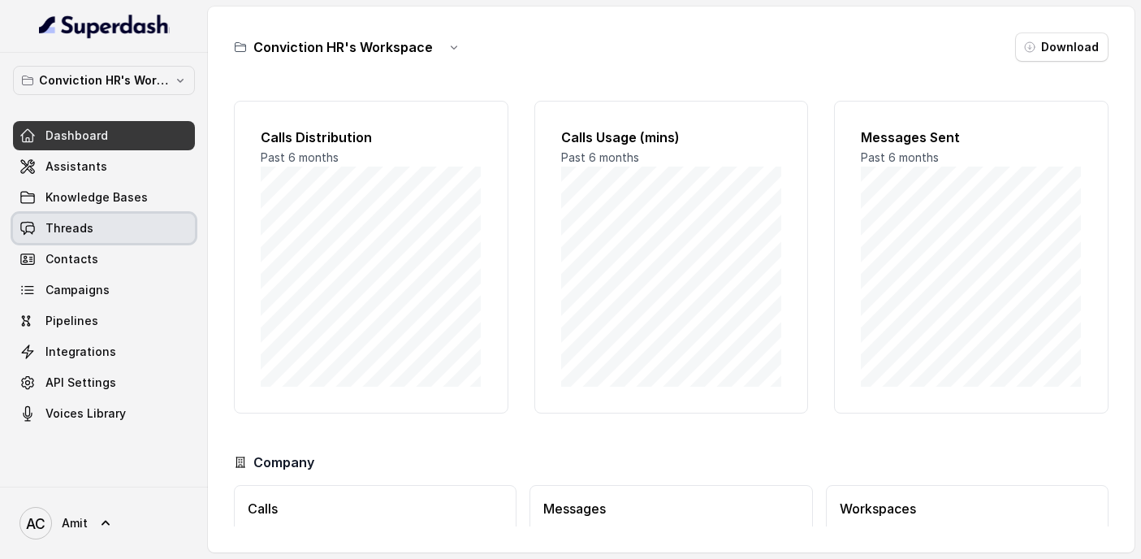
click at [92, 232] on link "Threads" at bounding box center [104, 228] width 182 height 29
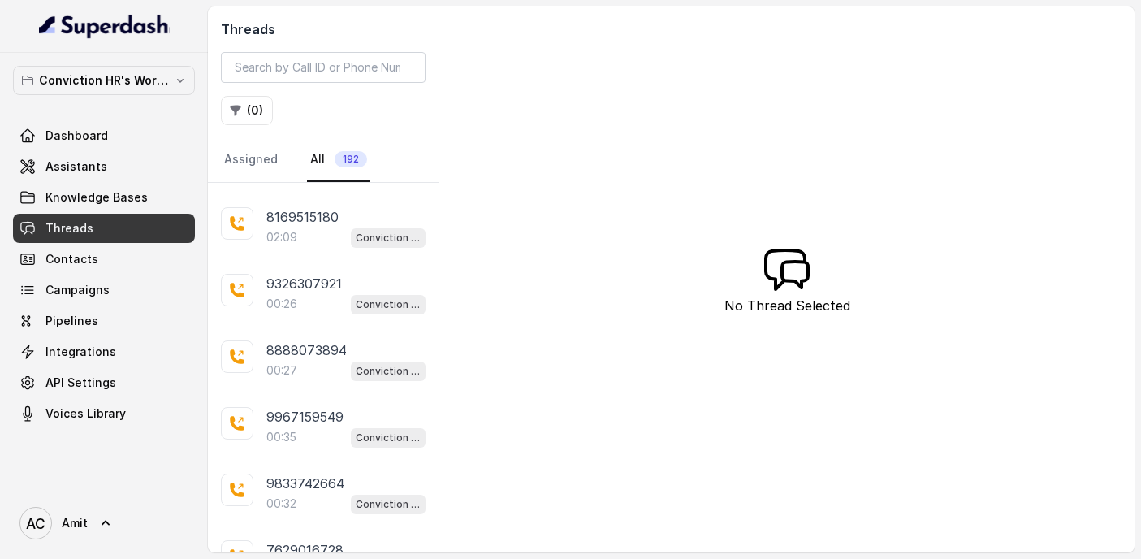
scroll to position [600, 0]
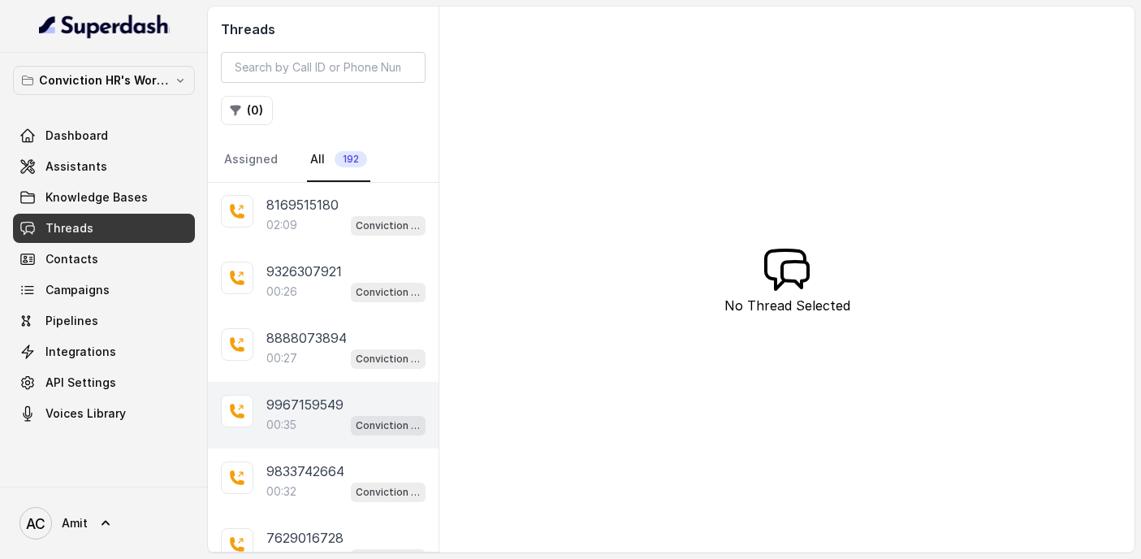
click at [306, 418] on div "00:35 Conviction HR Outbound Assistant" at bounding box center [345, 424] width 159 height 21
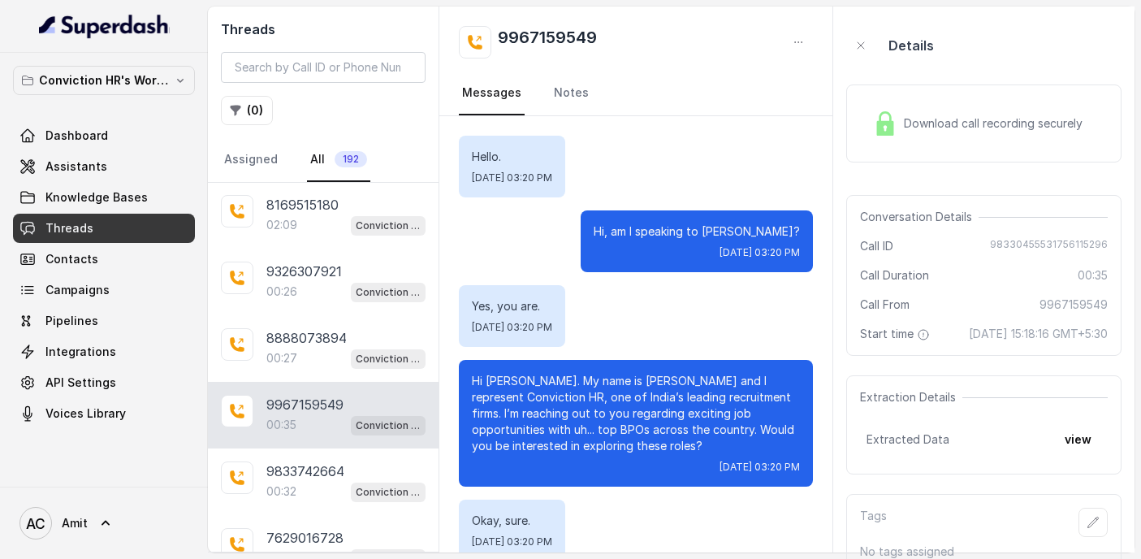
scroll to position [103, 0]
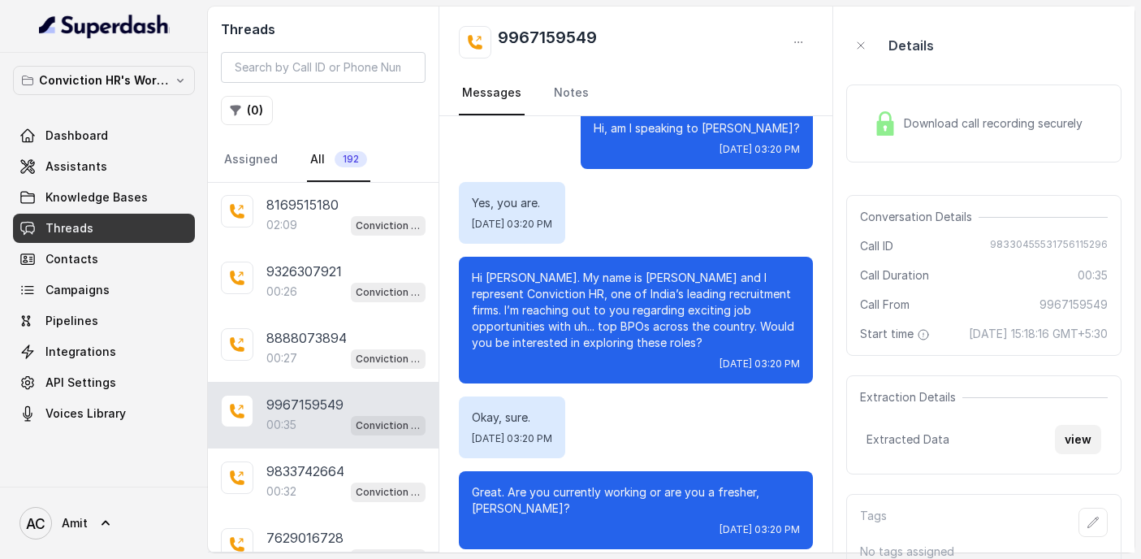
click at [1080, 454] on button "view" at bounding box center [1078, 439] width 46 height 29
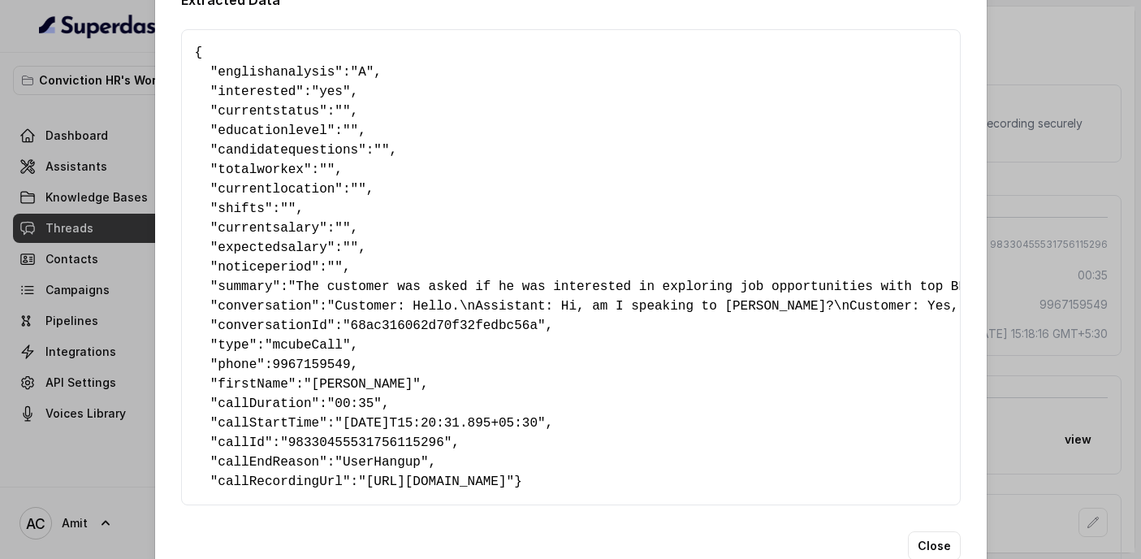
scroll to position [41, 0]
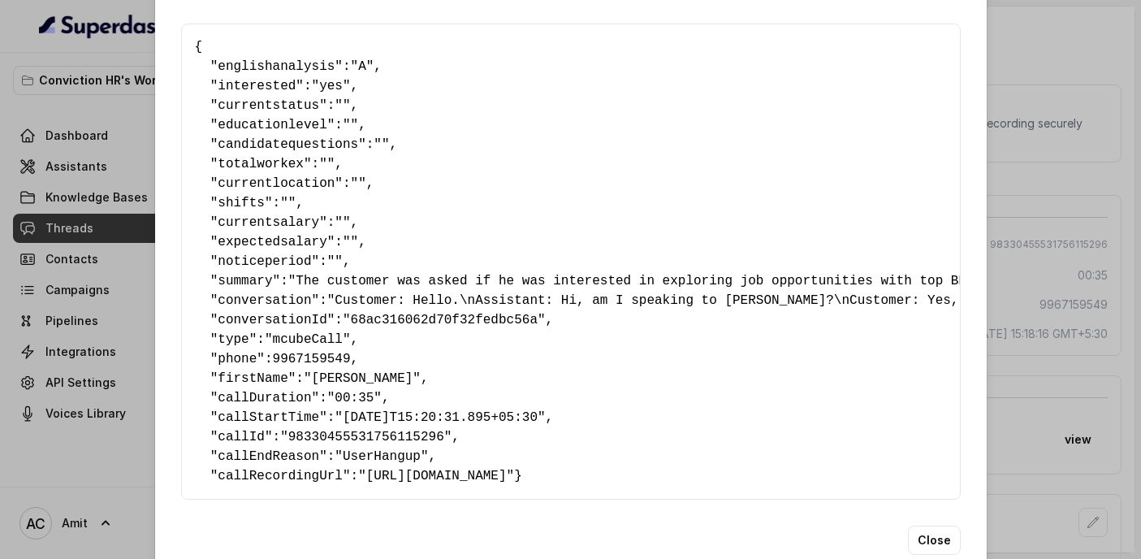
click at [1059, 106] on div "Extracted Data { " englishanalysis ": "A" , " interested ": "yes" , " currentst…" at bounding box center [570, 279] width 1141 height 559
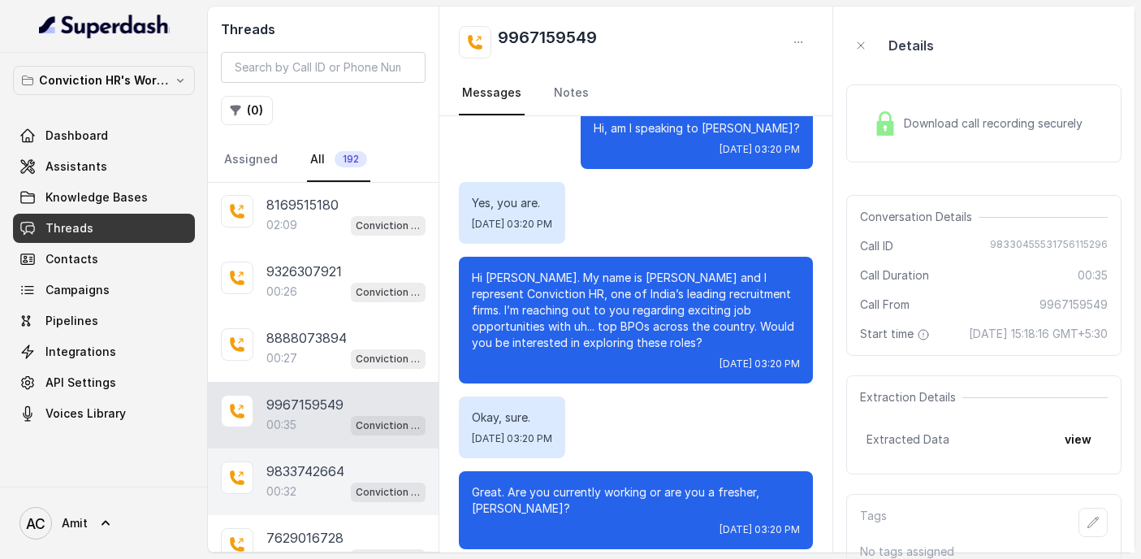
click at [310, 470] on p "9833742664" at bounding box center [305, 470] width 78 height 19
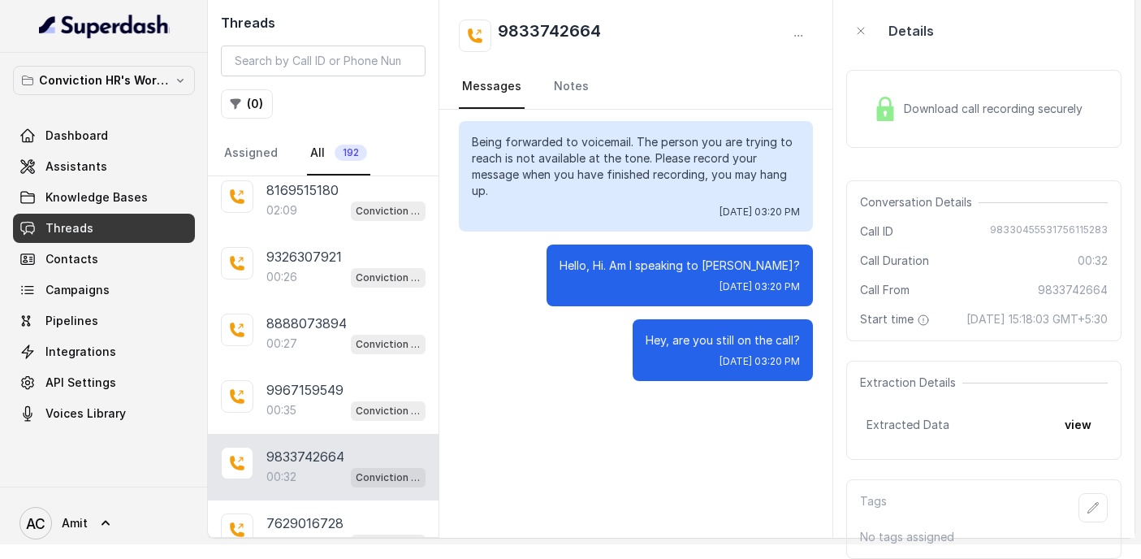
scroll to position [31, 0]
click at [1086, 426] on button "view" at bounding box center [1078, 424] width 46 height 29
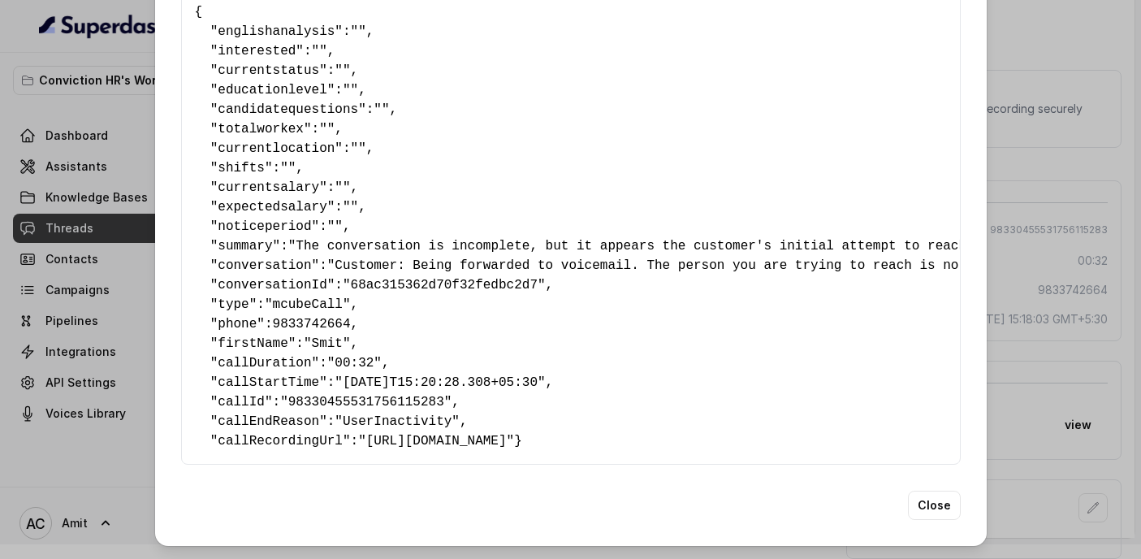
scroll to position [0, 0]
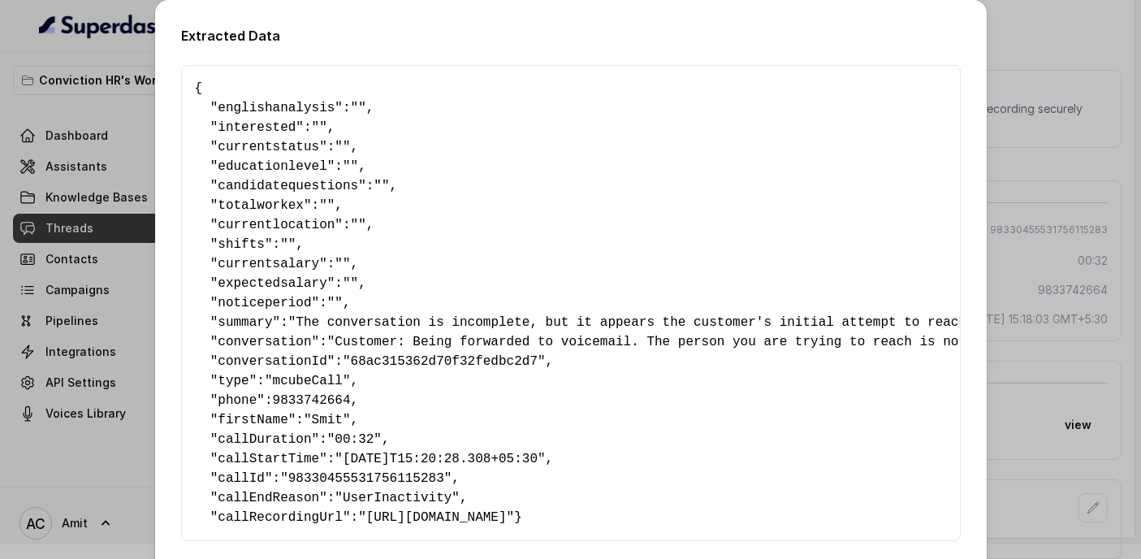
click at [1069, 37] on div "Extracted Data { " englishanalysis ": "" , " interested ": "" , " currentstatus…" at bounding box center [570, 279] width 1141 height 559
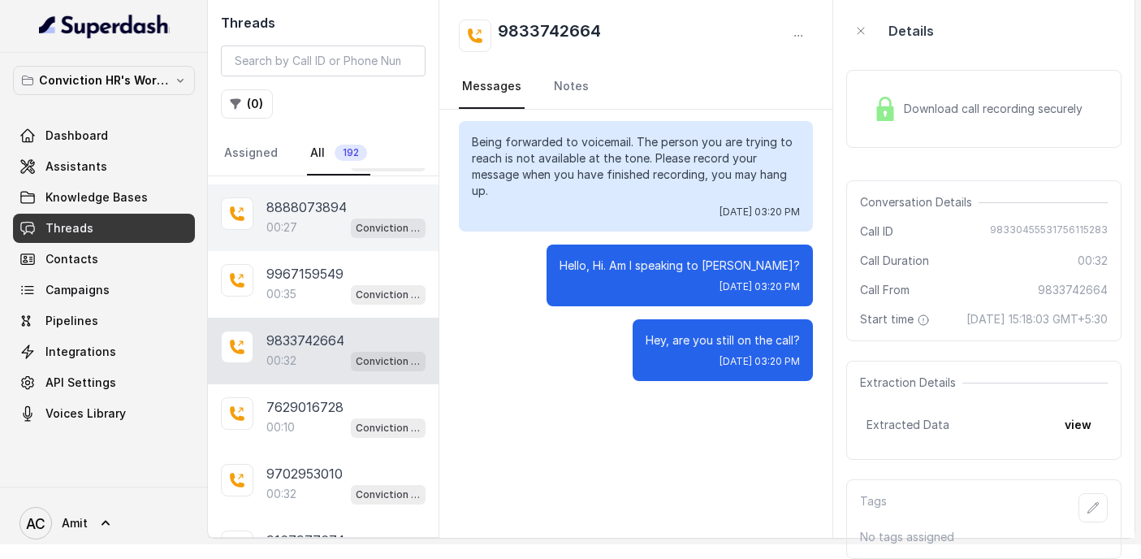
scroll to position [777, 0]
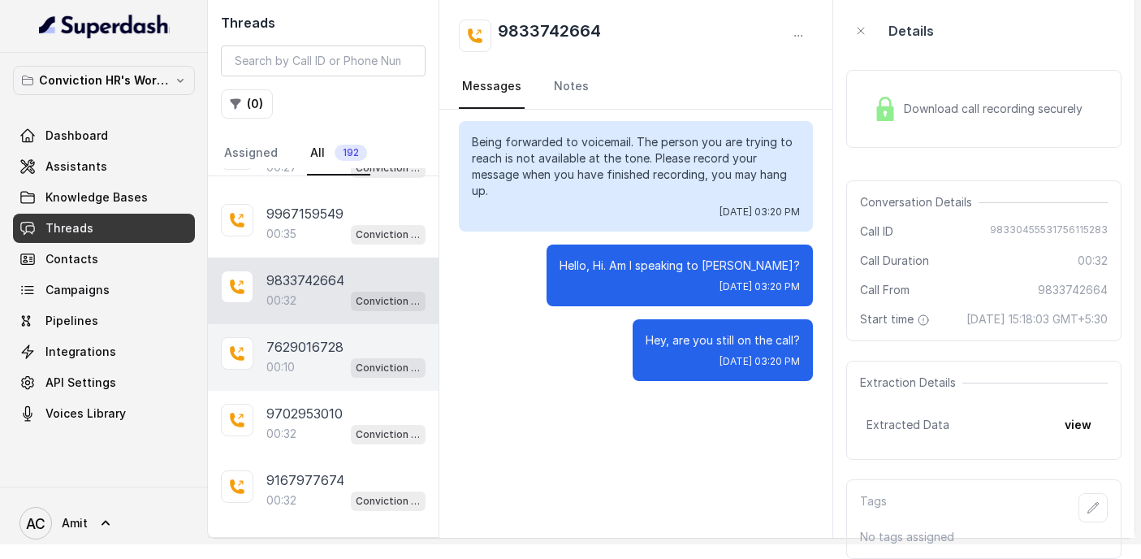
click at [297, 357] on div "00:10 Conviction HR Outbound Assistant" at bounding box center [345, 367] width 159 height 21
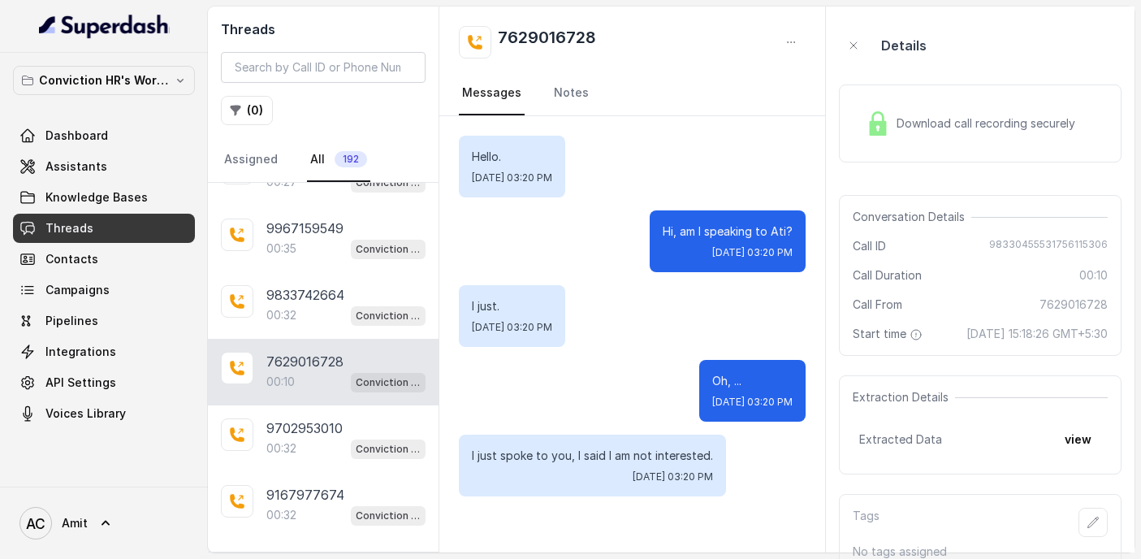
click at [974, 98] on div "Download call recording securely" at bounding box center [980, 123] width 283 height 78
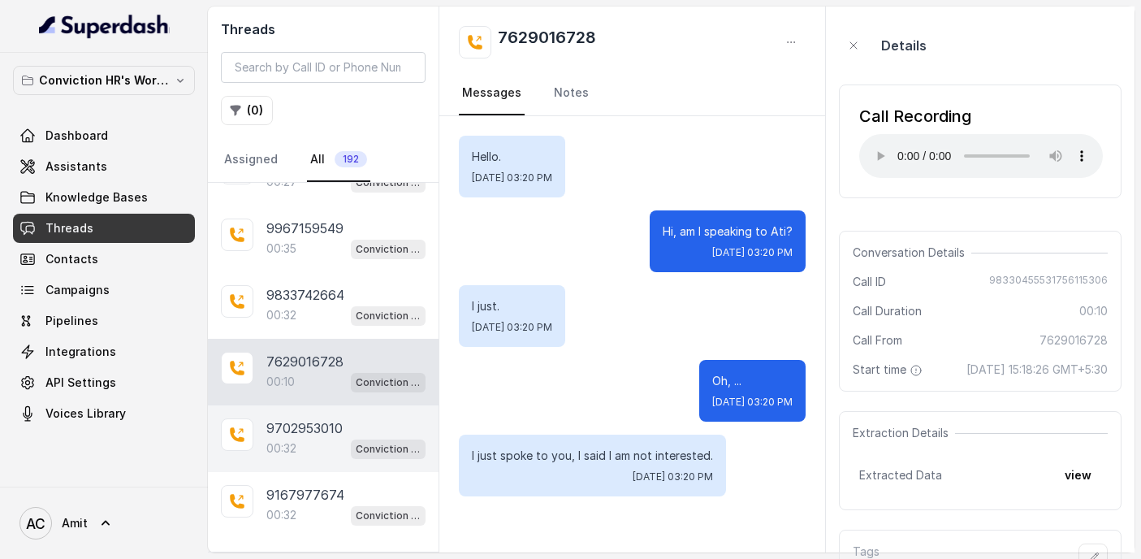
click at [237, 452] on div "9702953010 00:32 Conviction HR Outbound Assistant" at bounding box center [323, 438] width 231 height 67
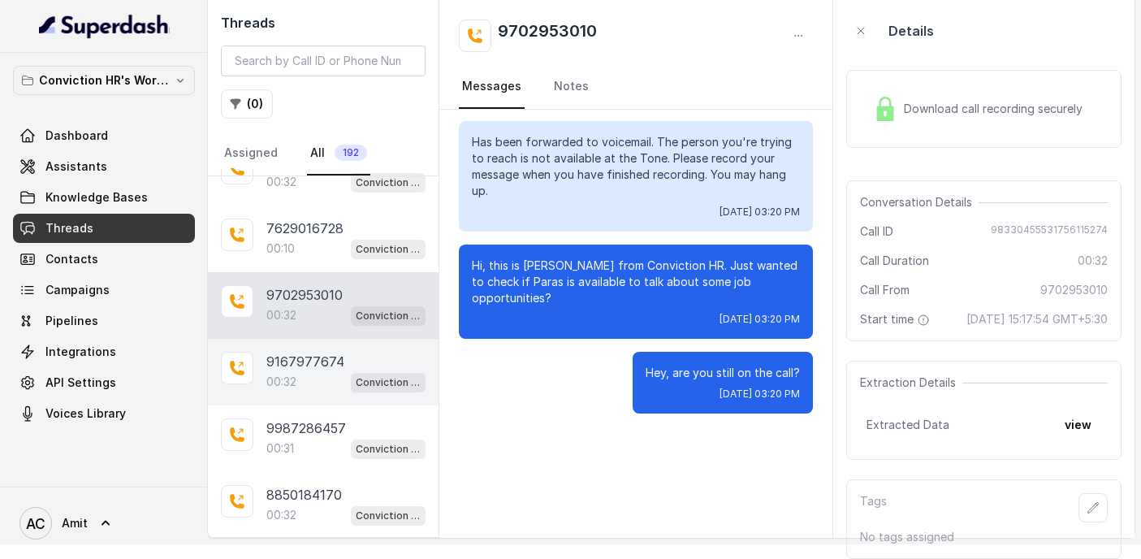
scroll to position [831, 0]
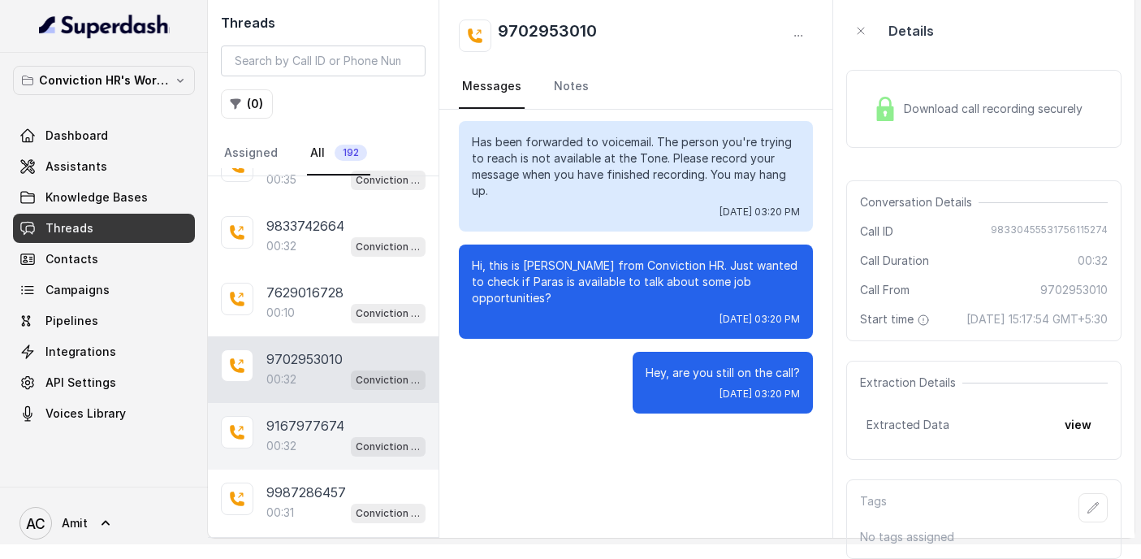
click at [300, 416] on p "9167977674" at bounding box center [305, 425] width 78 height 19
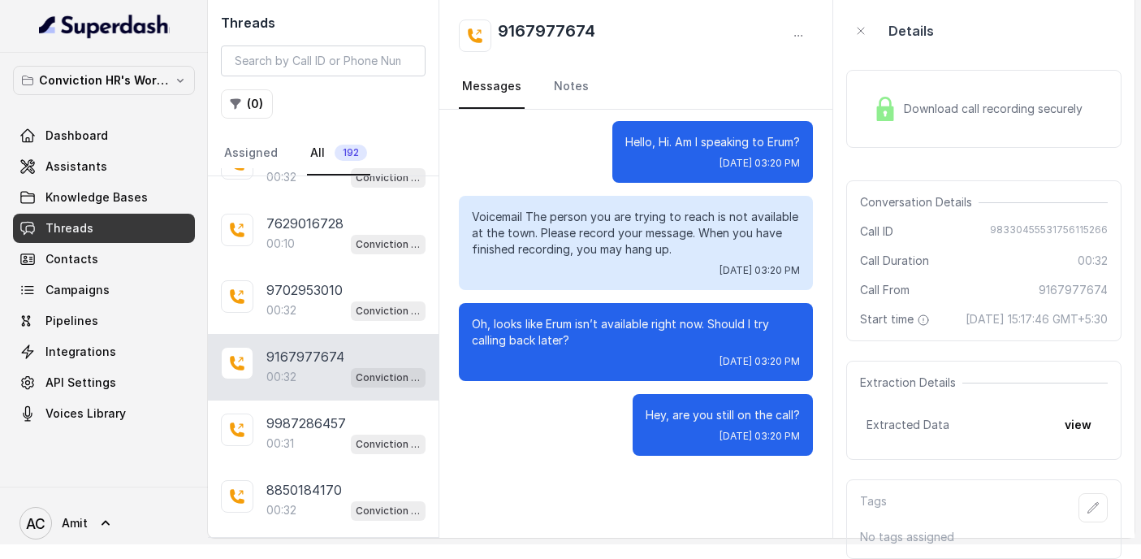
scroll to position [912, 0]
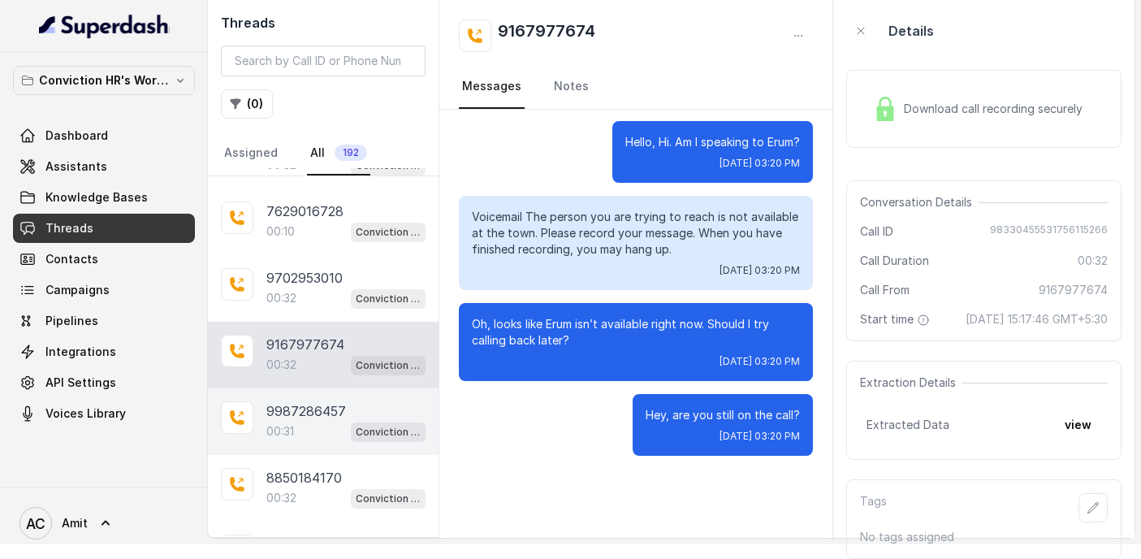
click at [310, 421] on div "00:31 Conviction HR Outbound Assistant" at bounding box center [345, 431] width 159 height 21
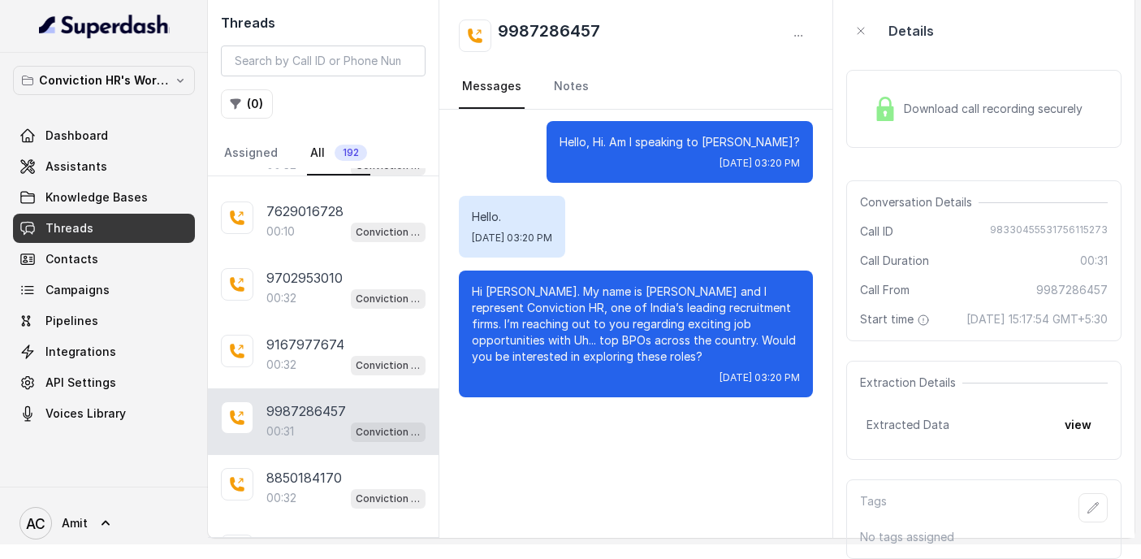
scroll to position [926, 0]
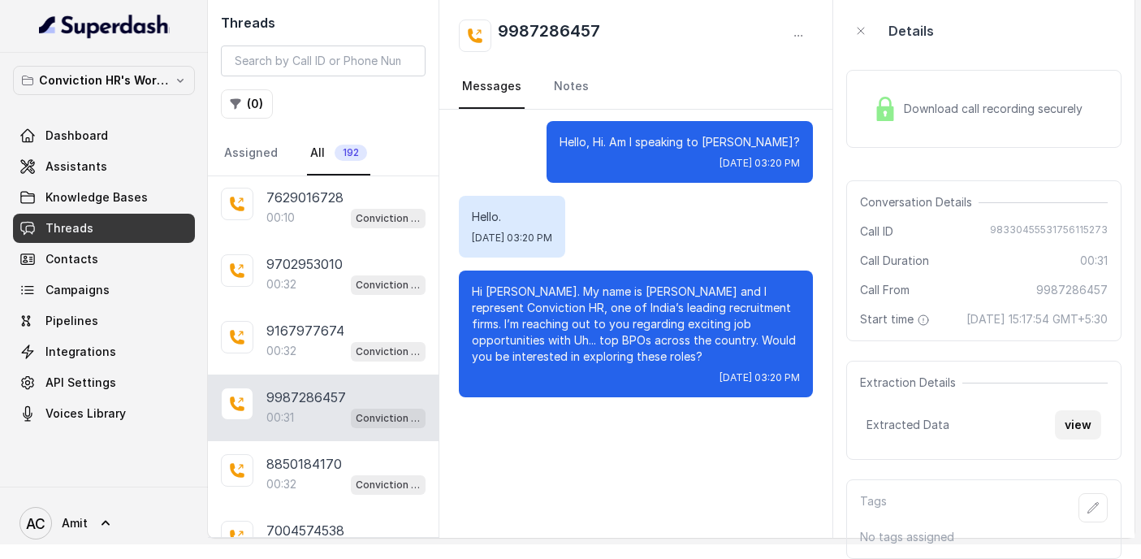
click at [1079, 430] on button "view" at bounding box center [1078, 424] width 46 height 29
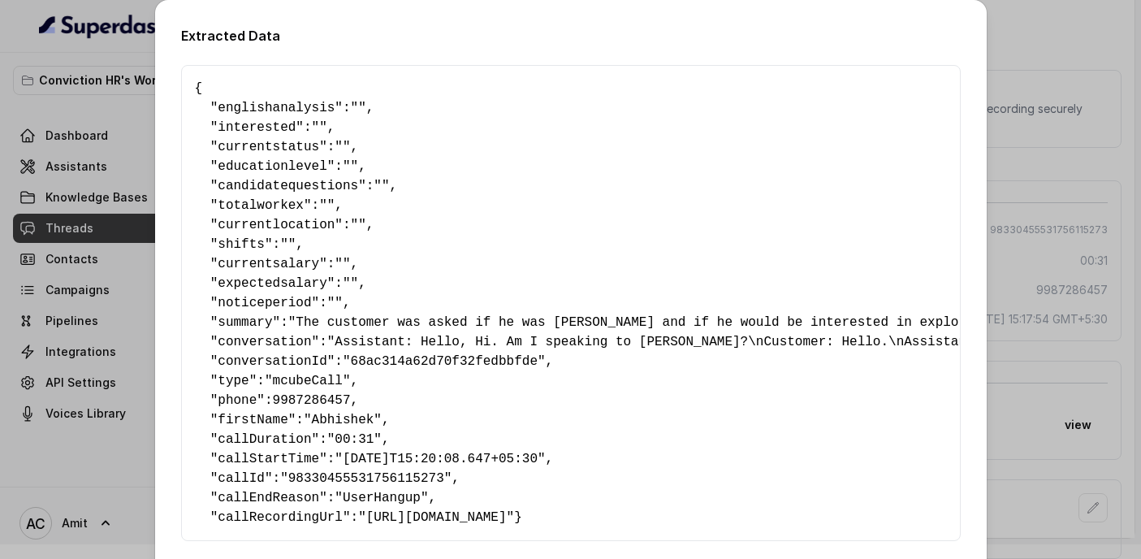
click at [1023, 39] on div "Extracted Data { " englishanalysis ": "" , " interested ": "" , " currentstatus…" at bounding box center [570, 279] width 1141 height 559
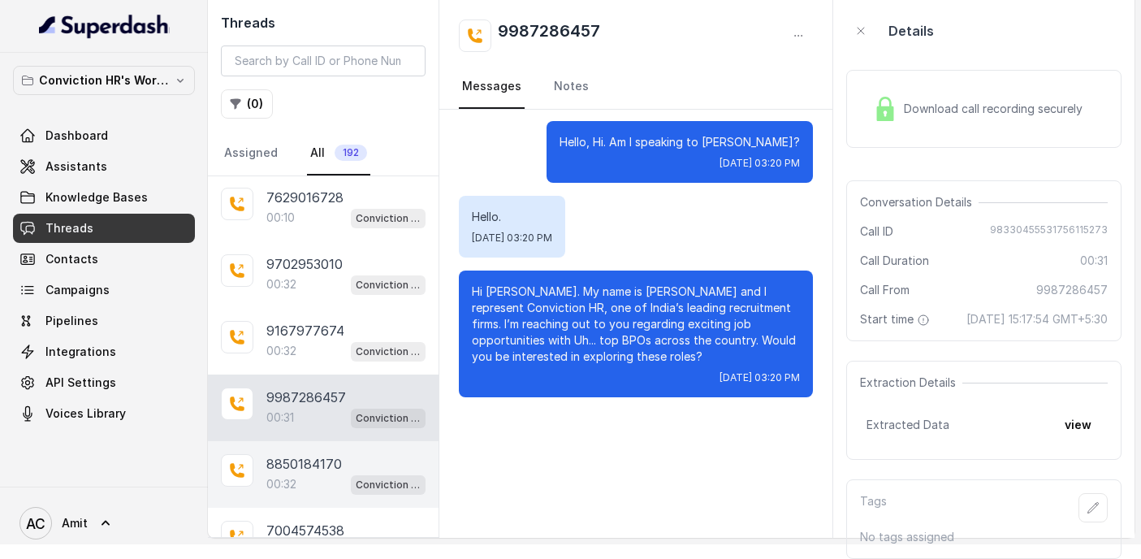
click at [275, 441] on div "8850184170 00:32 Conviction HR Outbound Assistant" at bounding box center [323, 474] width 231 height 67
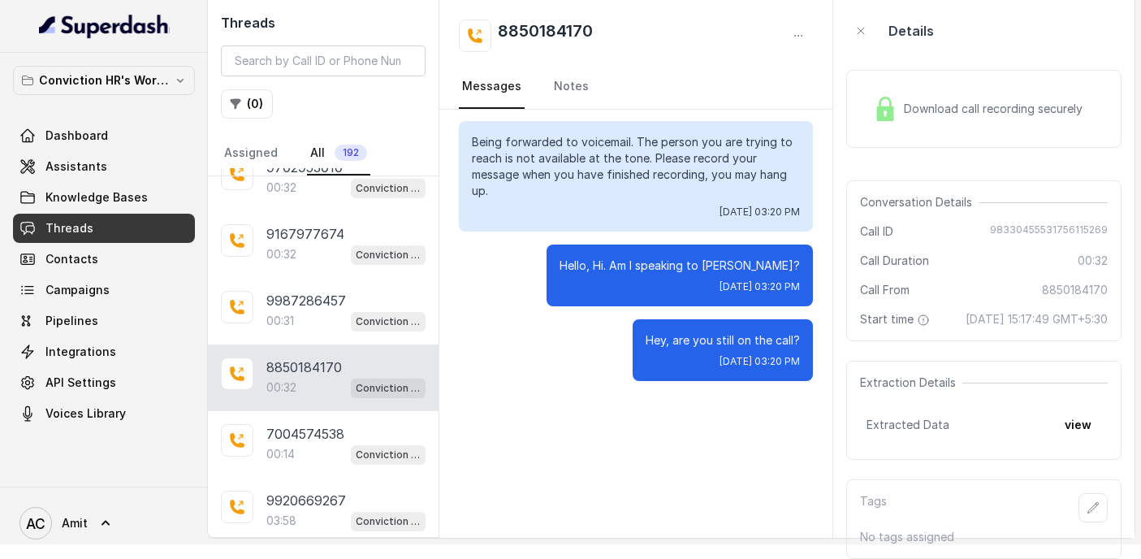
scroll to position [1073, 0]
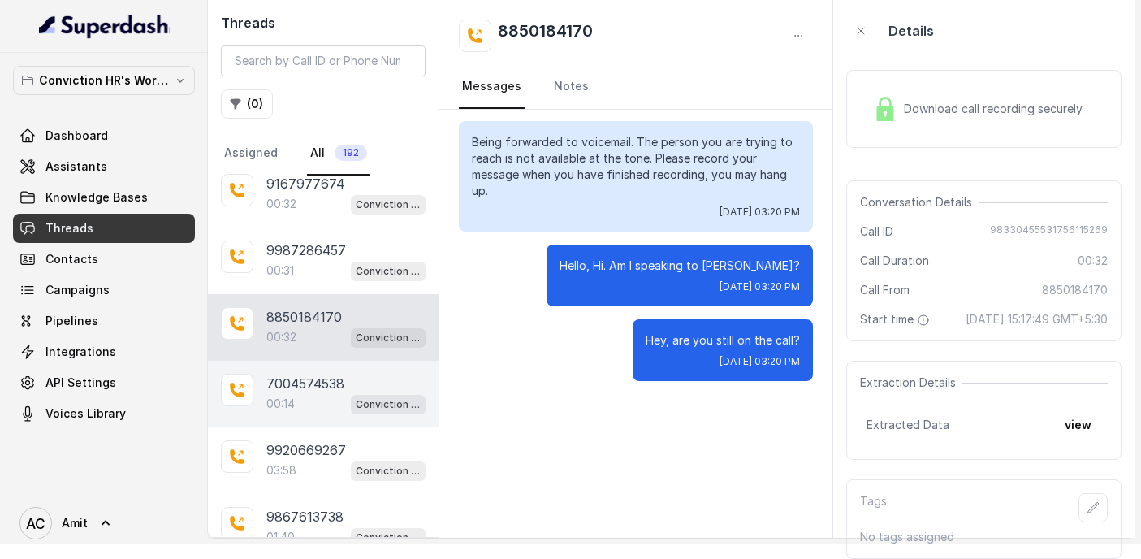
click at [301, 392] on div "7004574538 00:14 Conviction HR Outbound Assistant" at bounding box center [323, 394] width 231 height 67
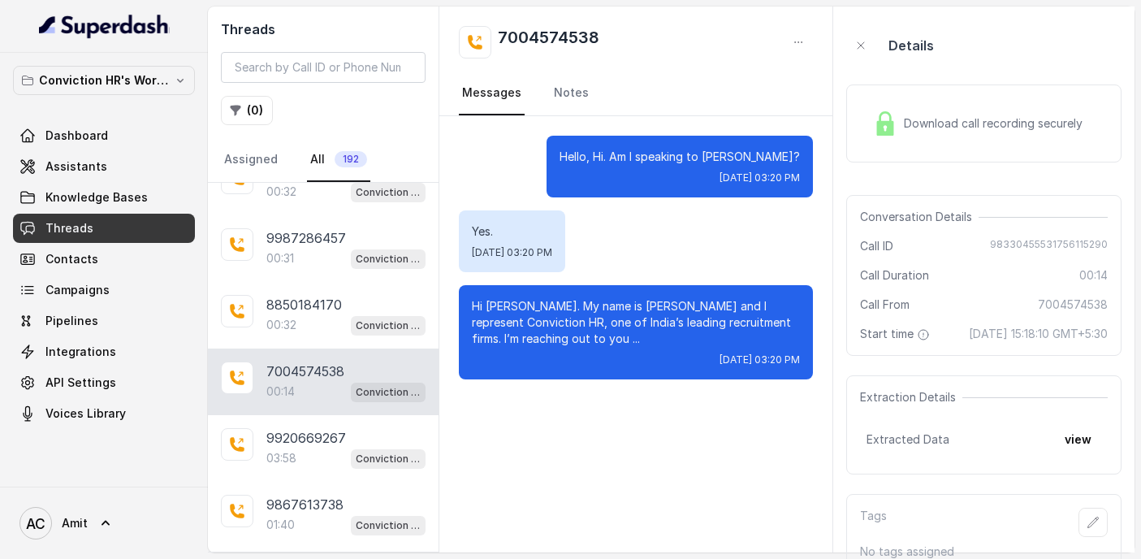
scroll to position [31, 0]
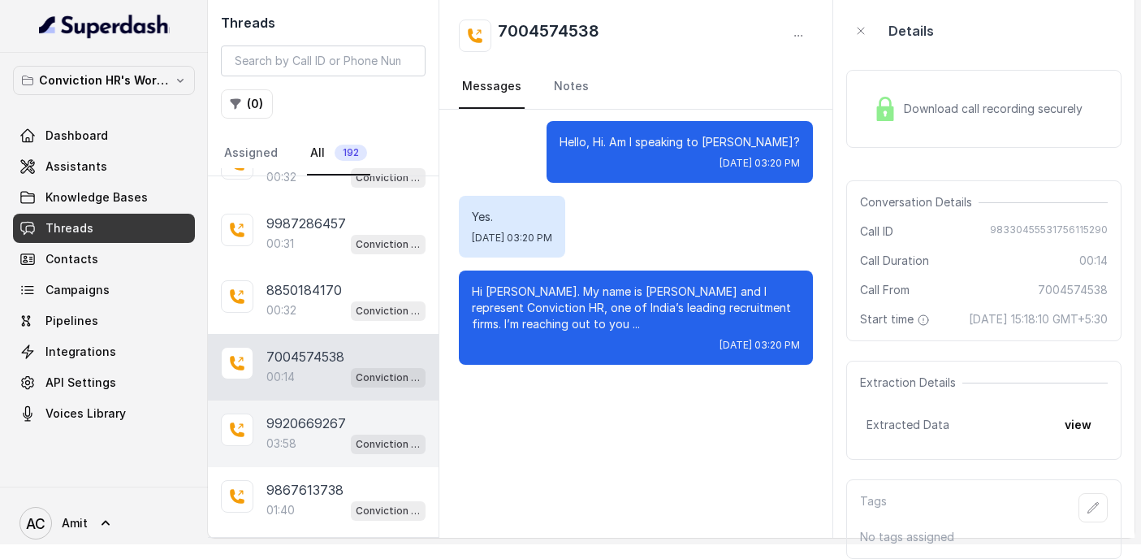
click at [331, 413] on p "9920669267" at bounding box center [306, 422] width 80 height 19
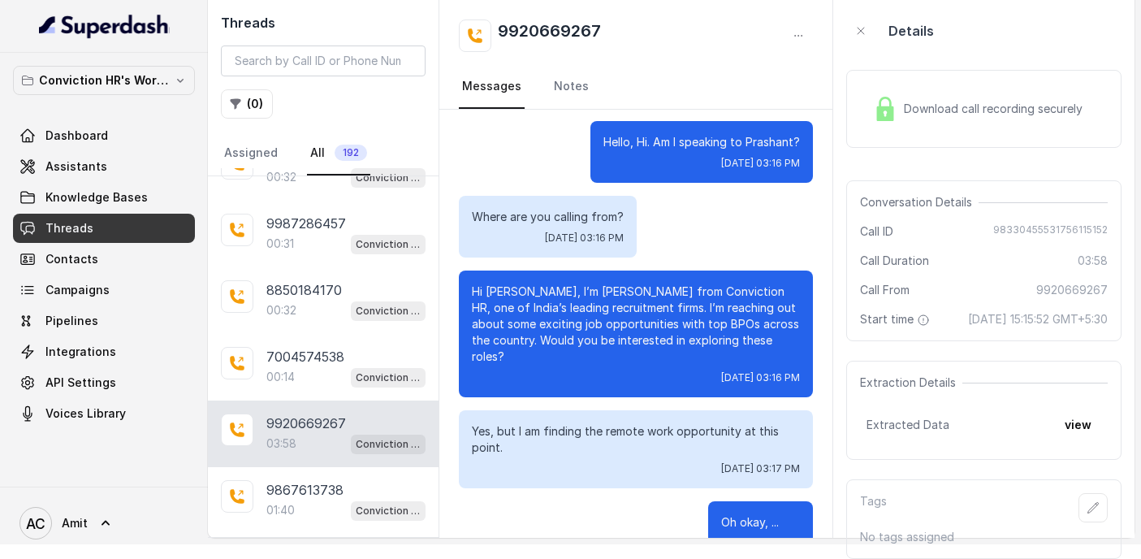
scroll to position [3703, 0]
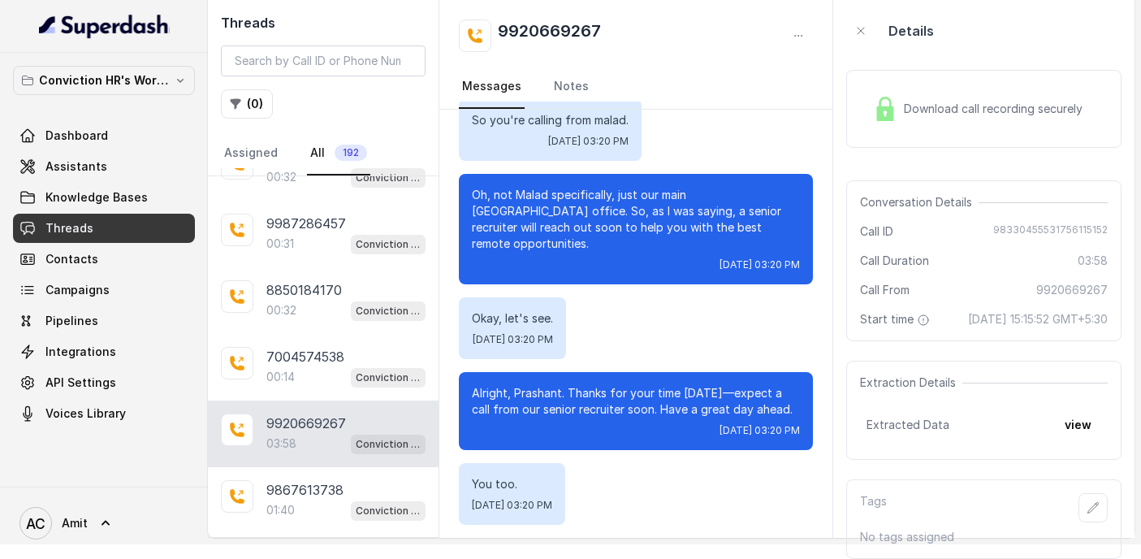
click at [961, 70] on div "Download call recording securely" at bounding box center [983, 109] width 275 height 78
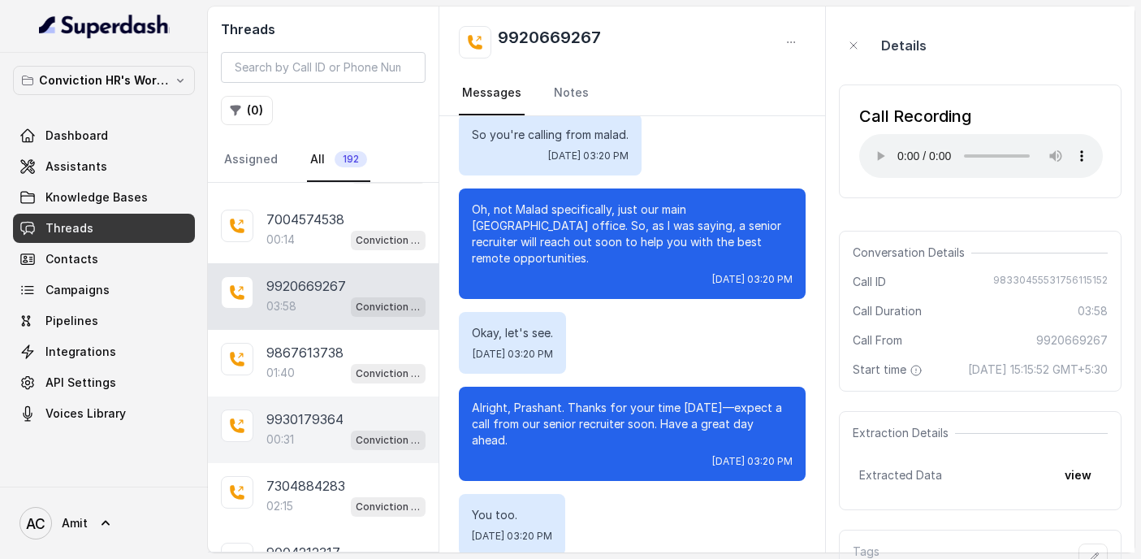
scroll to position [1312, 0]
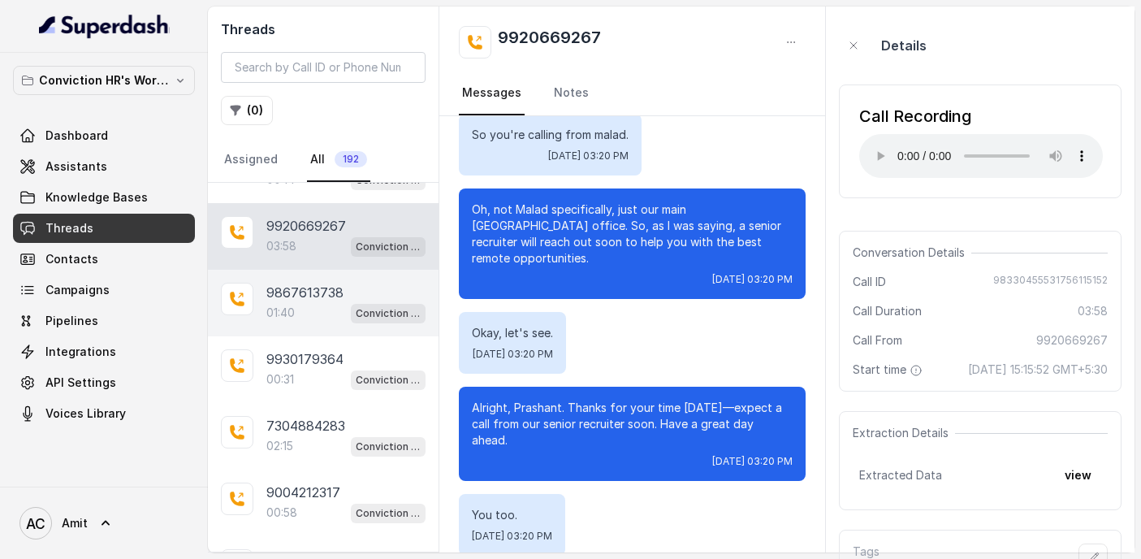
click at [314, 302] on div "01:40 Conviction HR Outbound Assistant" at bounding box center [345, 312] width 159 height 21
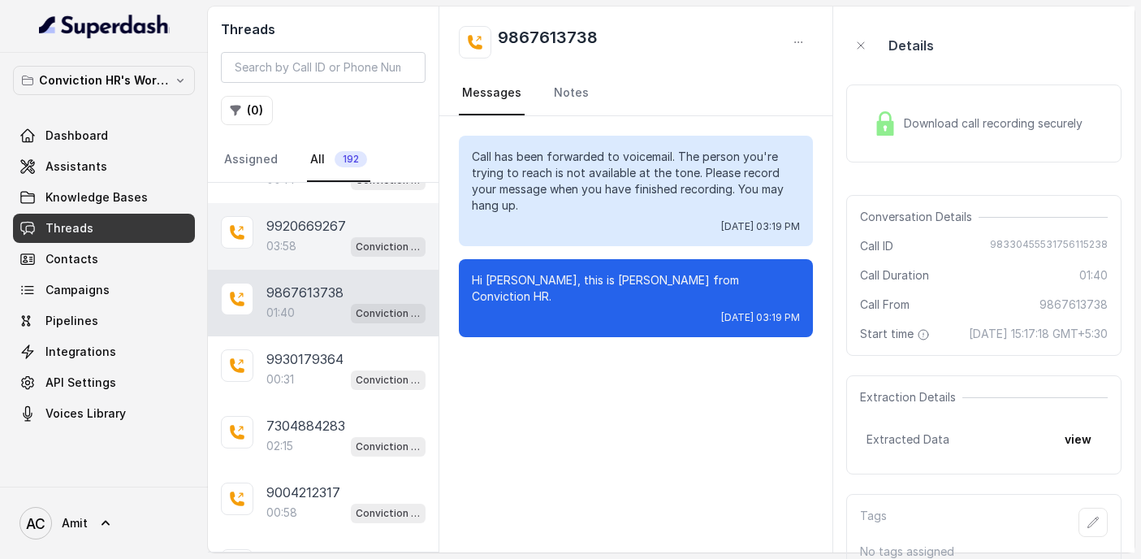
click at [298, 236] on div "03:58 Conviction HR Outbound Assistant" at bounding box center [345, 246] width 159 height 21
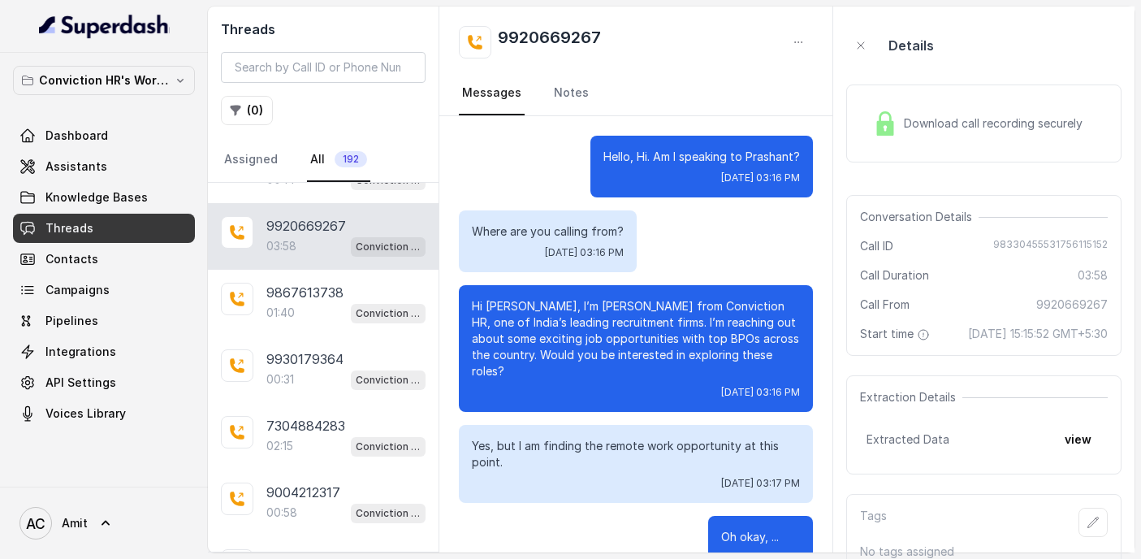
scroll to position [3703, 0]
